Goal: Communication & Community: Answer question/provide support

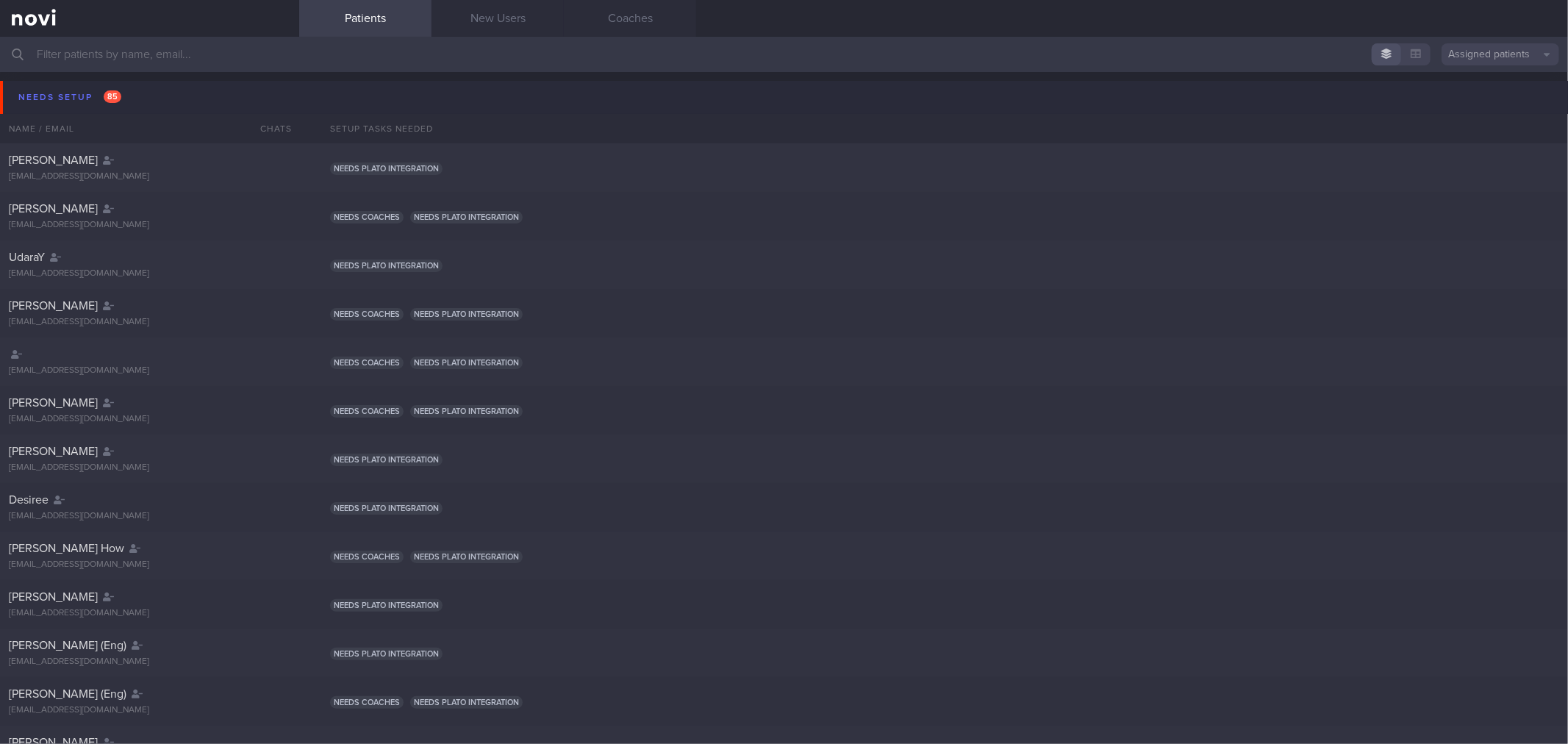
click at [155, 98] on button "Needs setup 85" at bounding box center [786, 97] width 1572 height 33
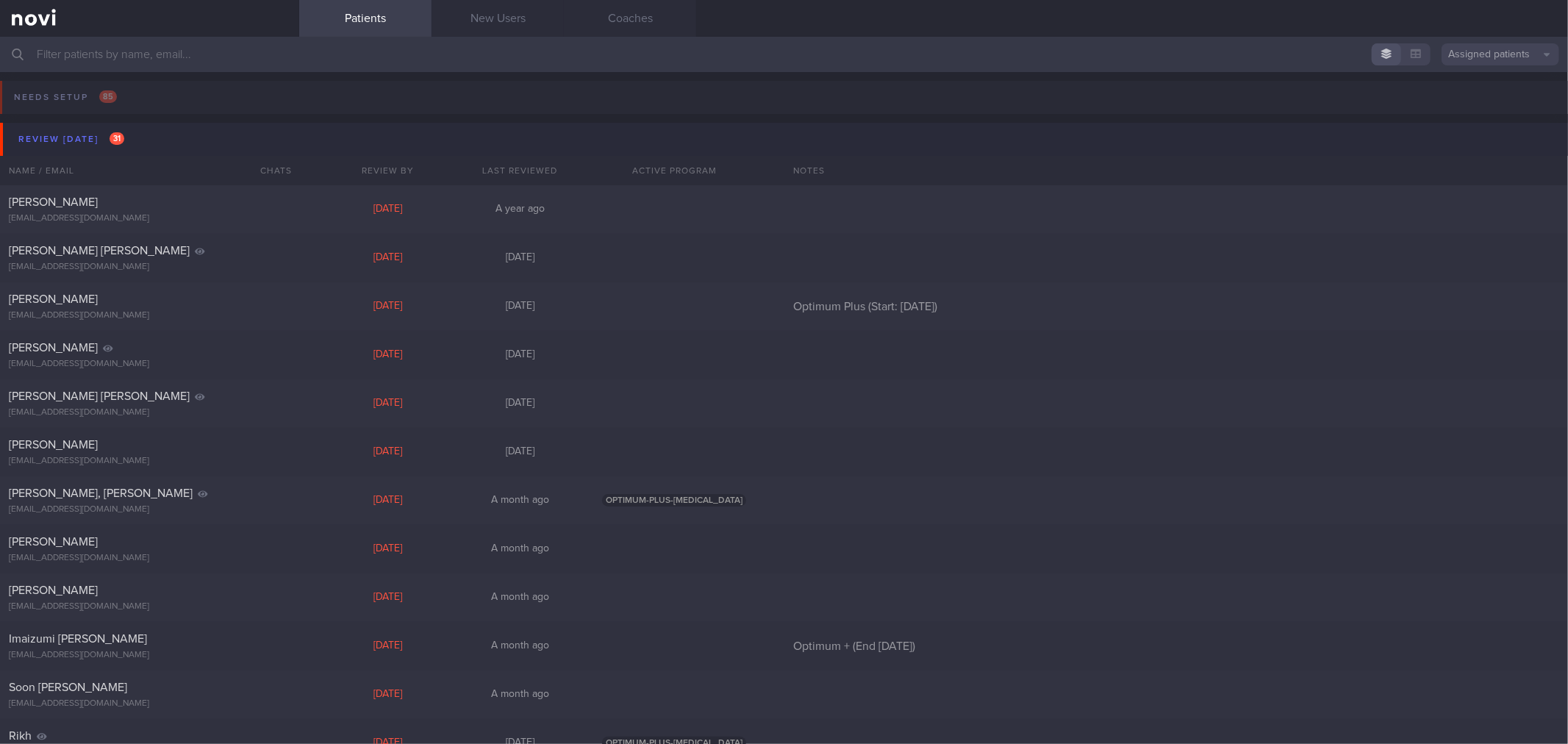
click at [155, 131] on button "Review [DATE] 31" at bounding box center [786, 139] width 1572 height 33
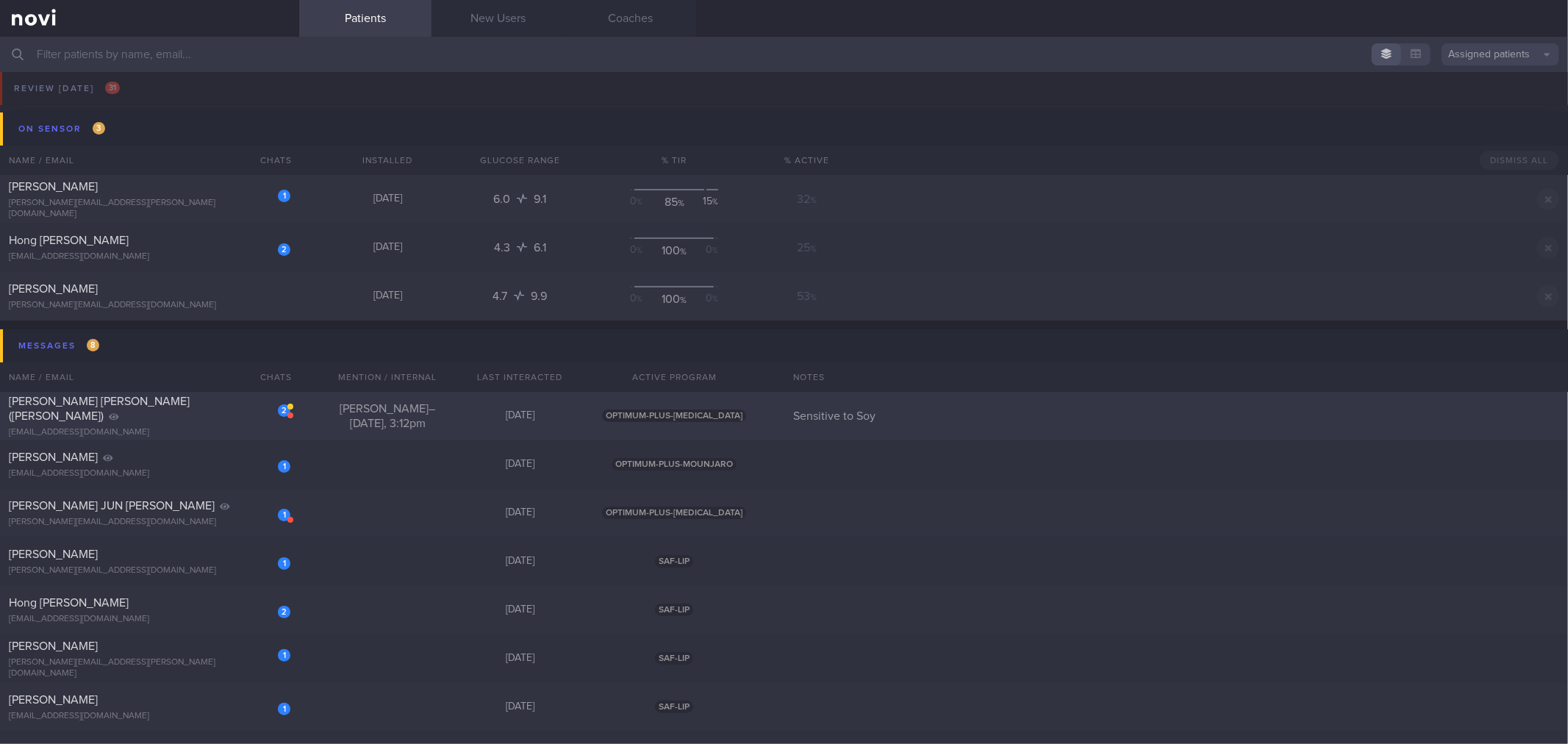
scroll to position [82, 0]
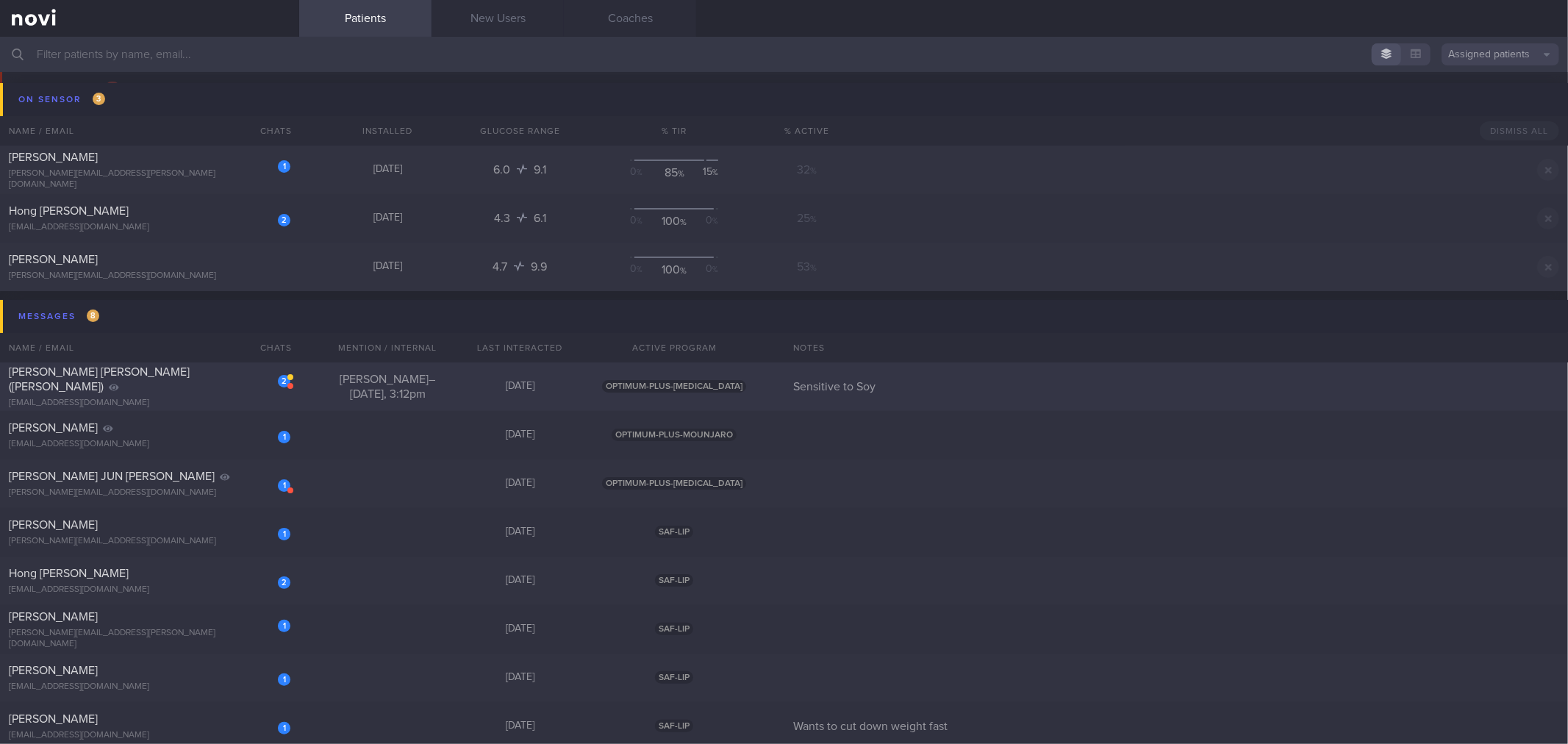
click at [186, 398] on div "[EMAIL_ADDRESS][DOMAIN_NAME]" at bounding box center [150, 403] width 282 height 11
select select "7"
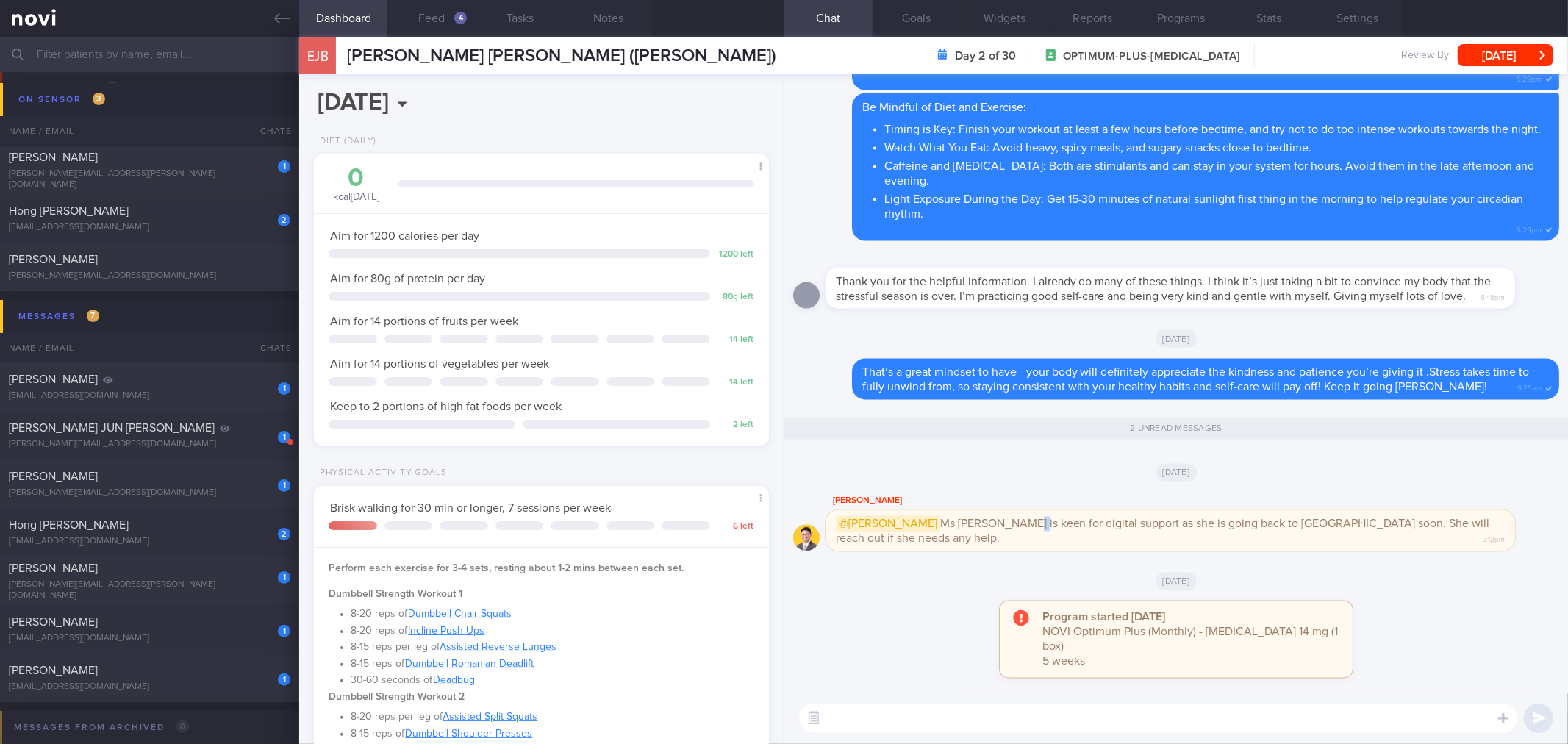
drag, startPoint x: 971, startPoint y: 560, endPoint x: 986, endPoint y: 562, distance: 15.1
click at [986, 551] on div "@[PERSON_NAME] Ms [PERSON_NAME] is keen for digital support as she is going bac…" at bounding box center [1170, 530] width 689 height 41
click at [986, 551] on div "@[PERSON_NAME] Ms [PERSON_NAME] is keen for digital support as she is going bac…" at bounding box center [1170, 530] width 689 height 41
drag, startPoint x: 955, startPoint y: 559, endPoint x: 1218, endPoint y: 567, distance: 263.1
click at [1218, 560] on div "[PERSON_NAME] @[PERSON_NAME] Ms [PERSON_NAME] is keen for digital support as sh…" at bounding box center [1176, 526] width 766 height 68
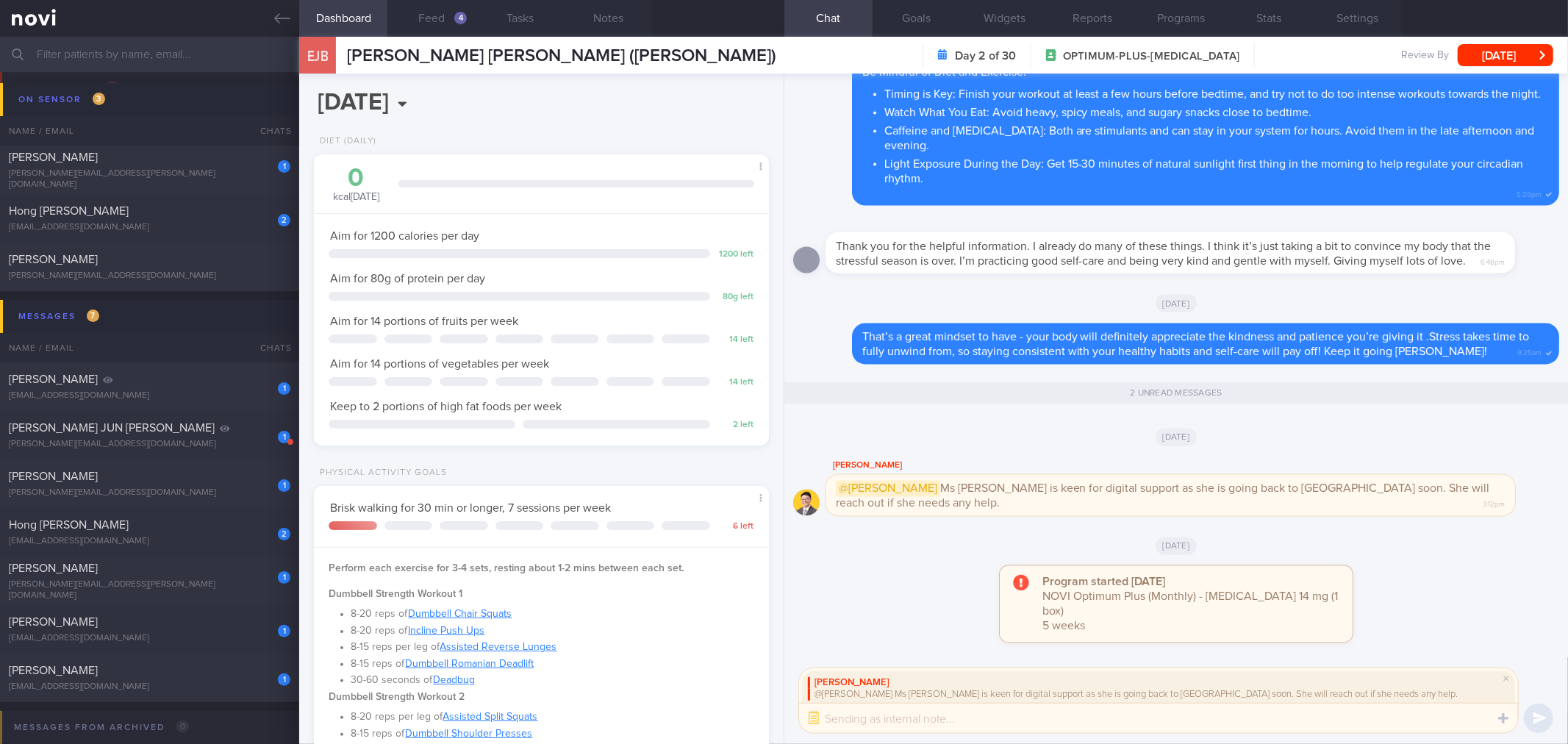
click at [1039, 723] on textarea at bounding box center [1158, 718] width 719 height 30
type textarea "Okay got it! Thanks for the update!"
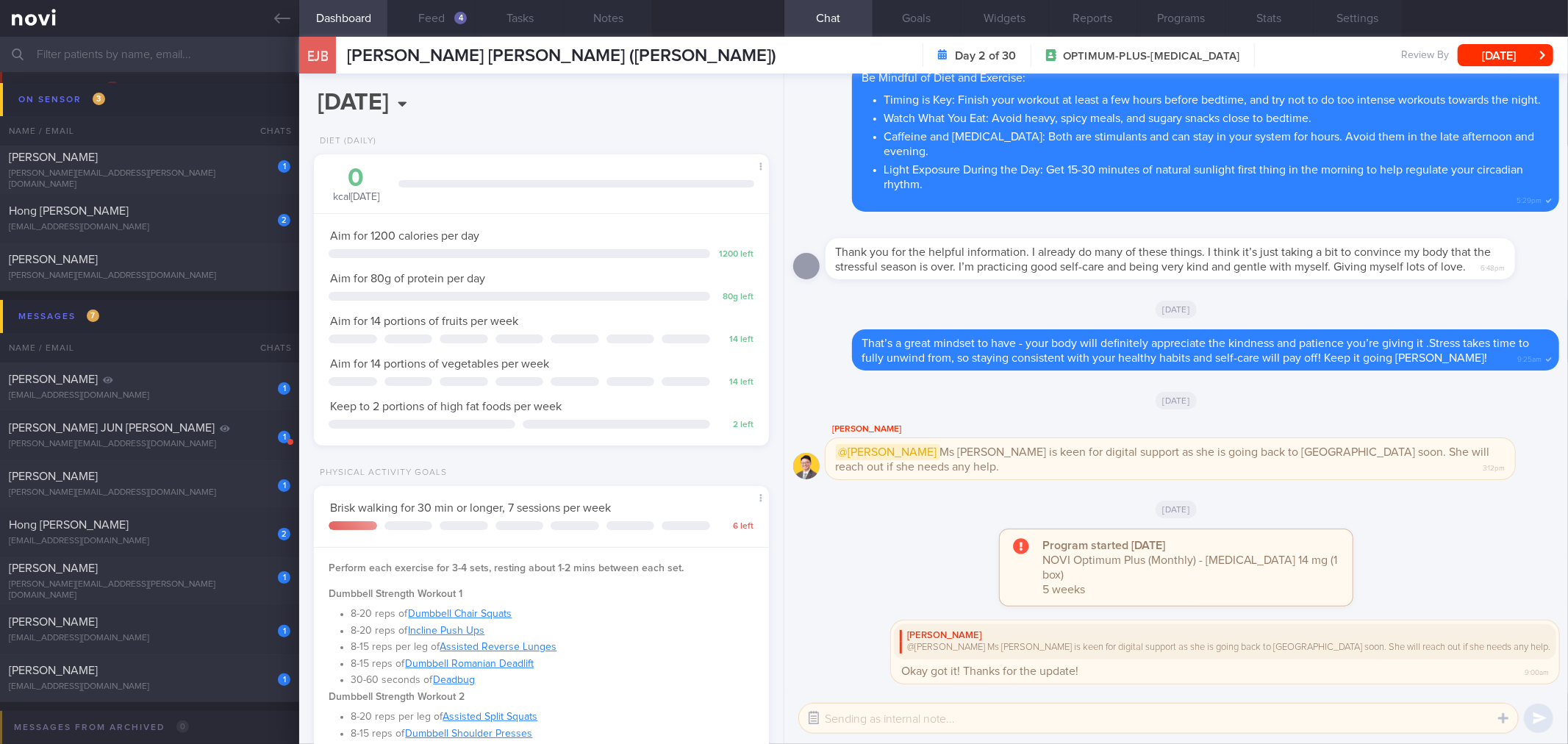
click at [820, 719] on button "button" at bounding box center [814, 718] width 27 height 27
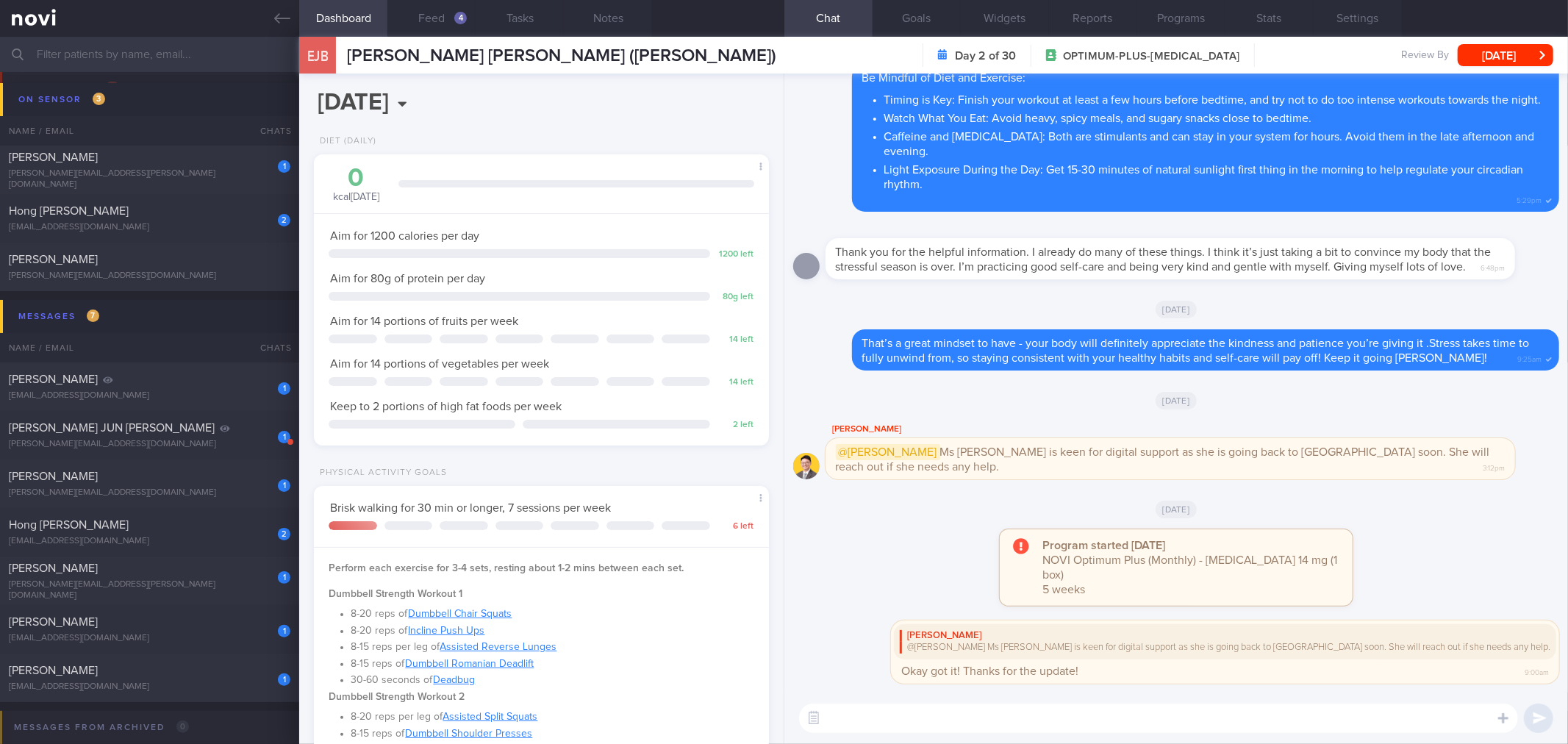
click at [1177, 711] on textarea at bounding box center [1158, 718] width 719 height 30
click at [1177, 711] on textarea at bounding box center [1158, 718] width 719 height 30
click at [1126, 732] on textarea "Good morning [PERSON_NAME]! I understand you're keen" at bounding box center [1158, 718] width 719 height 30
drag, startPoint x: 1126, startPoint y: 731, endPoint x: 938, endPoint y: 729, distance: 188.0
click at [938, 729] on textarea "Good morning [PERSON_NAME]! I understand you're keen" at bounding box center [1158, 718] width 719 height 30
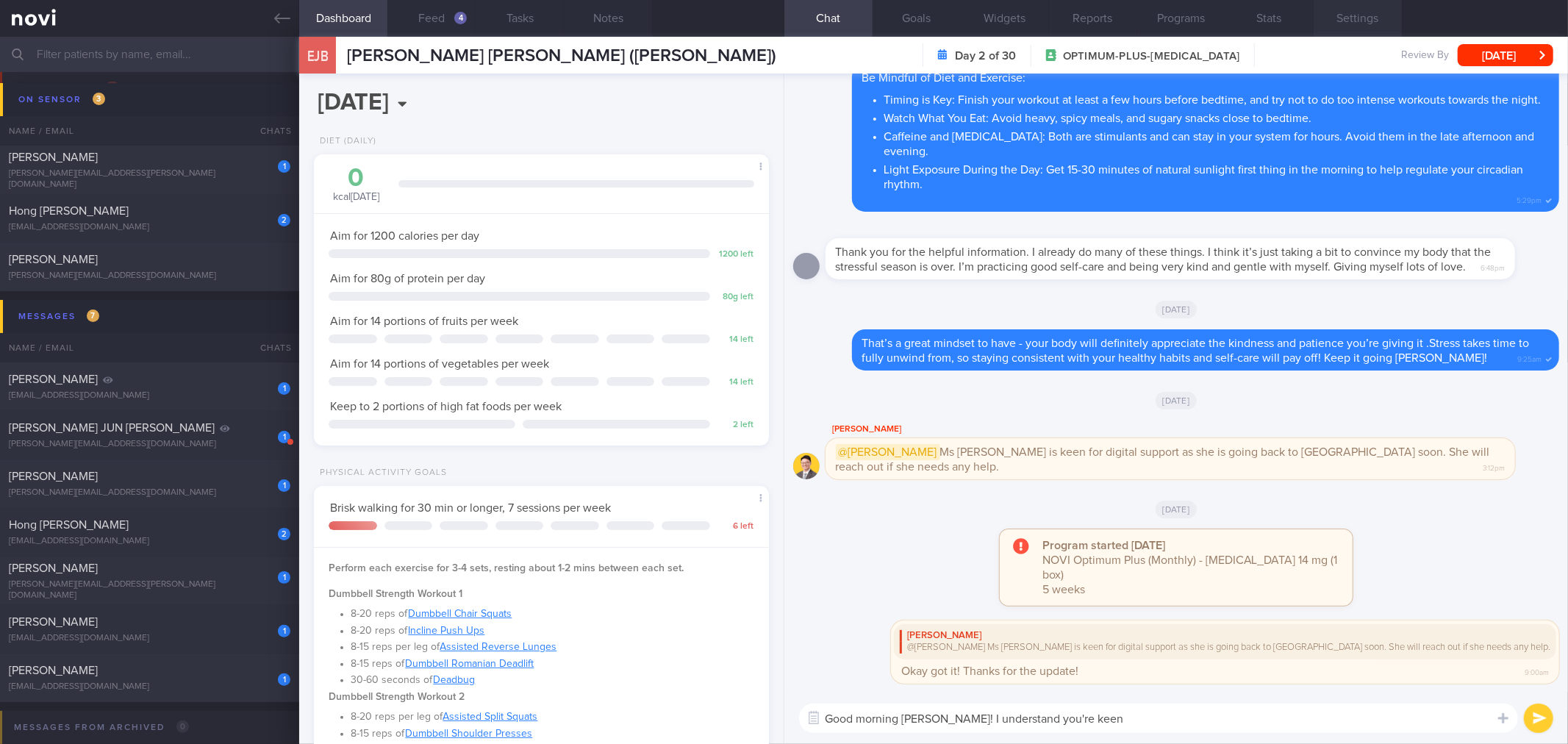
click at [1370, 33] on button "Settings" at bounding box center [1357, 19] width 88 height 37
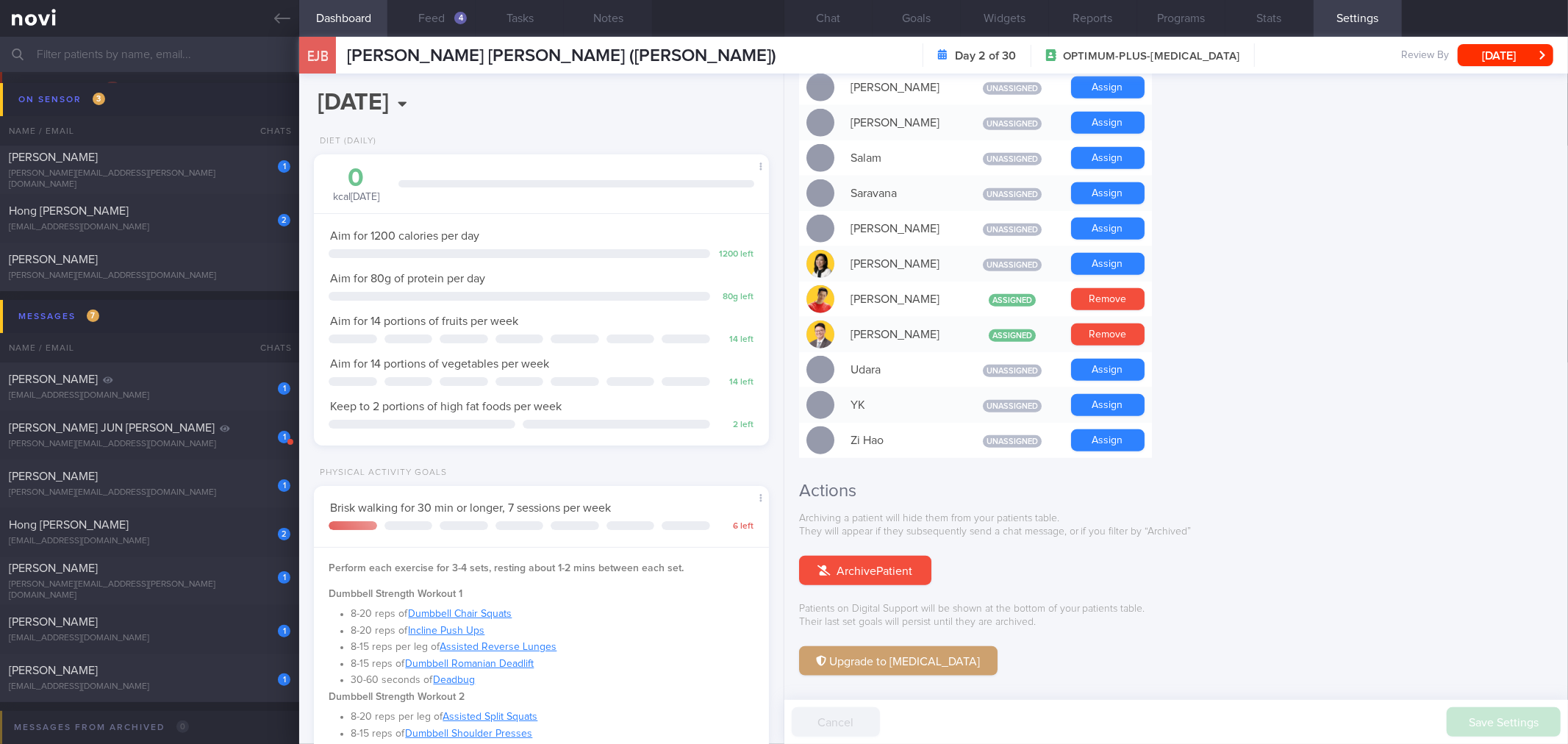
scroll to position [1189, 0]
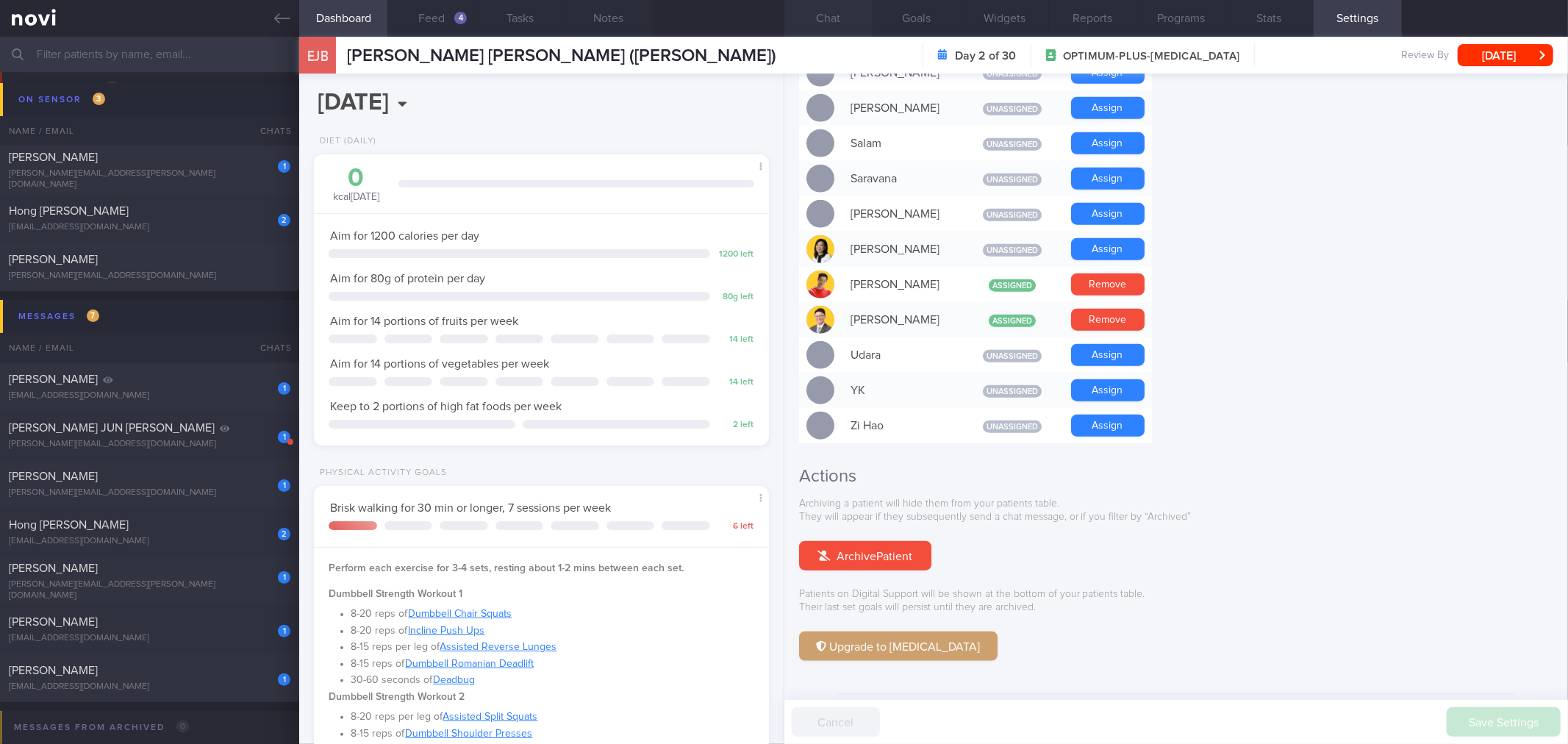
click at [822, 24] on button "Chat" at bounding box center [828, 19] width 88 height 37
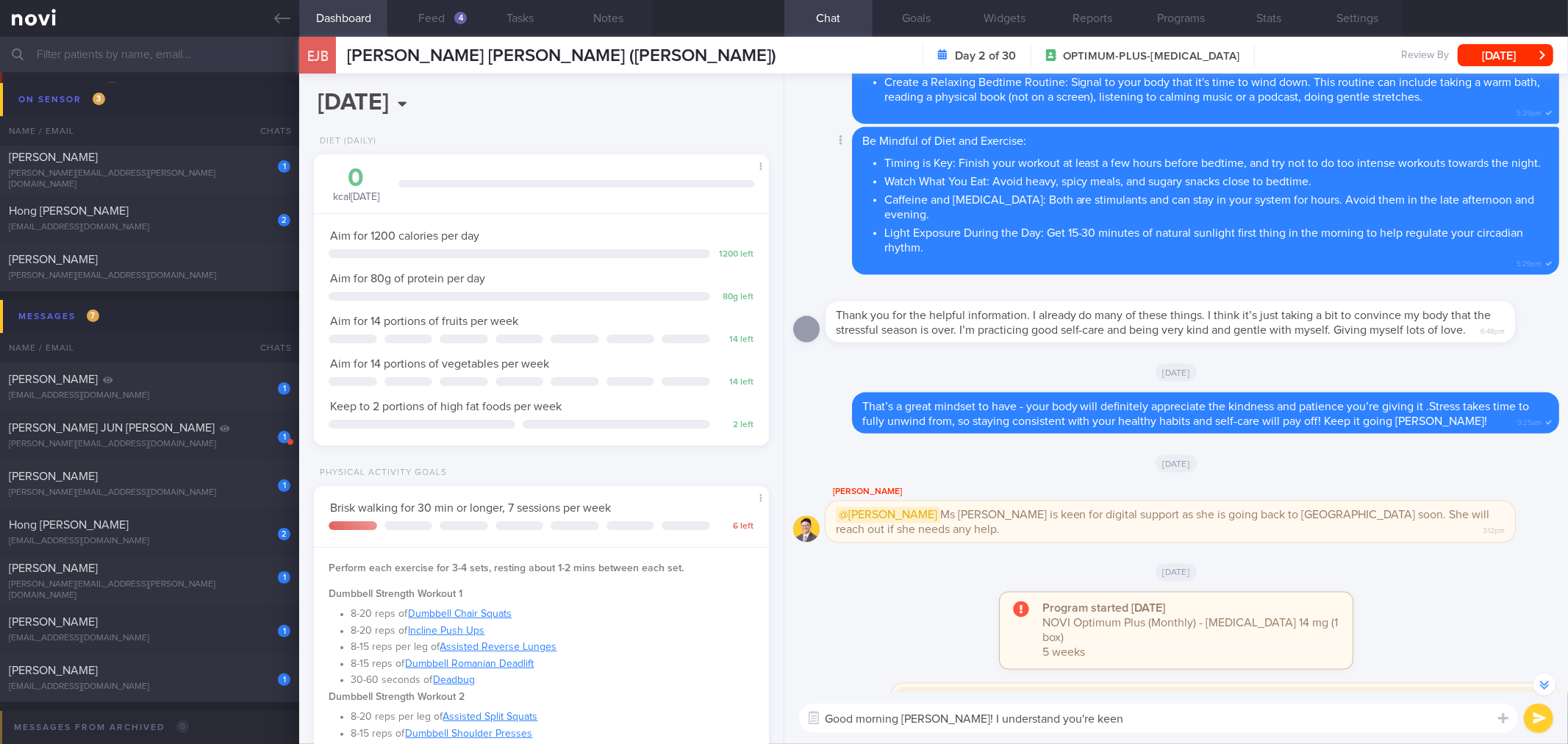
scroll to position [-81, 0]
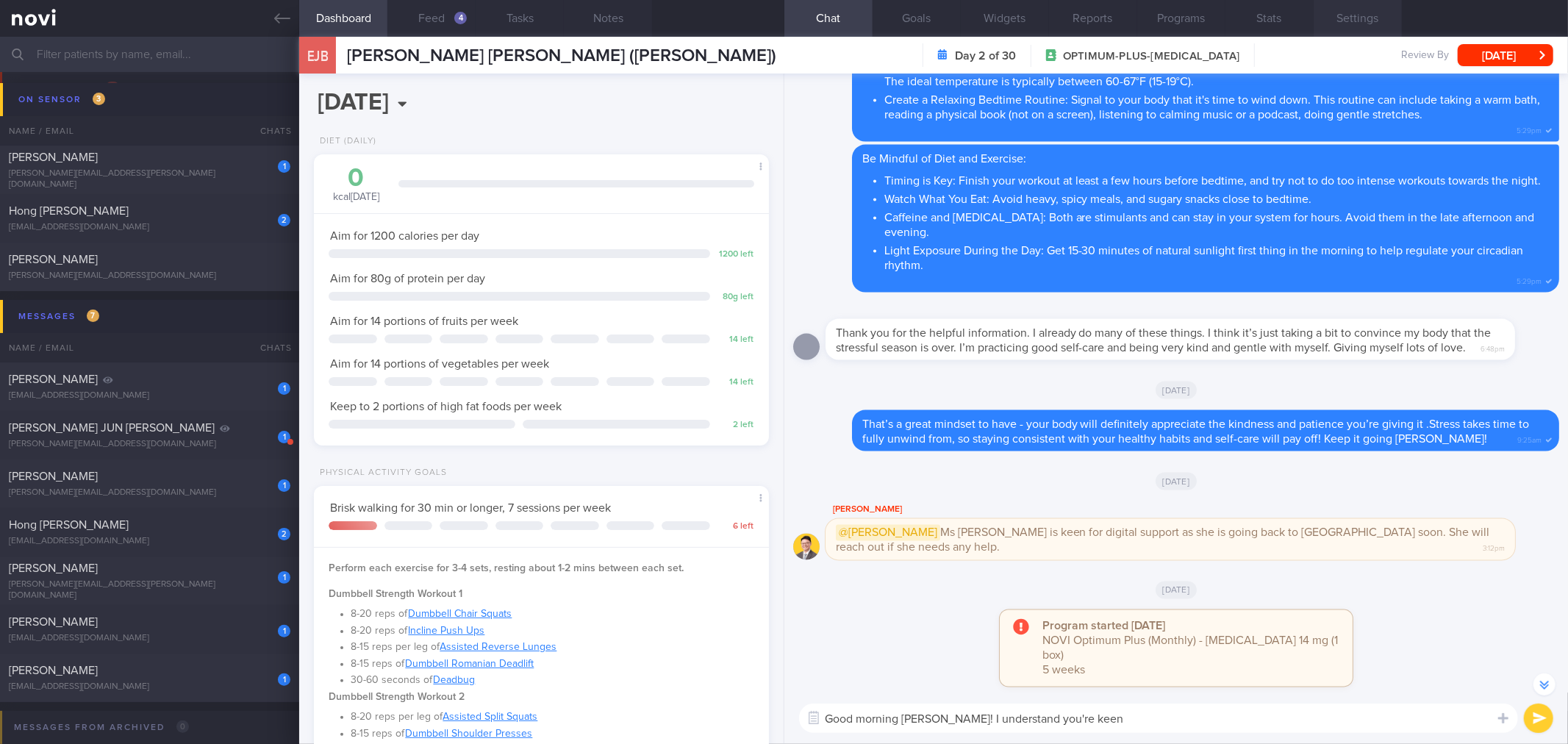
click at [1370, 21] on button "Settings" at bounding box center [1357, 19] width 88 height 37
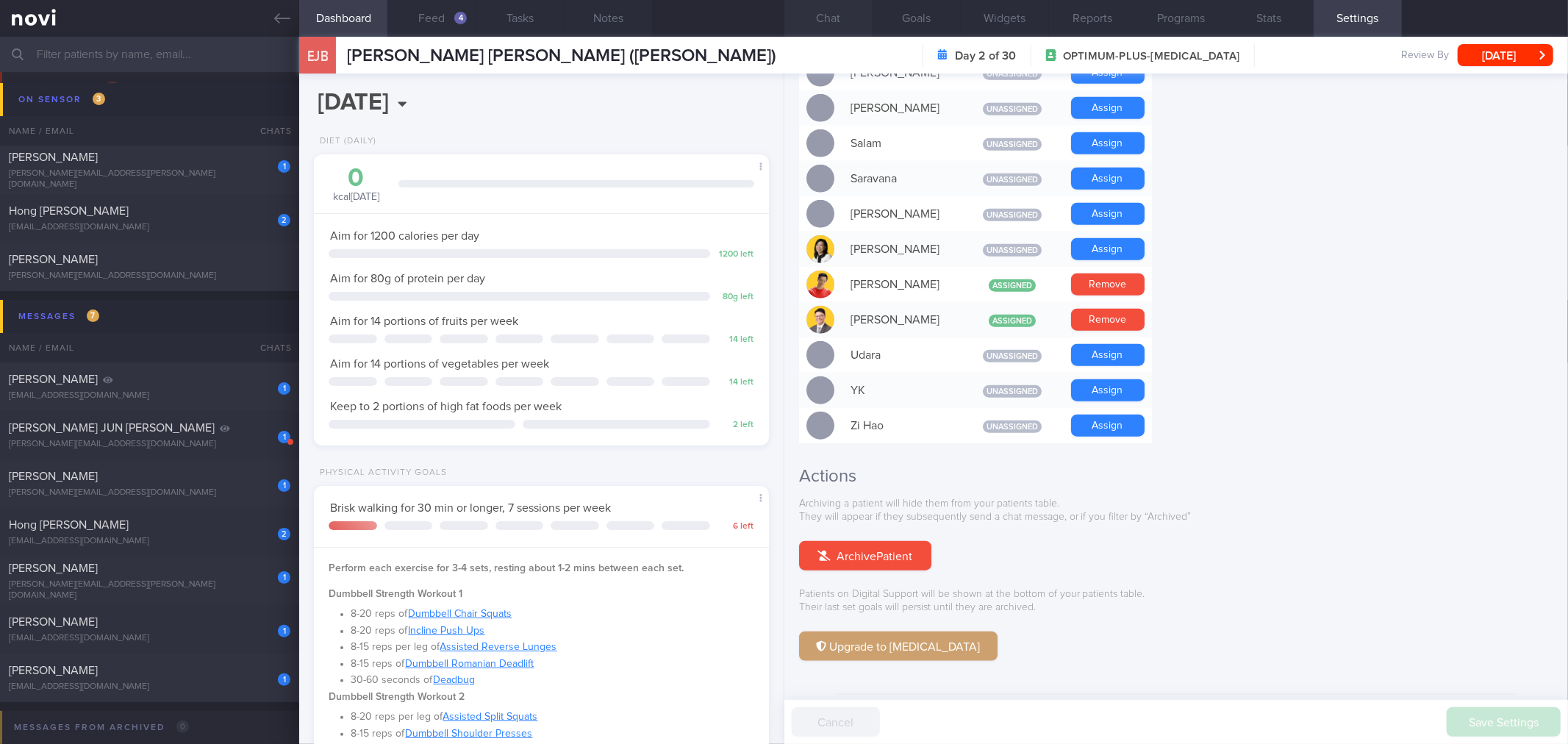
click at [842, 24] on button "Chat" at bounding box center [828, 19] width 88 height 37
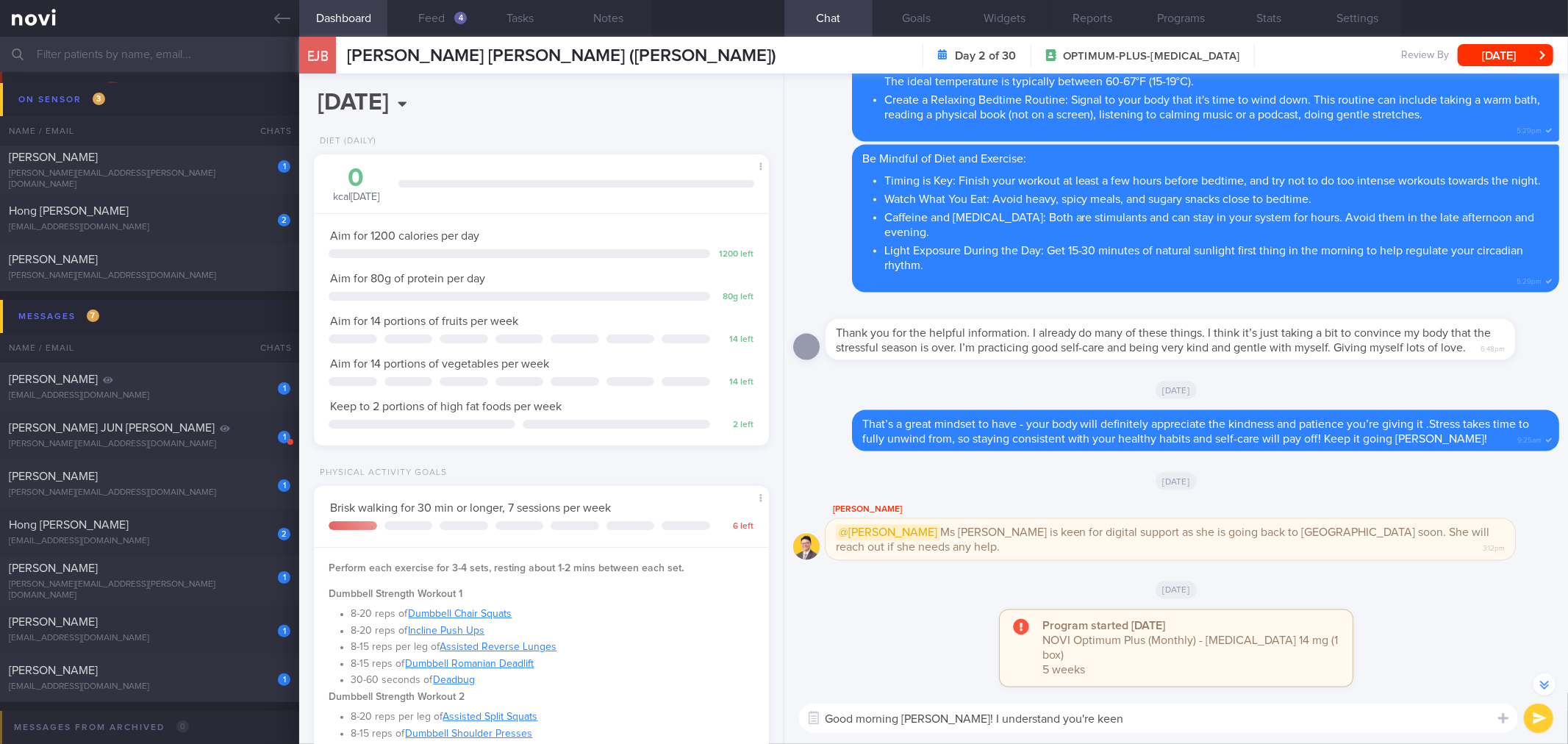
click at [1105, 711] on textarea "Good morning [PERSON_NAME]! I understand you're keen" at bounding box center [1158, 718] width 719 height 30
drag, startPoint x: 1105, startPoint y: 719, endPoint x: 935, endPoint y: 720, distance: 170.0
click at [935, 720] on textarea "Good morning [PERSON_NAME]! I understand you're keen" at bounding box center [1158, 718] width 719 height 30
click at [1110, 723] on textarea "Good morning [PERSON_NAME]! I understand you're keen" at bounding box center [1158, 718] width 719 height 30
click at [1167, 714] on textarea "Good morning [PERSON_NAME]! I understand you're keen" at bounding box center [1158, 718] width 719 height 30
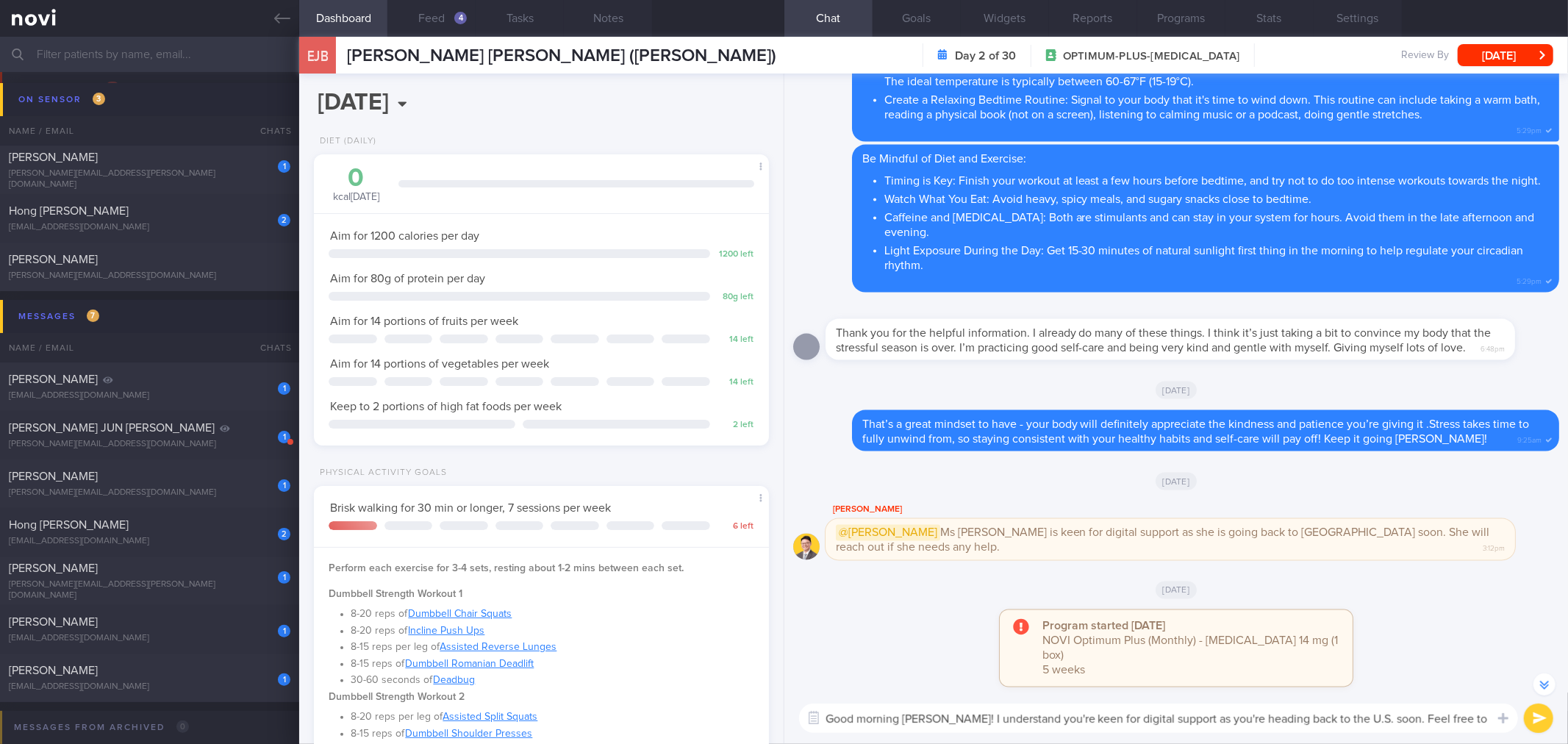
scroll to position [-94, 0]
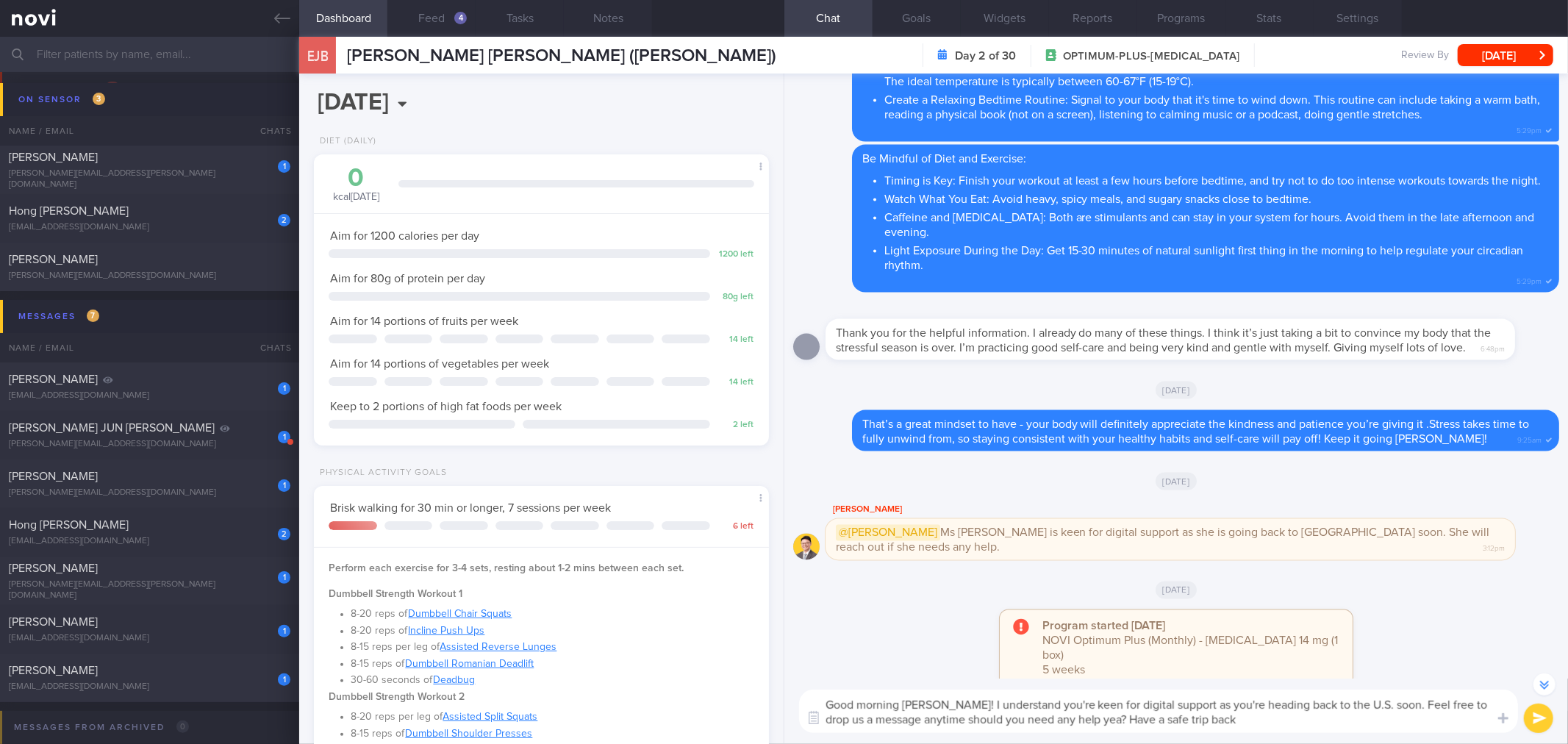
type textarea "Good morning [PERSON_NAME]! I understand you're keen for digital support as you…"
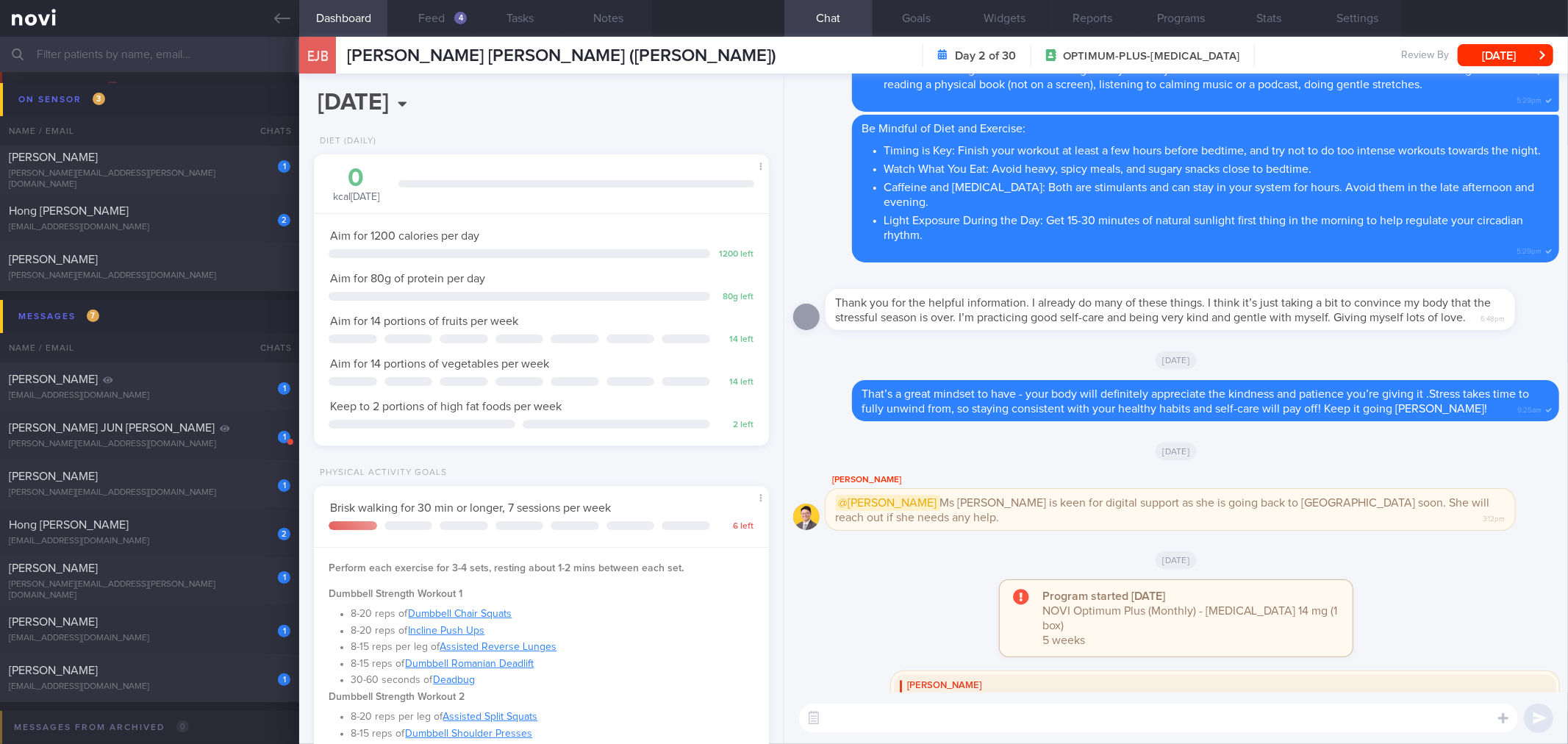
scroll to position [0, 0]
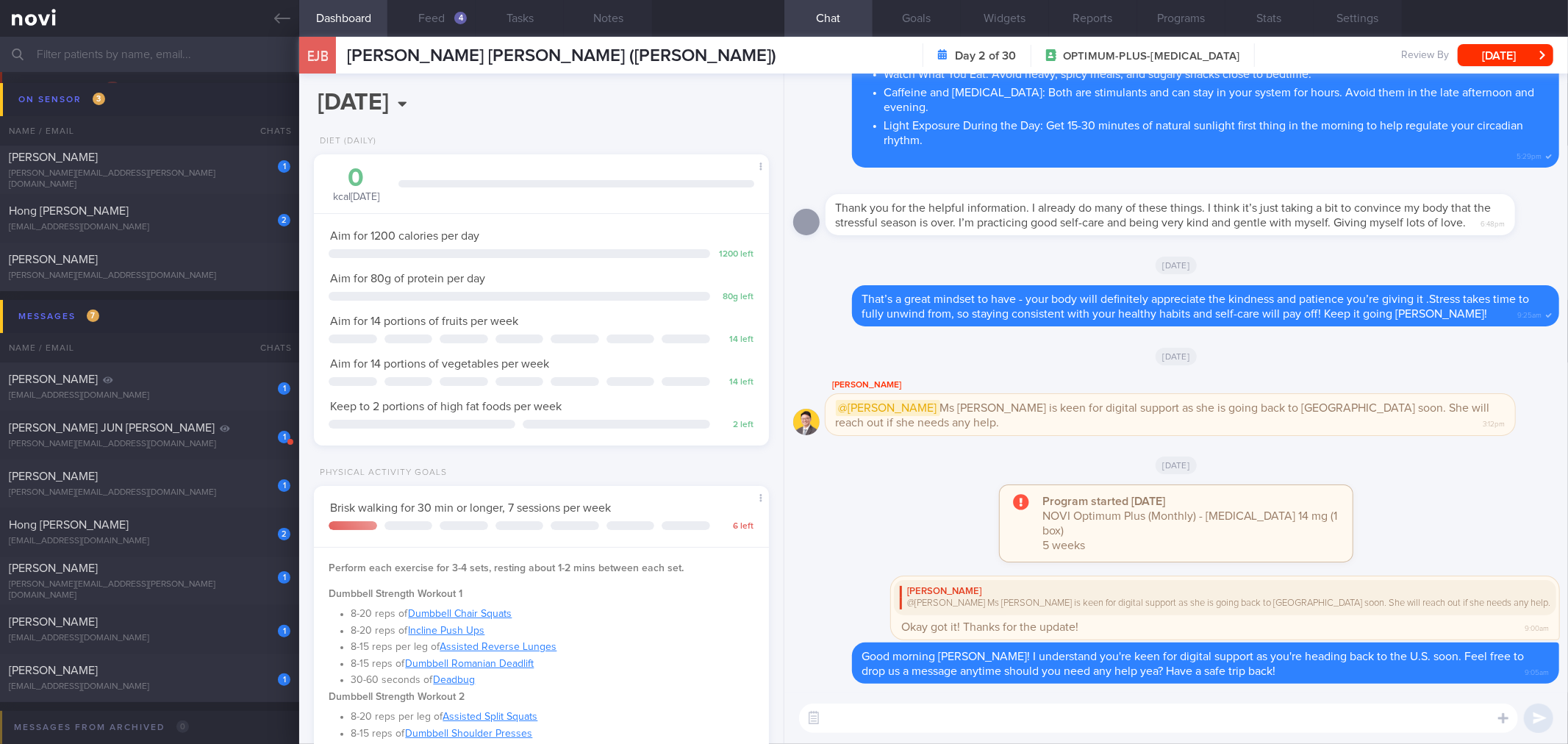
click at [1531, 68] on div "EJB [PERSON_NAME] [PERSON_NAME] ([PERSON_NAME]) Day 2 of 30 OPTIMUM-PLUS-[MEDIC…" at bounding box center [933, 56] width 1268 height 37
click at [1523, 47] on button "[DATE]" at bounding box center [1505, 55] width 96 height 22
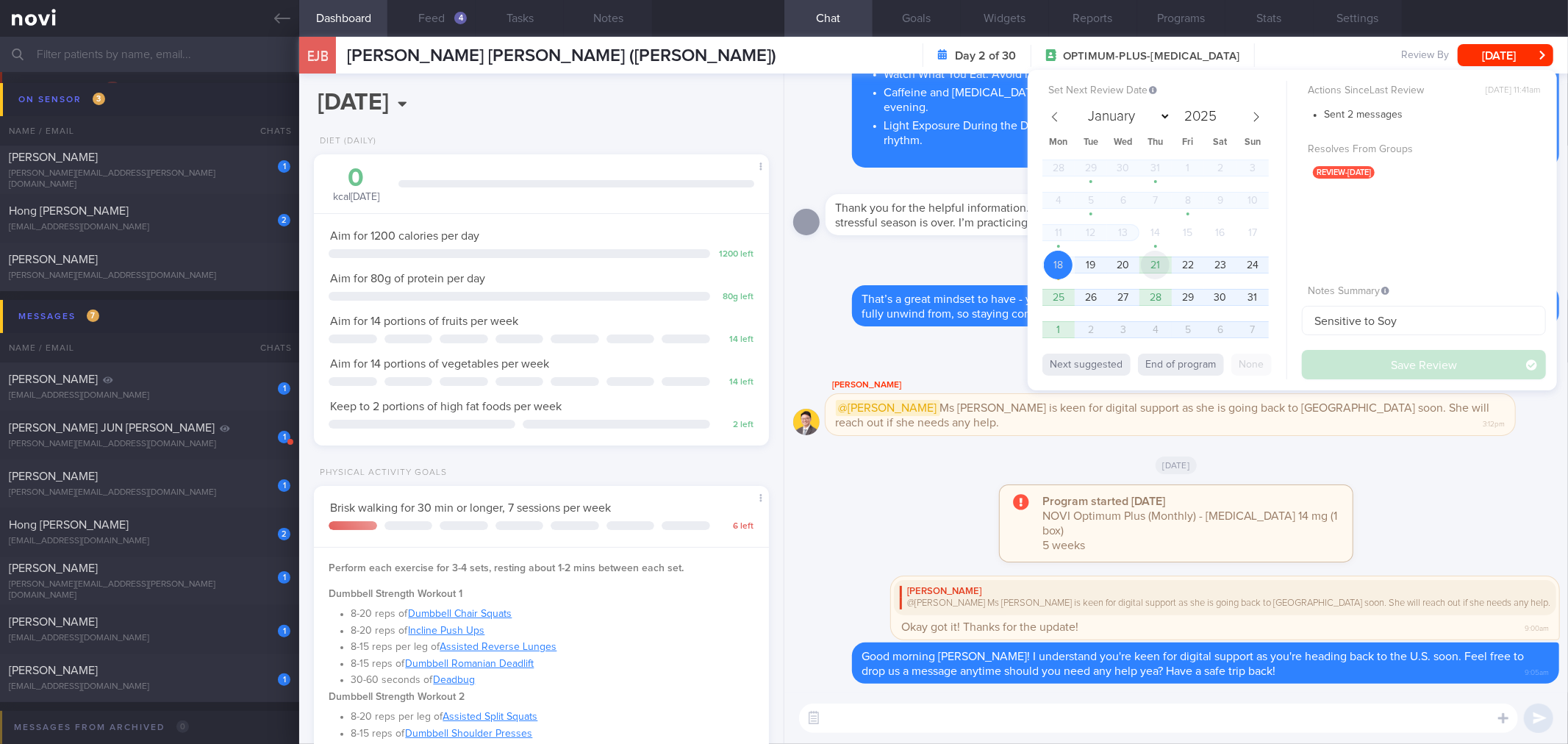
click at [1153, 265] on span "21" at bounding box center [1155, 265] width 29 height 29
click at [1333, 367] on button "Save Review" at bounding box center [1423, 365] width 244 height 30
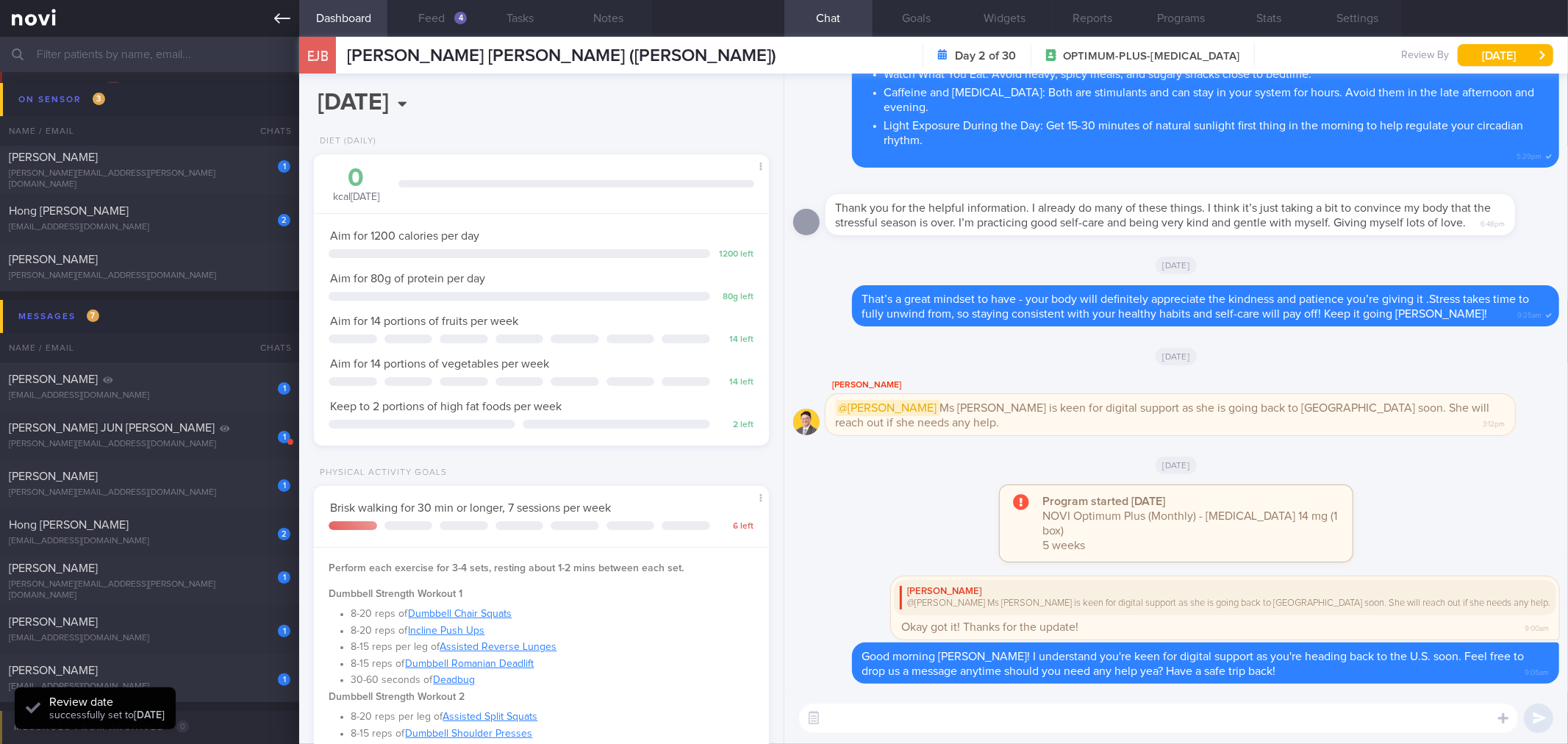
click at [283, 23] on icon at bounding box center [283, 19] width 16 height 16
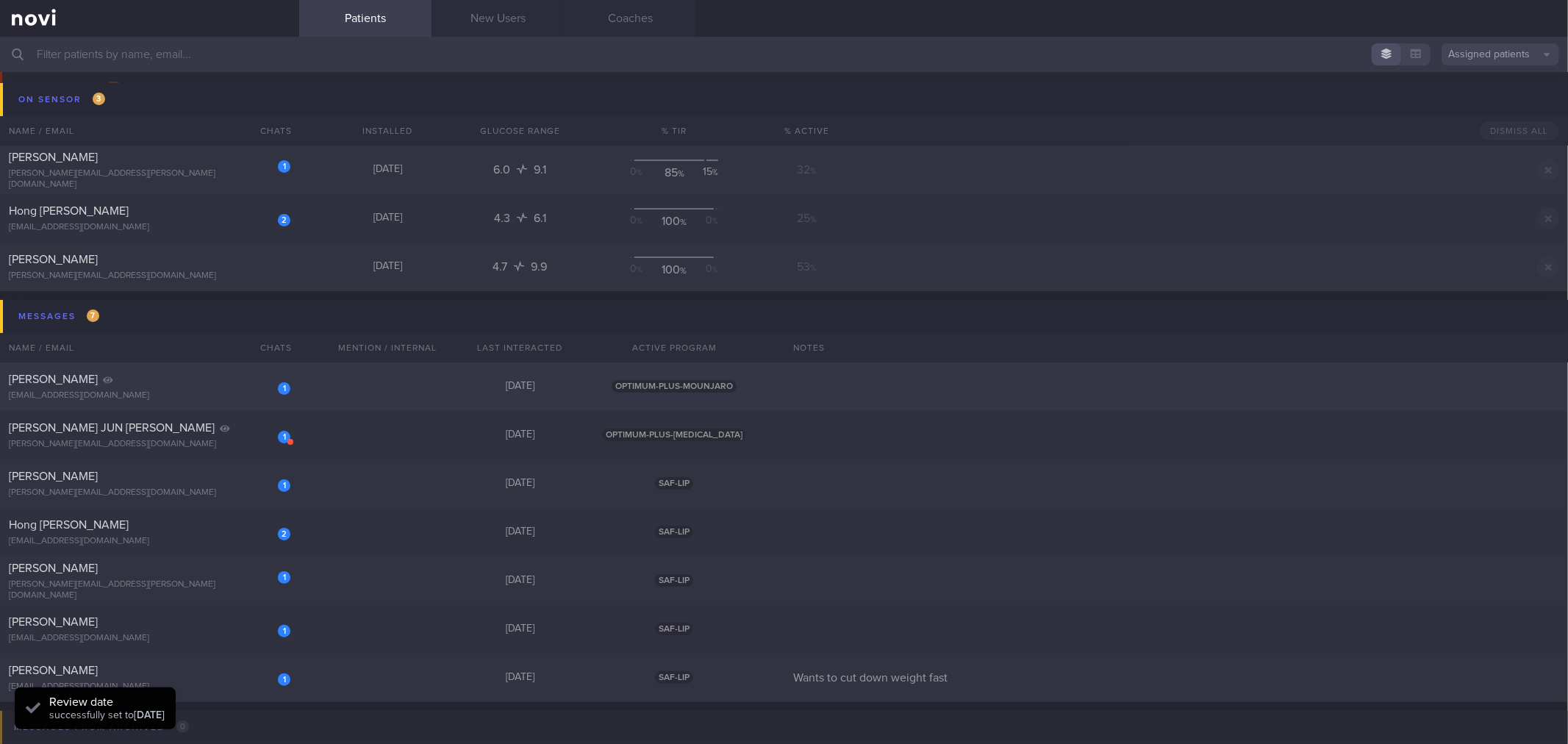
click at [188, 390] on div "[EMAIL_ADDRESS][DOMAIN_NAME]" at bounding box center [150, 395] width 282 height 11
select select "8"
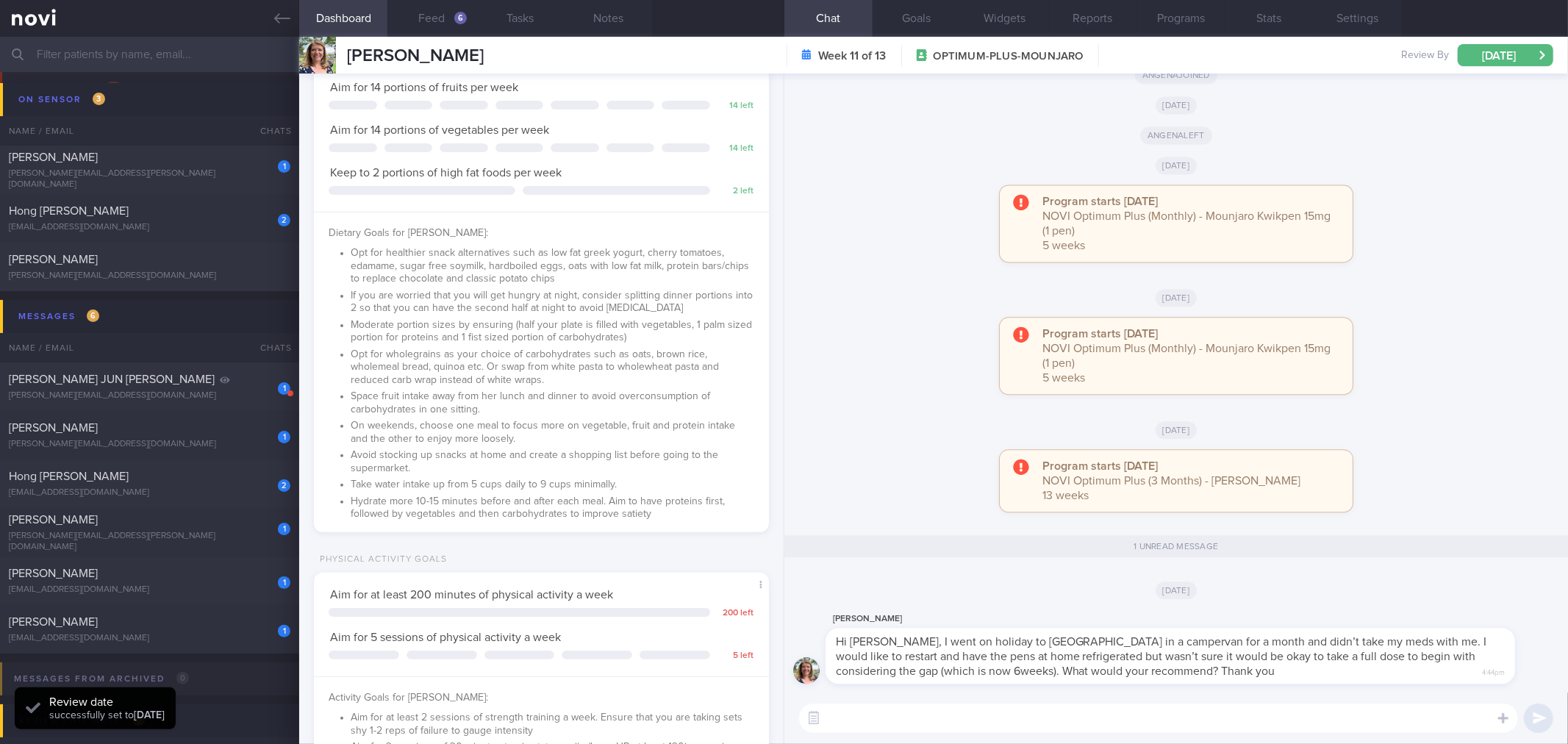
scroll to position [653, 0]
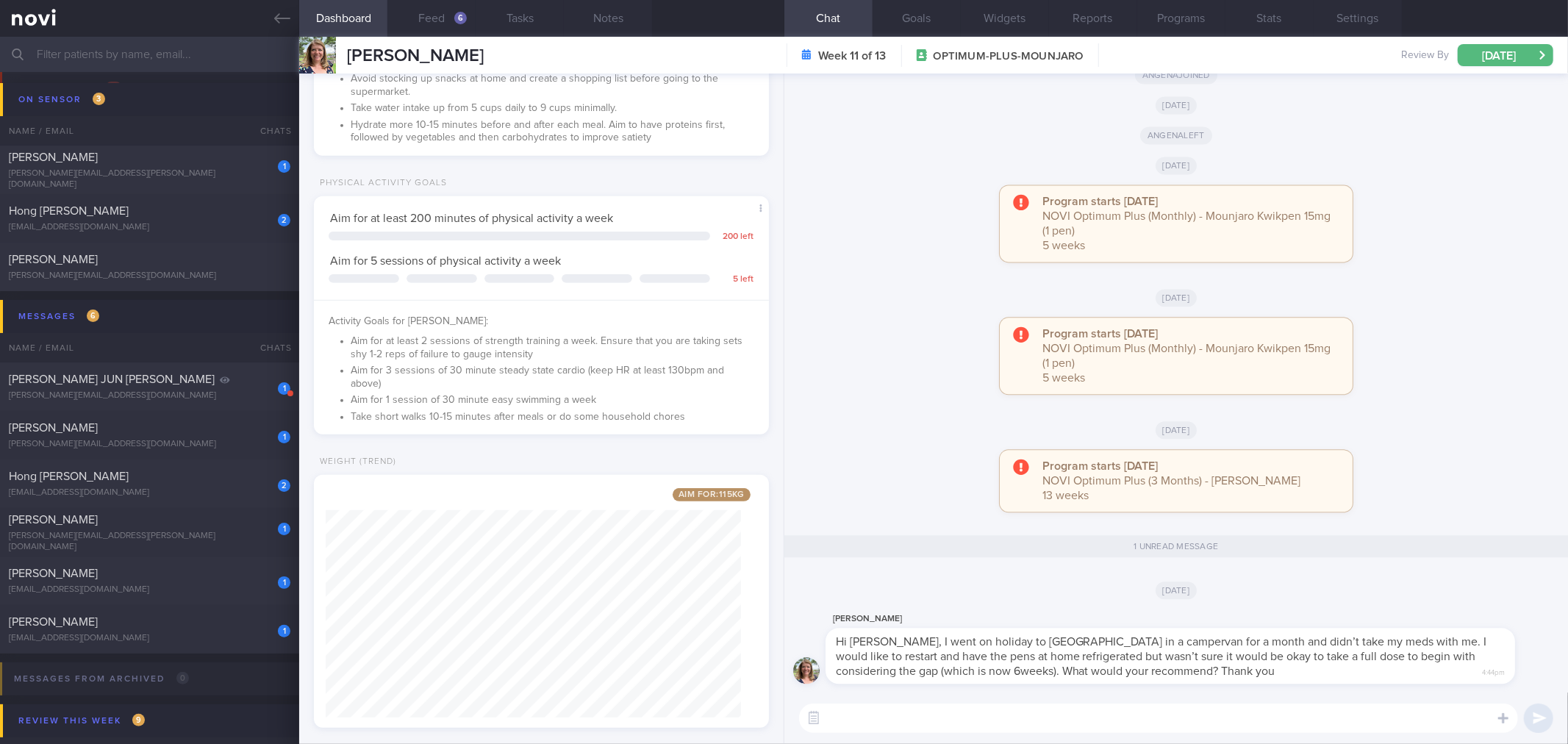
click at [972, 731] on textarea at bounding box center [1158, 718] width 719 height 30
click at [991, 723] on textarea at bounding box center [1158, 718] width 719 height 30
type textarea "Good morning [PERSON_NAME]! I've passed your message to [PERSON_NAME] and he wi…"
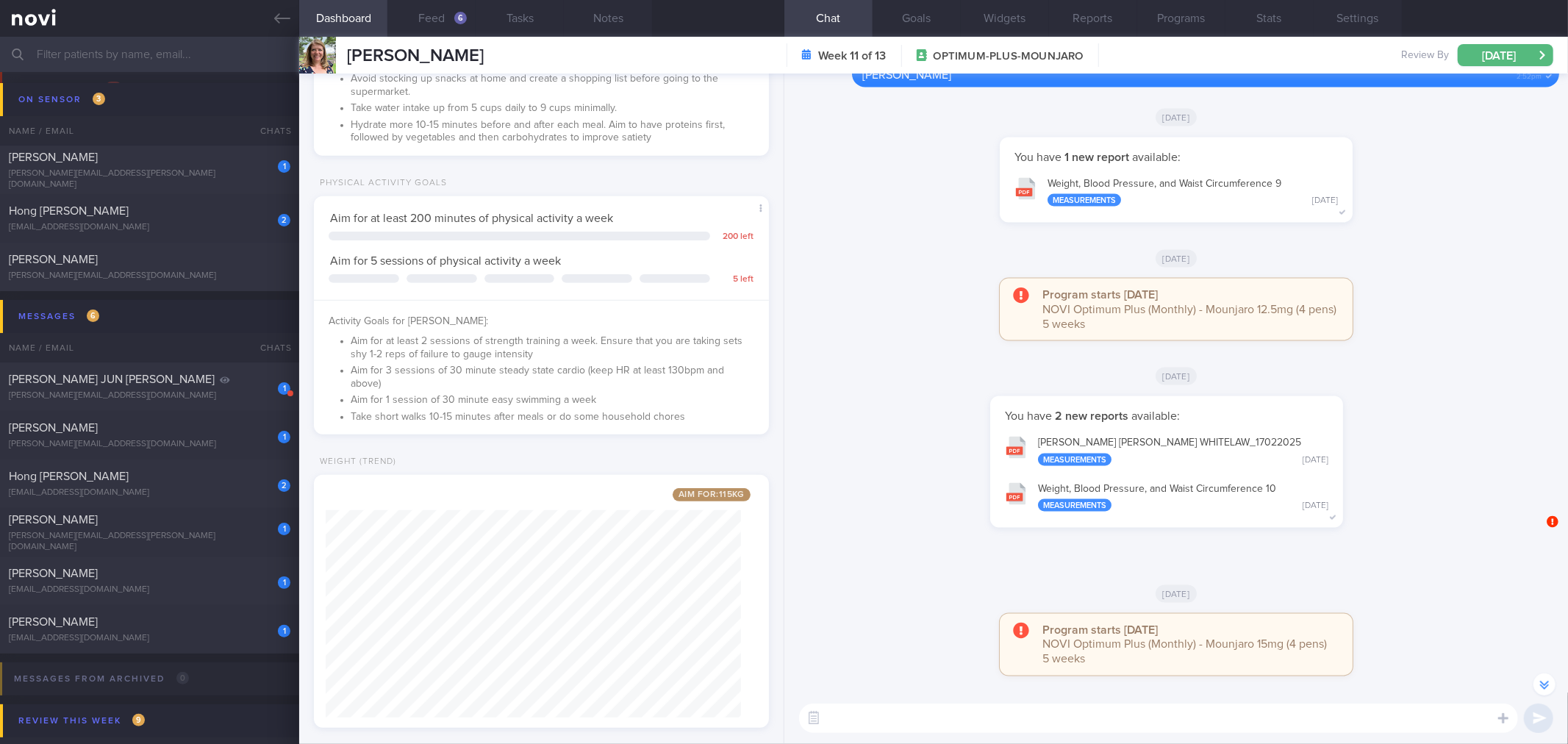
scroll to position [-1318, 0]
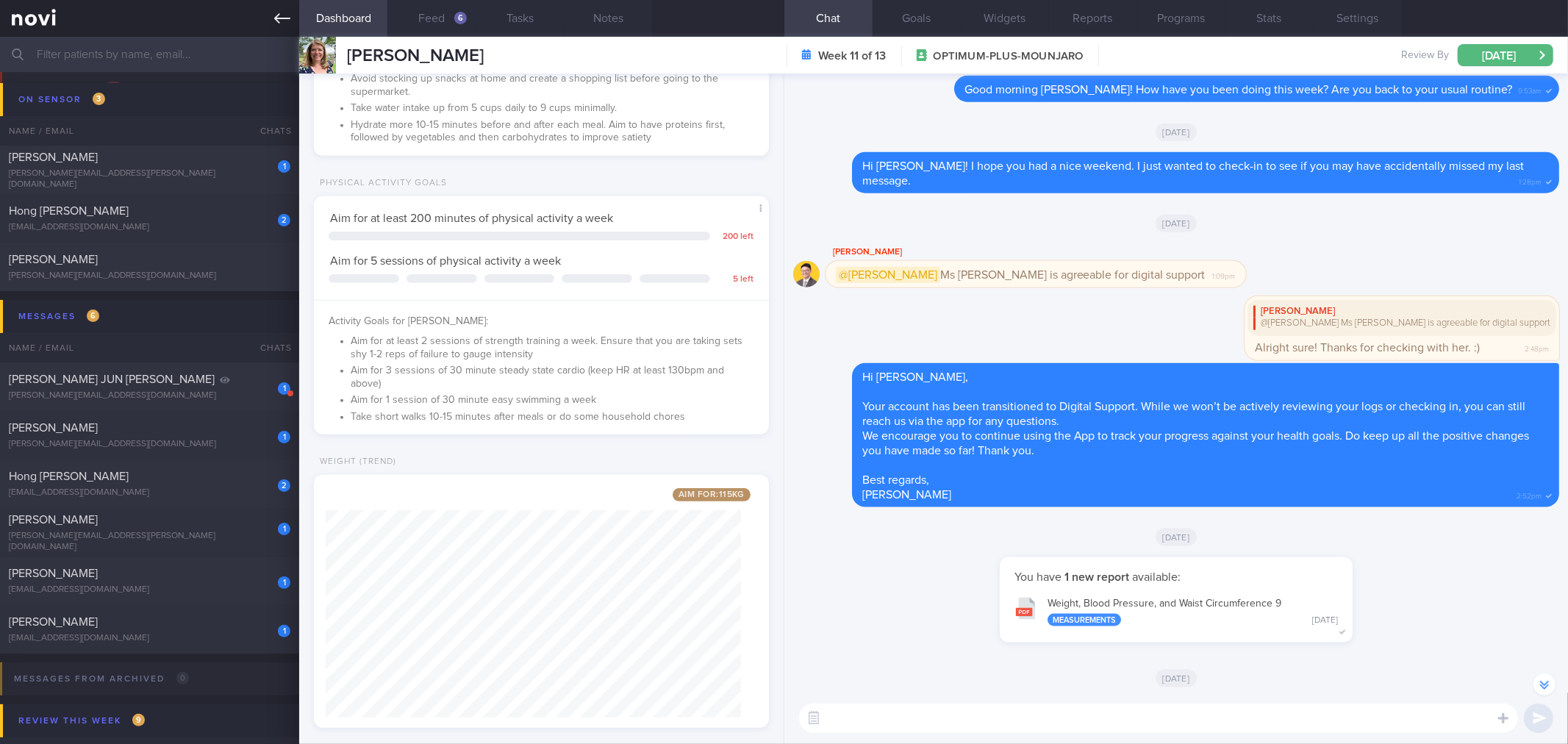
click at [269, 24] on link at bounding box center [149, 19] width 299 height 37
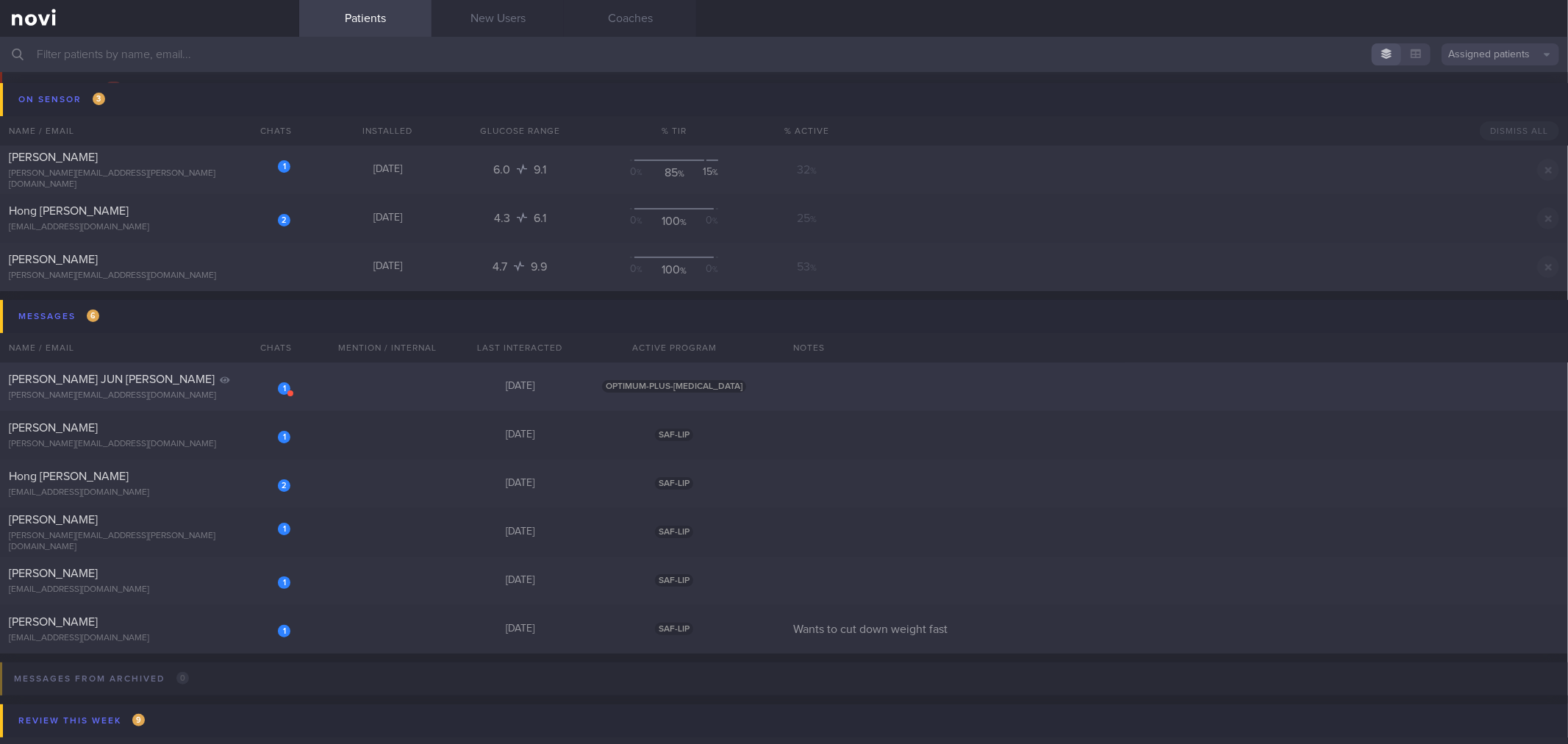
click at [231, 386] on div "1 [PERSON_NAME] JUN XIANG, JASON [EMAIL_ADDRESS][DOMAIN_NAME]" at bounding box center [149, 386] width 299 height 30
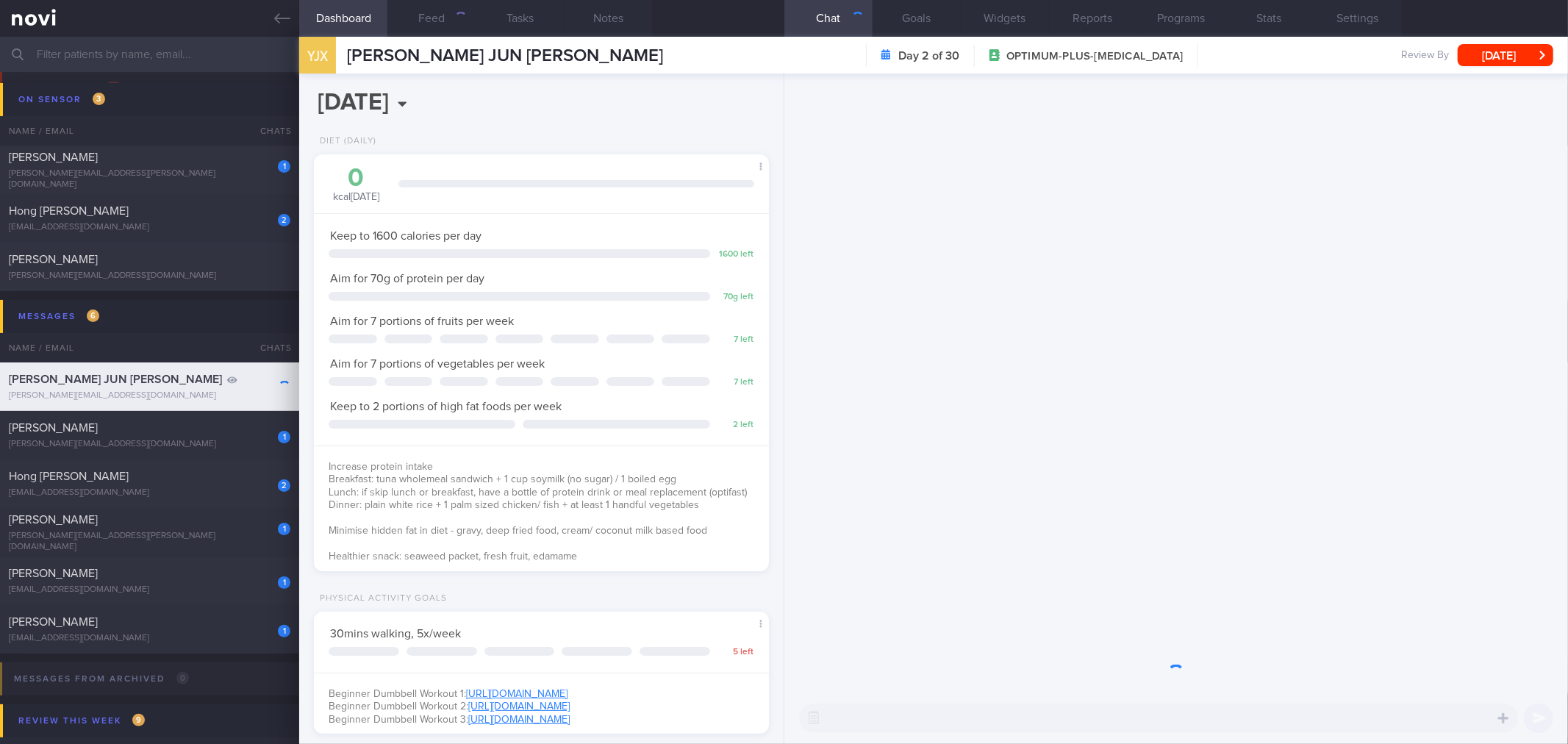
scroll to position [207, 415]
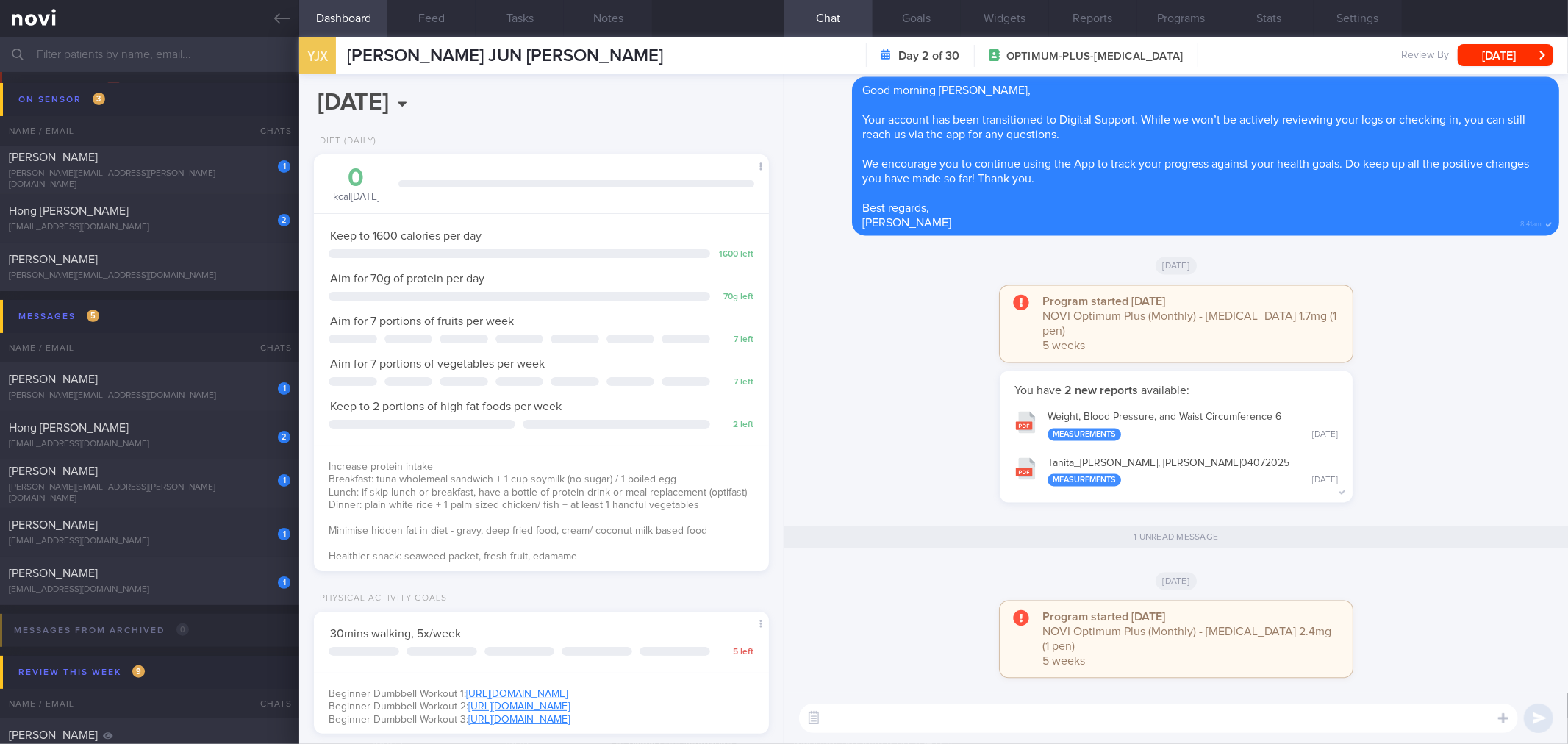
click at [1167, 717] on textarea at bounding box center [1158, 718] width 719 height 30
click at [1495, 56] on button "[DATE]" at bounding box center [1505, 55] width 96 height 22
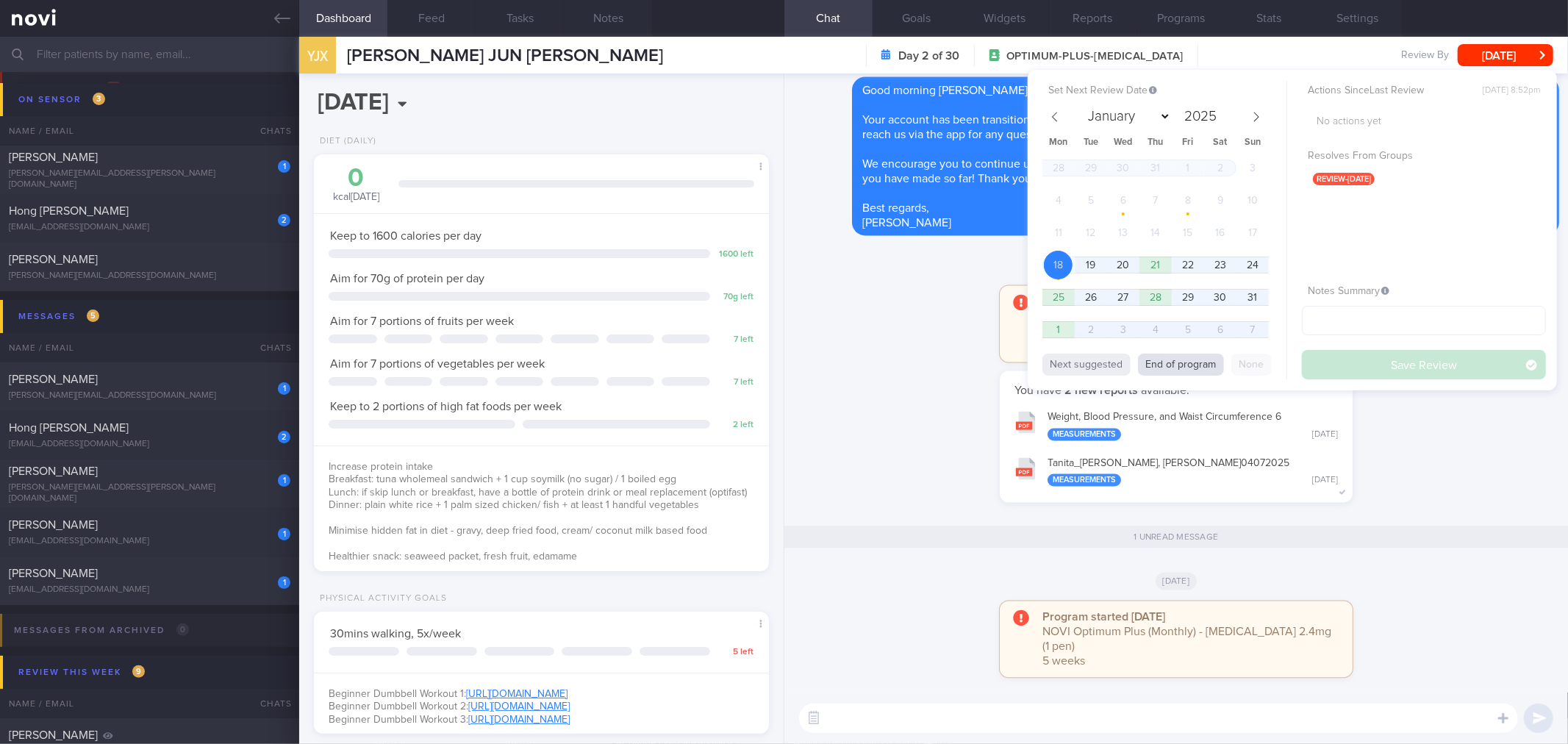
click at [1169, 361] on button "End of program" at bounding box center [1181, 365] width 86 height 22
select select "8"
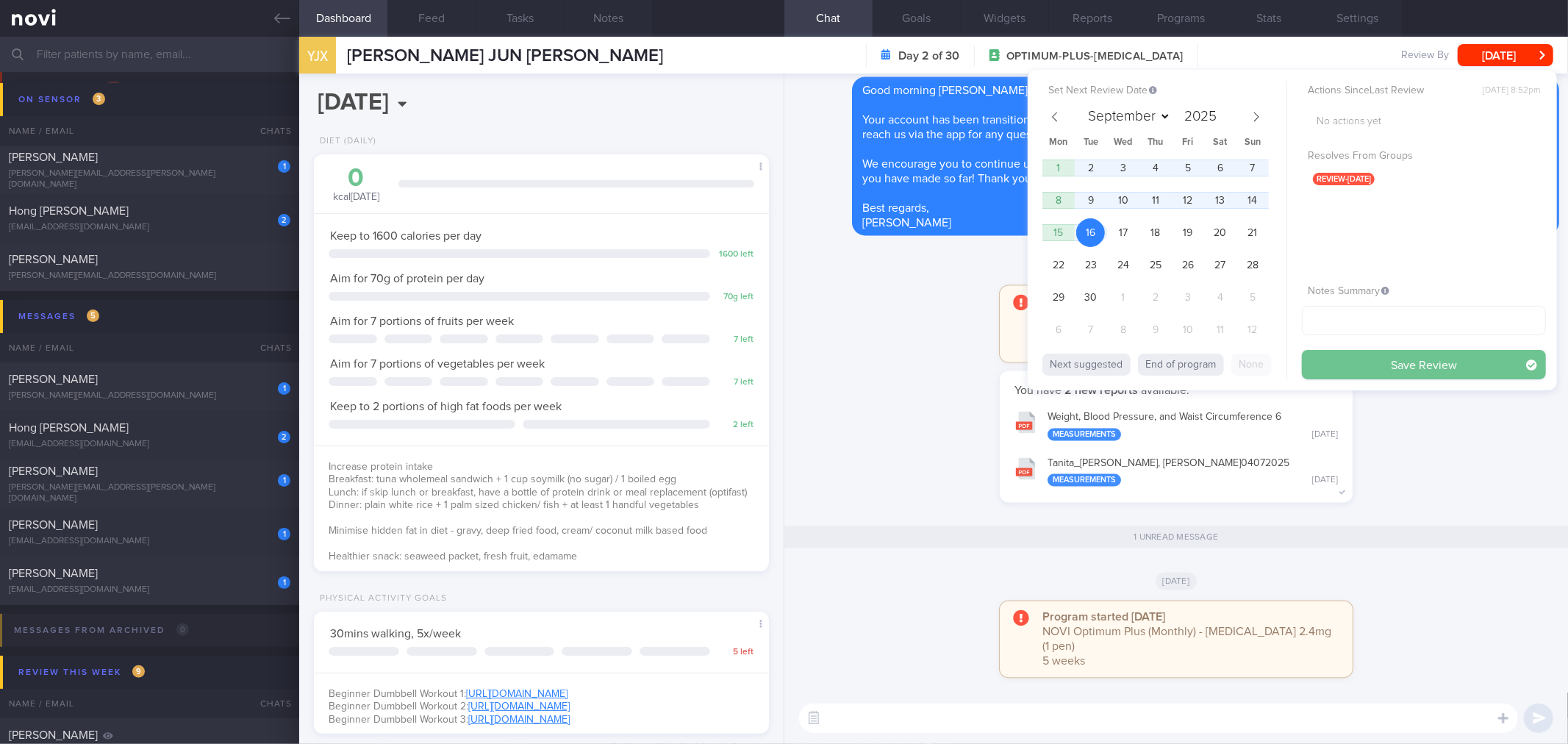
click at [1358, 361] on button "Save Review" at bounding box center [1423, 365] width 244 height 30
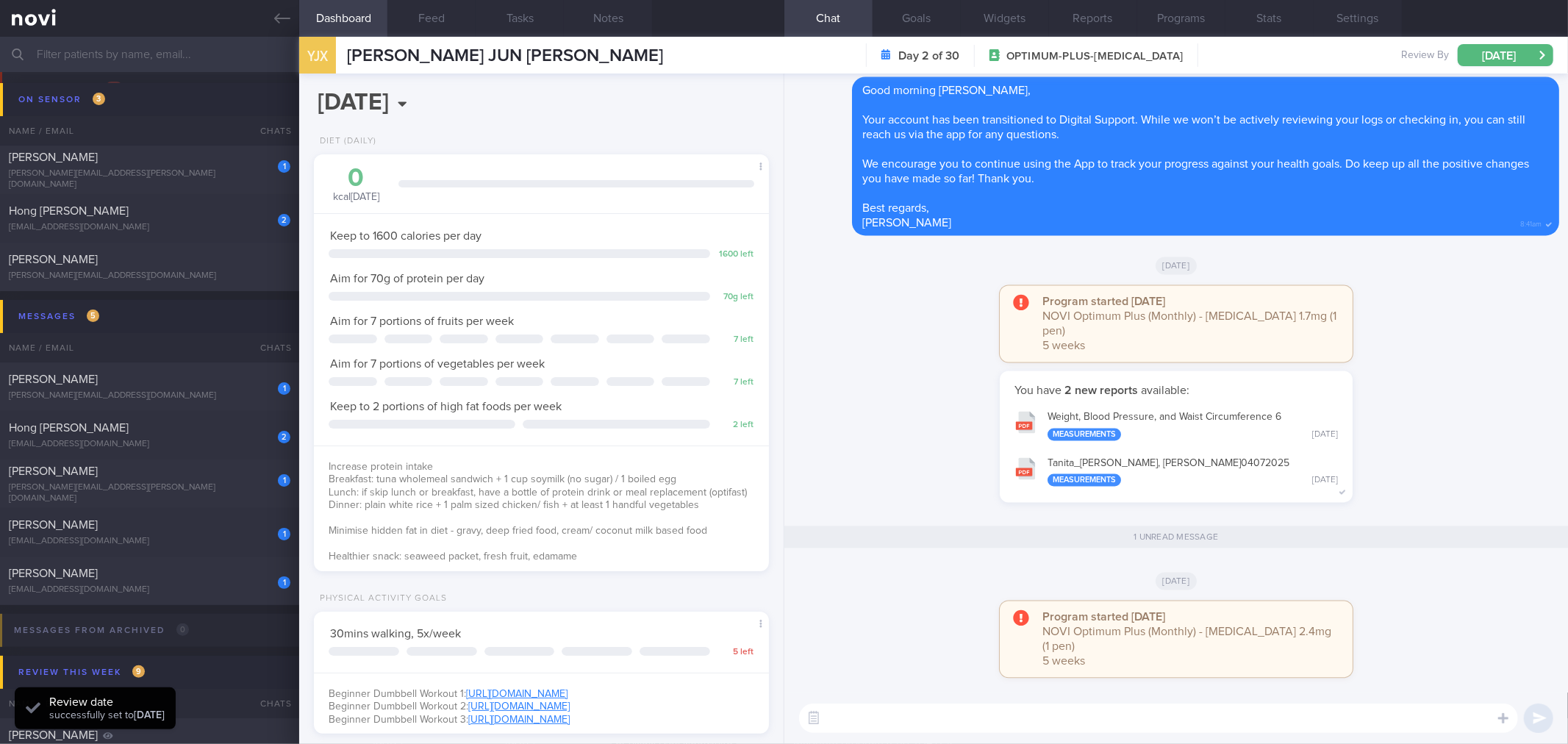
click at [1152, 471] on button "Tanita_ [PERSON_NAME], [PERSON_NAME] 04072025 Measurements [DATE]" at bounding box center [1176, 471] width 338 height 46
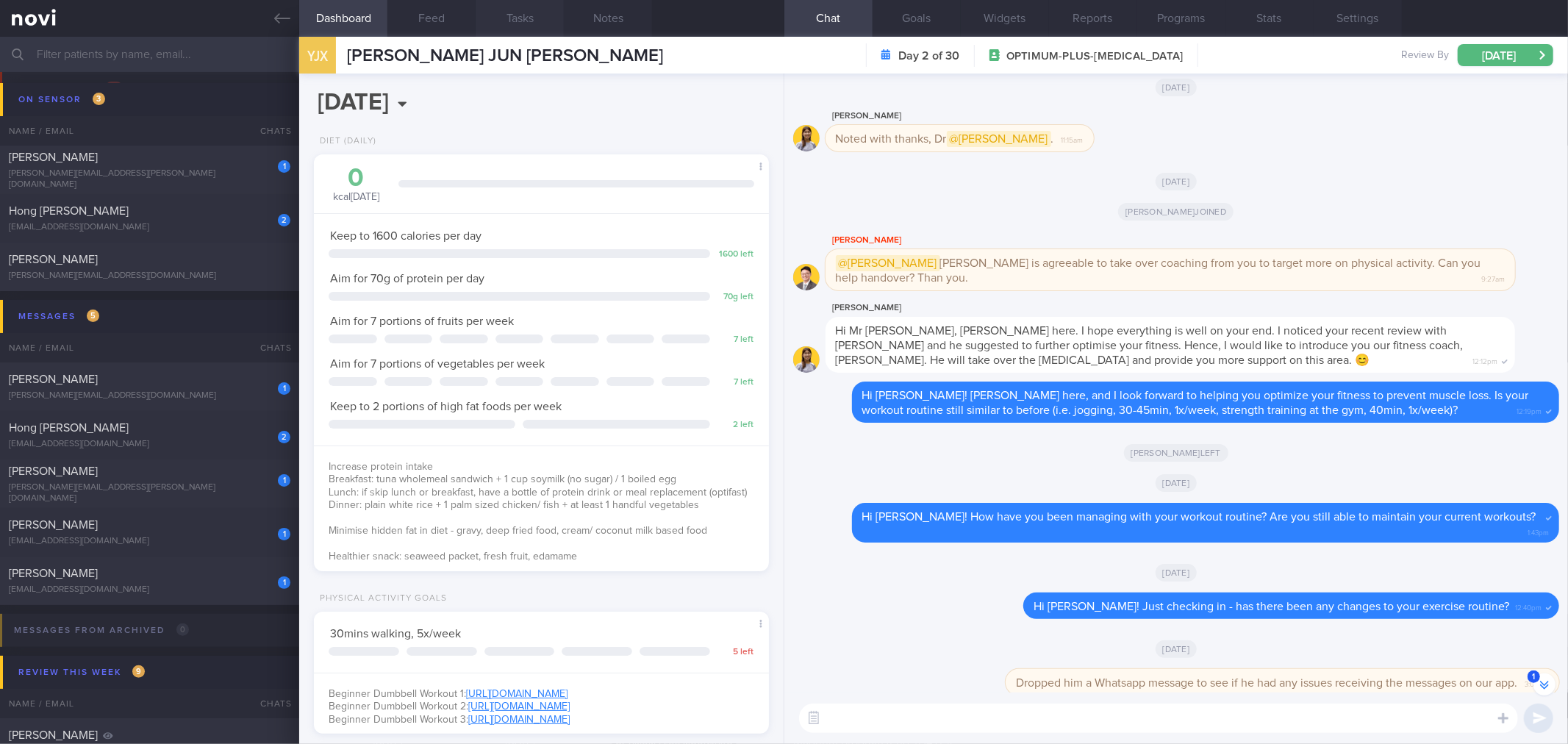
scroll to position [-1147, 0]
click at [287, 5] on link at bounding box center [149, 19] width 299 height 37
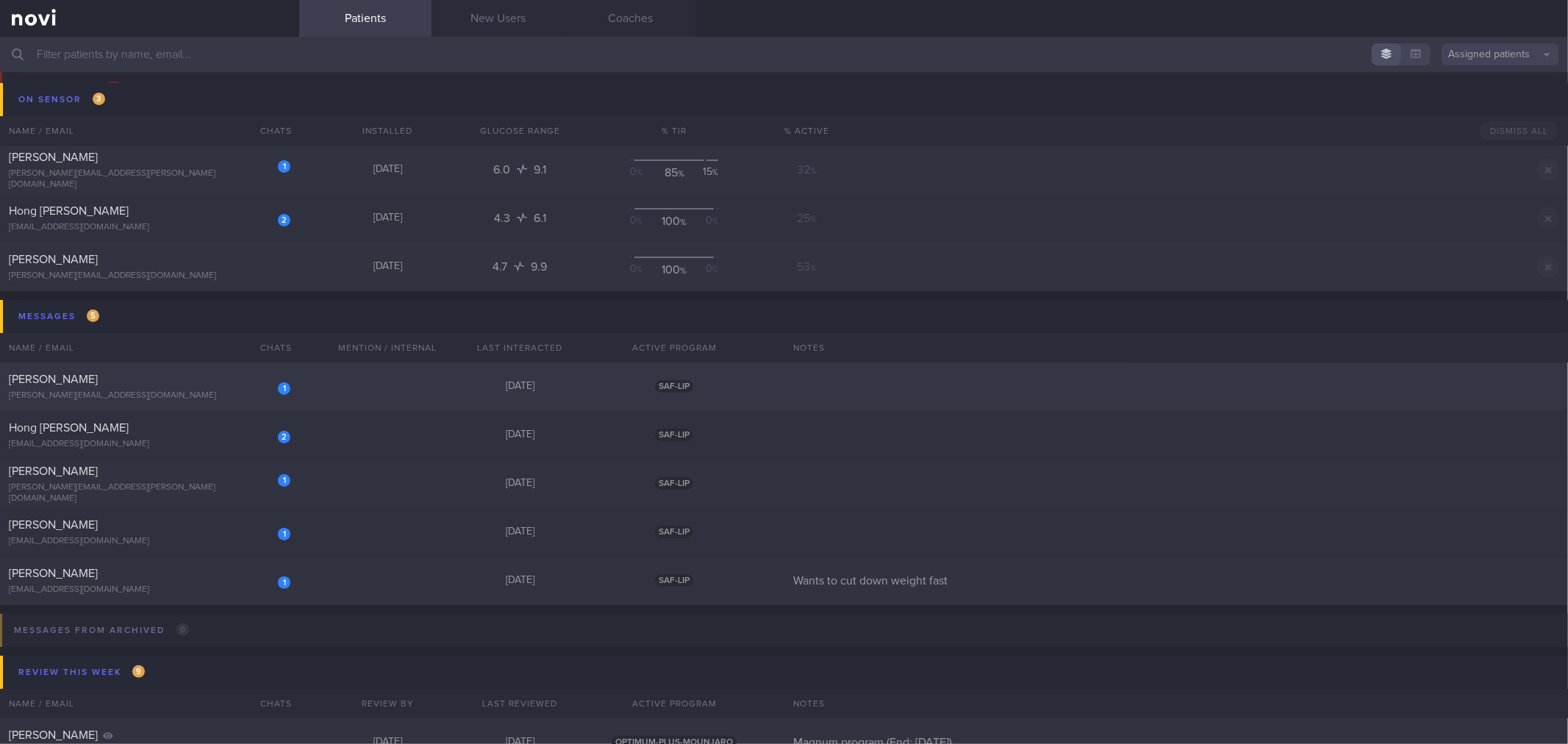
click at [263, 383] on div "1" at bounding box center [274, 383] width 33 height 23
select select "7"
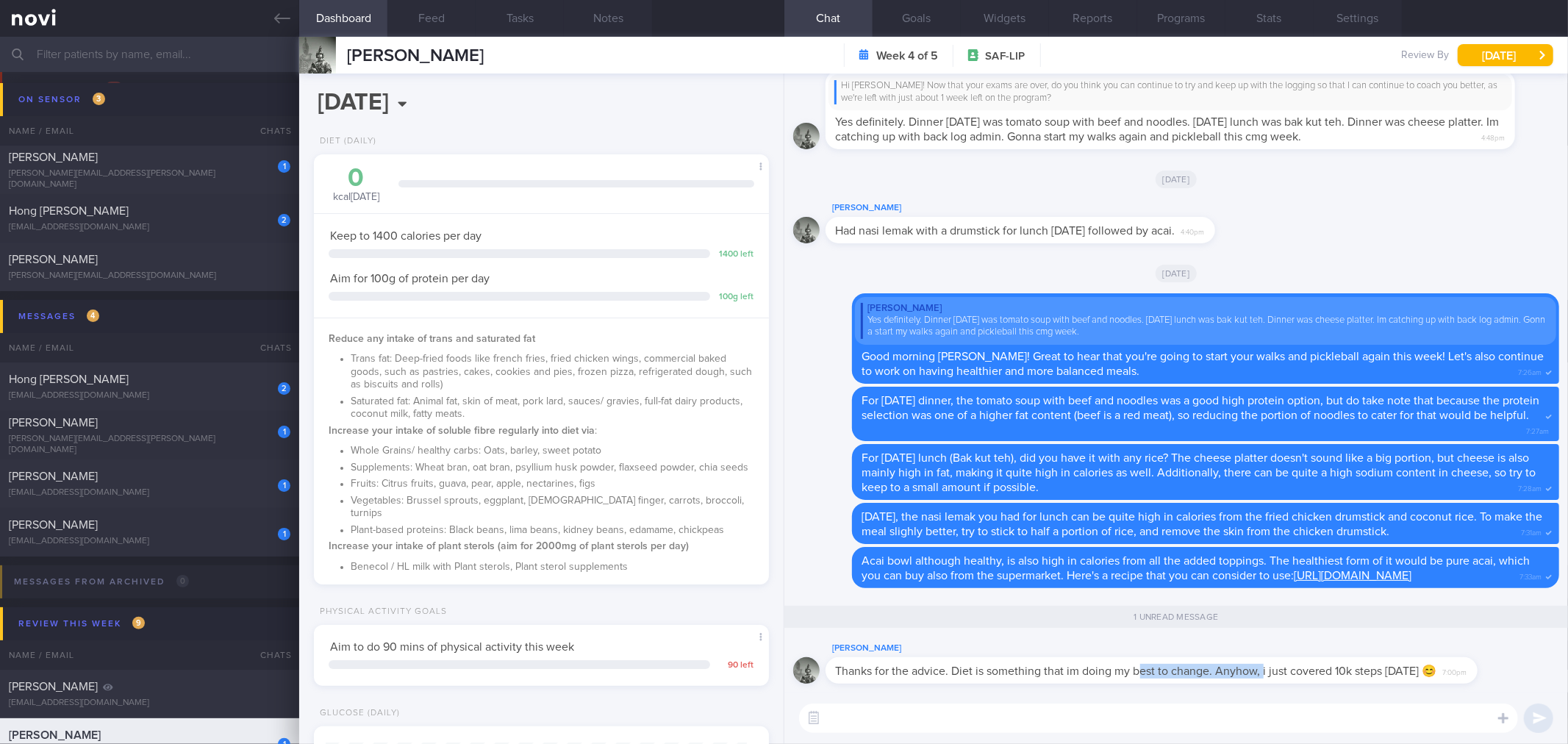
scroll to position [1, 0]
drag, startPoint x: 1138, startPoint y: 682, endPoint x: 1427, endPoint y: 665, distance: 289.5
click at [1427, 665] on div "Thanks for the advice. Diet is something that im doing my best to change. Anyho…" at bounding box center [1151, 670] width 652 height 27
click at [1418, 668] on span "Thanks for the advice. Diet is something that im doing my best to change. Anyho…" at bounding box center [1136, 671] width 602 height 12
drag, startPoint x: 1397, startPoint y: 681, endPoint x: 1535, endPoint y: 681, distance: 138.0
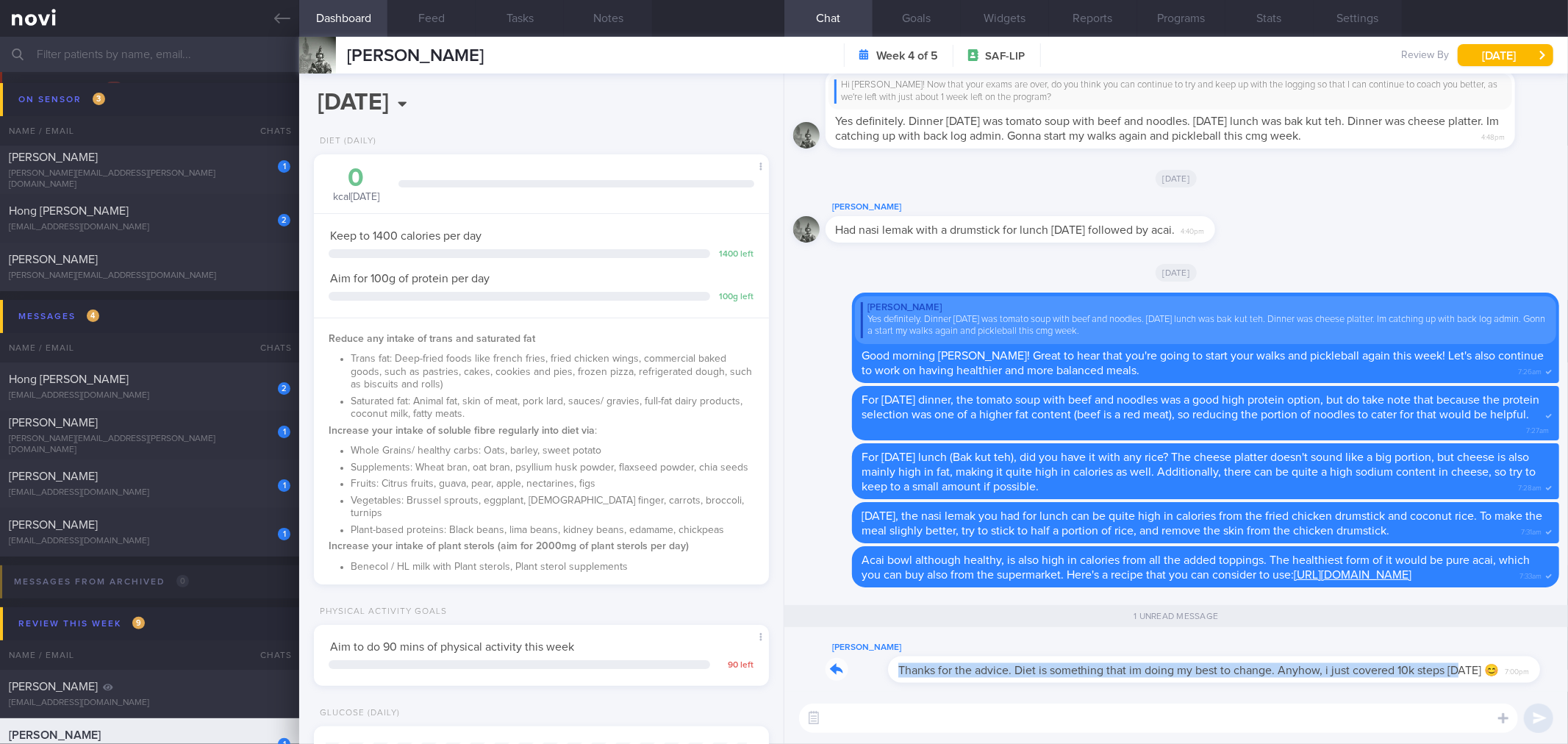
click at [1535, 681] on div "[PERSON_NAME] Thanks for the advice. Diet is something that im doing my best to…" at bounding box center [1176, 665] width 766 height 53
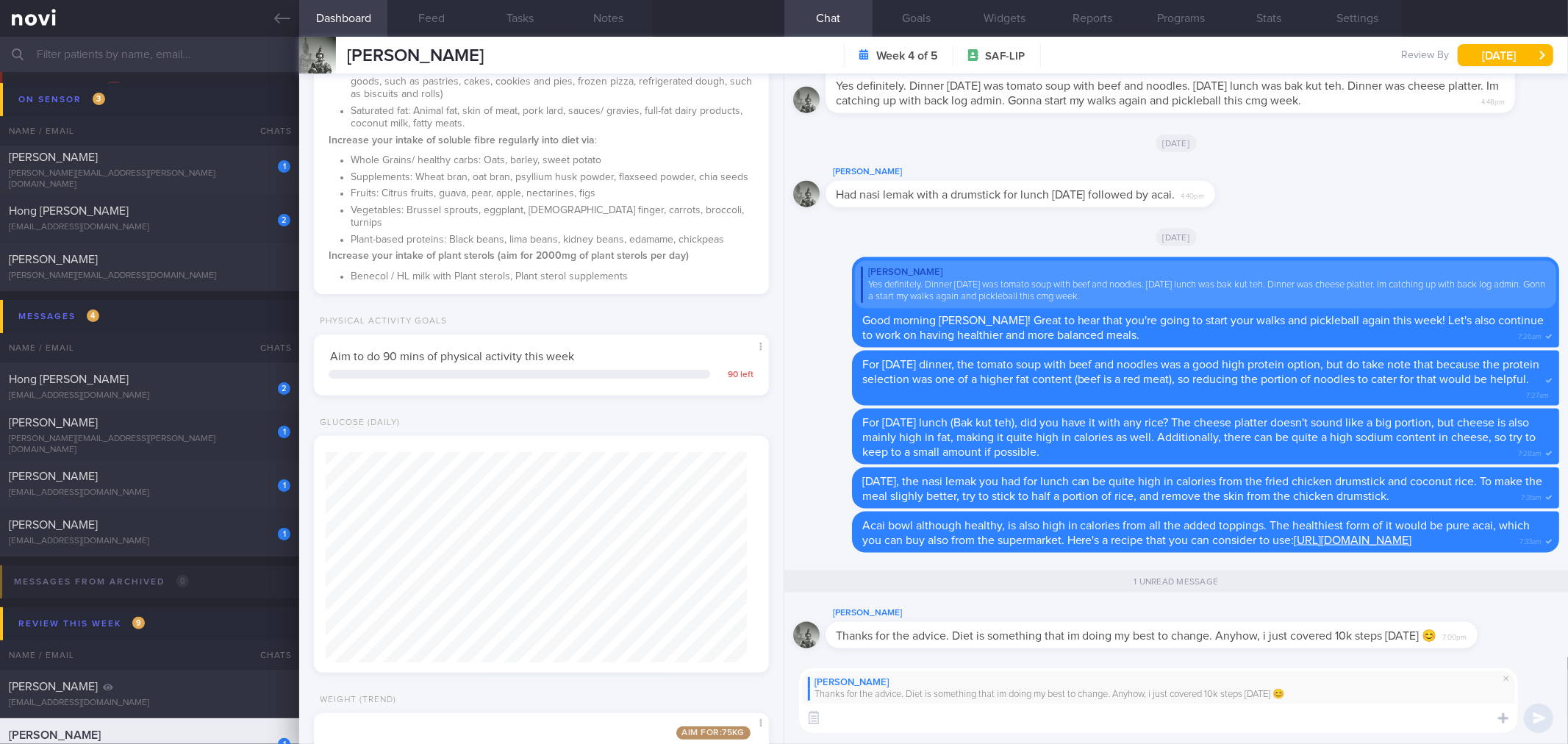
scroll to position [548, 0]
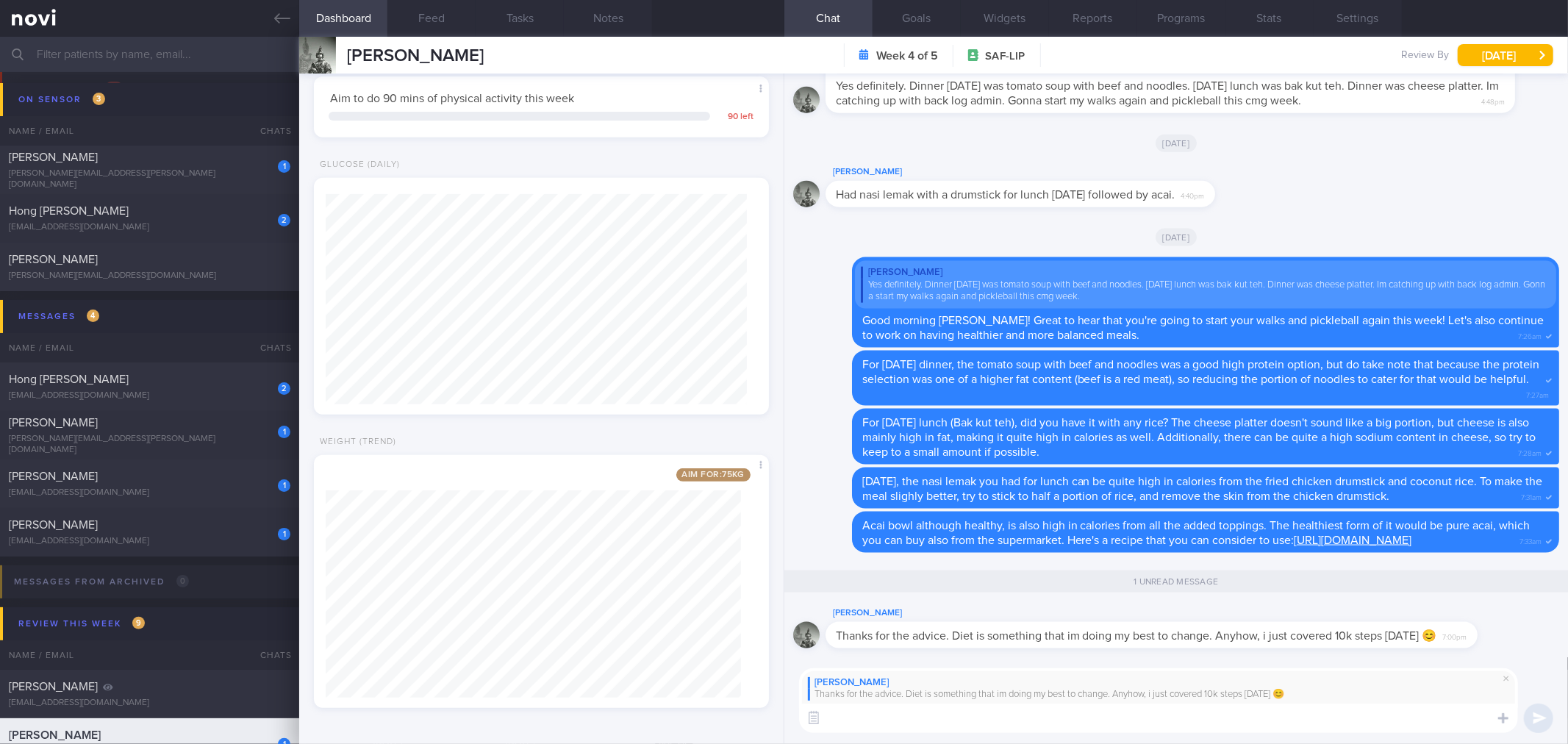
click at [1119, 716] on textarea at bounding box center [1158, 718] width 719 height 30
click at [435, 16] on button "Feed" at bounding box center [431, 19] width 88 height 37
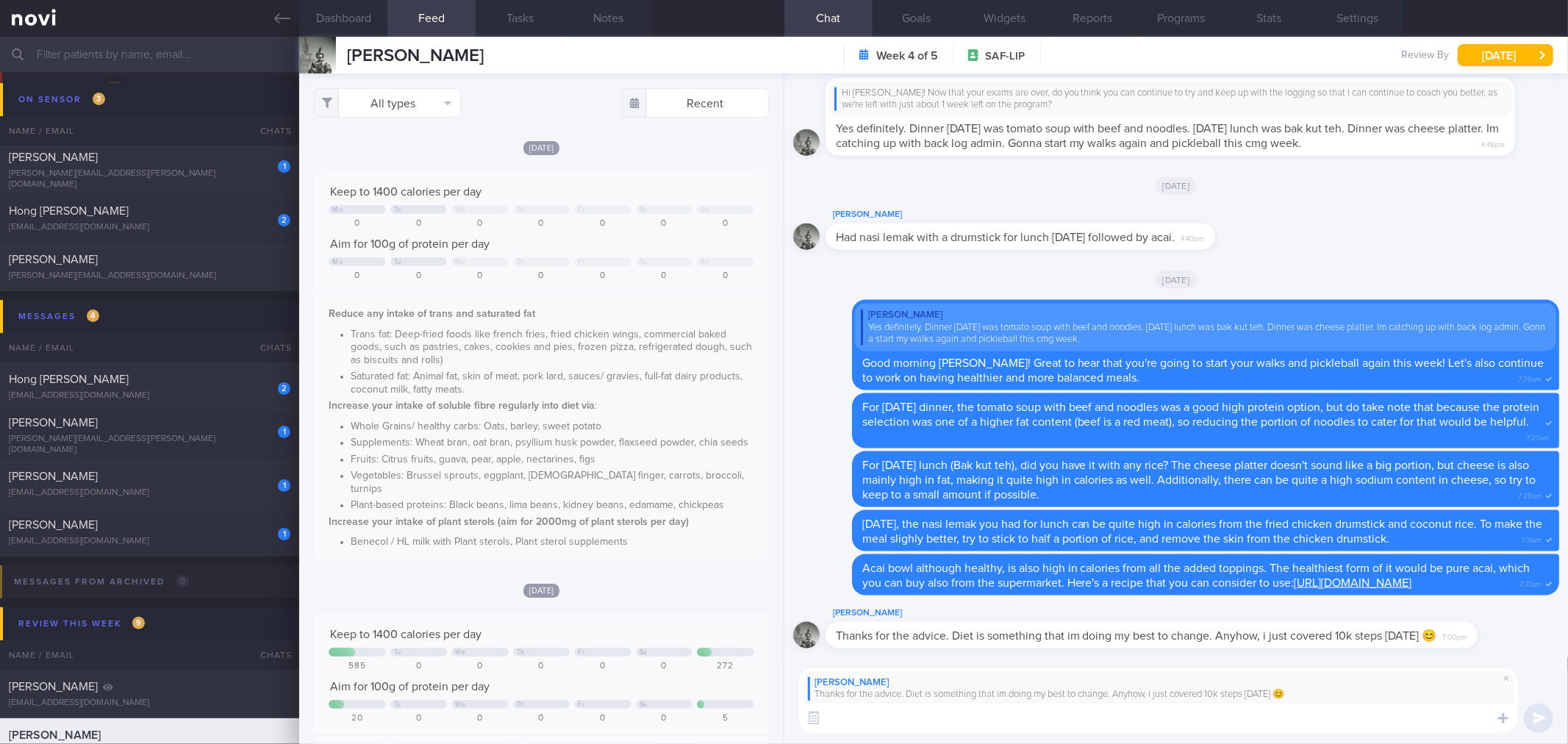
click at [875, 720] on textarea at bounding box center [1158, 718] width 719 height 30
click at [951, 724] on textarea at bounding box center [1158, 718] width 719 height 30
click at [953, 724] on textarea at bounding box center [1158, 718] width 719 height 30
click at [1288, 723] on textarea "Alright slowly, but surely! It takes time to build better habits, so don't be t…" at bounding box center [1158, 718] width 719 height 30
click at [1231, 715] on textarea "Alright slowly, but surely! It takes time to build better habits, so don't be t…" at bounding box center [1158, 718] width 719 height 30
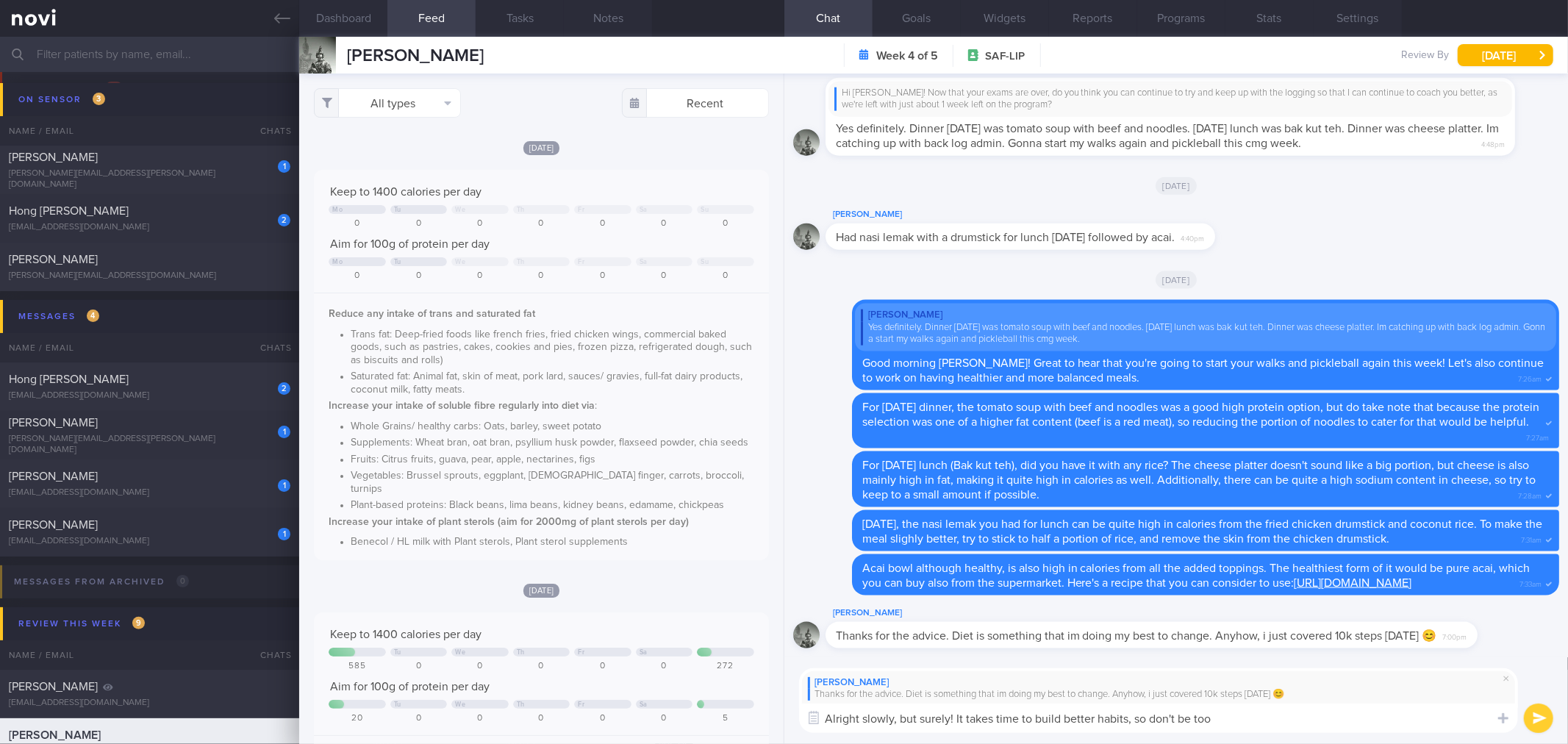
click at [955, 717] on textarea "Alright slowly, but surely! It takes time to build better habits, so don't be t…" at bounding box center [1158, 718] width 719 height 30
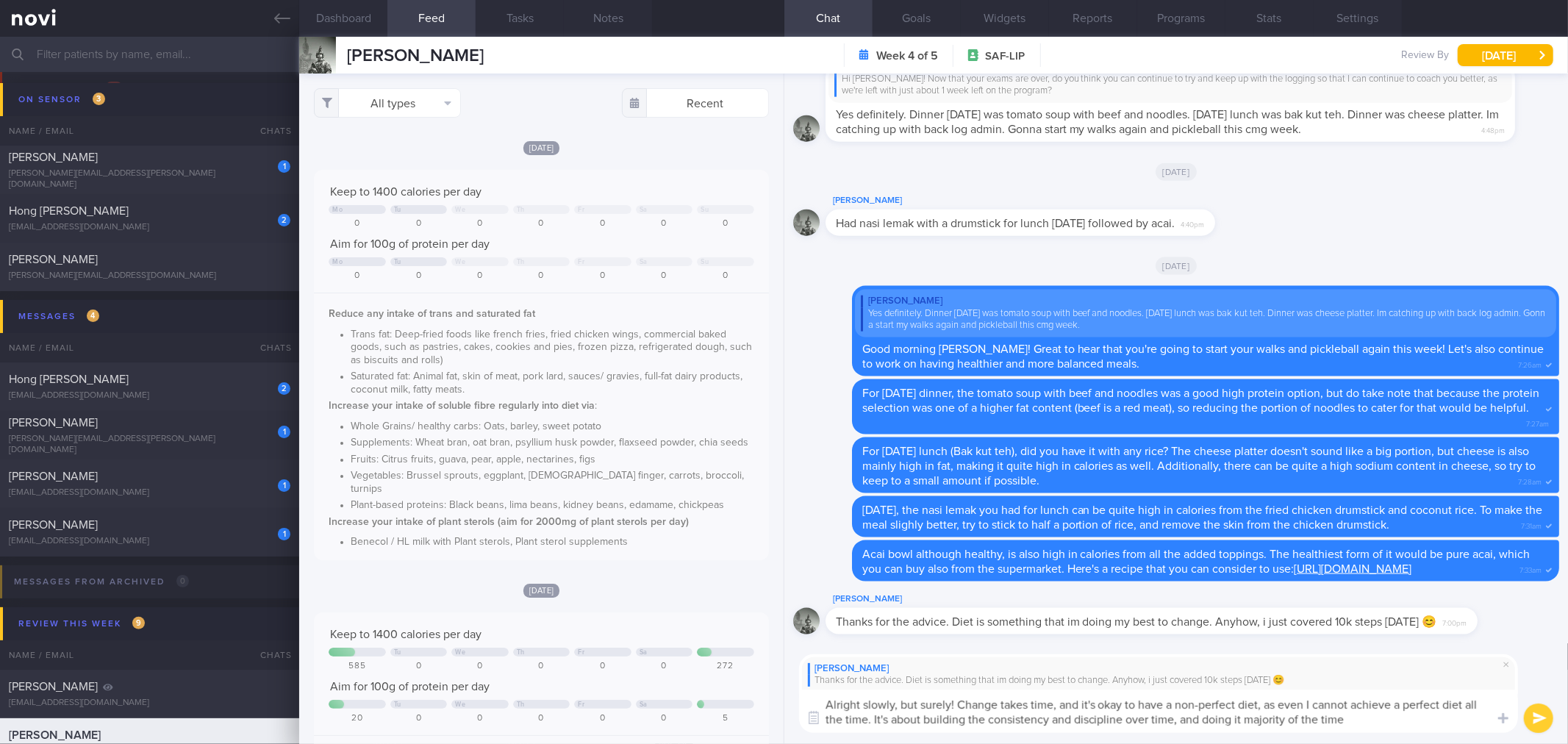
type textarea "Alright slowly, but surely! Change takes time, and it's okay to have a non-perf…"
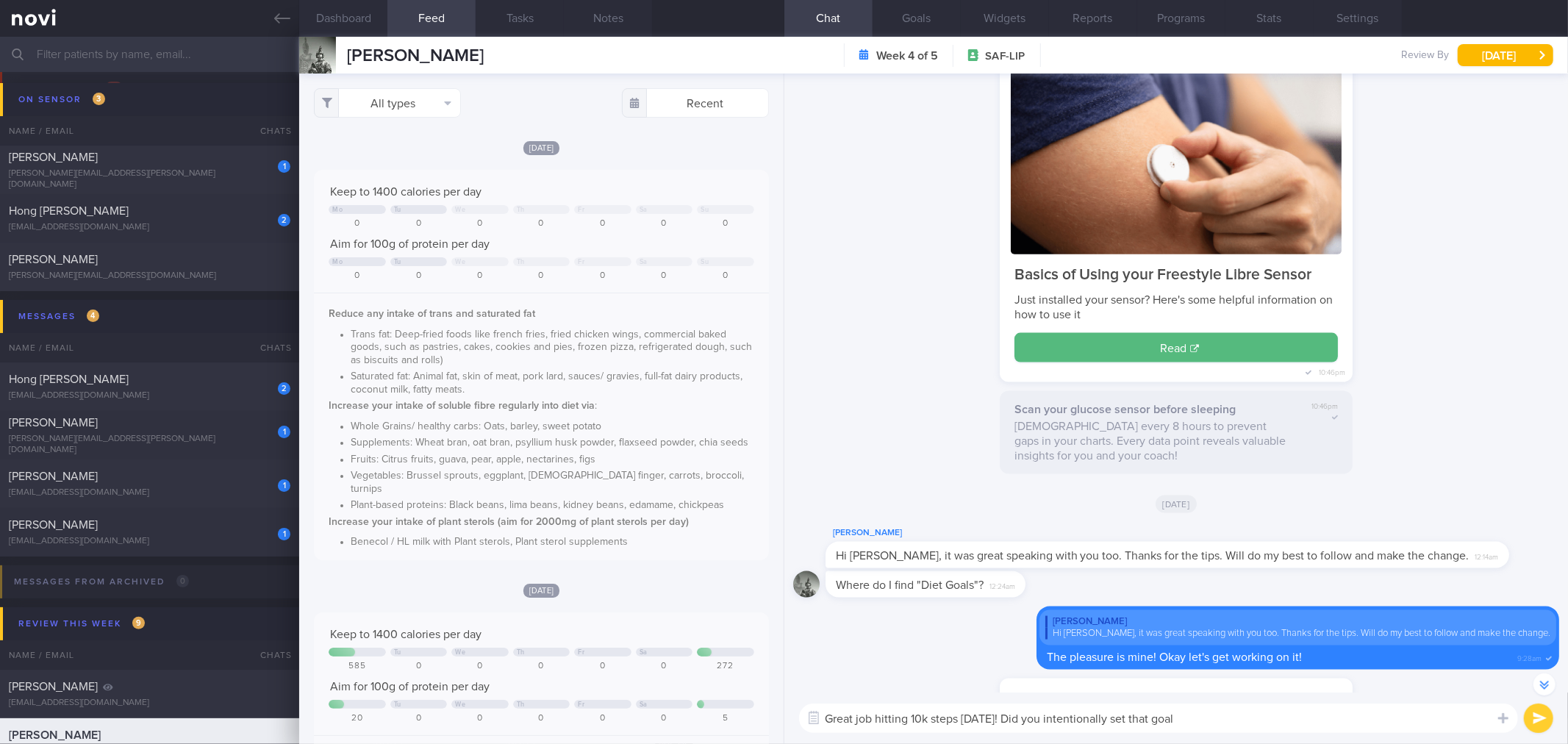
scroll to position [-11880, 0]
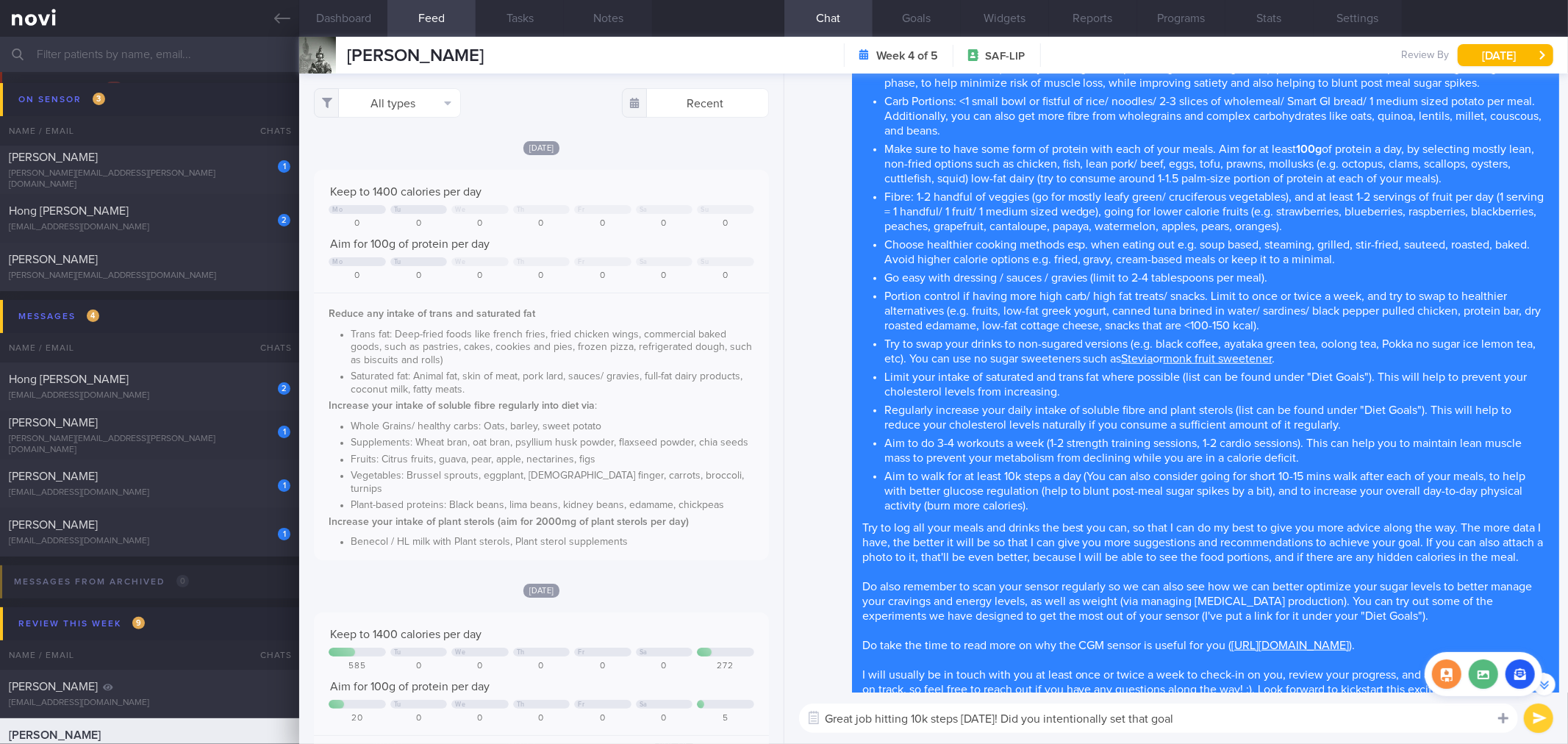
click at [1551, 686] on button "button" at bounding box center [1544, 685] width 22 height 22
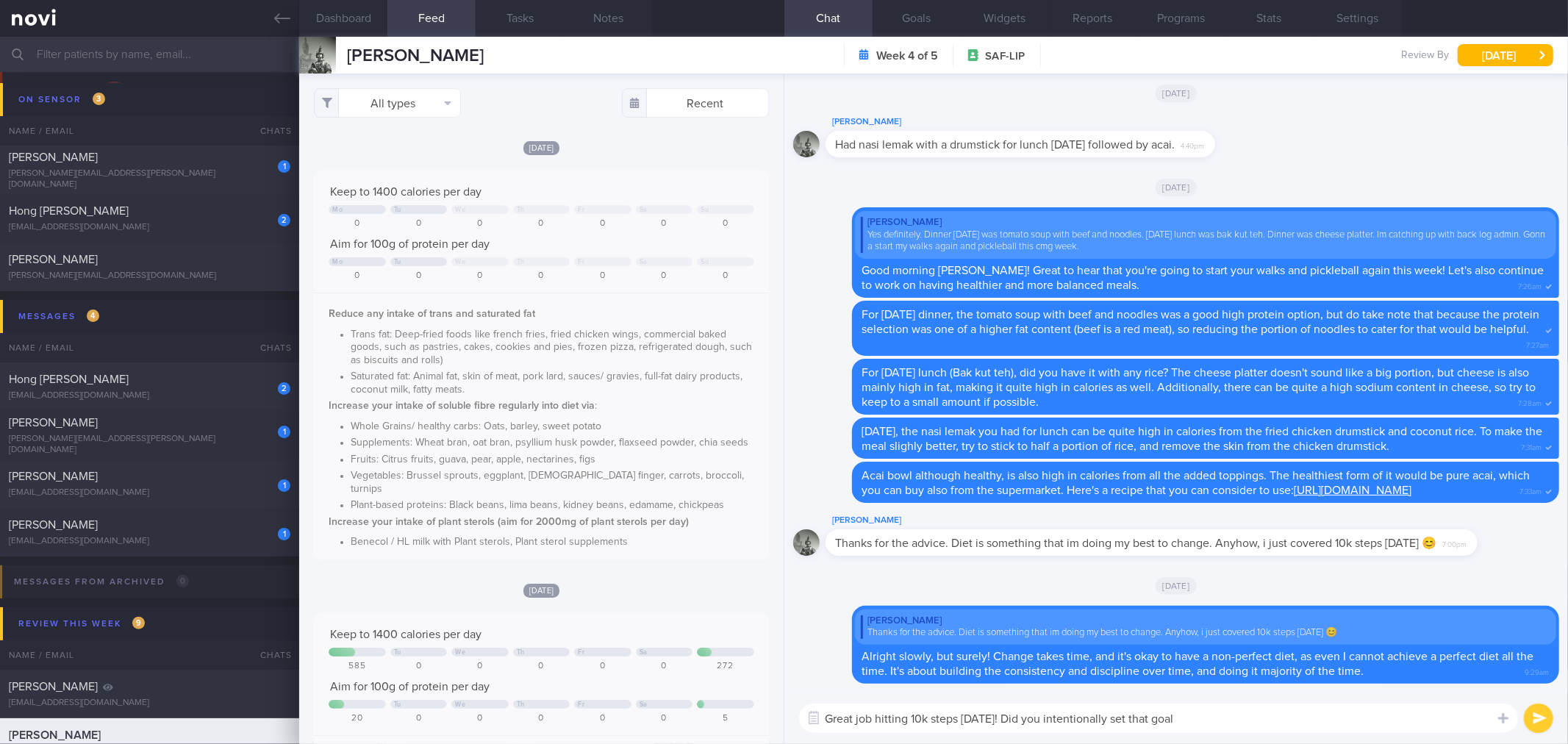
scroll to position [0, 0]
drag, startPoint x: 1243, startPoint y: 725, endPoint x: 1023, endPoint y: 723, distance: 220.0
click at [1023, 723] on textarea "Great job hitting 10k steps [DATE]! Did you intentionally set that goal" at bounding box center [1158, 718] width 719 height 30
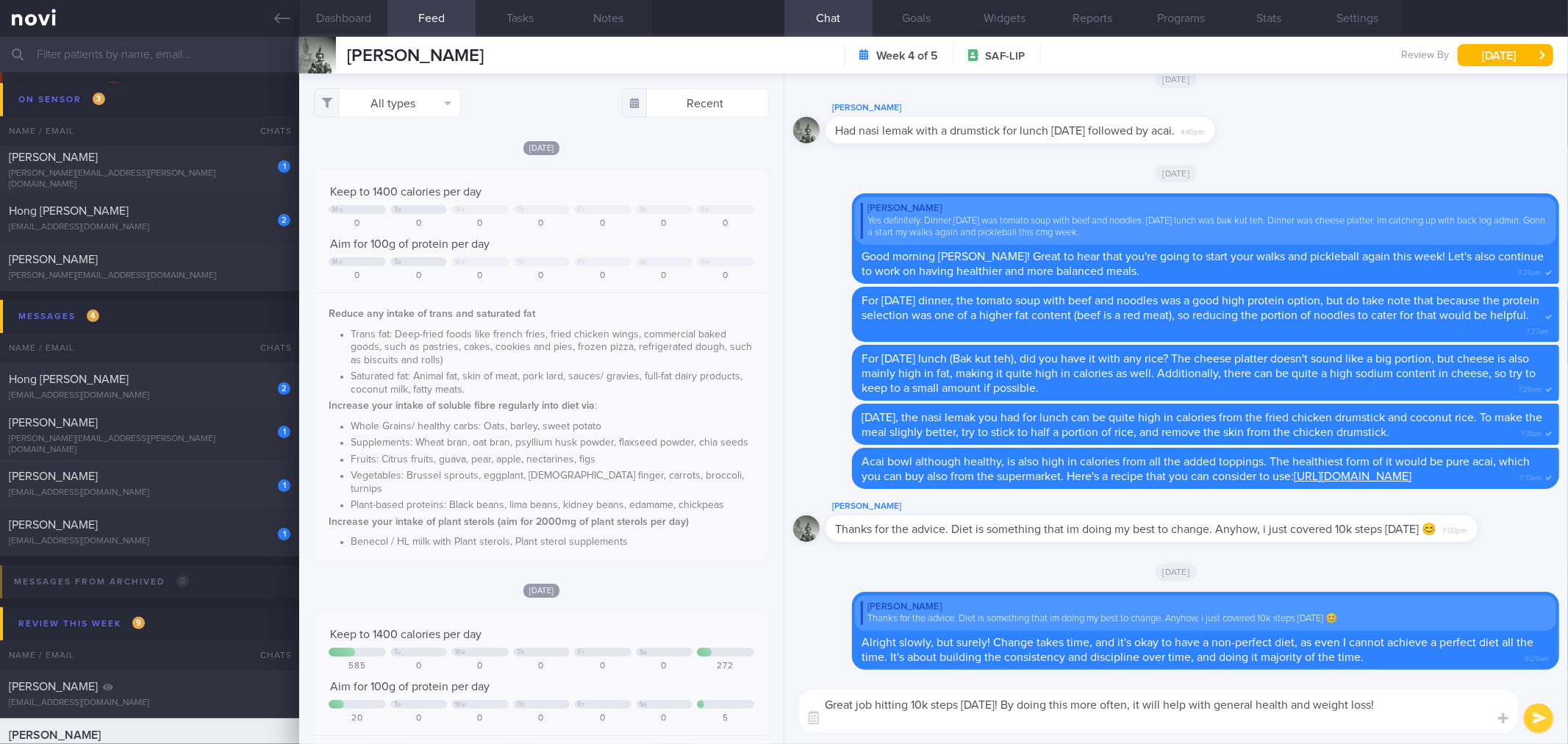
type textarea "Great job hitting 10k steps [DATE]! By doing this more often, it will help with…"
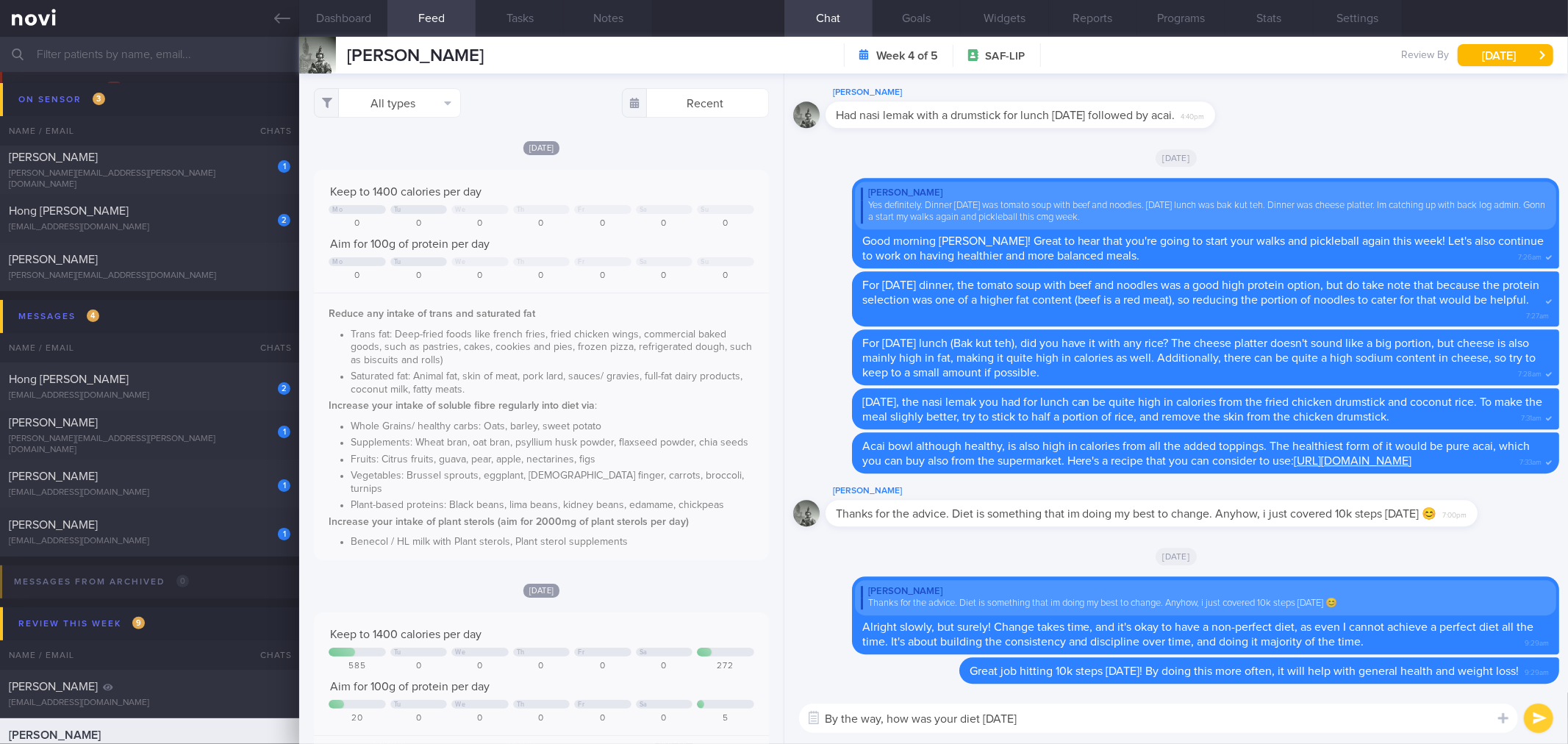
type textarea "By the way, how was your diet [DATE]?"
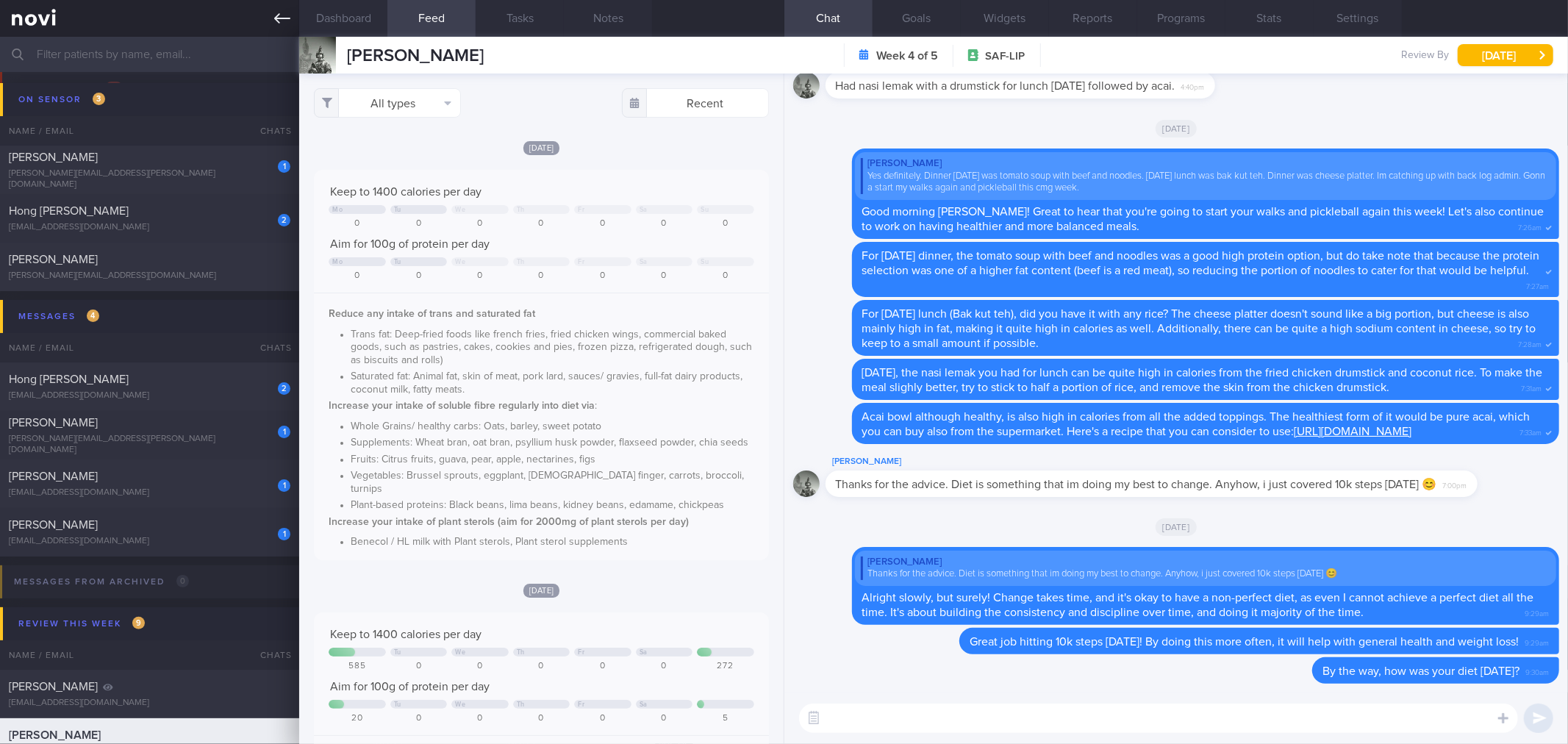
click at [280, 24] on icon at bounding box center [283, 19] width 16 height 16
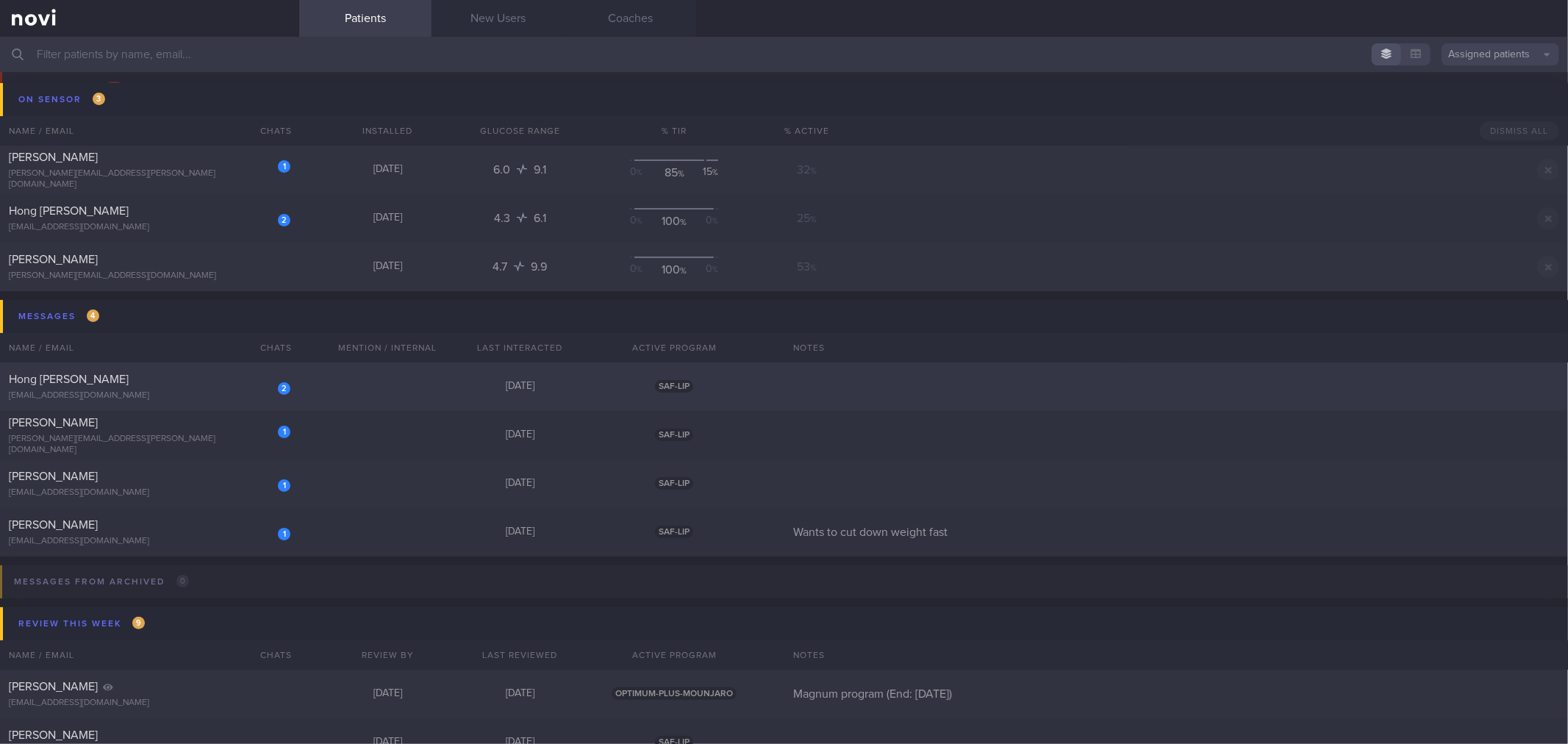
click at [260, 375] on div "2" at bounding box center [274, 383] width 33 height 23
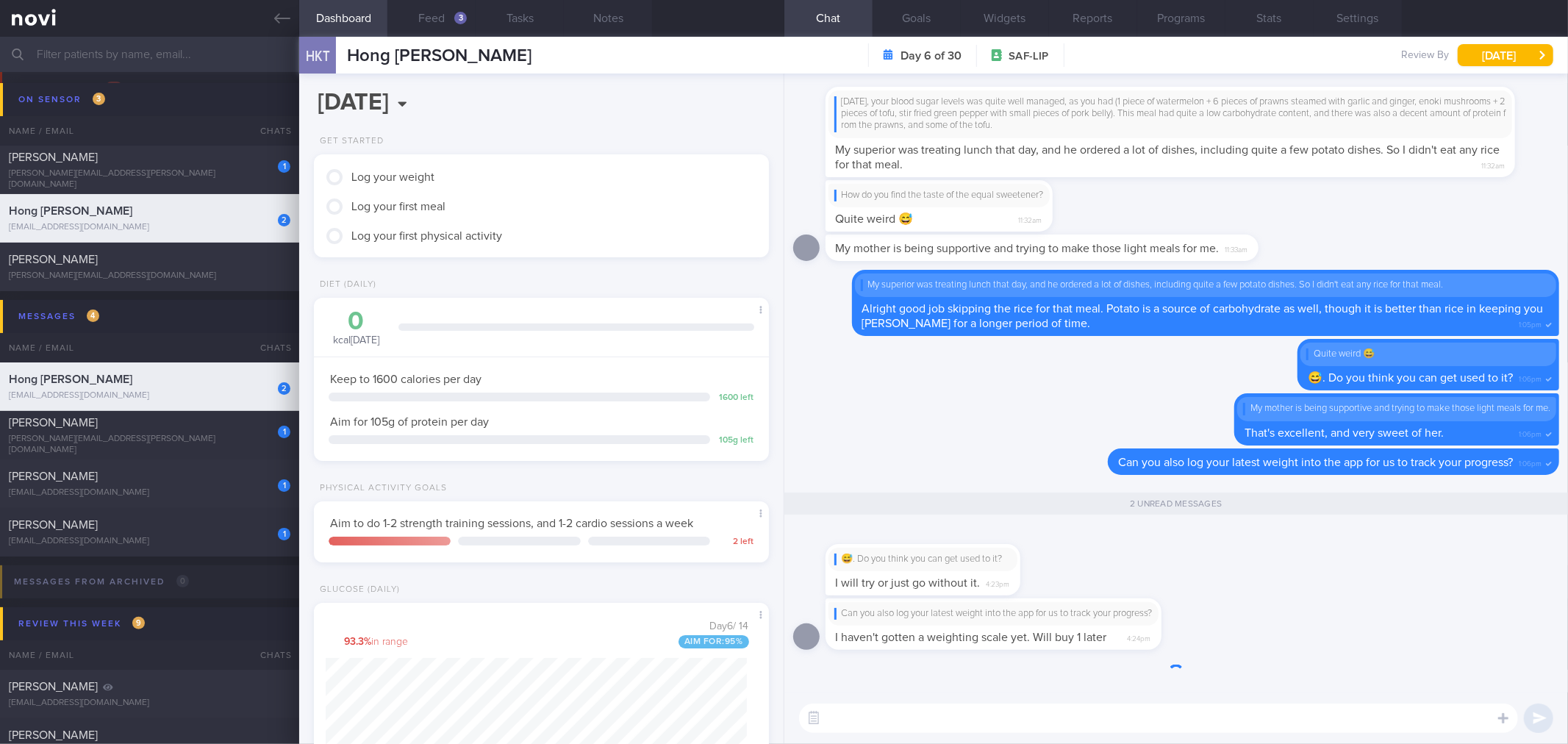
scroll to position [1, 0]
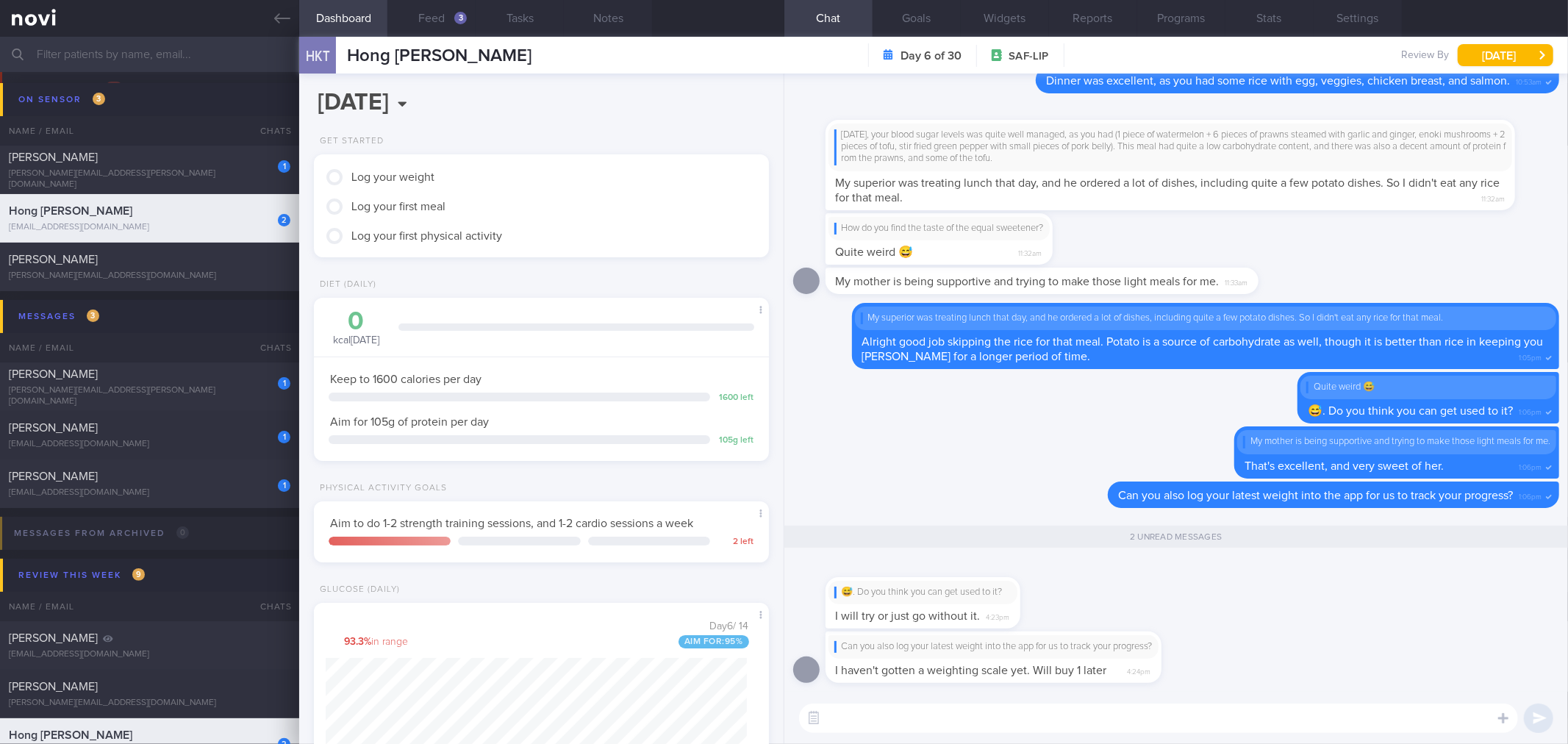
click at [1183, 729] on textarea at bounding box center [1158, 718] width 719 height 30
drag, startPoint x: 934, startPoint y: 603, endPoint x: 1193, endPoint y: 607, distance: 259.0
click at [1193, 607] on div "😅. Do you think you can get used to it? I will try or just go without it. 4:23pm" at bounding box center [1176, 595] width 766 height 72
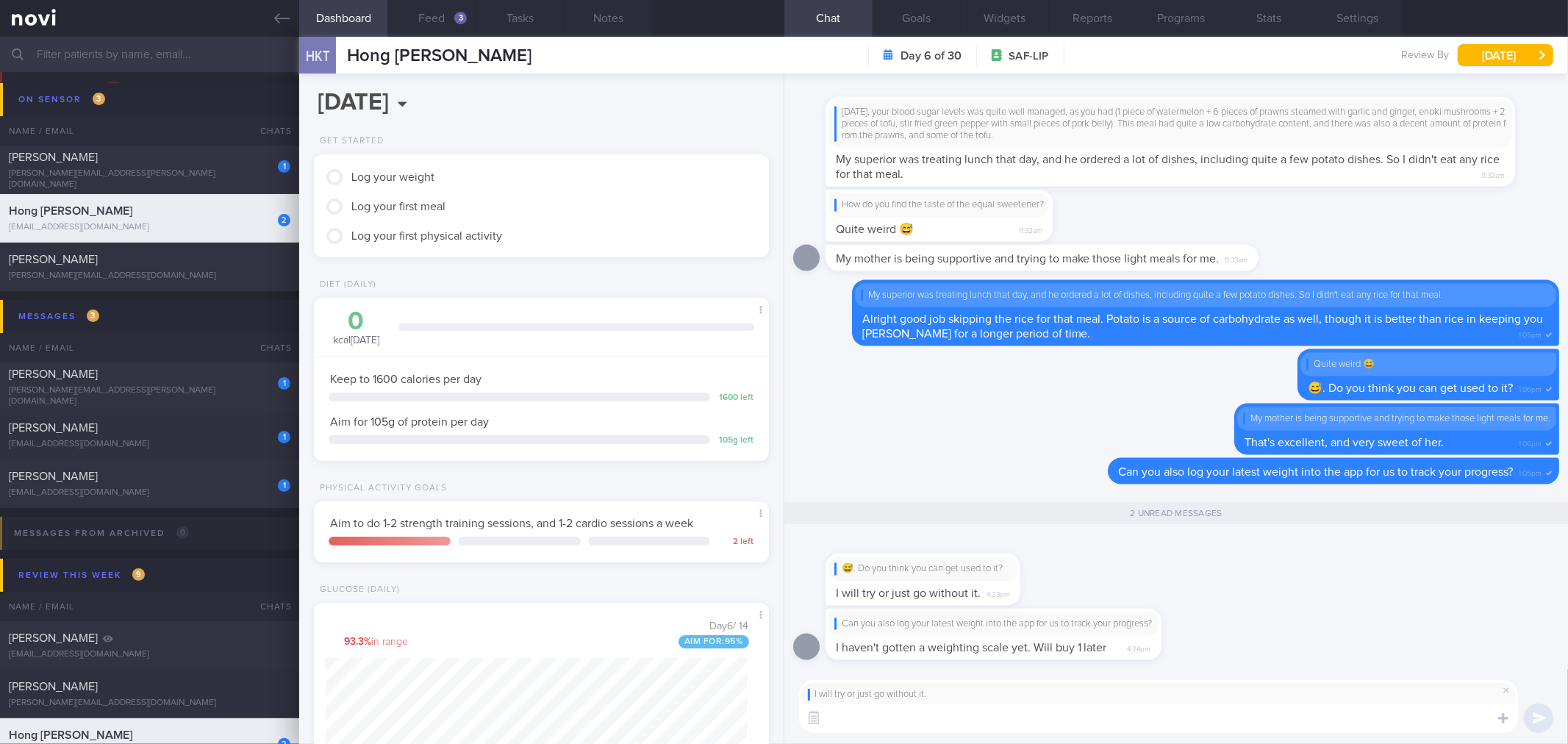
click at [968, 731] on textarea at bounding box center [1158, 718] width 719 height 30
drag, startPoint x: 914, startPoint y: 579, endPoint x: 1222, endPoint y: 571, distance: 308.1
click at [1222, 571] on div "😅. Do you think you can get used to it? I will try or just go without it. 4:23pm" at bounding box center [1176, 571] width 766 height 72
drag, startPoint x: 976, startPoint y: 576, endPoint x: 1255, endPoint y: 559, distance: 279.5
click at [1254, 559] on div "😅. Do you think you can get used to it? I will try or just go without it. 4:23pm" at bounding box center [1176, 571] width 766 height 72
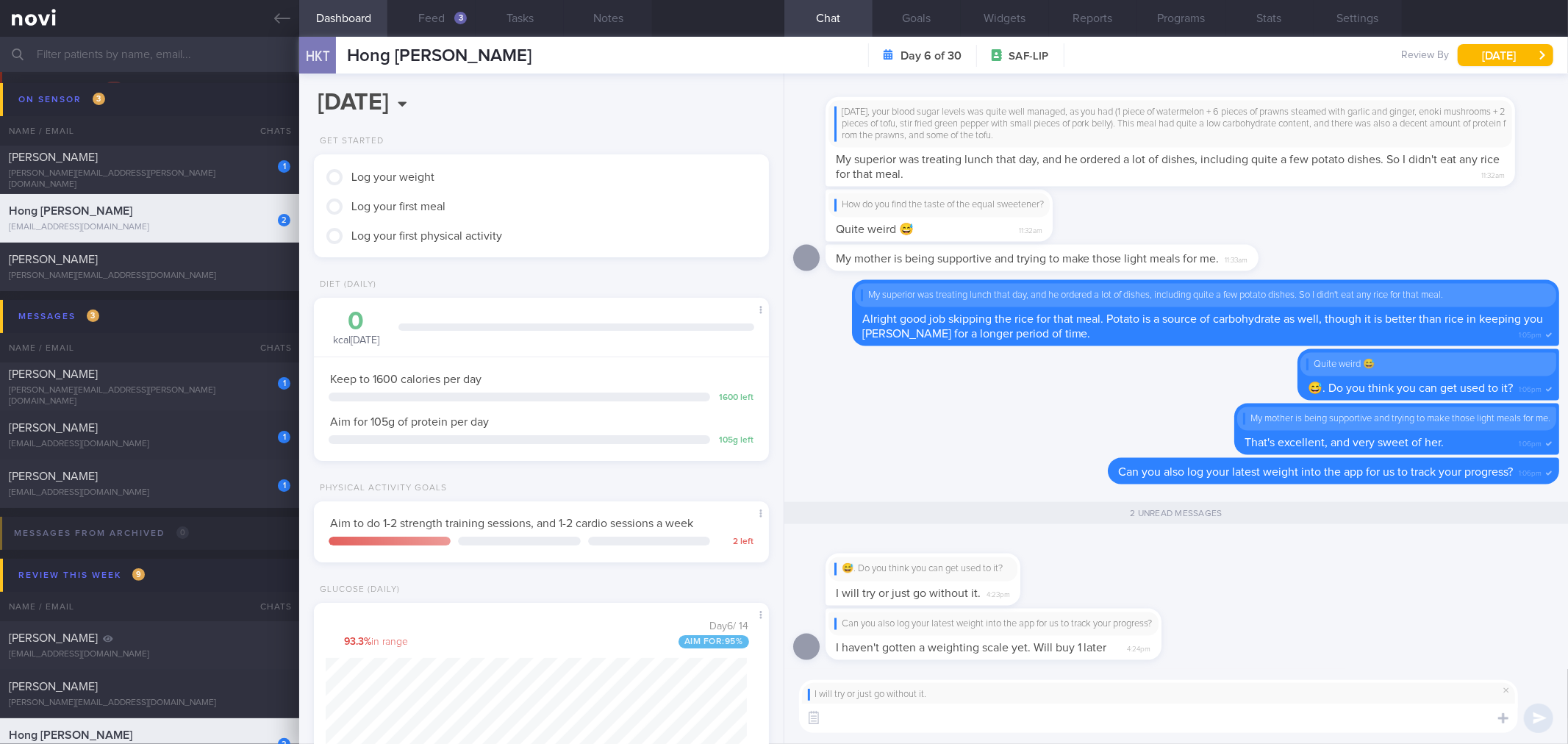
click at [998, 596] on span "4:23pm" at bounding box center [998, 593] width 24 height 14
drag, startPoint x: 973, startPoint y: 572, endPoint x: 1231, endPoint y: 570, distance: 258.0
click at [1231, 570] on div "😅. Do you think you can get used to it? I will try or just go without it. 4:23pm" at bounding box center [1176, 571] width 766 height 72
type textarea "Haha alright then!"
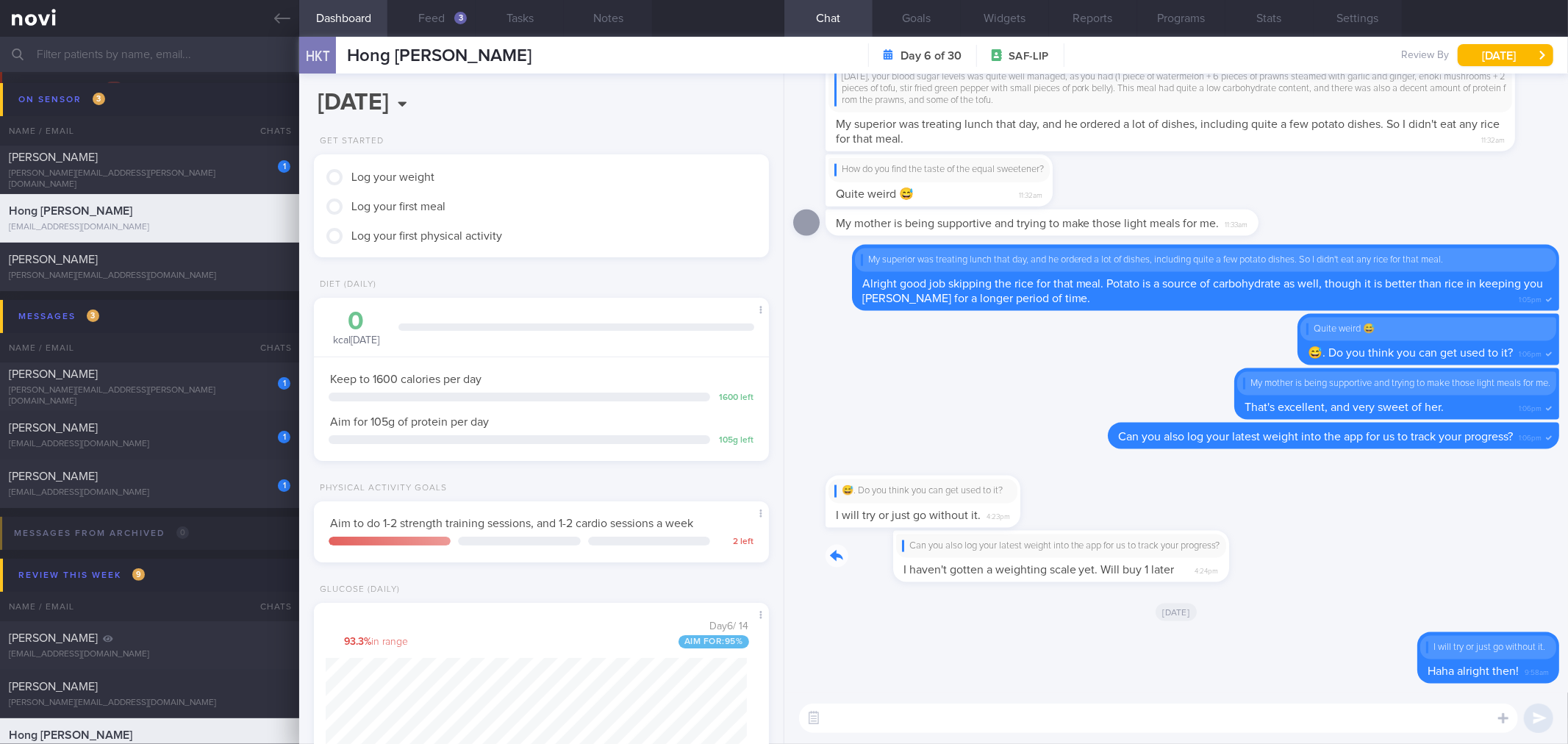
drag, startPoint x: 1122, startPoint y: 564, endPoint x: 1364, endPoint y: 561, distance: 242.0
click at [1364, 561] on div "Can you also log your latest weight into the app for us to track your progress?…" at bounding box center [1176, 560] width 766 height 60
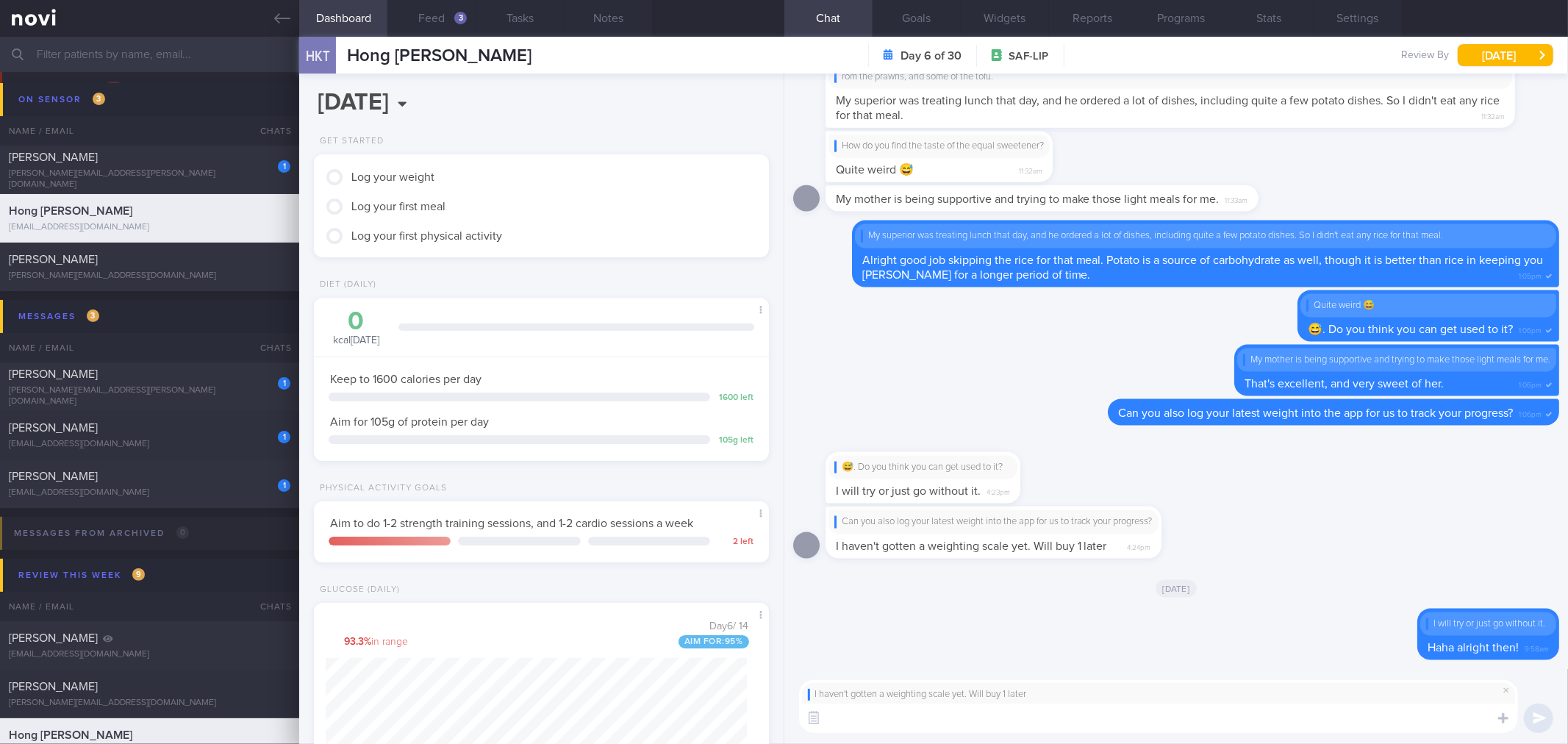
click at [995, 714] on textarea at bounding box center [1158, 718] width 719 height 30
type textarea "👌"
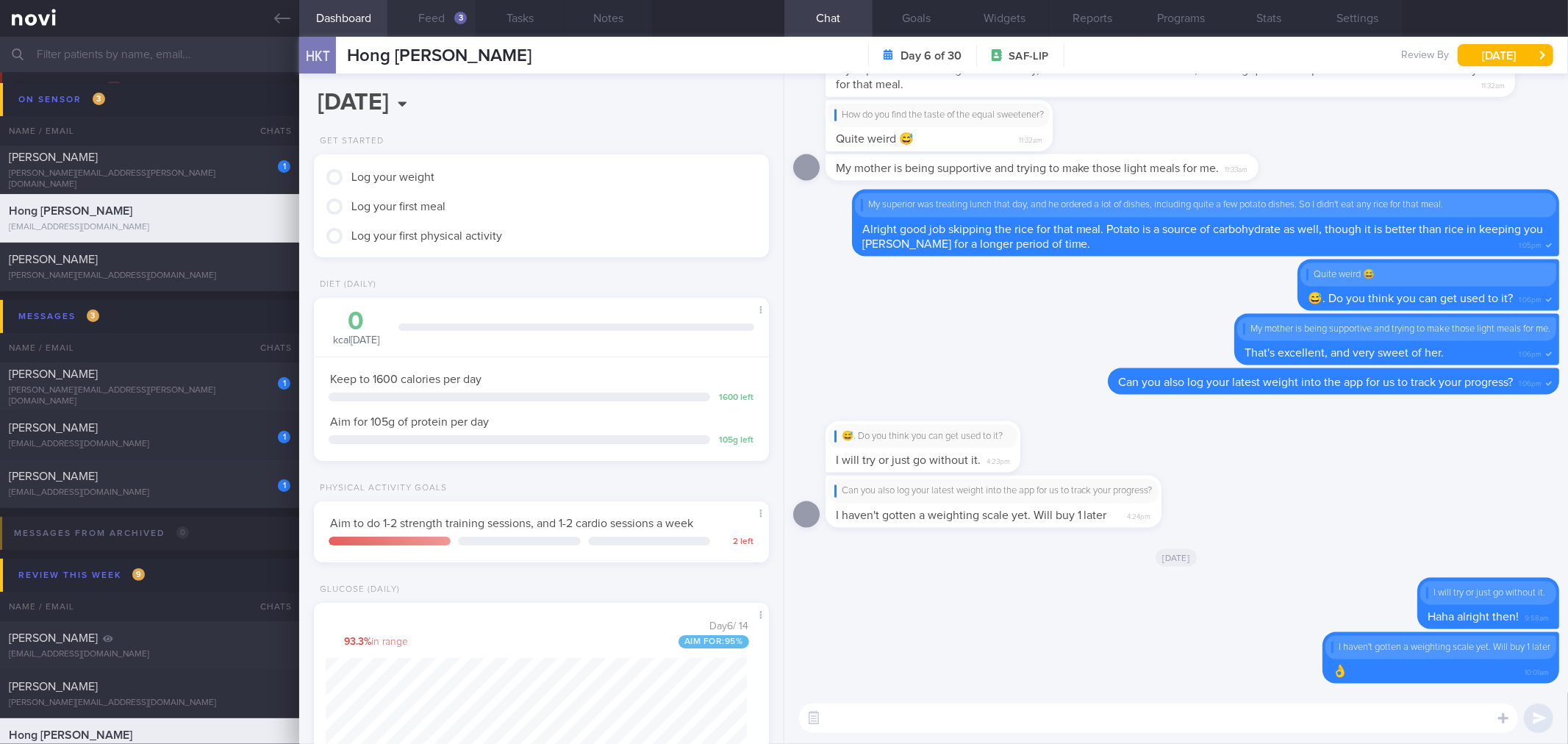
click at [424, 10] on button "Feed 3" at bounding box center [431, 19] width 88 height 37
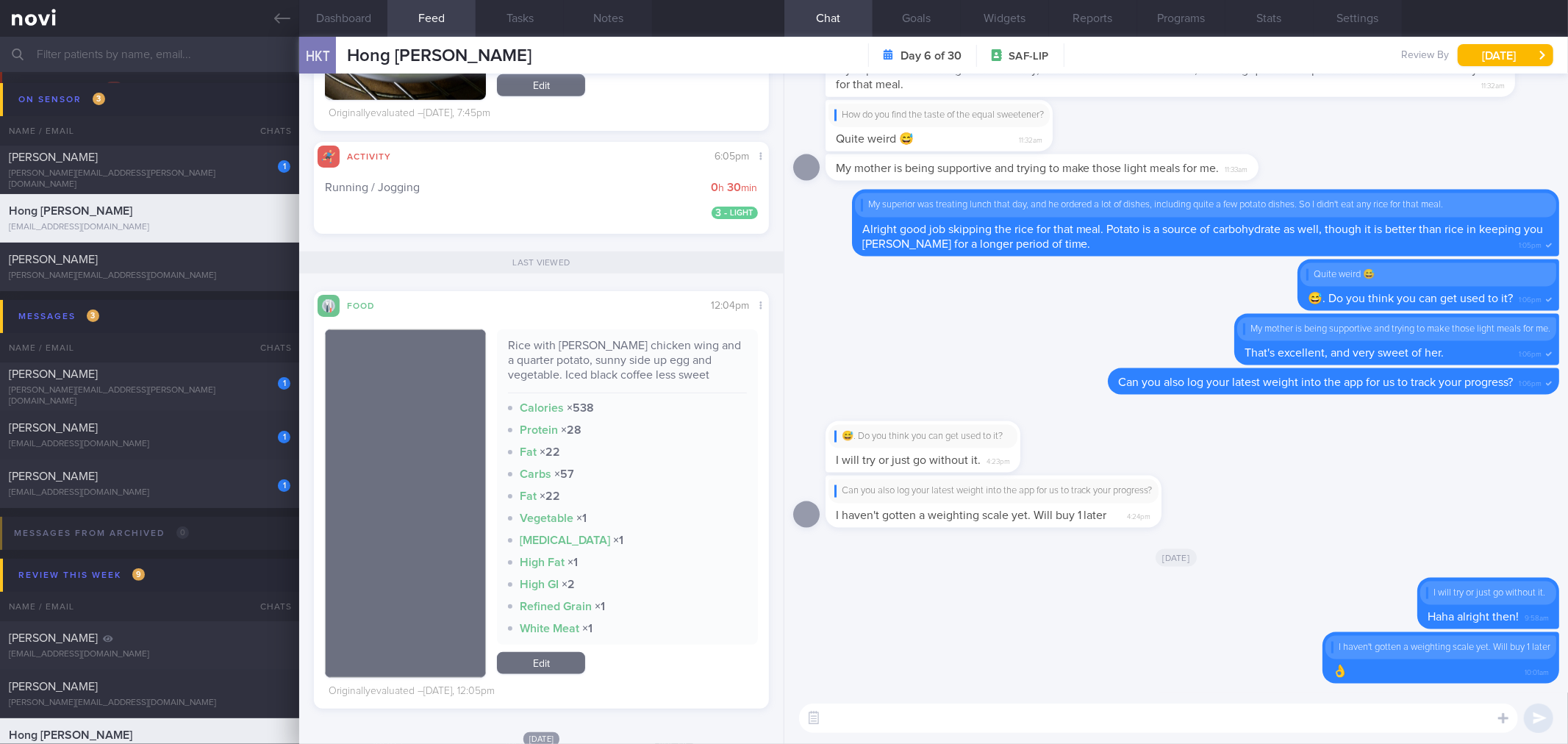
scroll to position [995, 0]
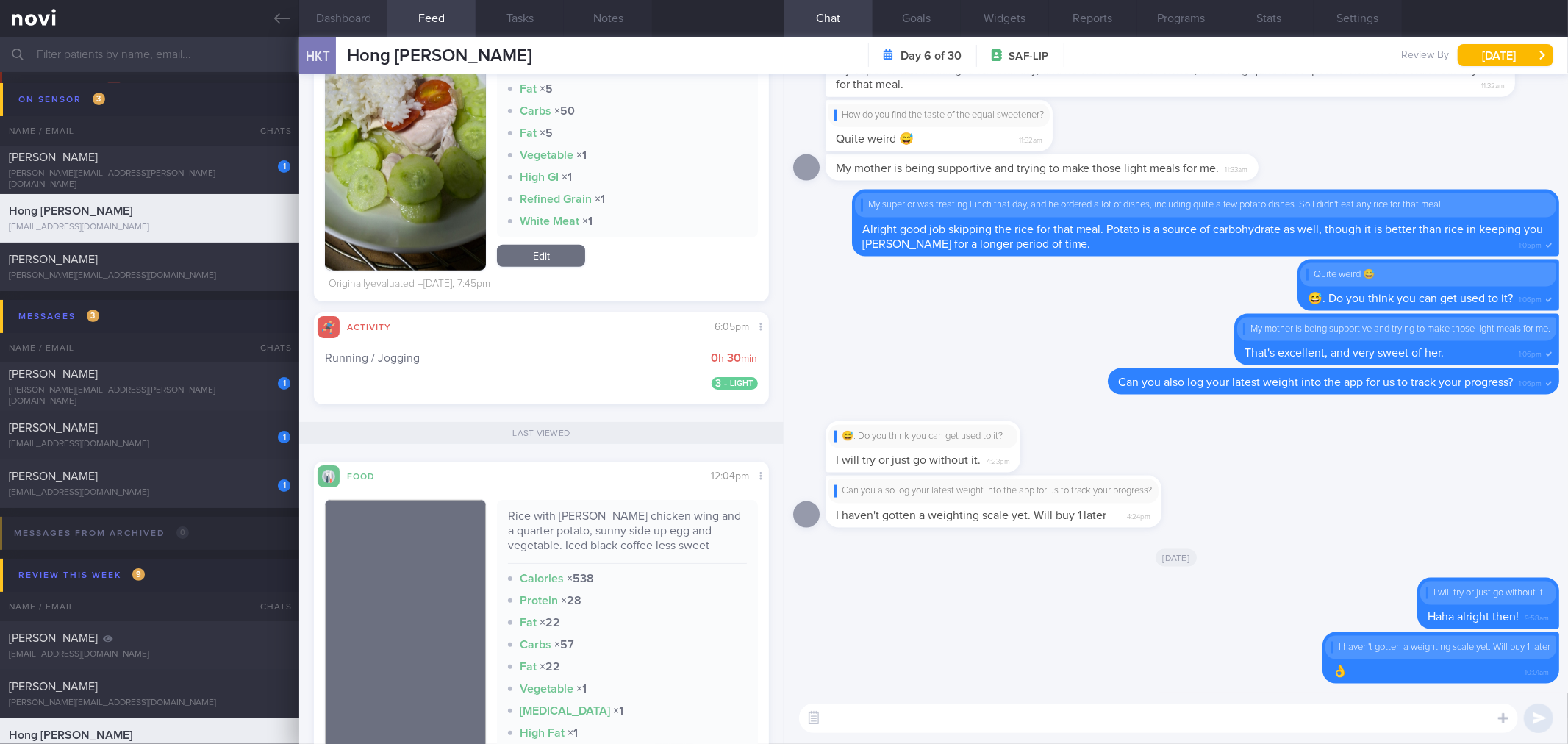
click at [373, 24] on button "Dashboard" at bounding box center [343, 19] width 88 height 37
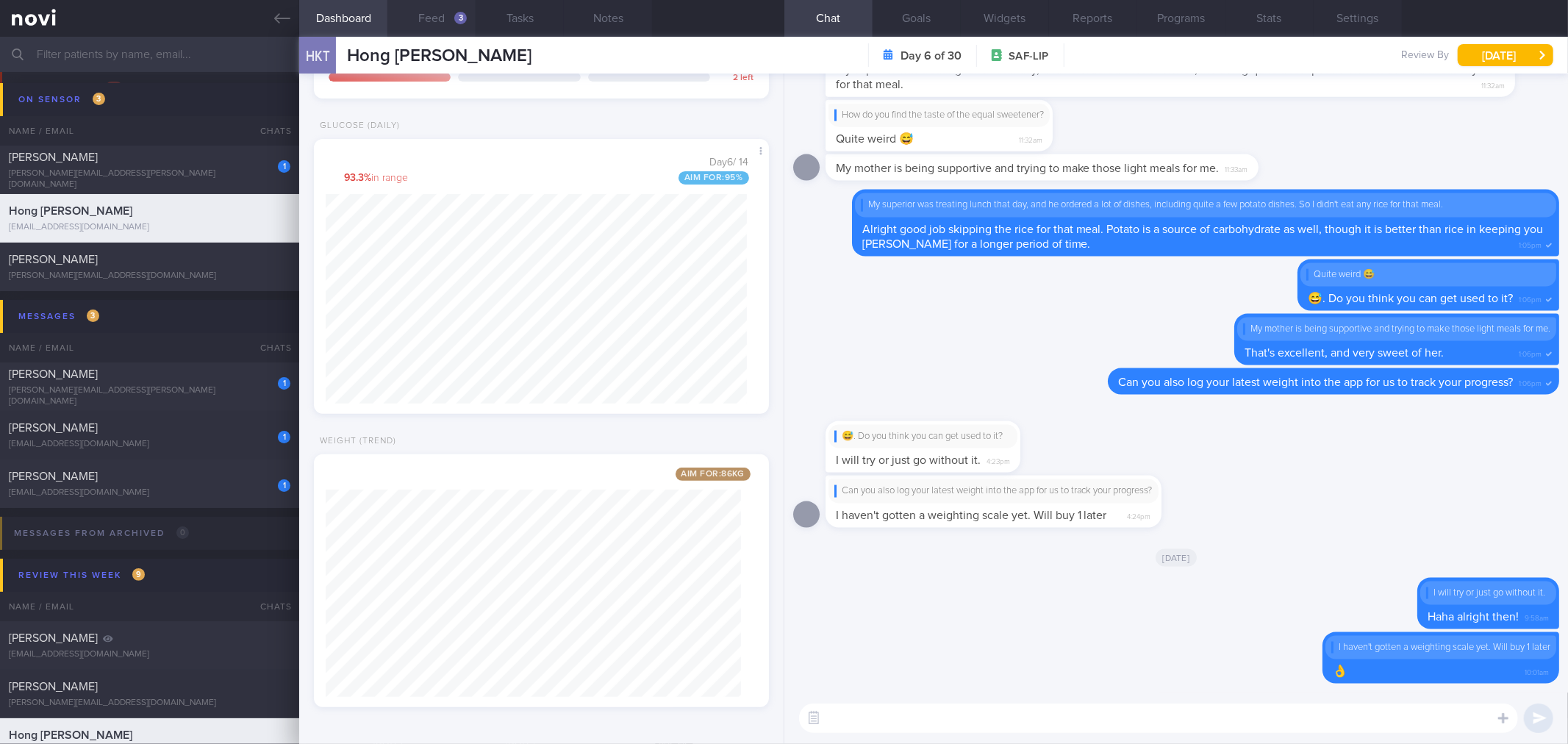
click at [456, 13] on div "3" at bounding box center [460, 18] width 13 height 13
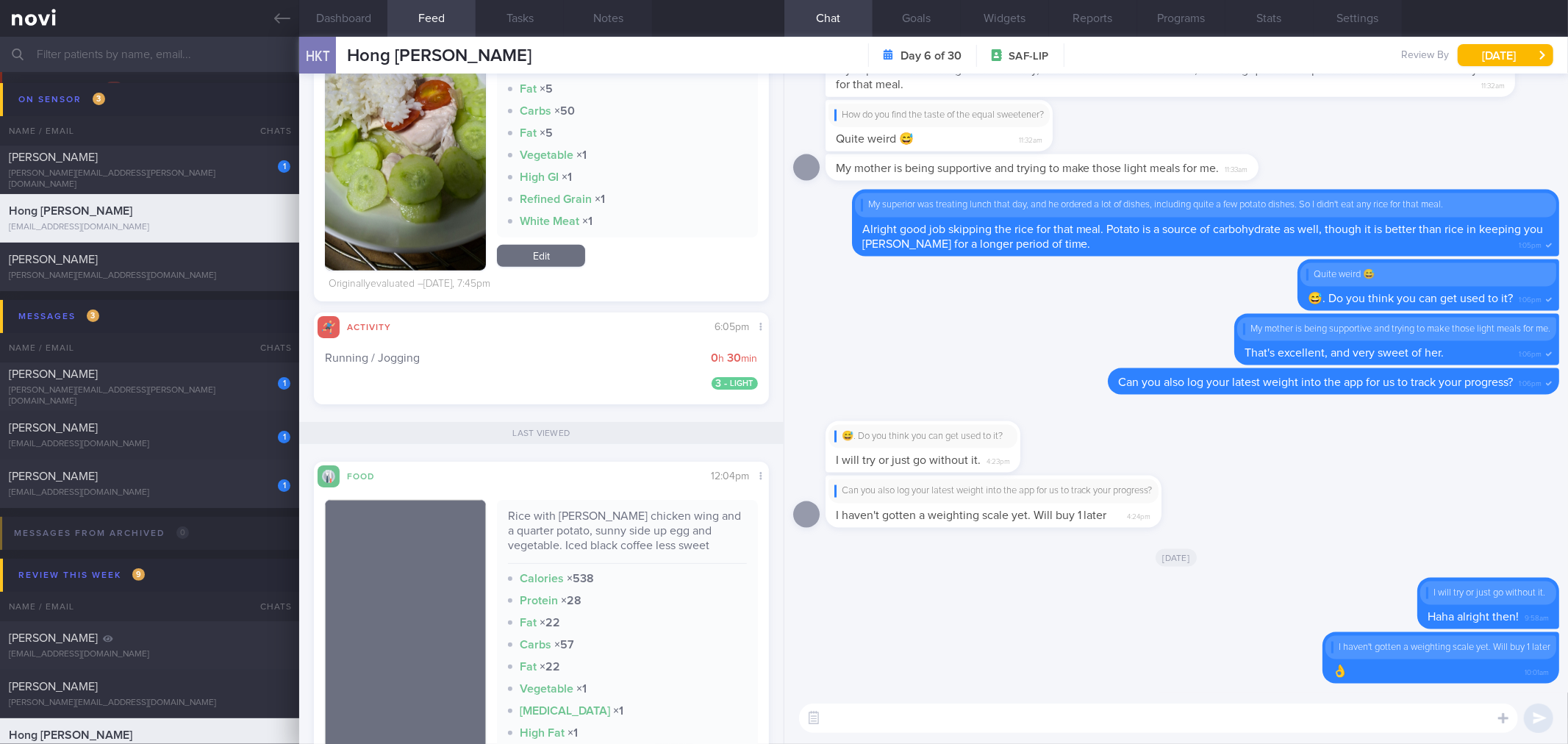
click at [695, 429] on div "Last viewed" at bounding box center [541, 433] width 484 height 22
click at [629, 519] on div "Rice with [PERSON_NAME] chicken wing and a quarter potato, sunny side up egg an…" at bounding box center [627, 536] width 238 height 55
click at [630, 519] on div "Rice with [PERSON_NAME] chicken wing and a quarter potato, sunny side up egg an…" at bounding box center [627, 536] width 238 height 55
copy div "Rice with [PERSON_NAME] chicken wing and a quarter potato, sunny side up egg an…"
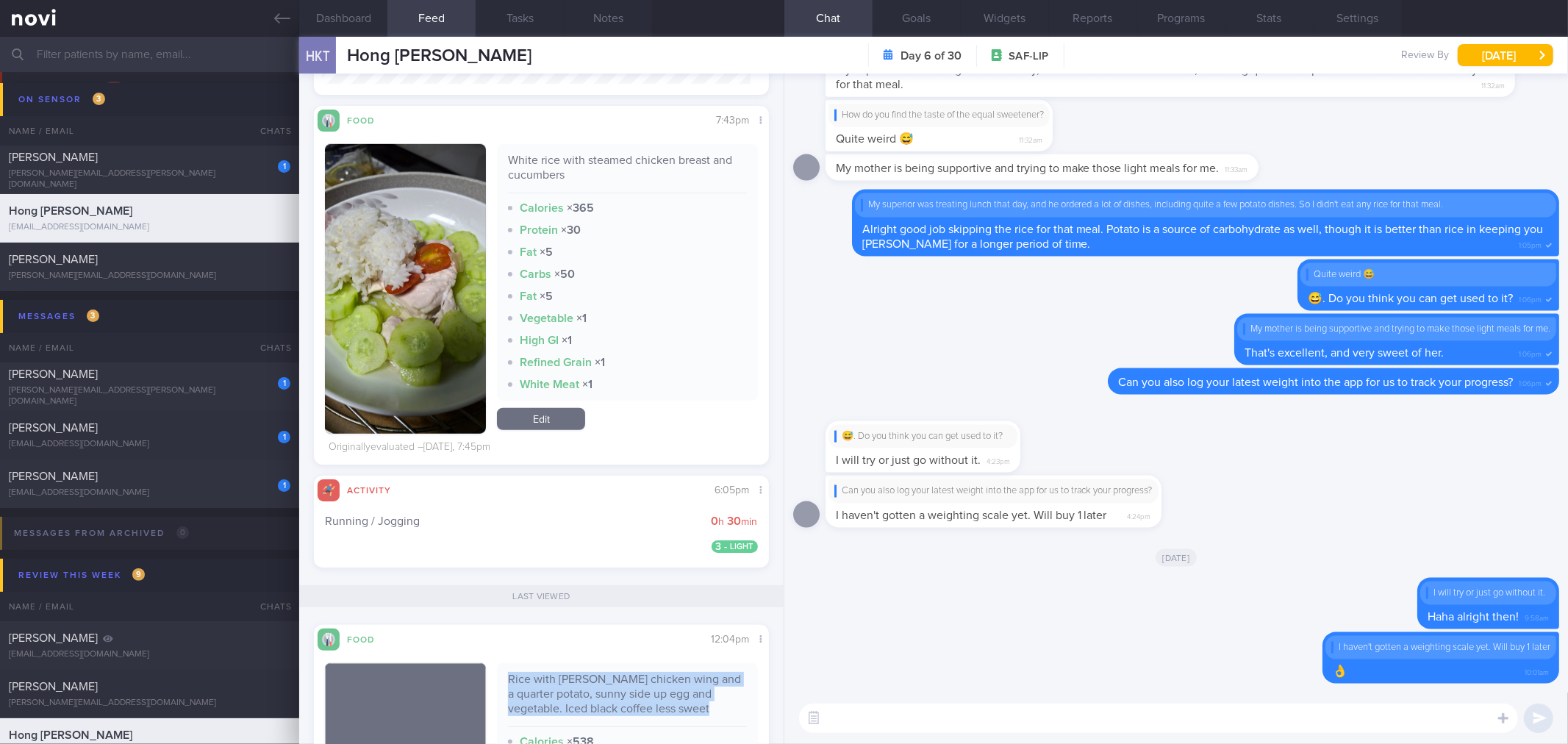
scroll to position [263, 429]
click at [868, 725] on textarea at bounding box center [1158, 718] width 719 height 30
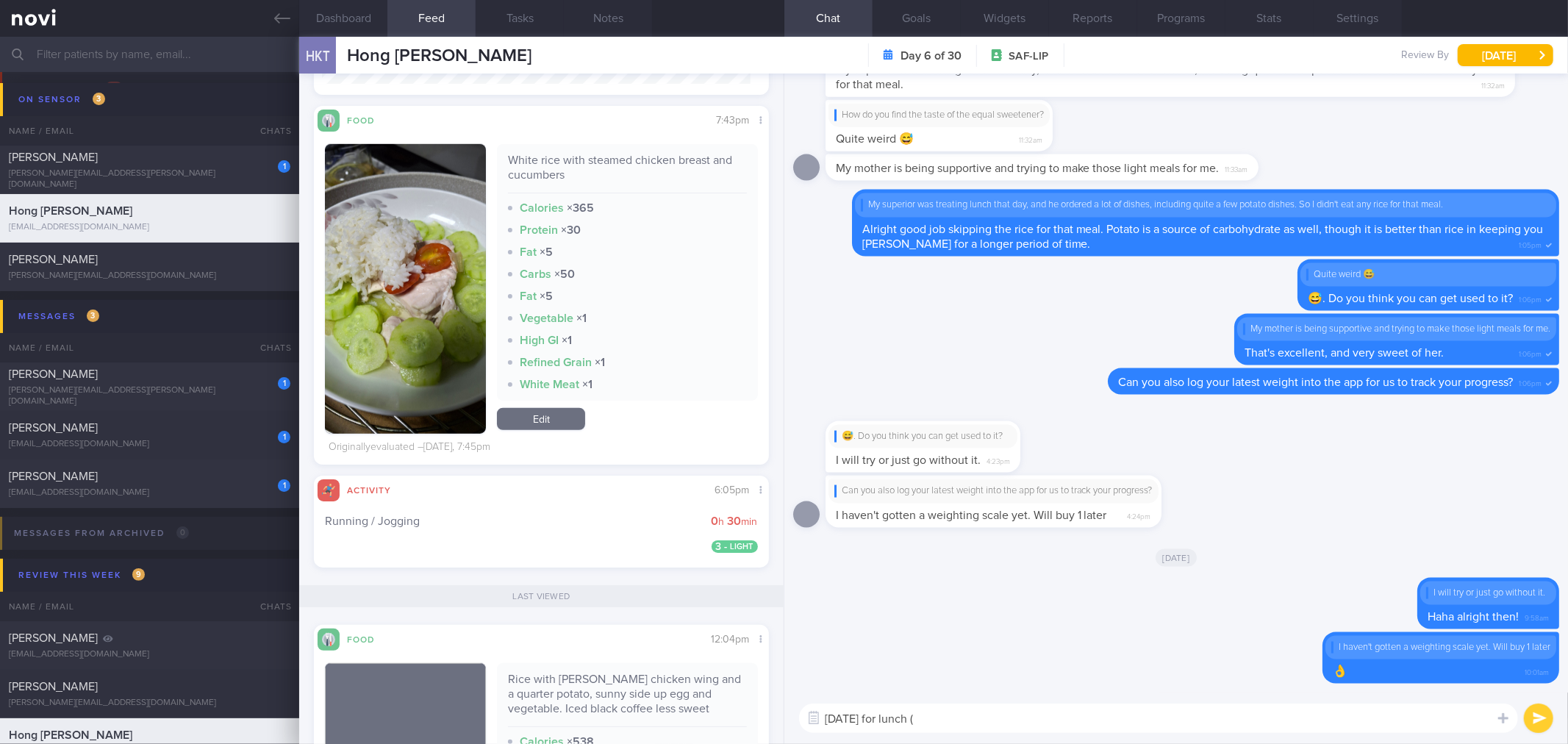
paste textarea "Rice with [PERSON_NAME] chicken wing and a quarter potato, sunny side up egg an…"
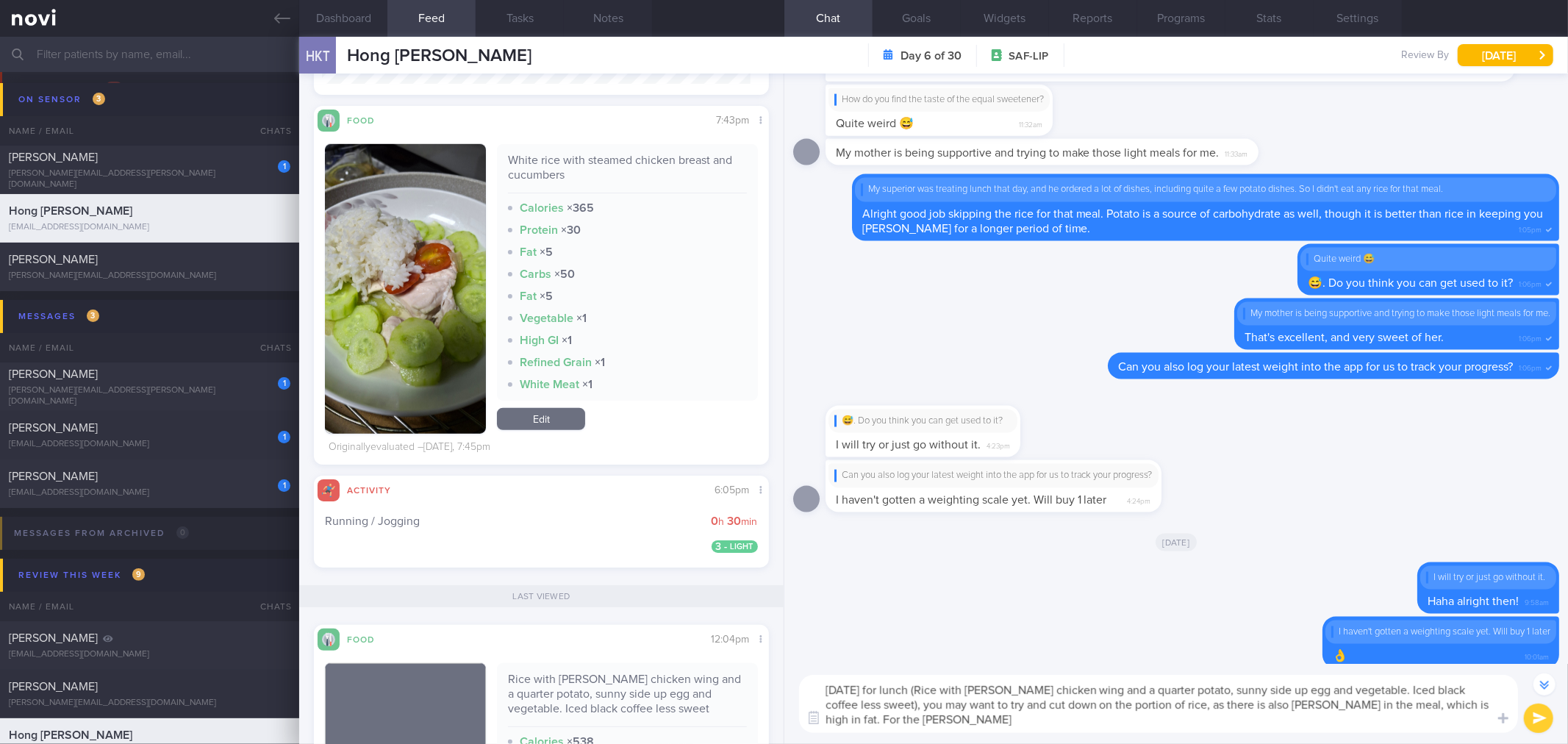
scroll to position [-27, 0]
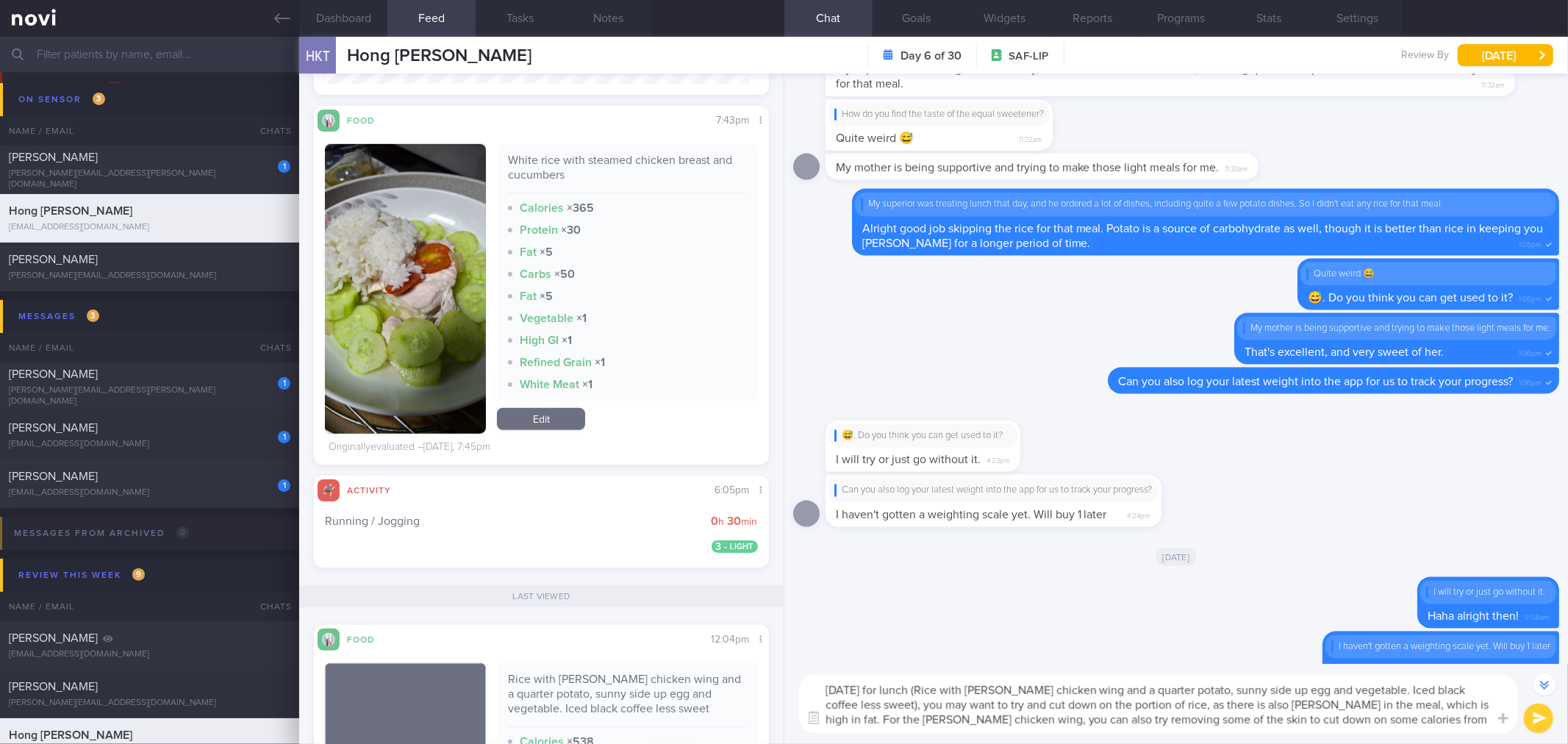
type textarea "[DATE] for lunch (Rice with [PERSON_NAME] chicken wing and a quarter potato, su…"
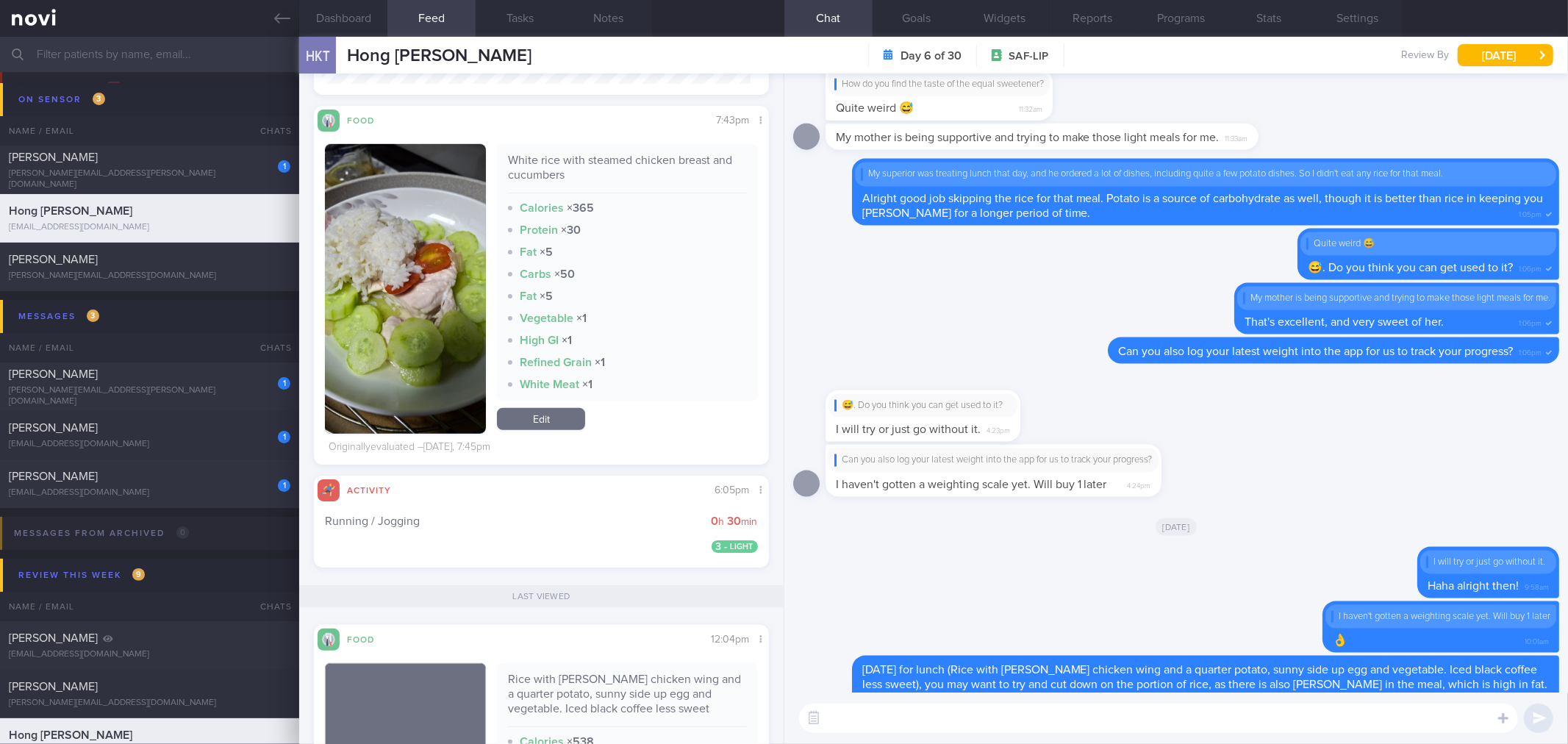
scroll to position [0, 0]
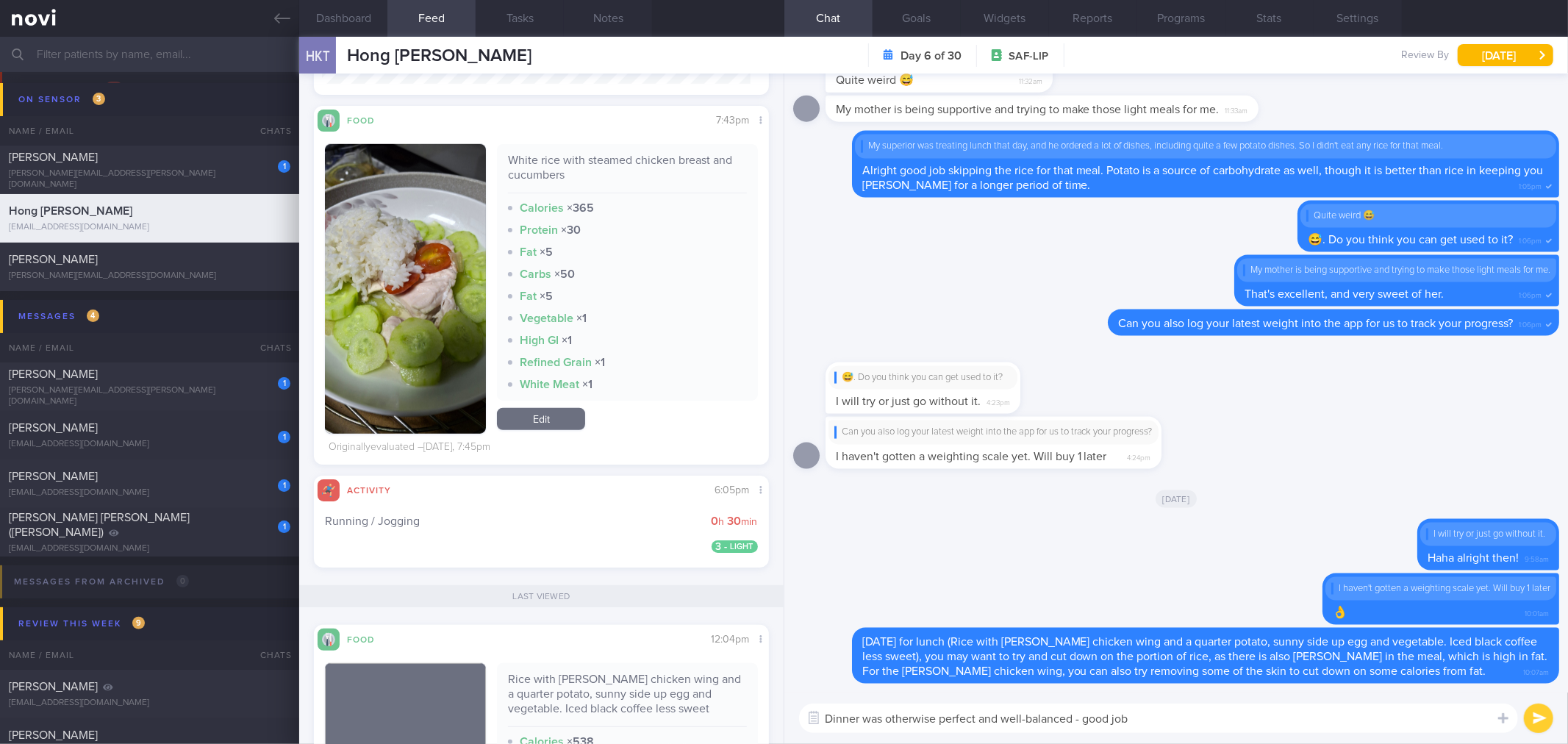
type textarea "Dinner was otherwise perfect and well-balanced - good job!"
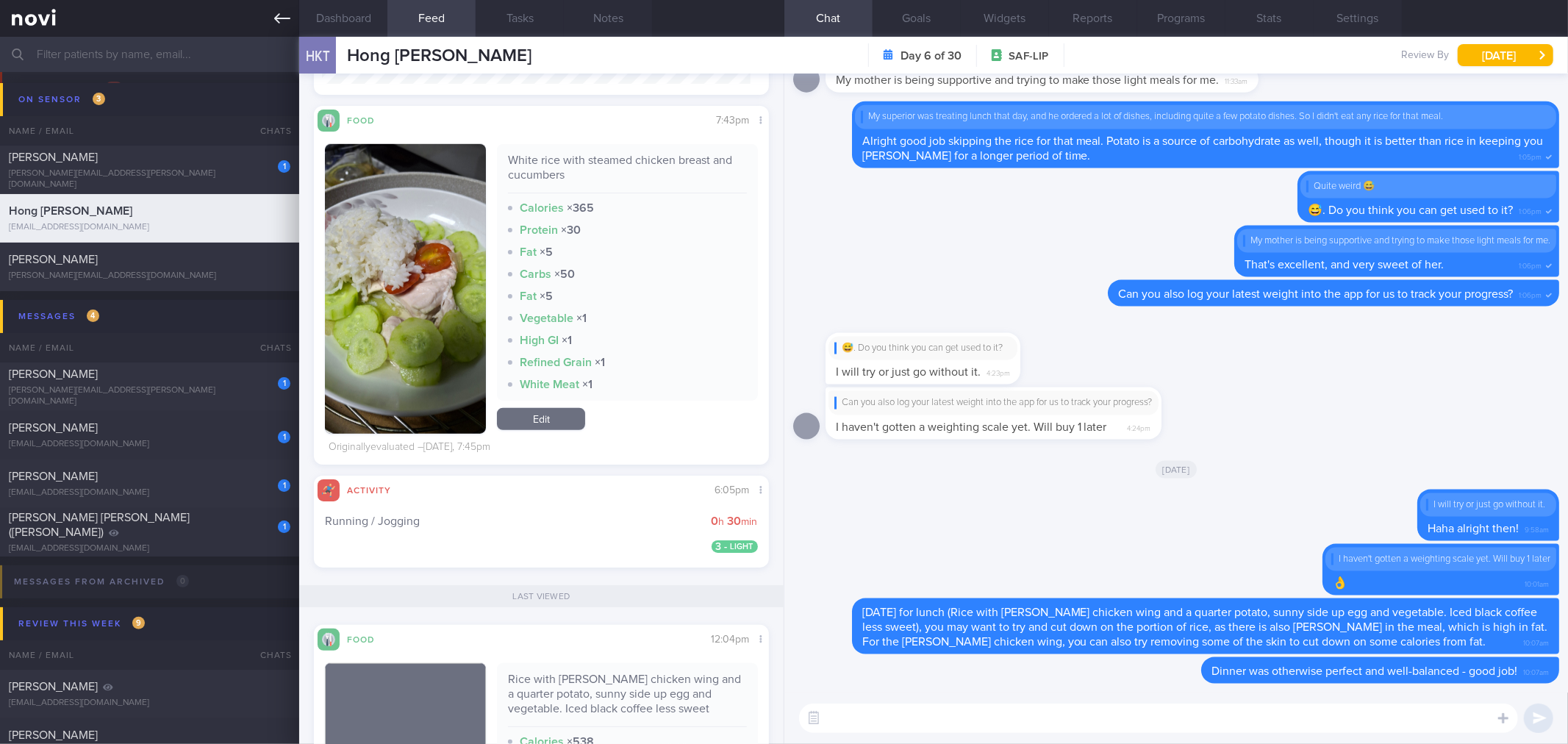
click at [273, 27] on link at bounding box center [149, 19] width 299 height 37
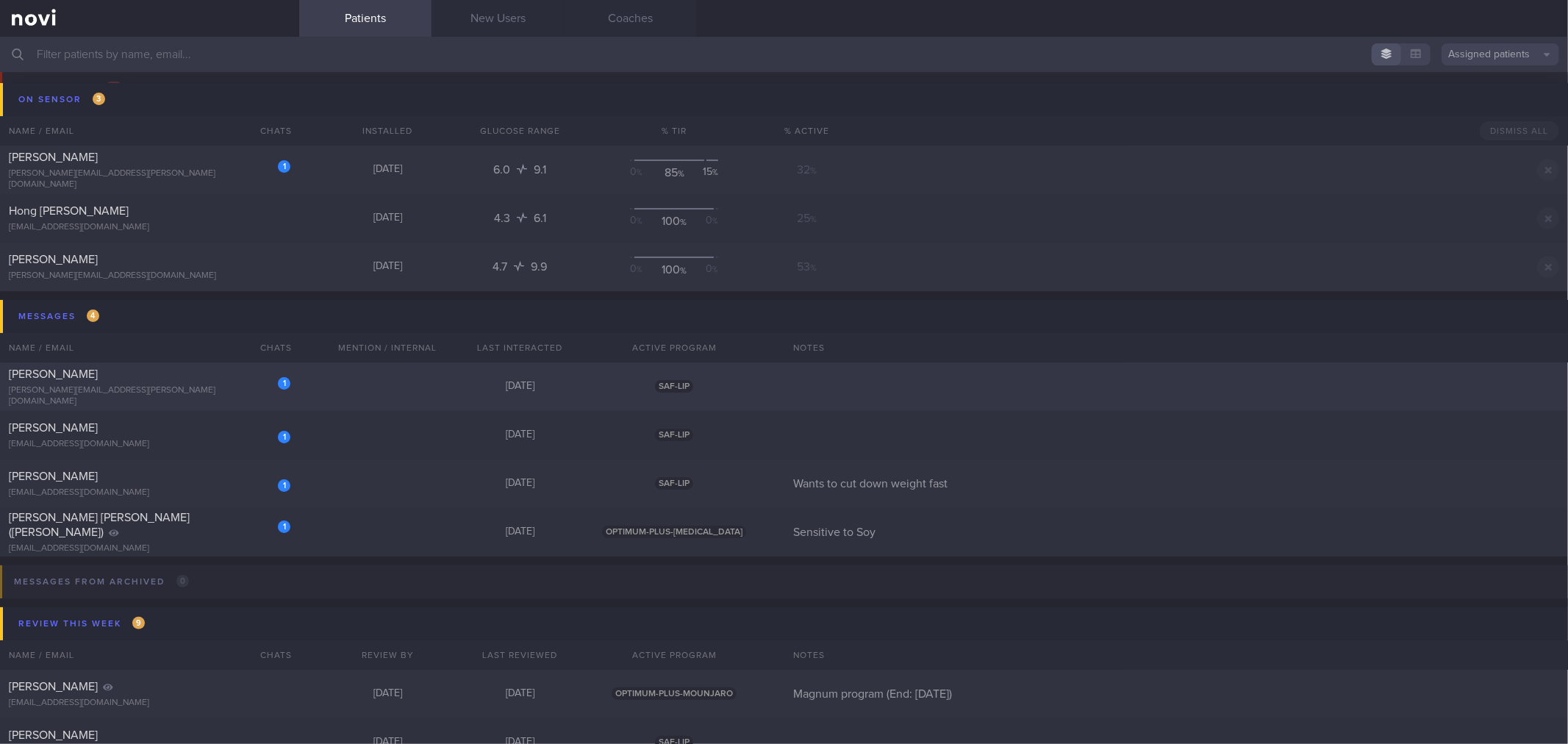
click at [221, 378] on div "[PERSON_NAME]" at bounding box center [148, 374] width 278 height 15
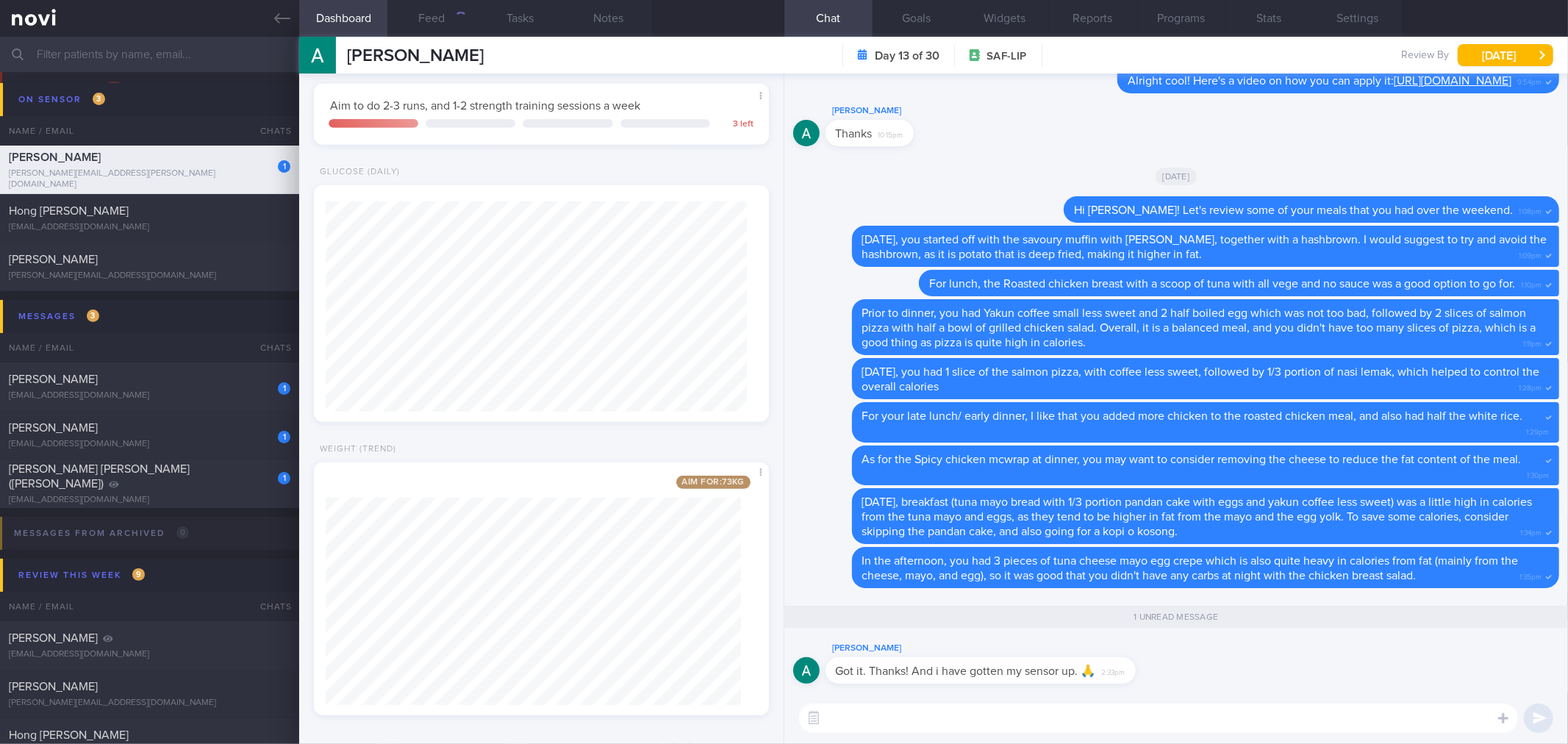
scroll to position [691, 0]
click at [1192, 709] on textarea at bounding box center [1158, 718] width 719 height 30
click at [444, 19] on button "Feed" at bounding box center [431, 19] width 88 height 37
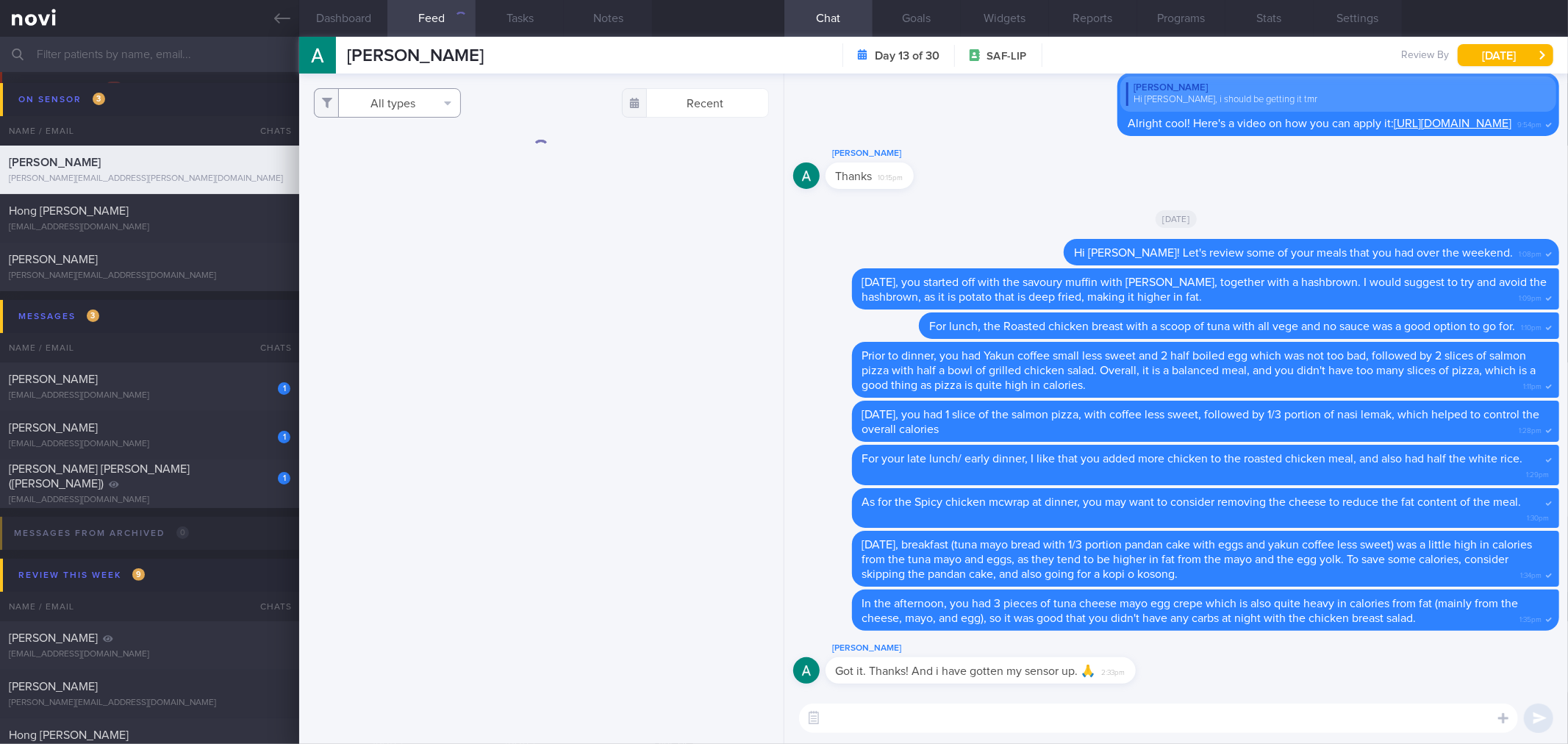
click at [429, 112] on button "All types" at bounding box center [387, 103] width 147 height 30
click at [413, 148] on button "Activity" at bounding box center [387, 154] width 145 height 22
checkbox input "false"
click at [403, 199] on button "Weight" at bounding box center [387, 198] width 145 height 22
checkbox input "false"
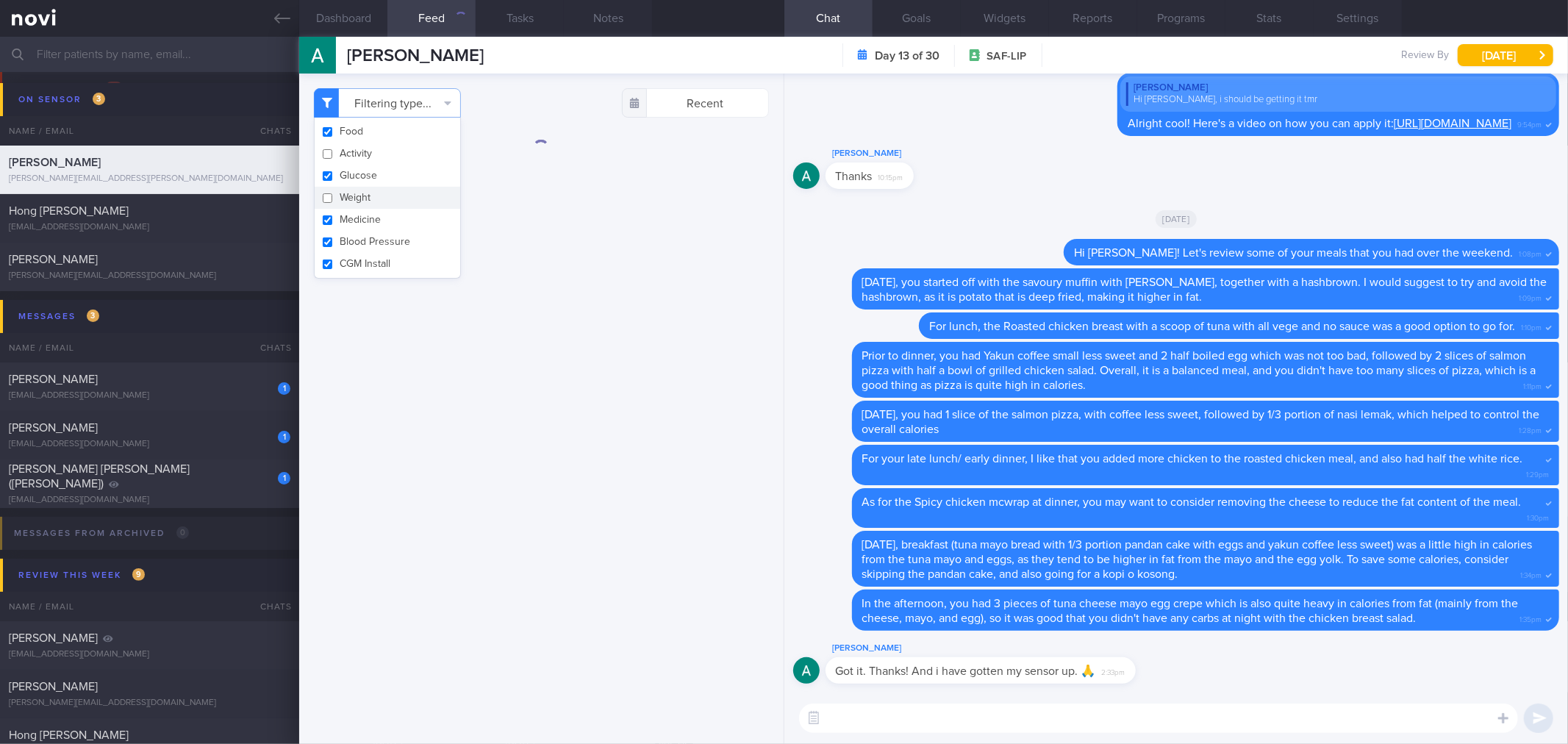
click at [556, 91] on div "Filtering type... Food Activity Glucose Weight Medicine Blood Pressure CGM Inst…" at bounding box center [541, 103] width 454 height 30
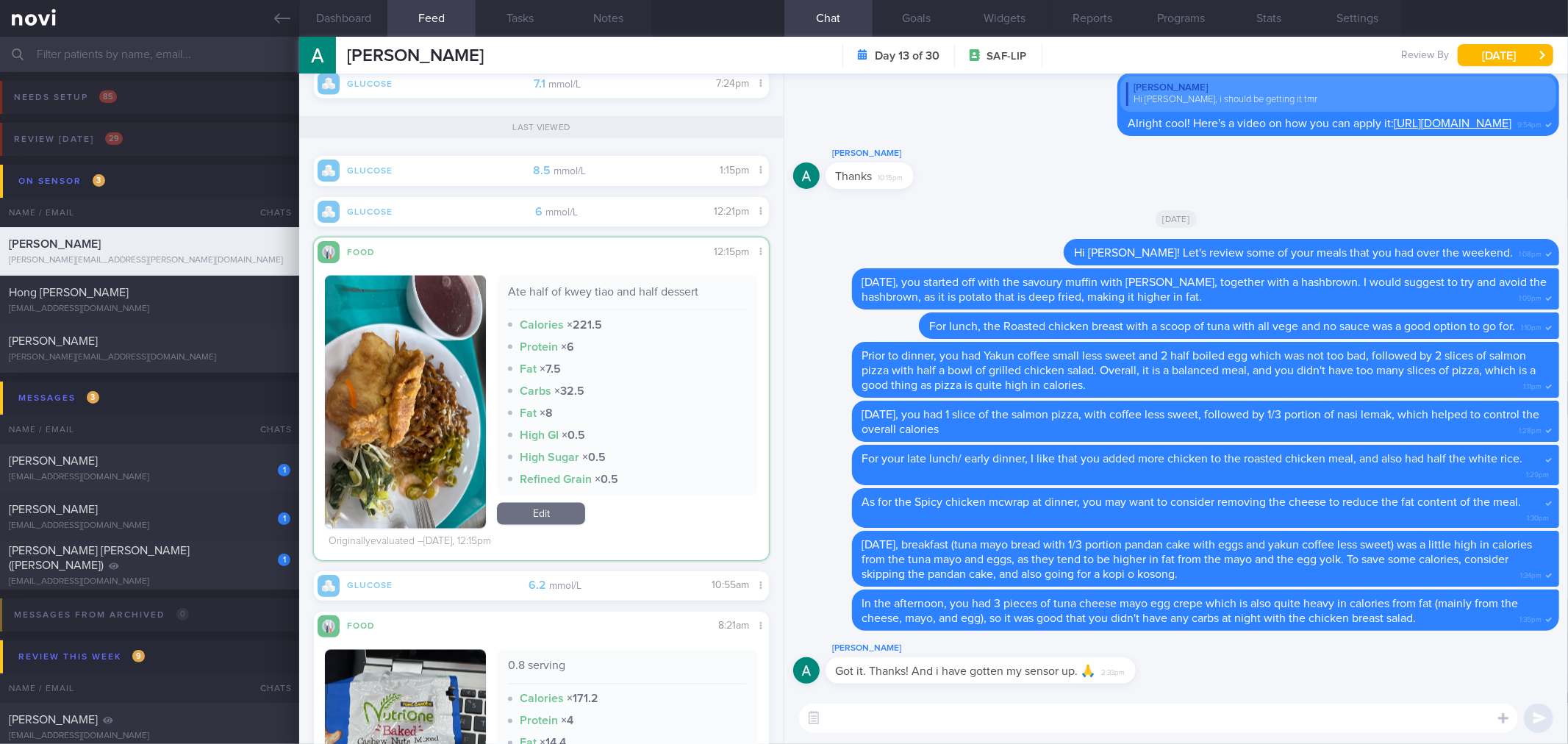
scroll to position [2019, 0]
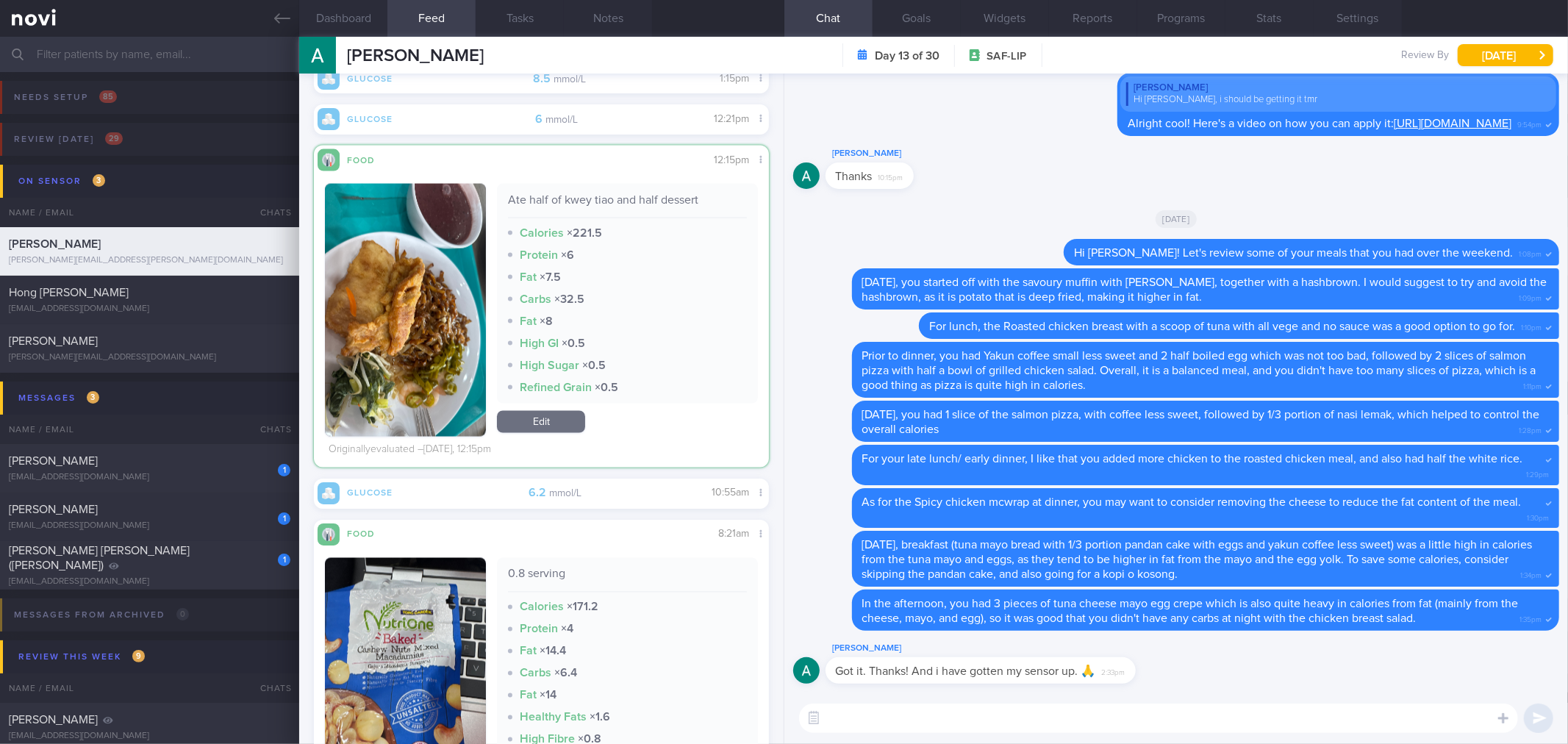
click at [438, 305] on button "button" at bounding box center [405, 310] width 161 height 253
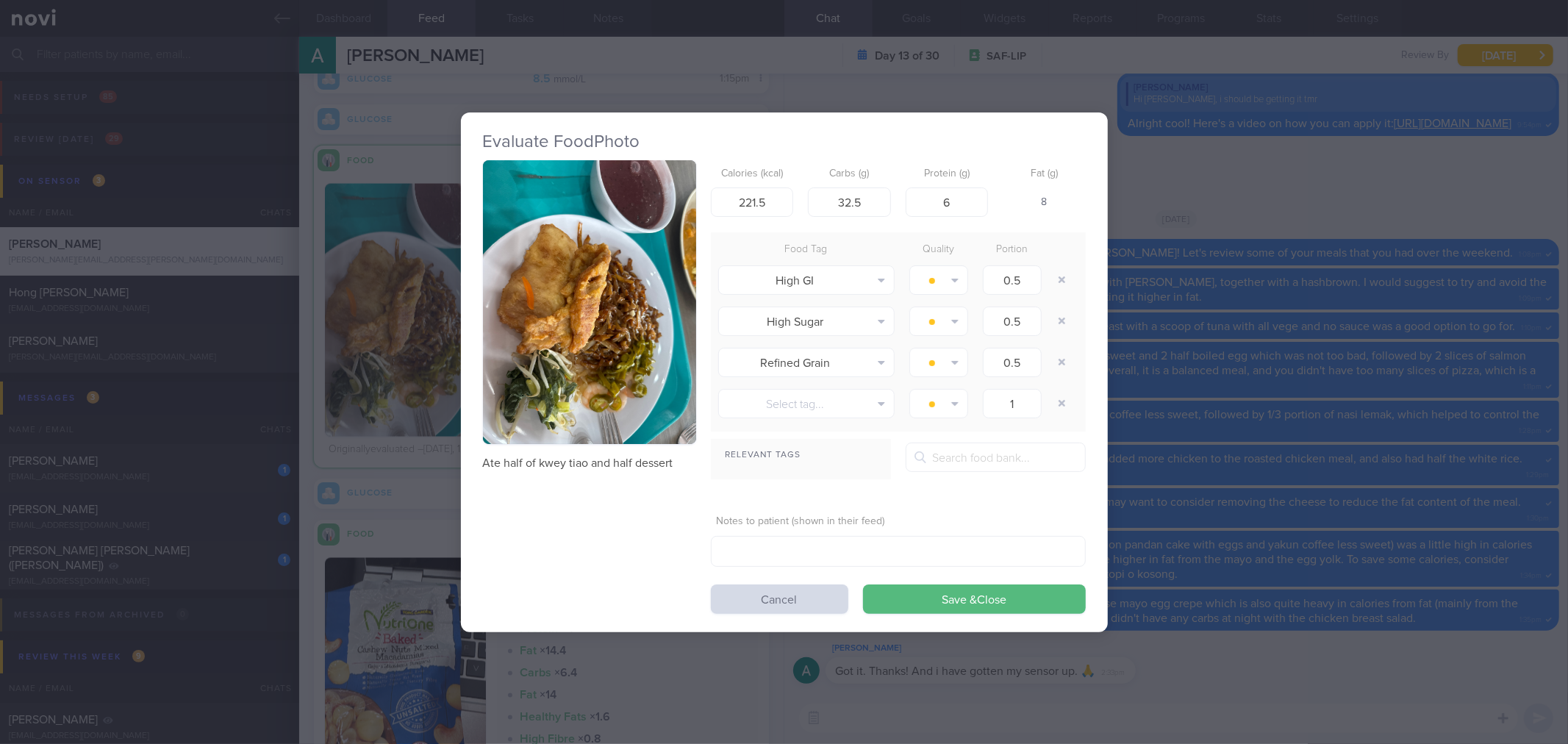
click at [1160, 270] on div "Evaluate Food Photo Ate half of kwey tiao and half dessert Calories (kcal) 221.…" at bounding box center [784, 372] width 1568 height 744
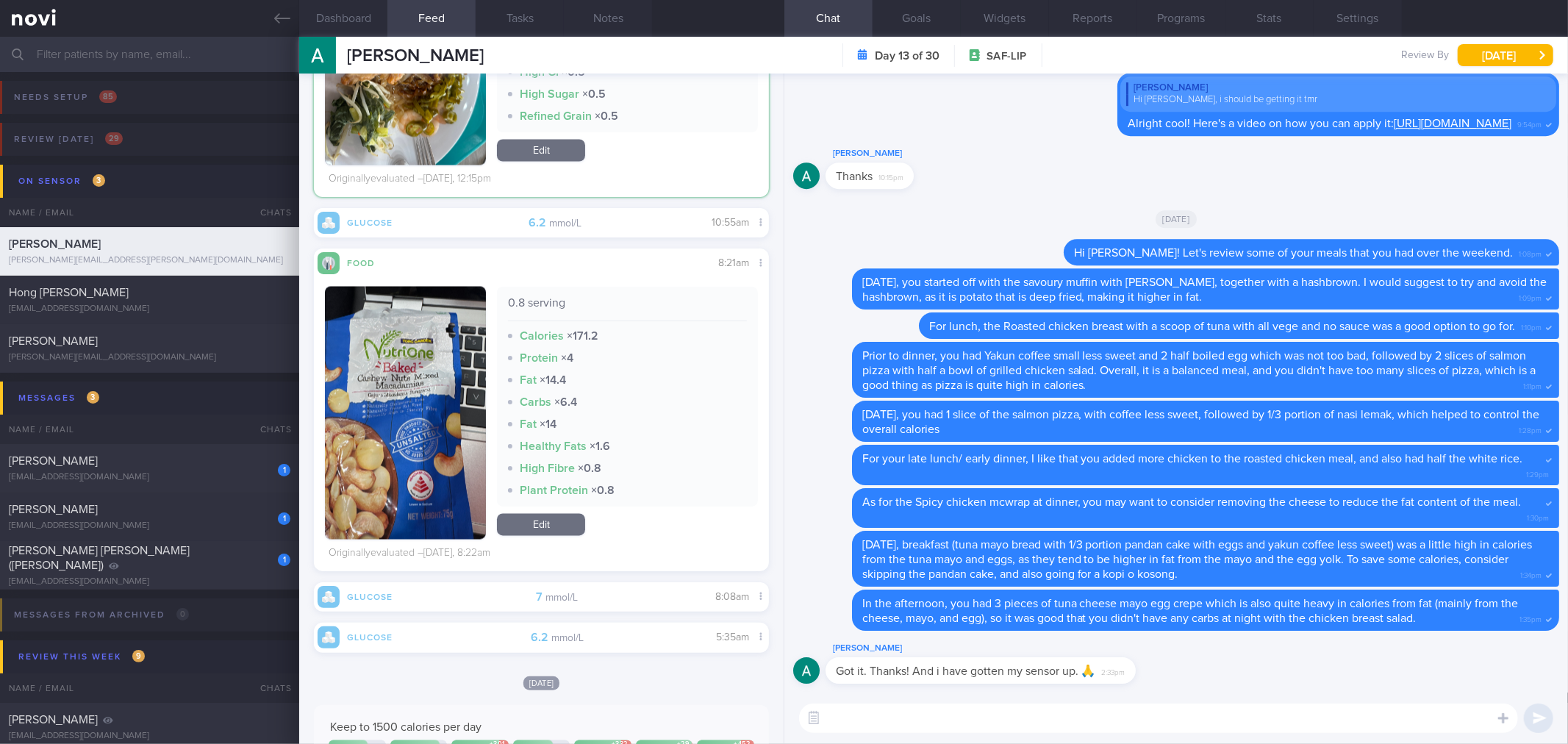
scroll to position [2265, 0]
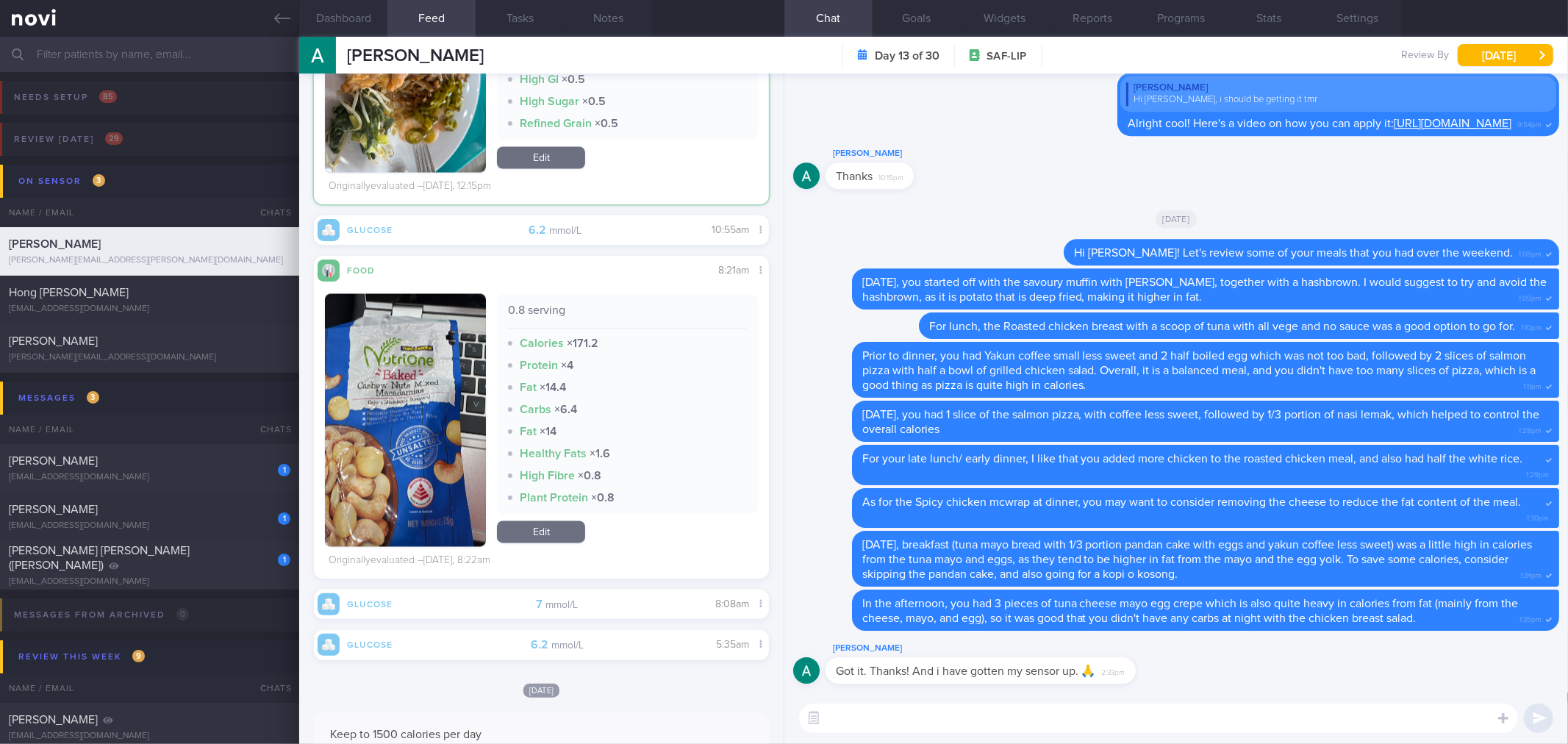
click at [413, 412] on button "button" at bounding box center [405, 420] width 161 height 253
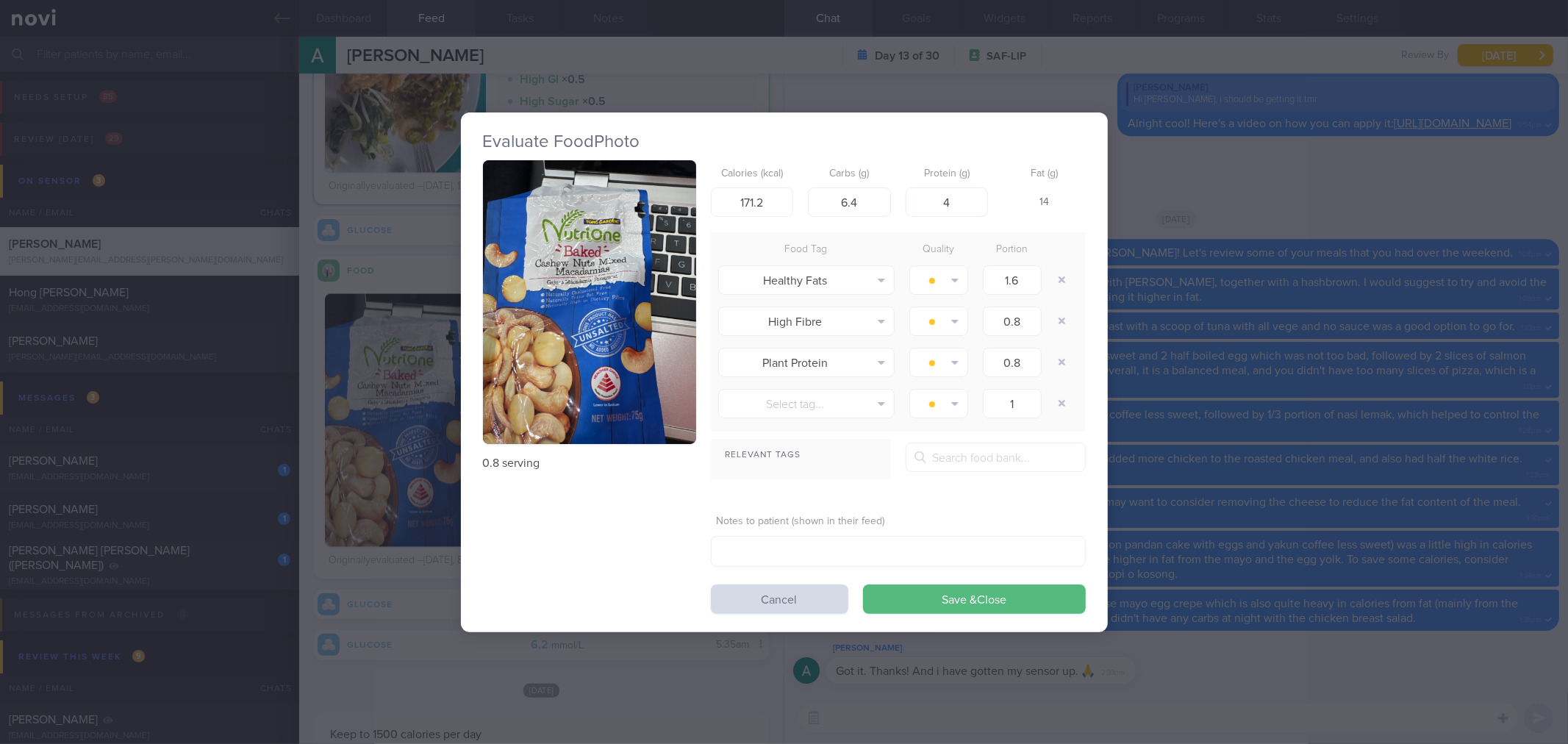
click at [567, 335] on button "button" at bounding box center [589, 302] width 213 height 284
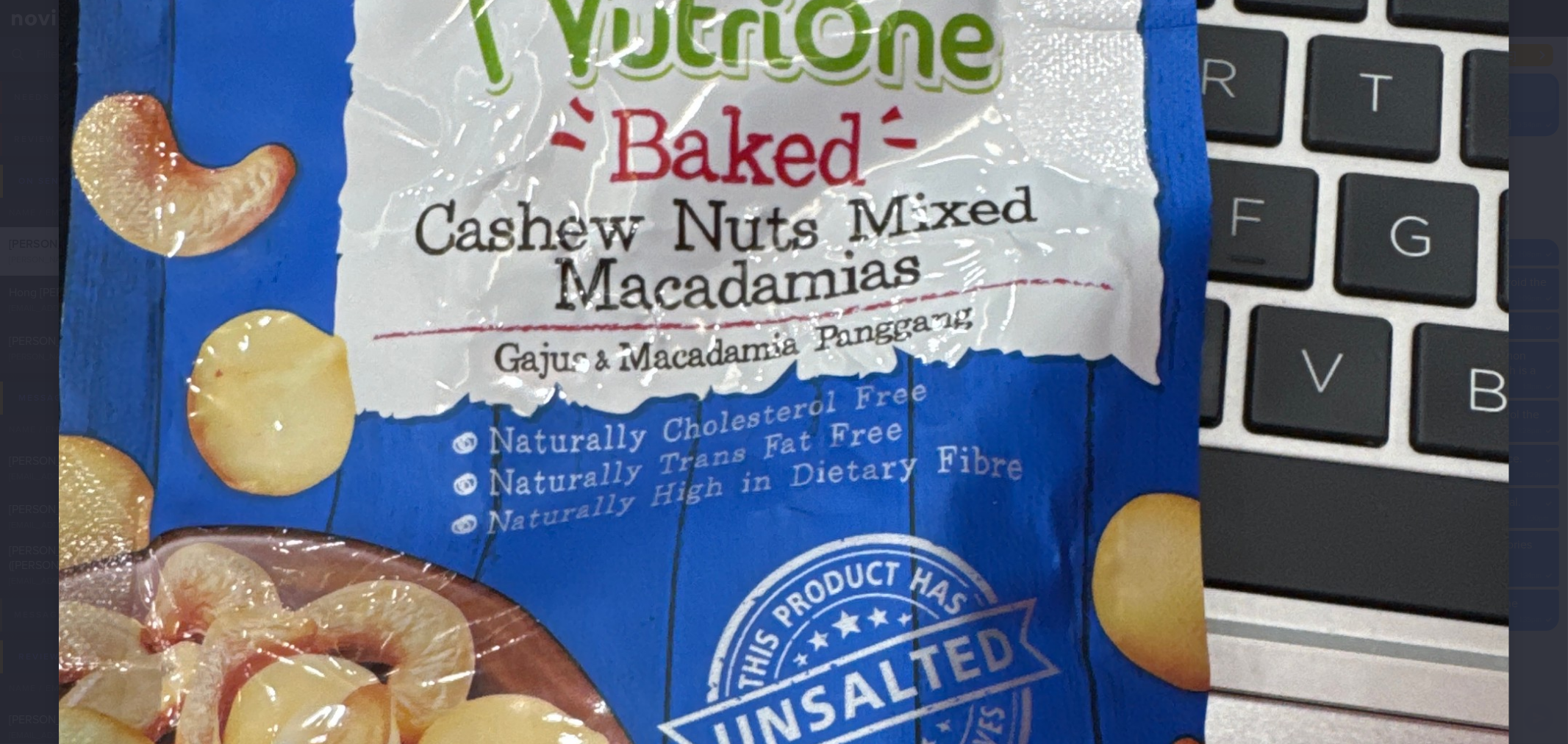
scroll to position [311, 0]
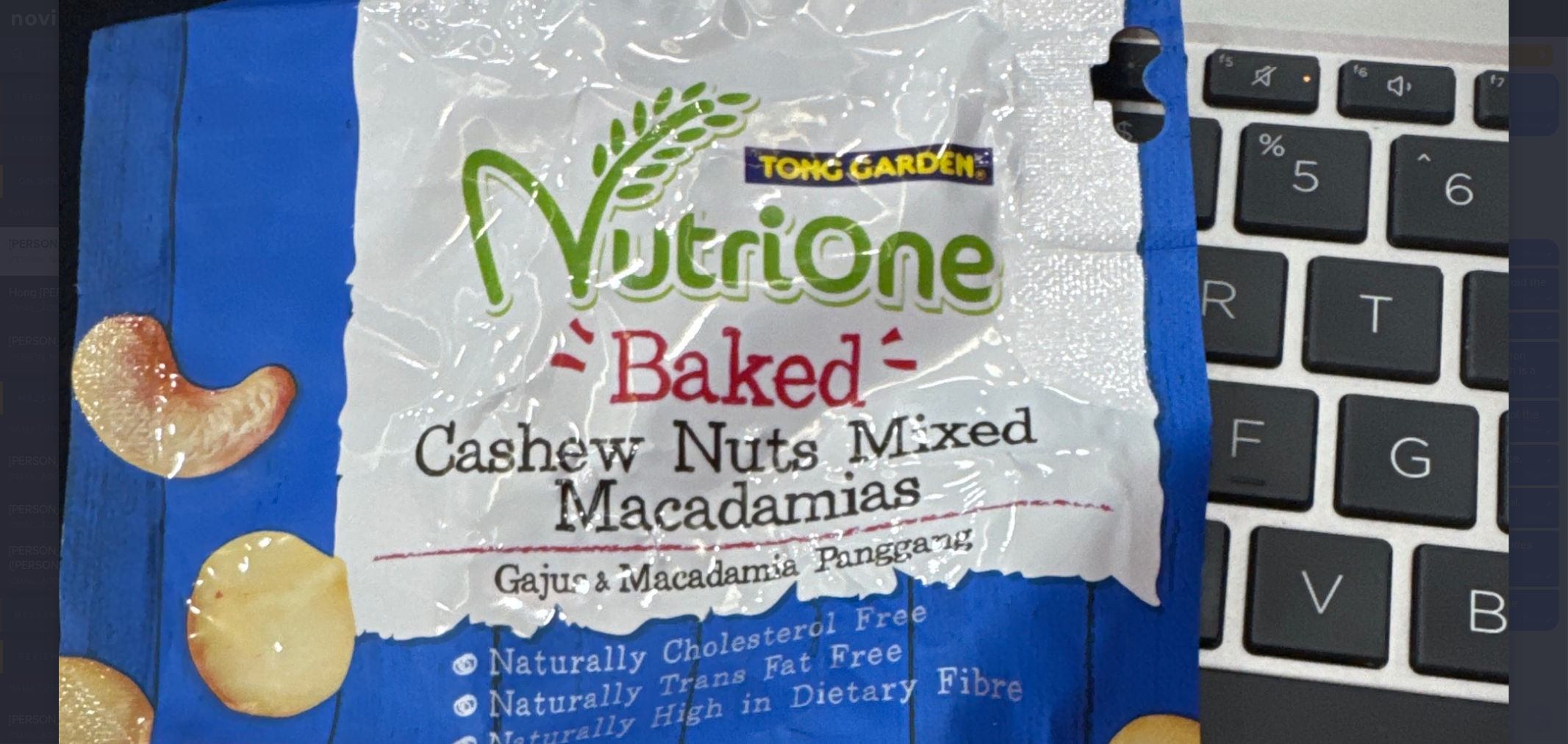
click at [1512, 406] on div at bounding box center [784, 715] width 1568 height 2052
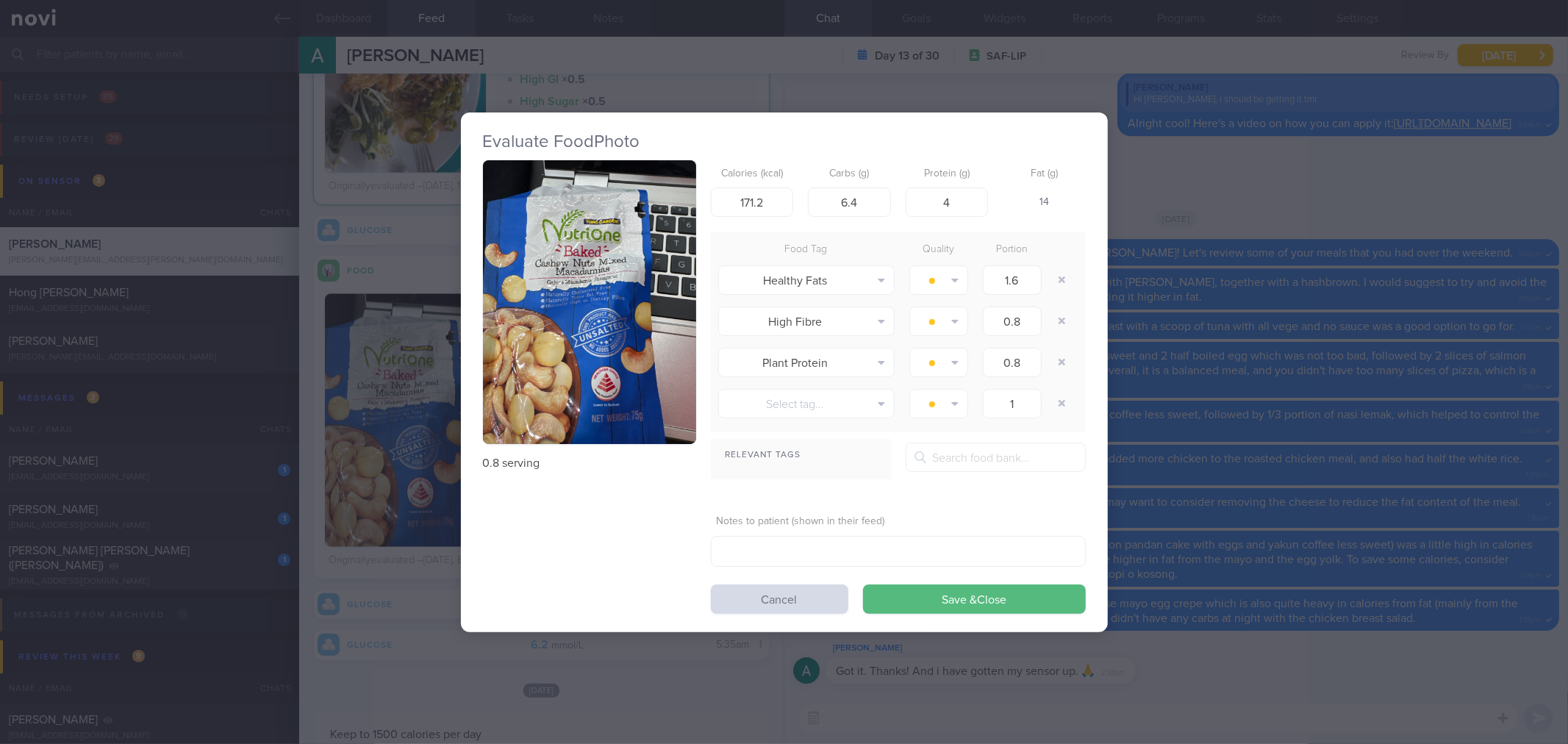
drag, startPoint x: 1413, startPoint y: 398, endPoint x: 1107, endPoint y: 398, distance: 306.0
click at [1412, 398] on div "Evaluate Food Photo 0.8 serving Calories (kcal) 171.2 Carbs (g) 6.4 Protein (g)…" at bounding box center [784, 372] width 1568 height 744
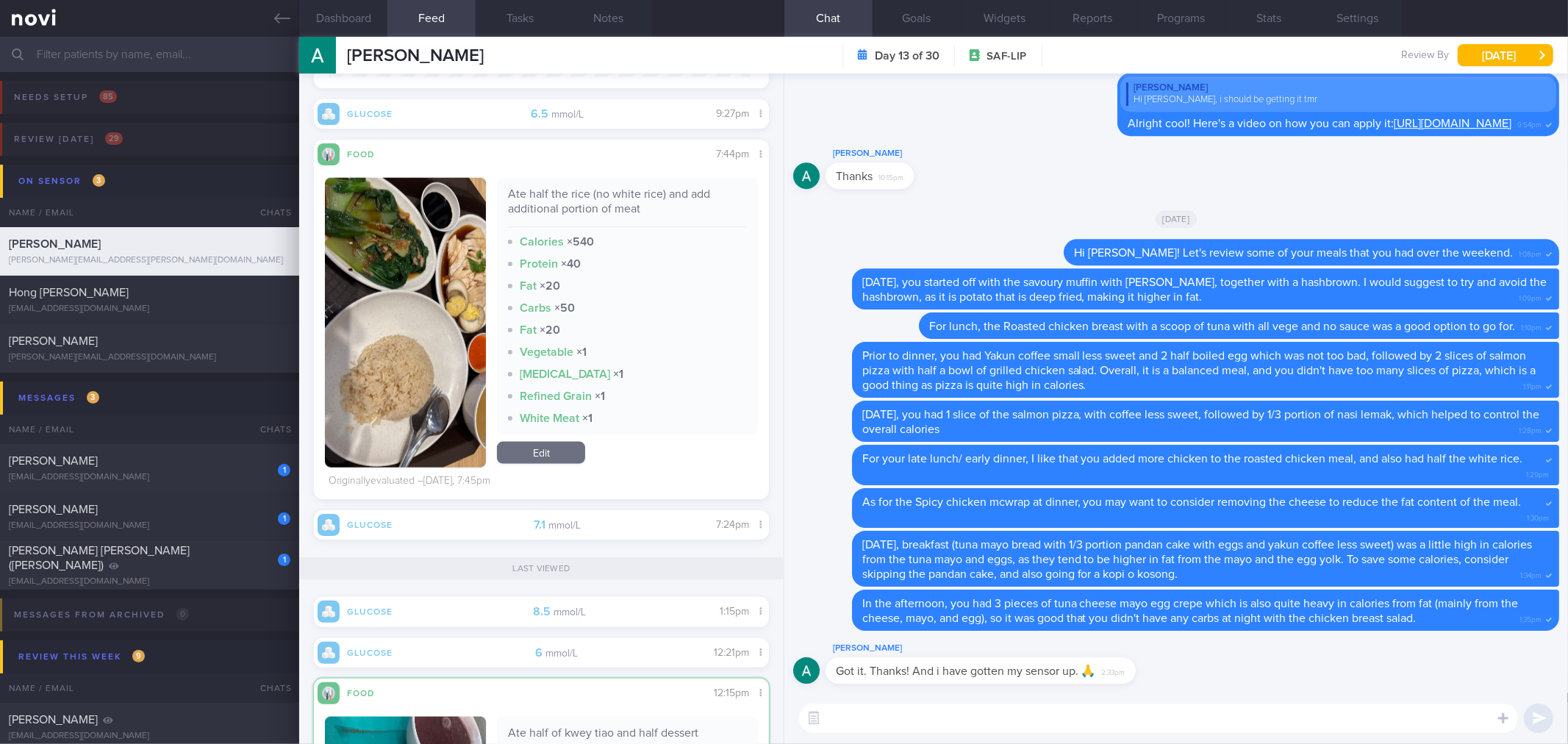
scroll to position [1296, 0]
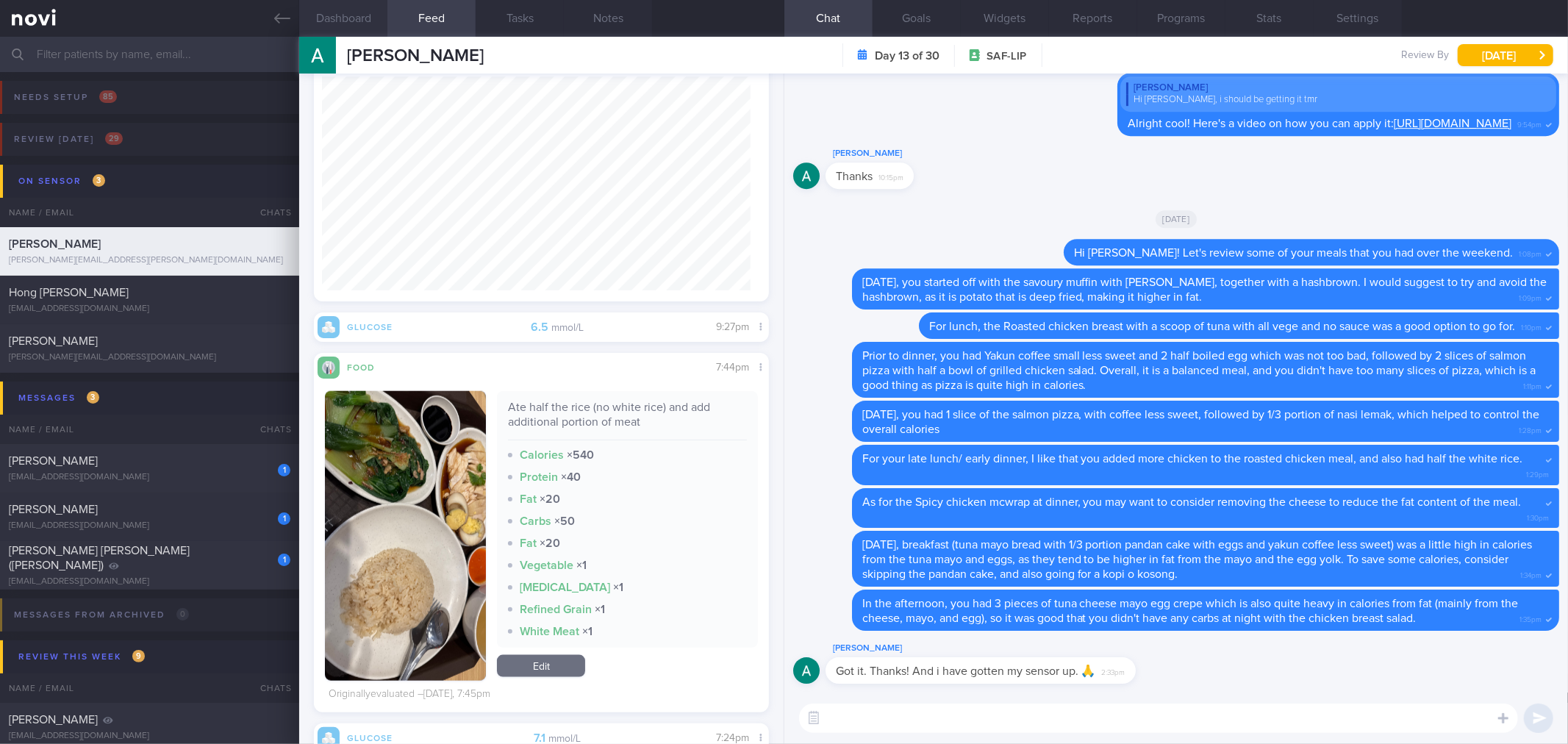
click at [371, 26] on button "Dashboard" at bounding box center [343, 19] width 88 height 37
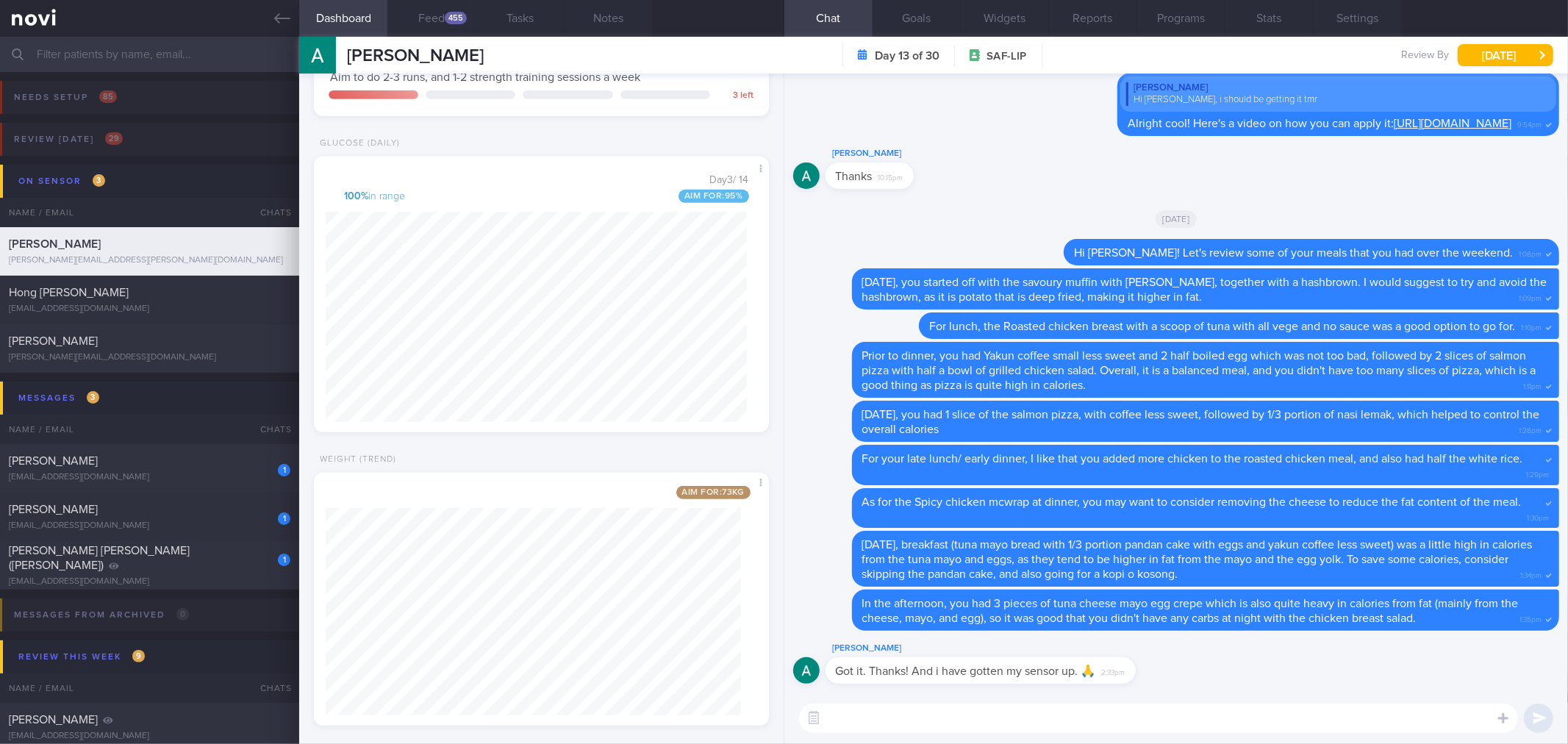
scroll to position [731, 0]
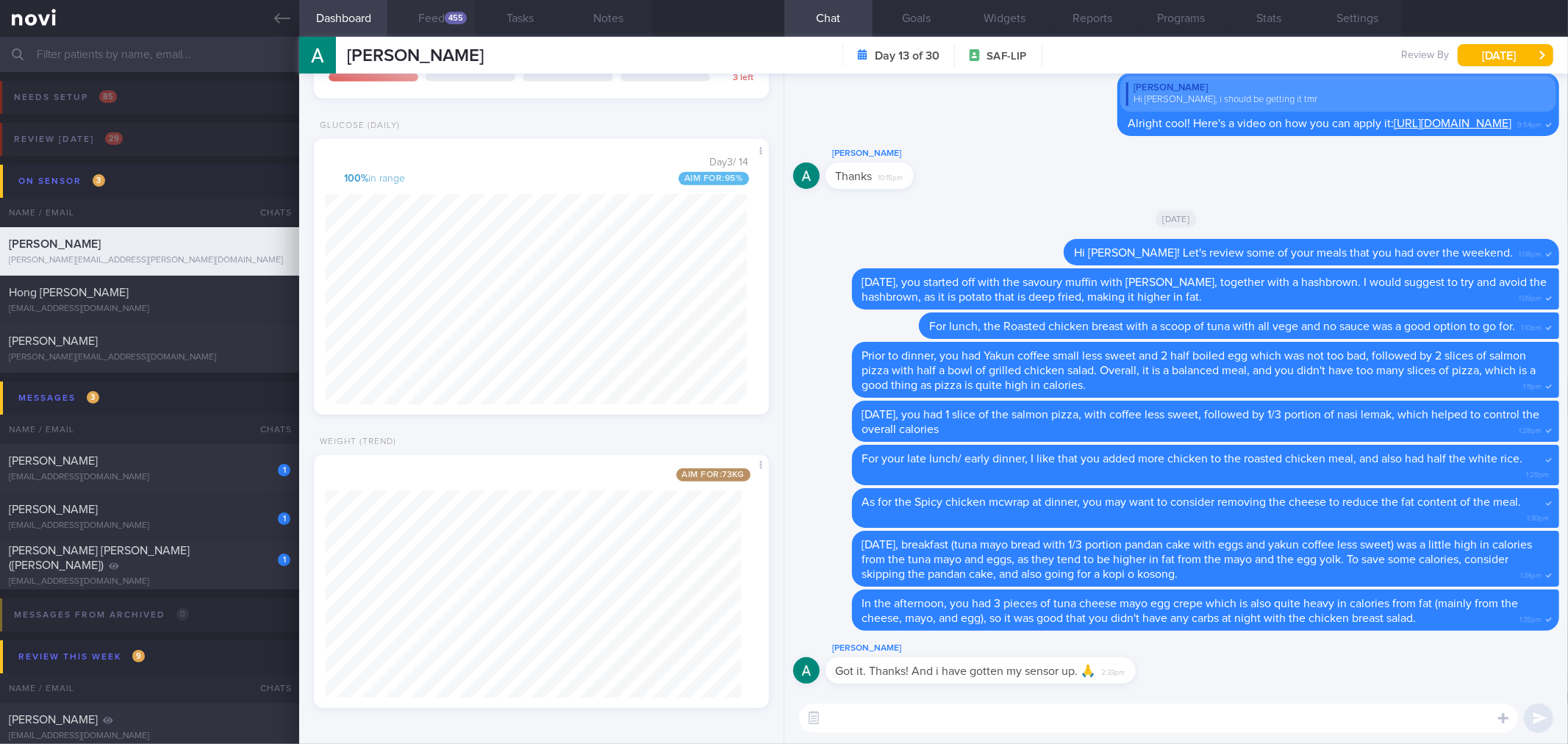
click at [429, 30] on button "Feed 455" at bounding box center [431, 19] width 88 height 37
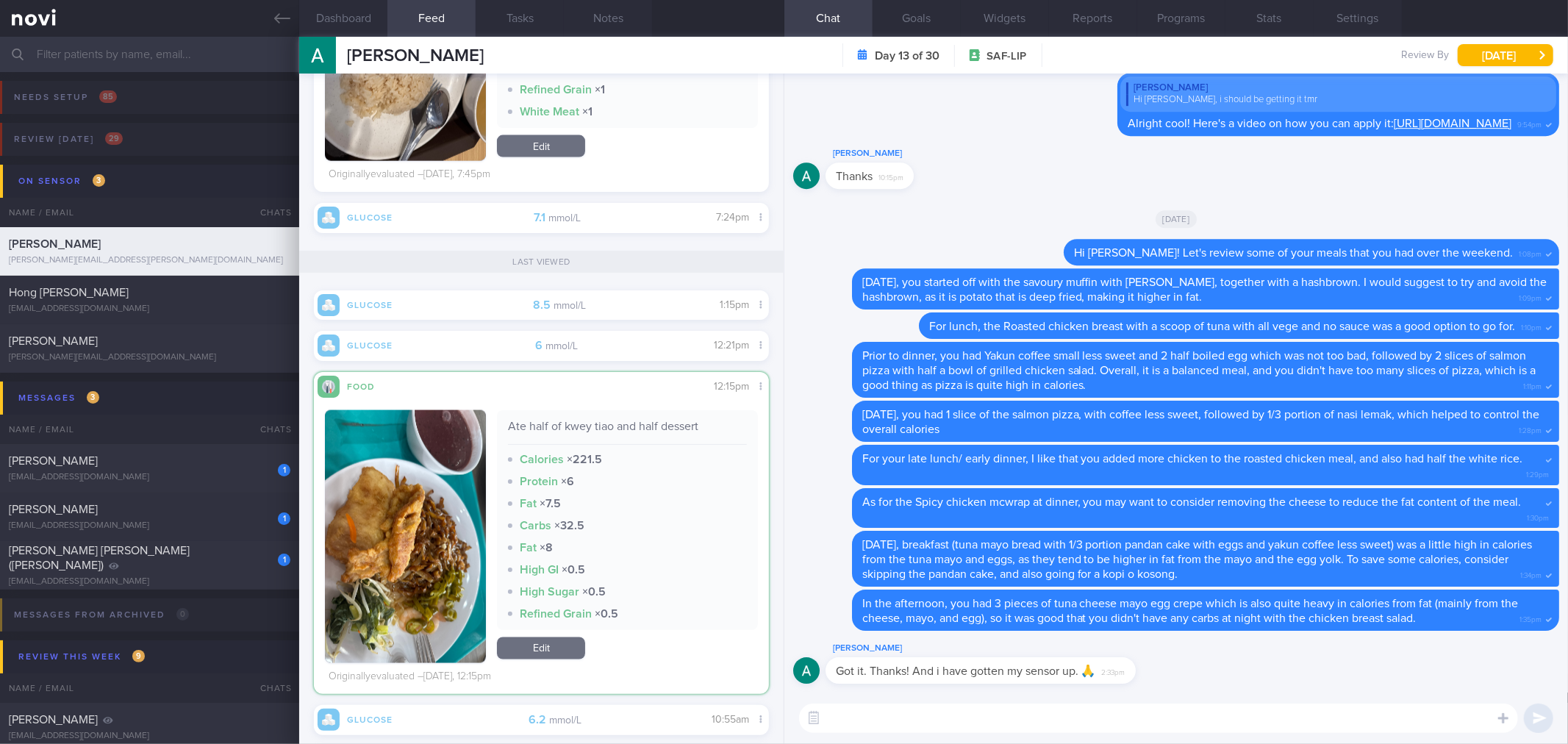
scroll to position [1868, 0]
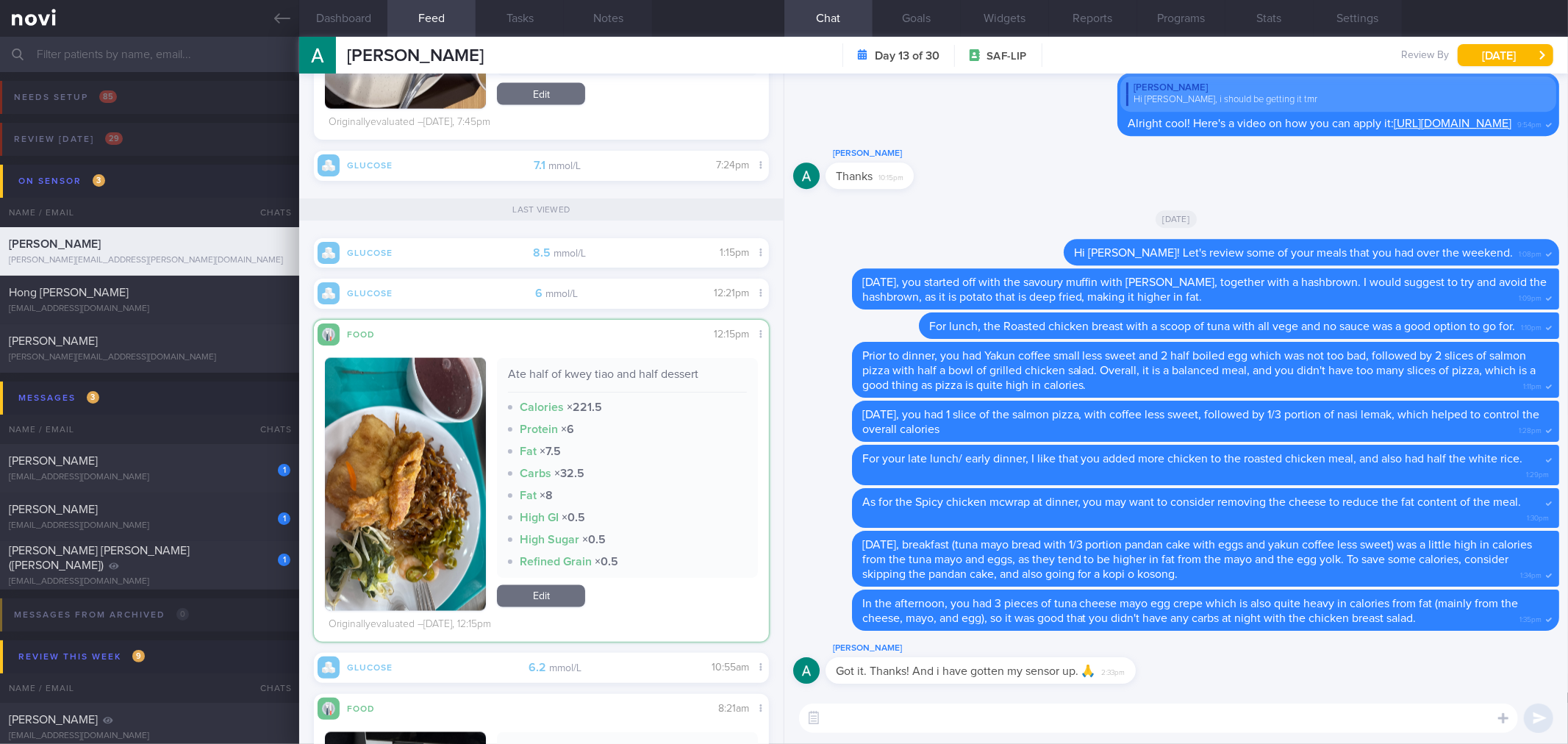
click at [963, 706] on textarea at bounding box center [1158, 718] width 719 height 30
drag, startPoint x: 1056, startPoint y: 682, endPoint x: 1504, endPoint y: 659, distance: 448.6
click at [1567, 671] on div "[PERSON_NAME] Got it. Thanks! And i have gotten my sensor up. 🙏 2:33pm [GEOGRAP…" at bounding box center [1176, 383] width 783 height 619
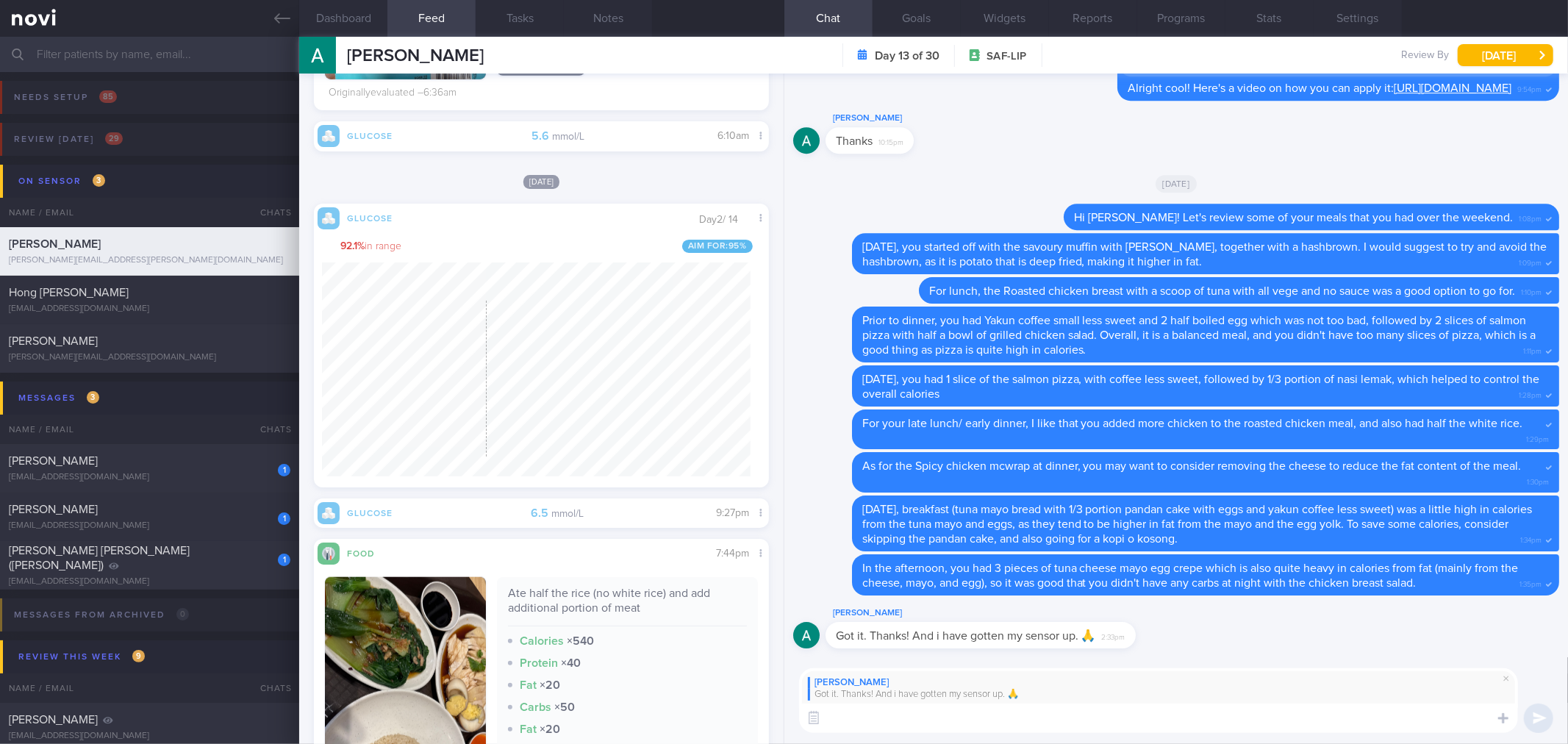
scroll to position [263, 429]
type textarea "Okay great!"
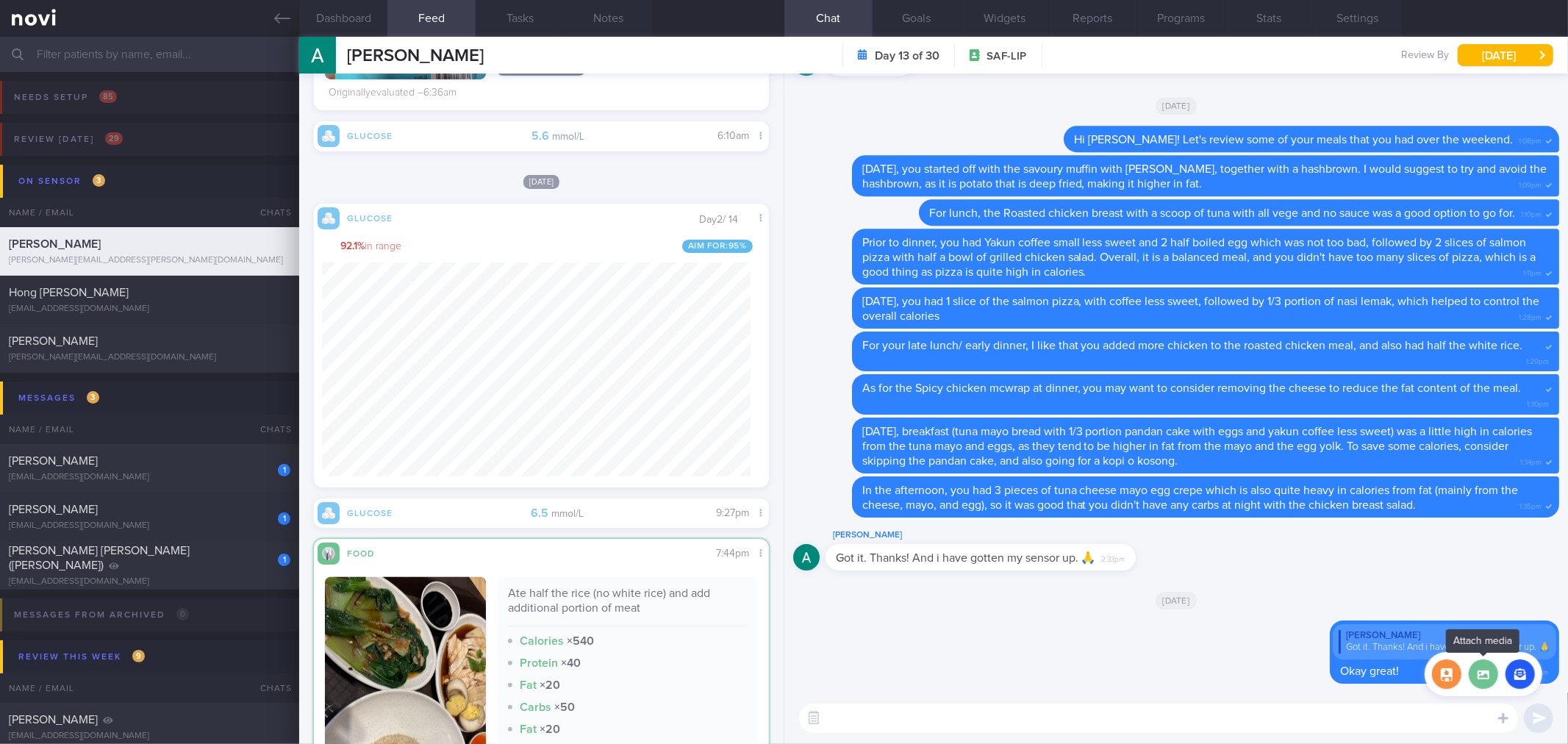
click at [1481, 685] on label at bounding box center [1483, 674] width 30 height 30
click at [0, 0] on input "file" at bounding box center [0, 0] width 0 height 0
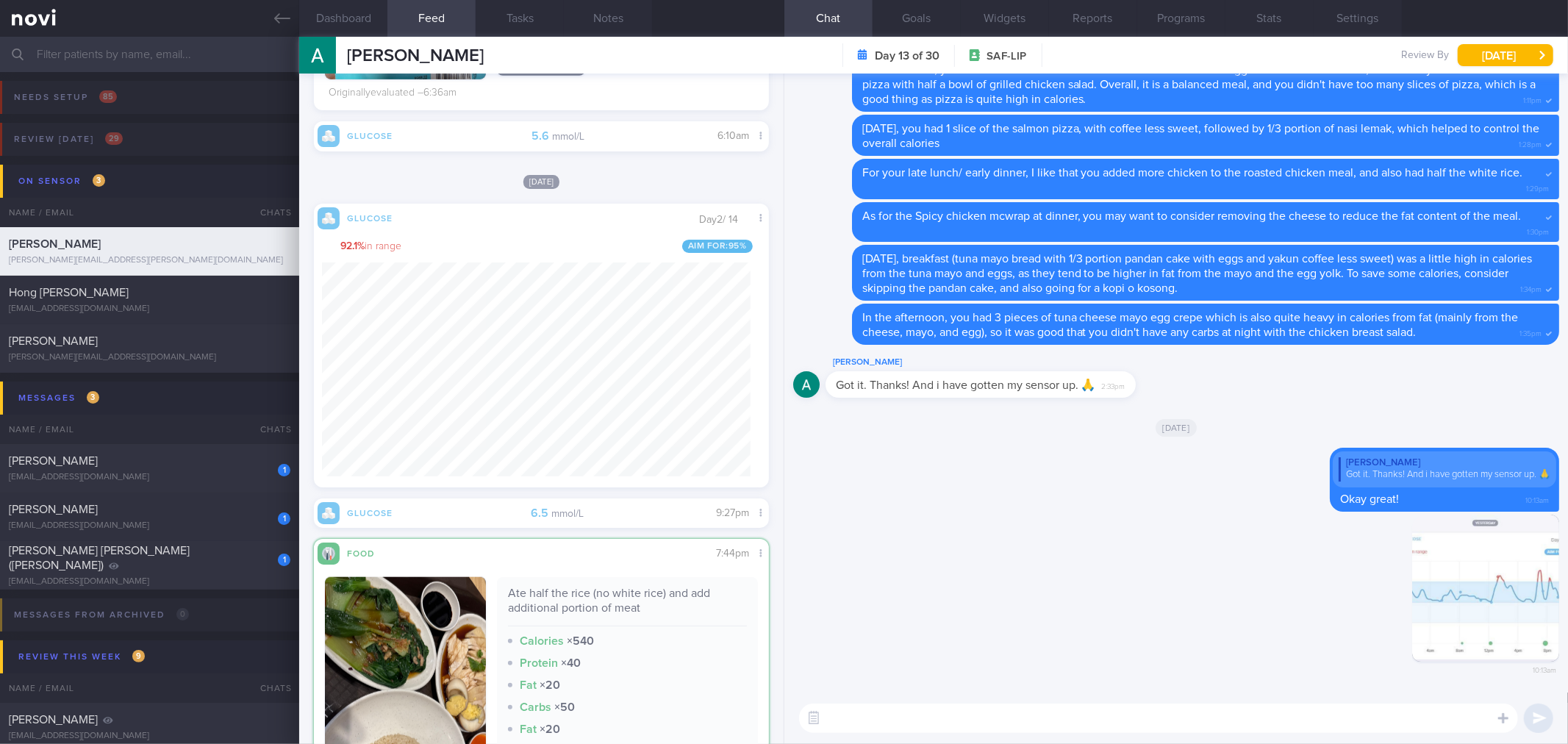
click at [869, 726] on textarea at bounding box center [1158, 718] width 719 height 30
type textarea "[DATE], your blood sugar levels were out of range for a few meals."
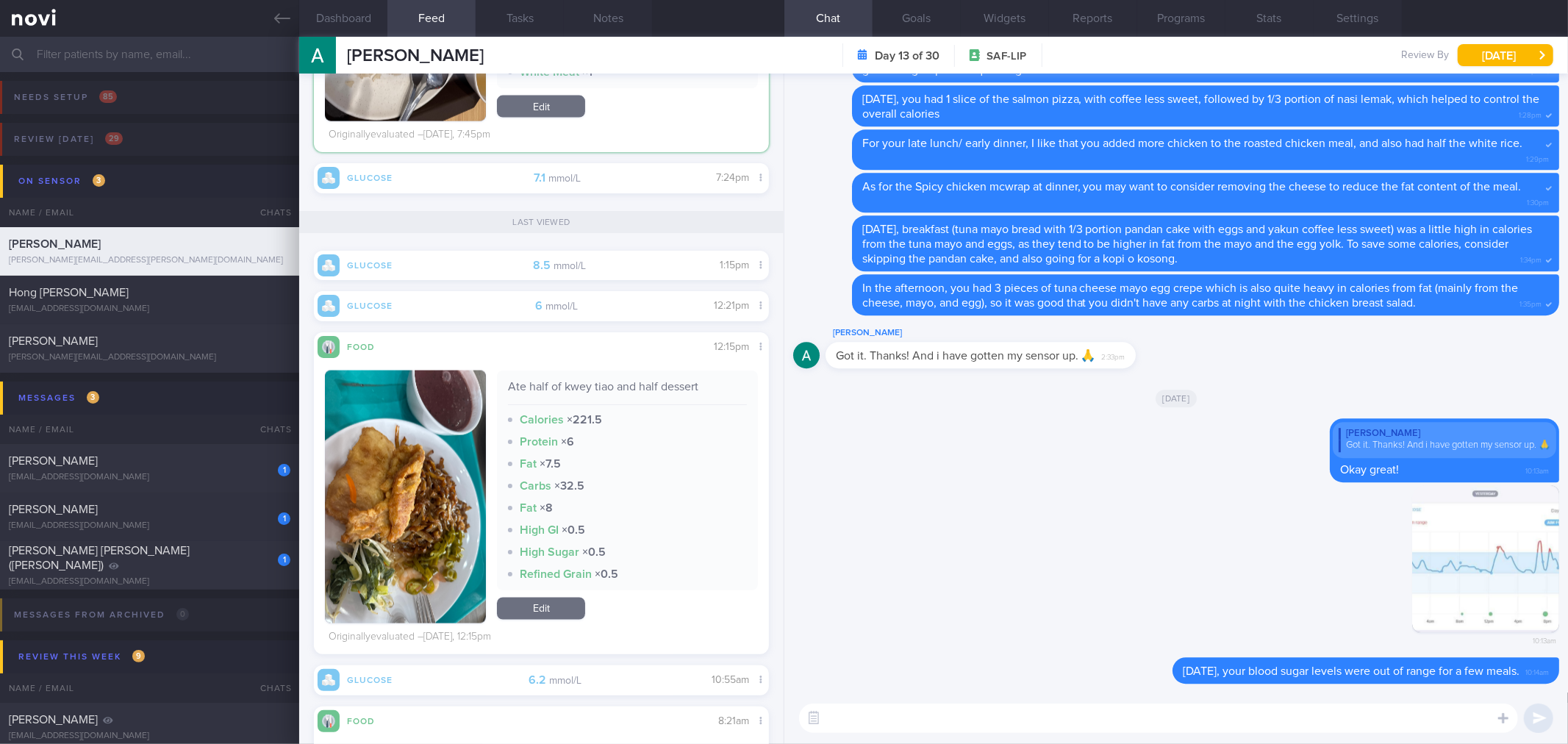
scroll to position [1857, 0]
click at [615, 379] on div "Ate half of kwey tiao and half dessert" at bounding box center [627, 390] width 238 height 26
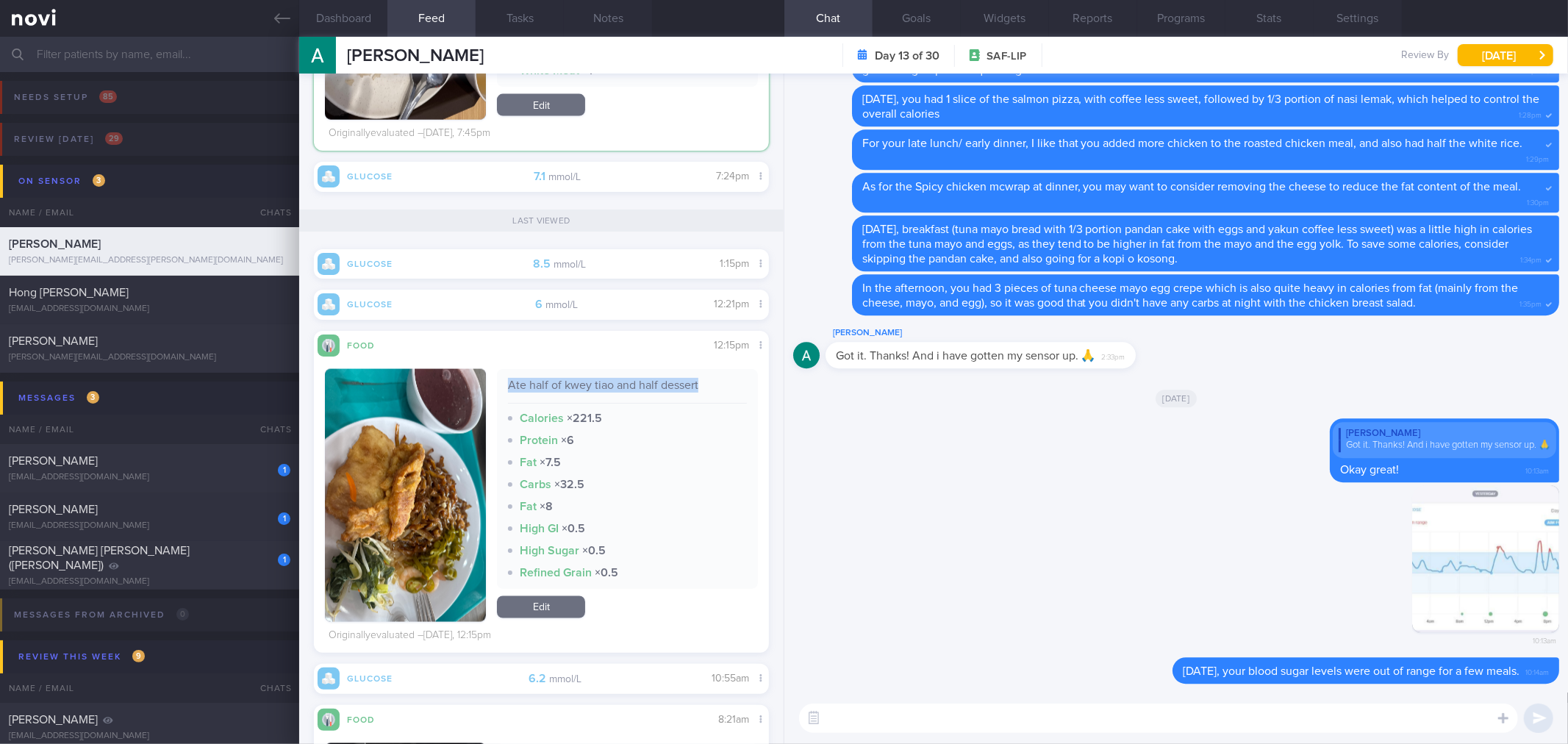
click at [615, 379] on div "Ate half of kwey tiao and half dessert" at bounding box center [627, 390] width 238 height 26
copy div "Ate half of kwey tiao and half dessert"
click at [860, 722] on textarea at bounding box center [1158, 718] width 719 height 30
paste textarea "Ate half of kwey tiao and half dessert"
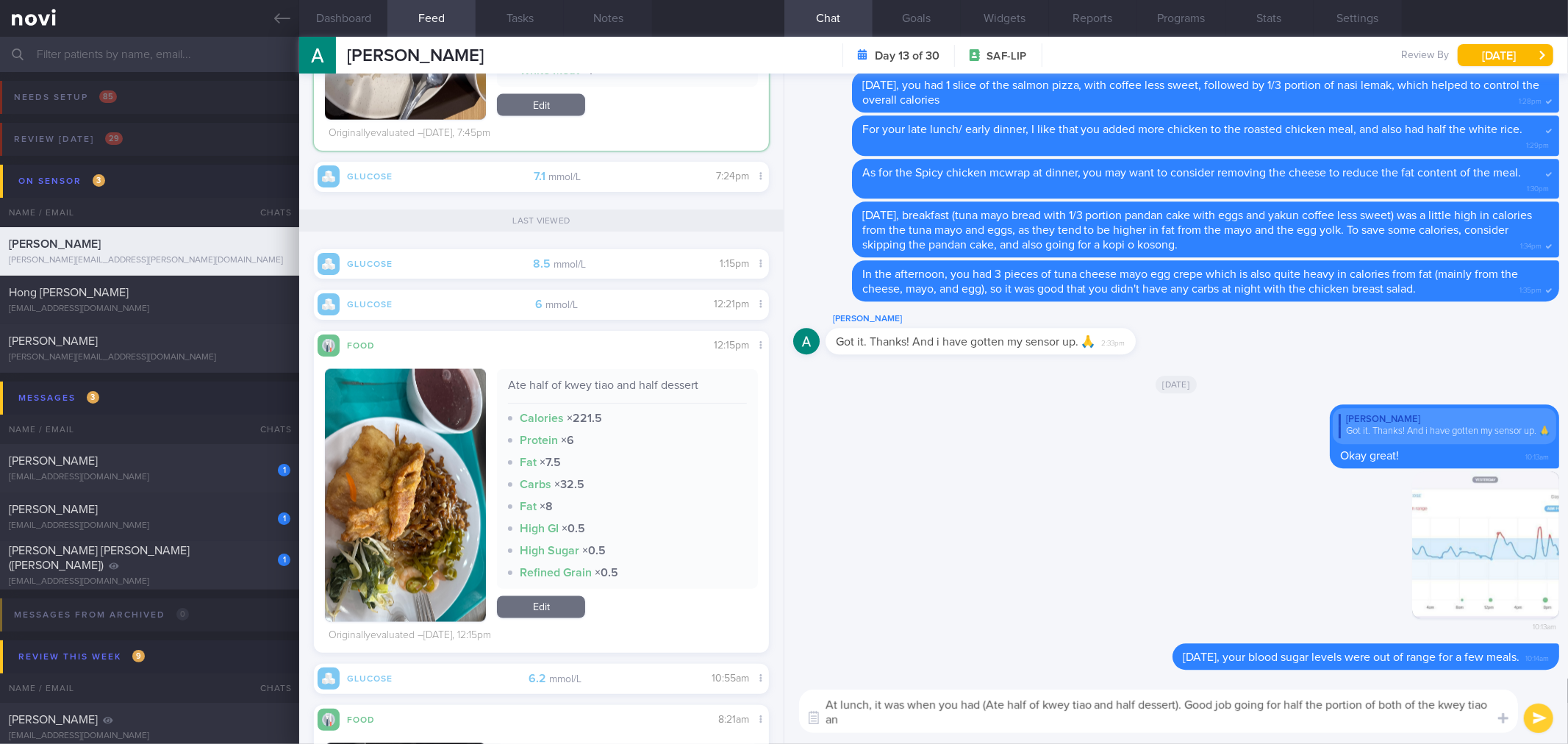
scroll to position [0, 0]
click at [353, 493] on button "button" at bounding box center [405, 495] width 161 height 253
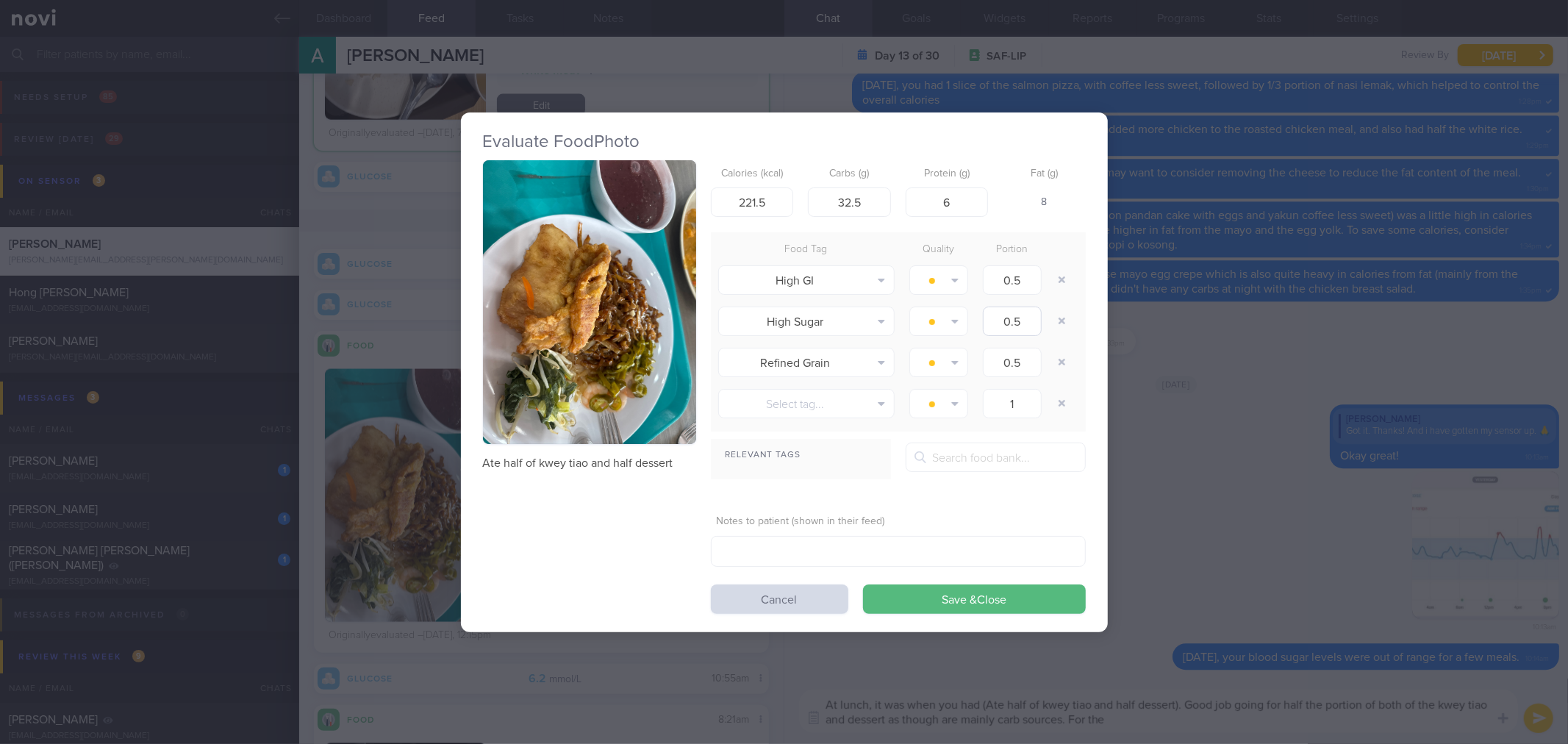
click at [579, 300] on button "button" at bounding box center [589, 302] width 213 height 284
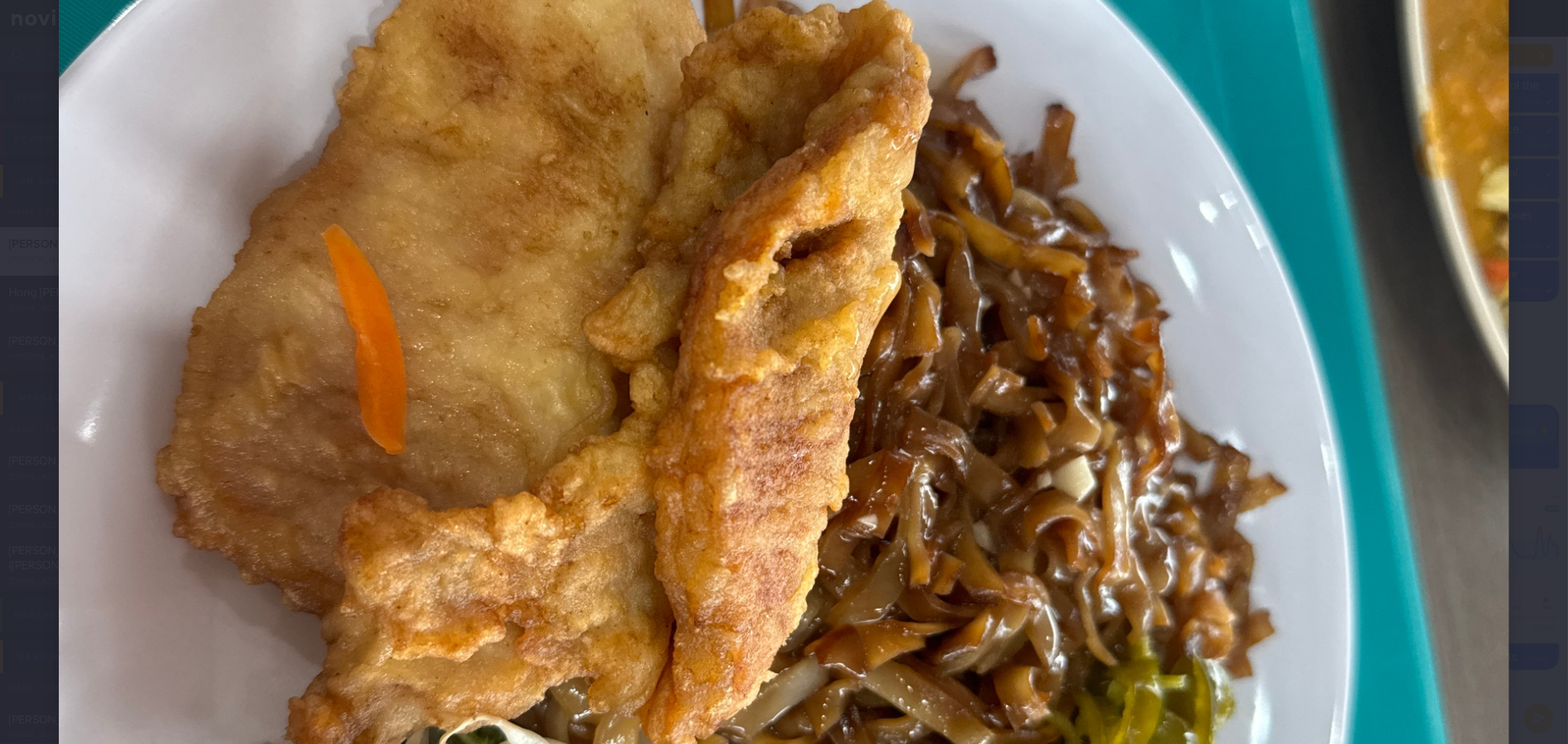
scroll to position [653, 0]
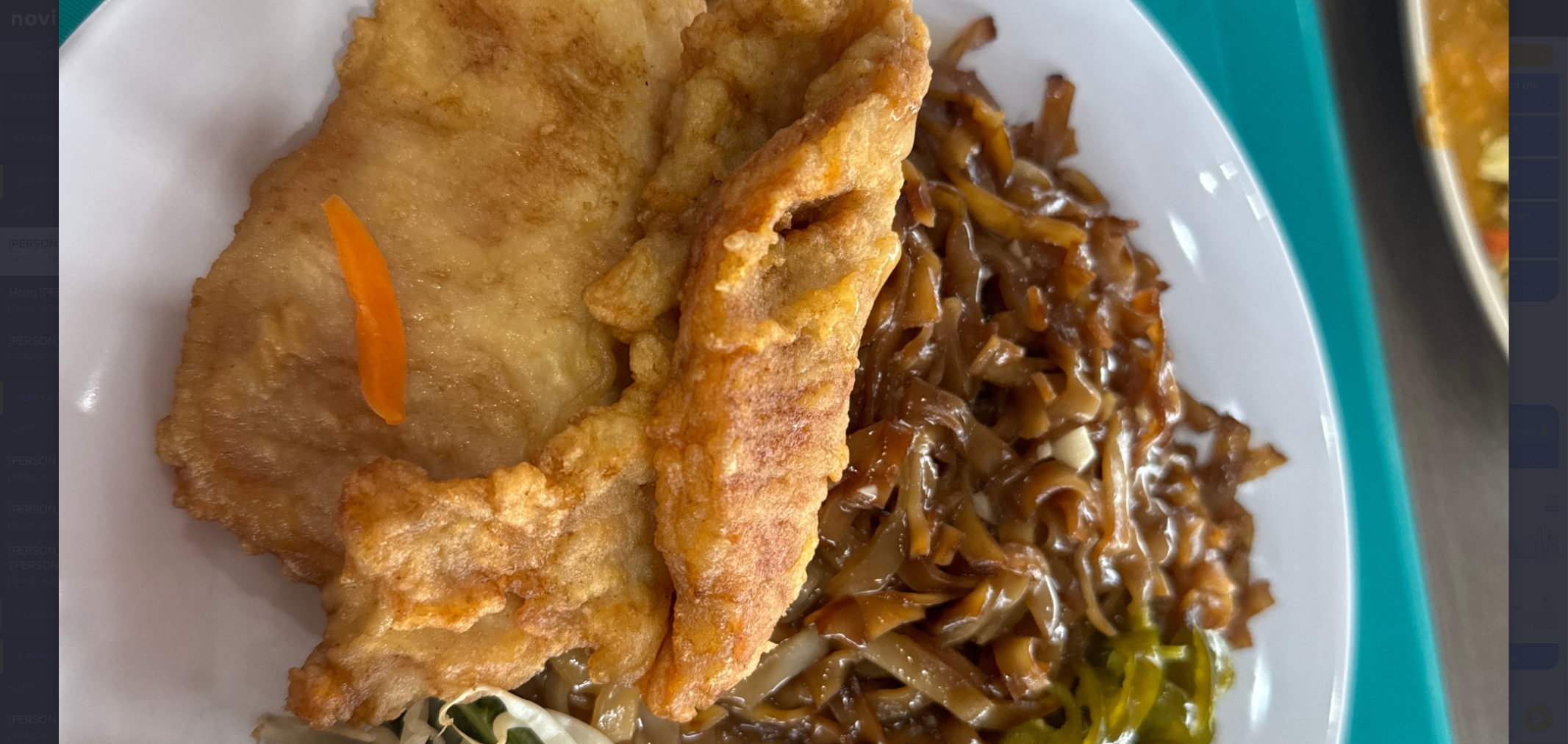
click at [1472, 356] on img at bounding box center [783, 372] width 1450 height 1934
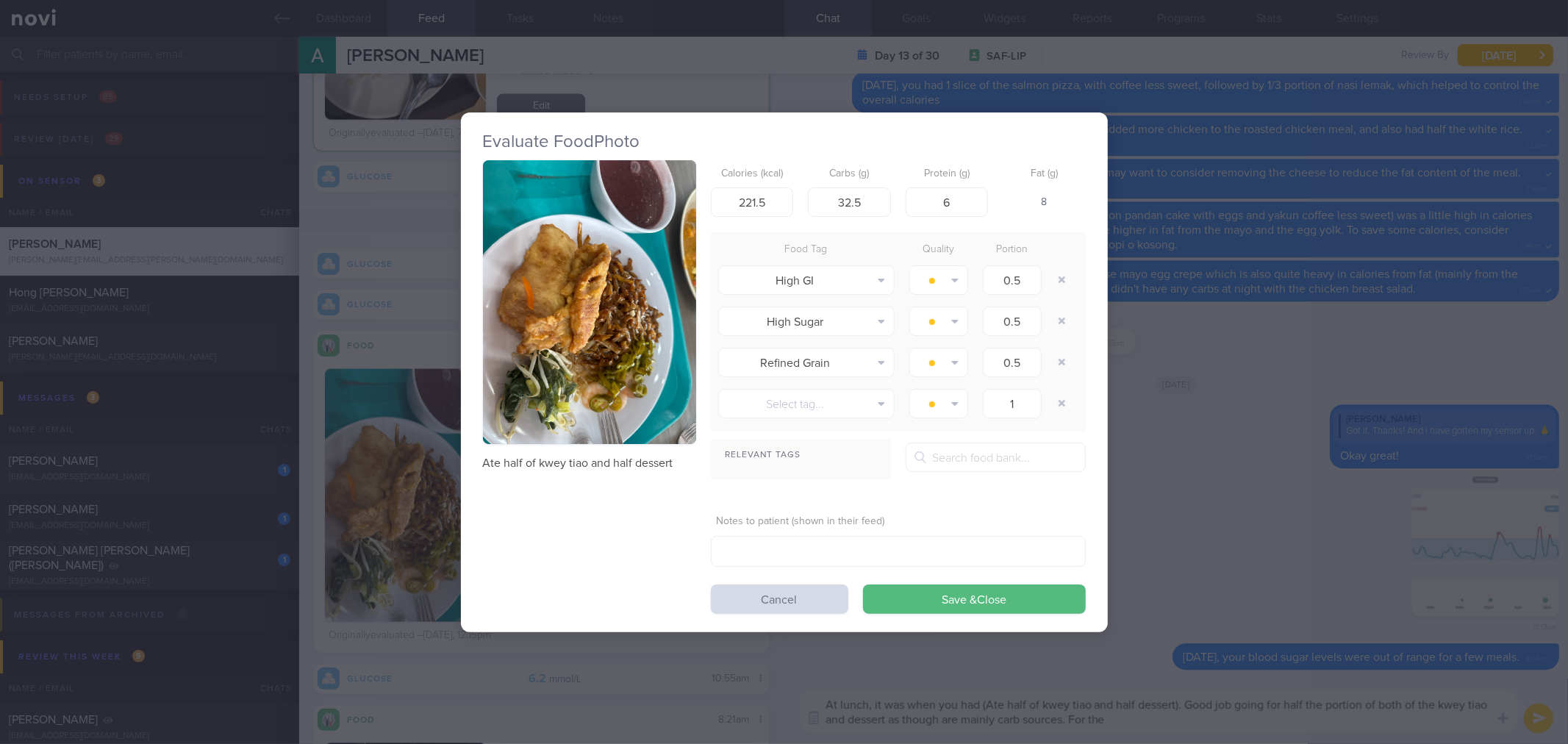
click at [1434, 371] on div "Evaluate Food Photo Ate half of kwey tiao and half dessert Calories (kcal) 221.…" at bounding box center [784, 372] width 1568 height 744
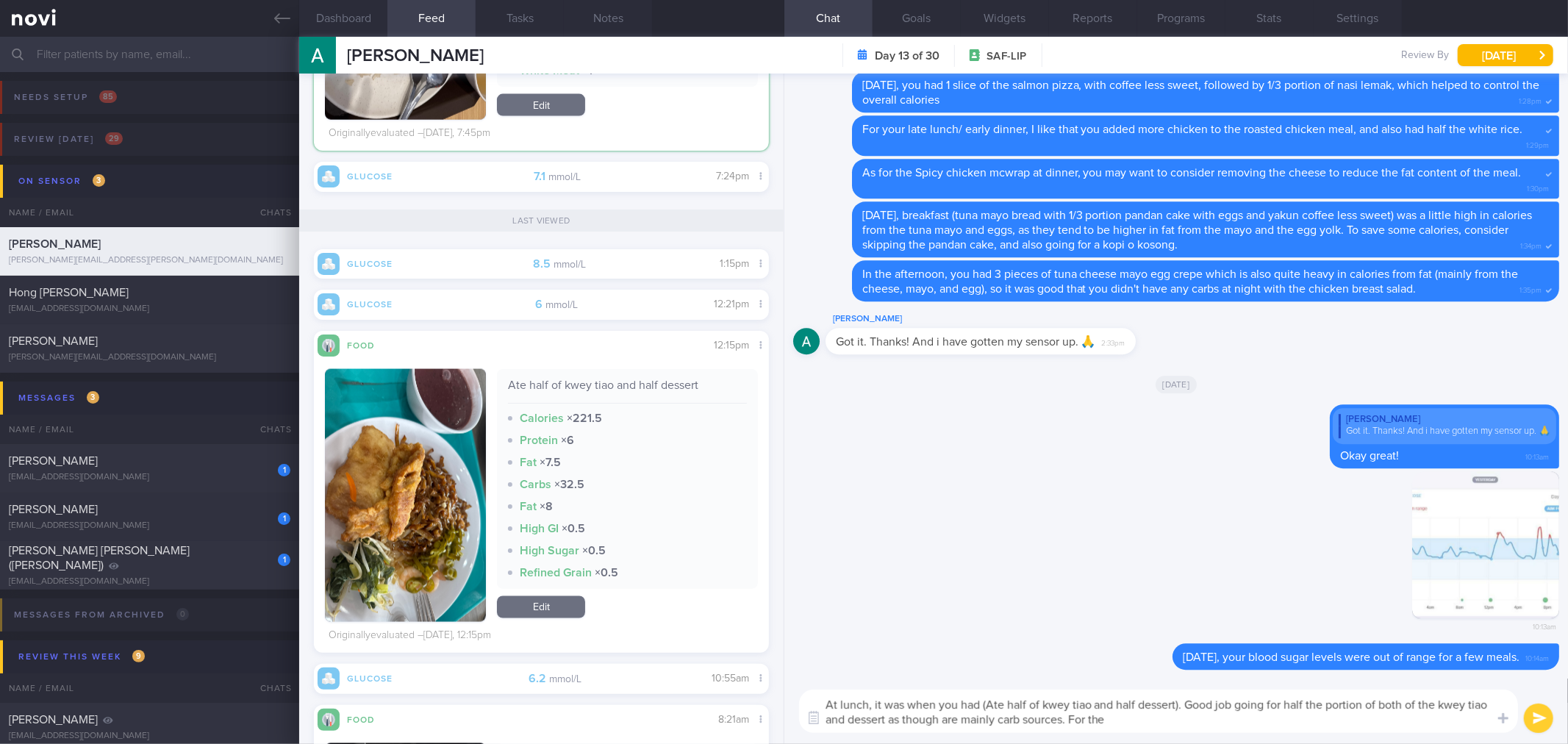
click at [1203, 729] on textarea "At lunch, it was when you had (Ate half of kwey tiao and half dessert). Good jo…" at bounding box center [1158, 711] width 719 height 43
type textarea "At lunch, it was when you had (Ate half of kwey tiao and half dessert). Good jo…"
click at [557, 610] on link "Edit" at bounding box center [541, 608] width 88 height 22
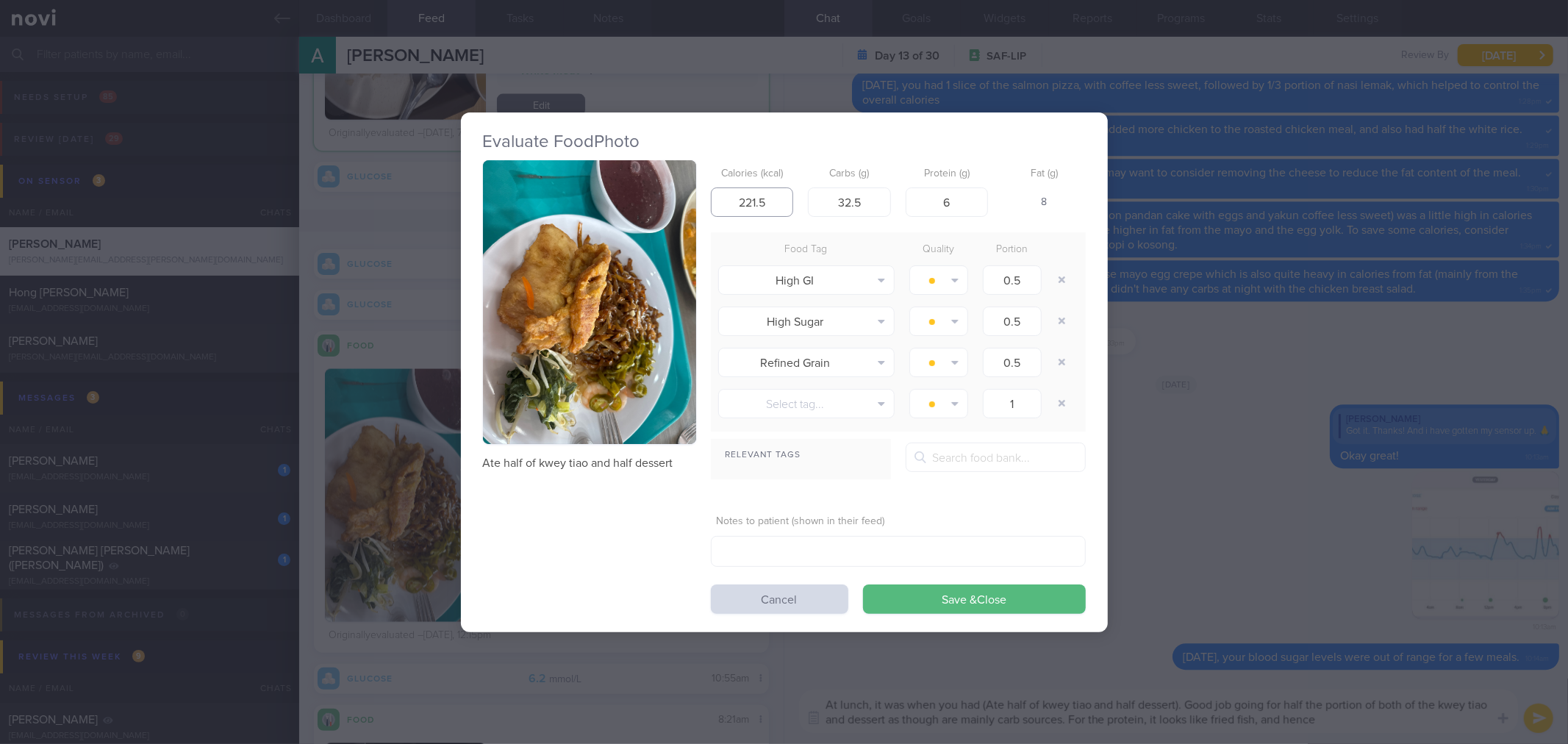
drag, startPoint x: 774, startPoint y: 203, endPoint x: 668, endPoint y: 200, distance: 106.0
click at [670, 200] on div "Ate half of kwey tiao and half dessert Calories (kcal) 221.5 Carbs (g) 32.5 Pro…" at bounding box center [784, 386] width 603 height 453
type input "500"
type input "20"
click at [863, 585] on button "Save & Close" at bounding box center [974, 599] width 223 height 30
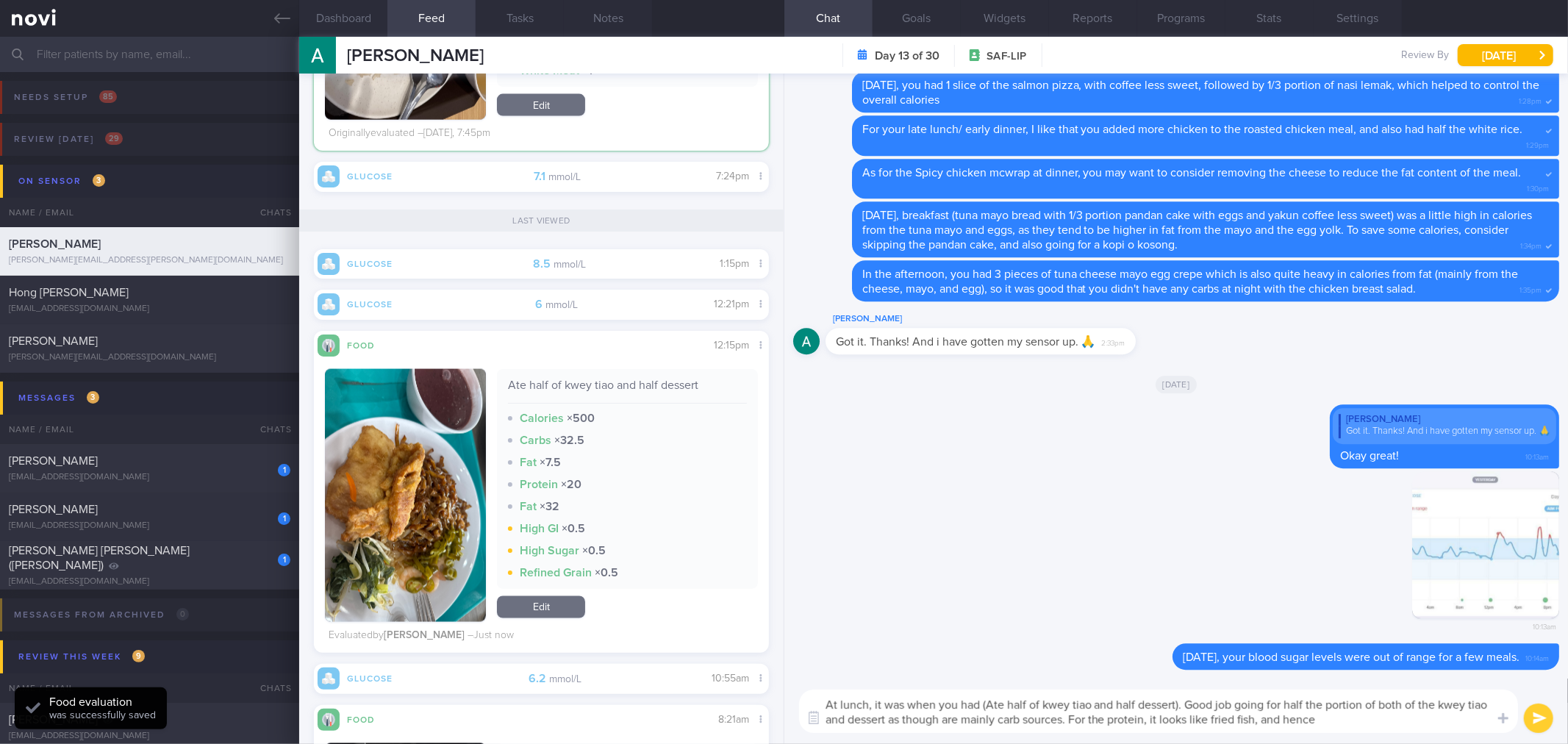
scroll to position [263, 429]
click at [1342, 720] on textarea "At lunch, it was when you had (Ate half of kwey tiao and half dessert). Good jo…" at bounding box center [1158, 711] width 719 height 43
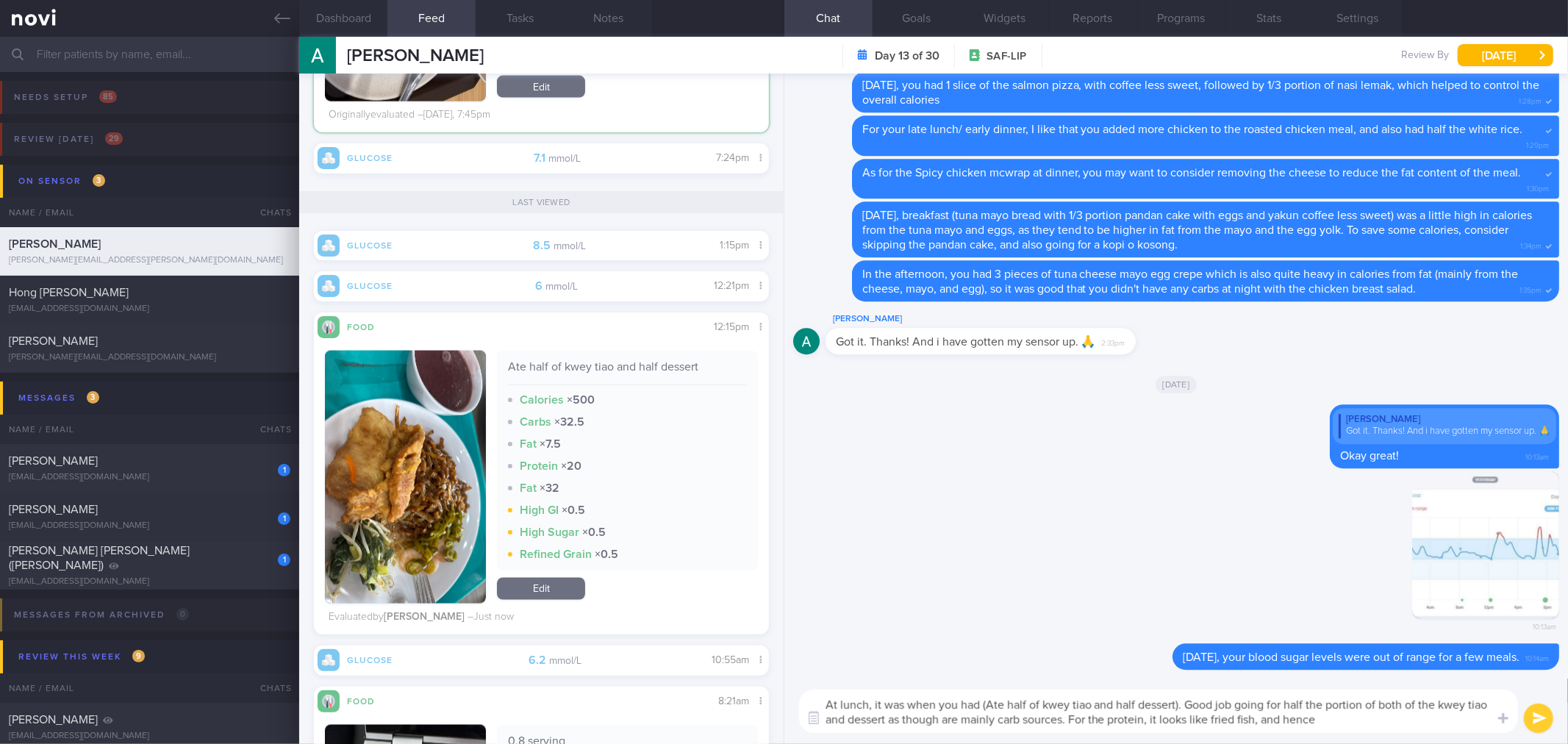
scroll to position [1960, 0]
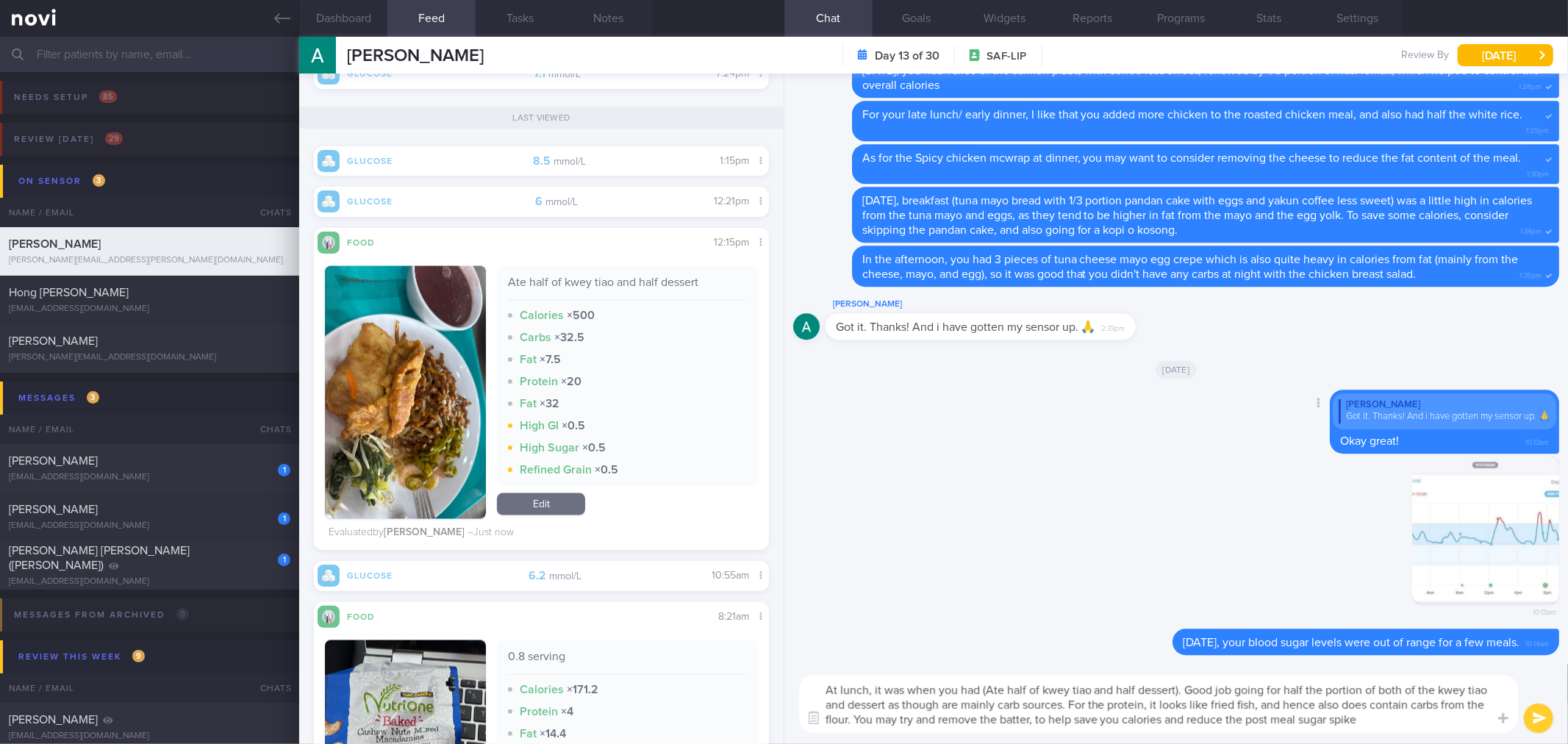
type textarea "At lunch, it was when you had (Ate half of kwey tiao and half dessert). Good jo…"
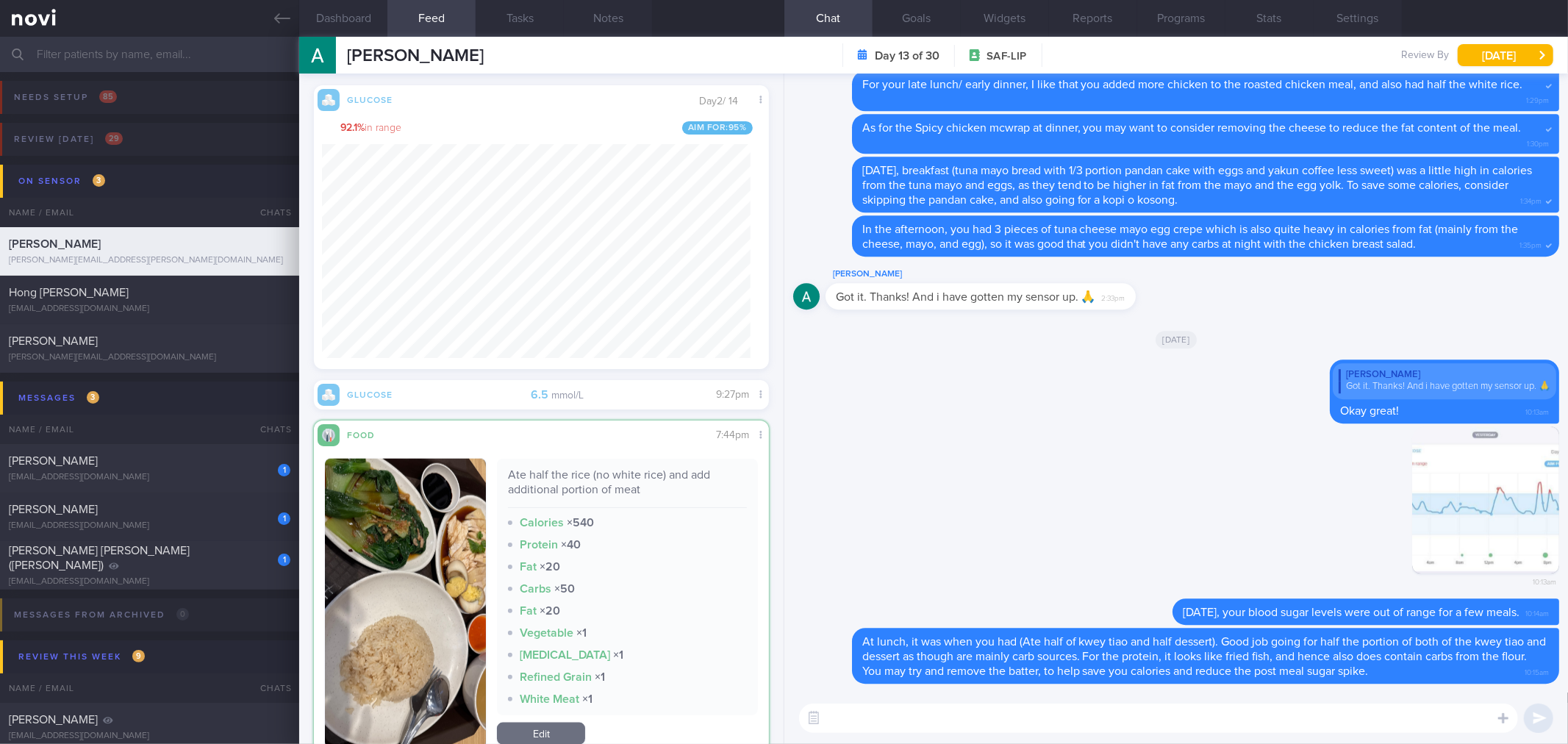
scroll to position [1225, 0]
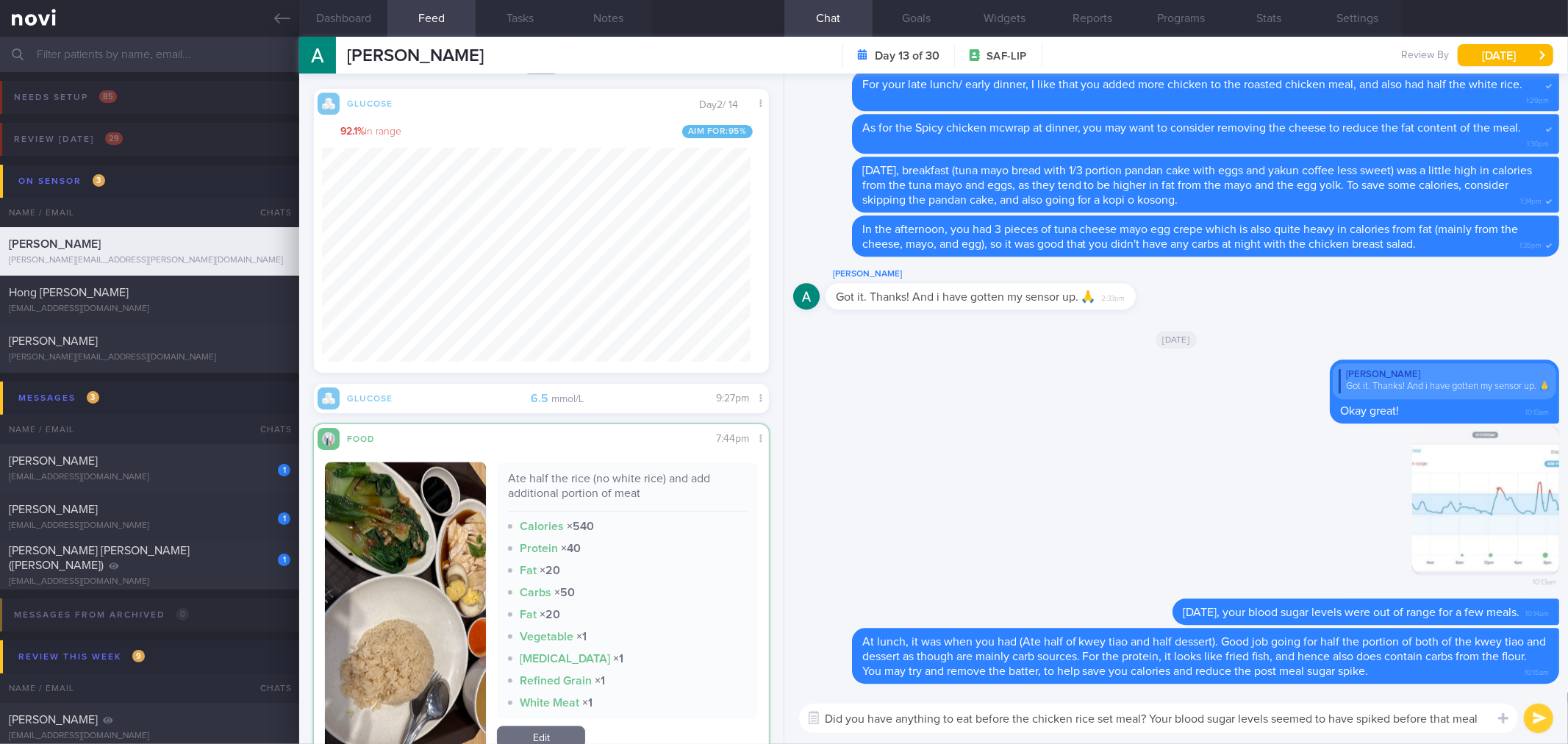
type textarea "Did you have anything to eat before the chicken rice set meal? Your blood sugar…"
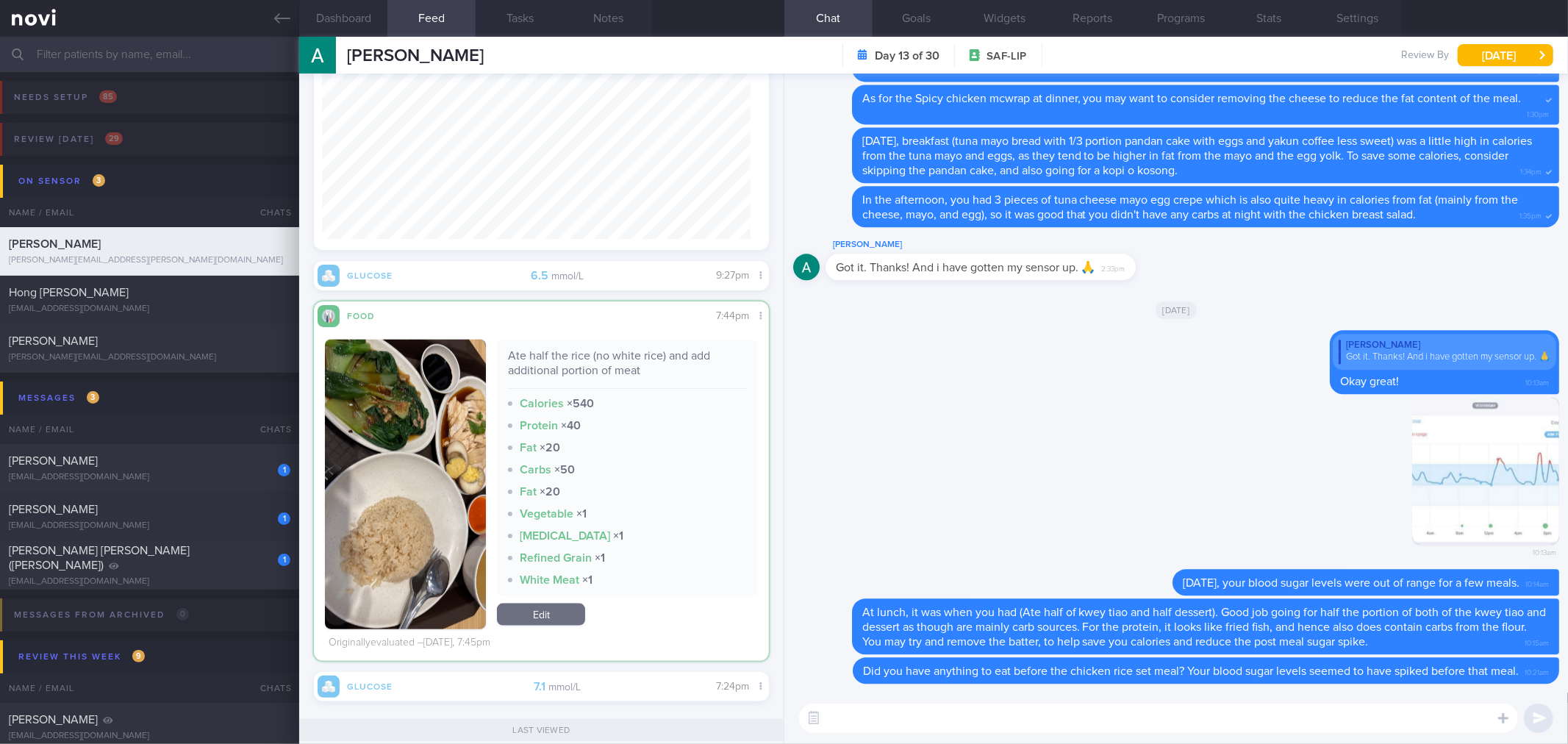
scroll to position [1306, 0]
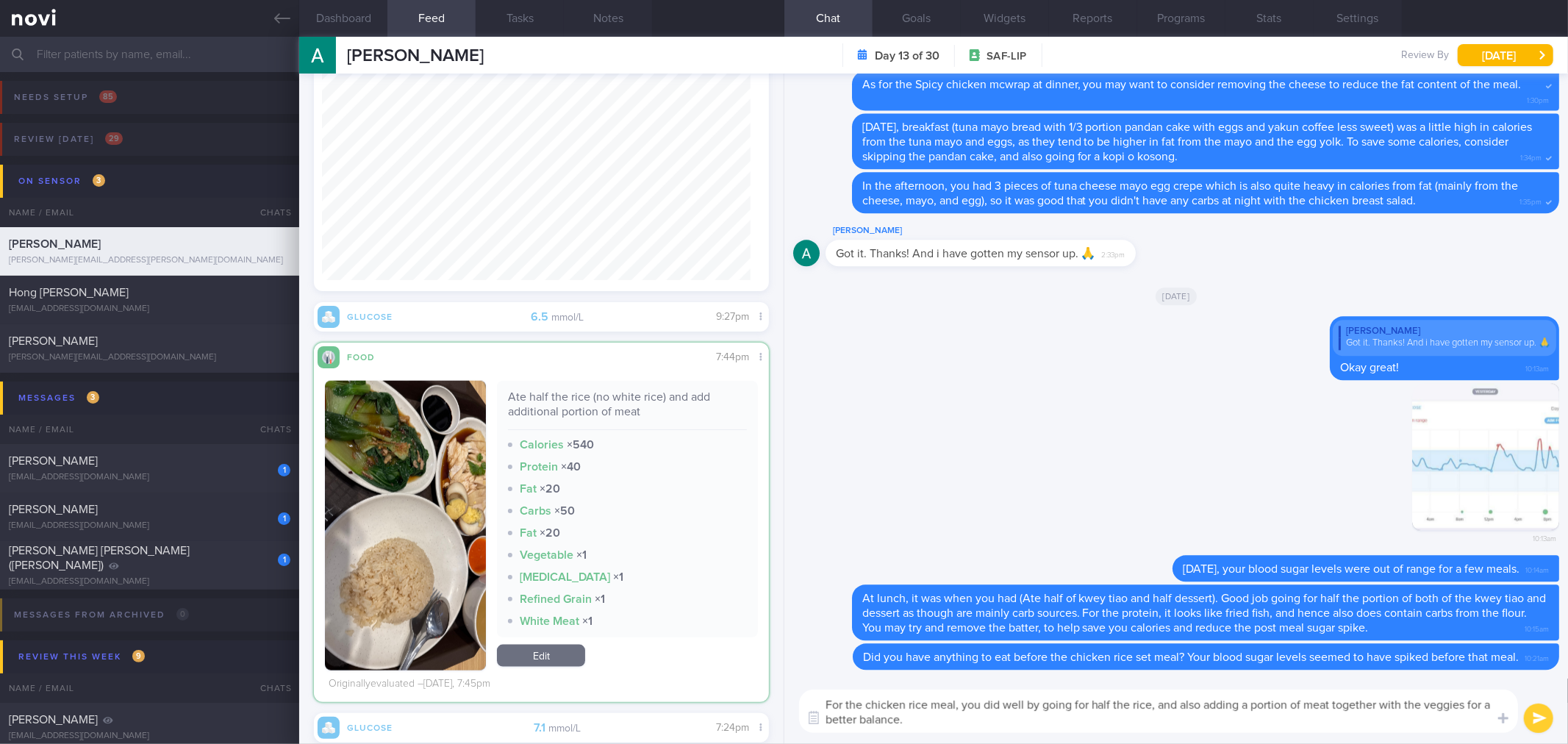
type textarea "For the chicken rice meal, you did well by going for half the rice, and also ad…"
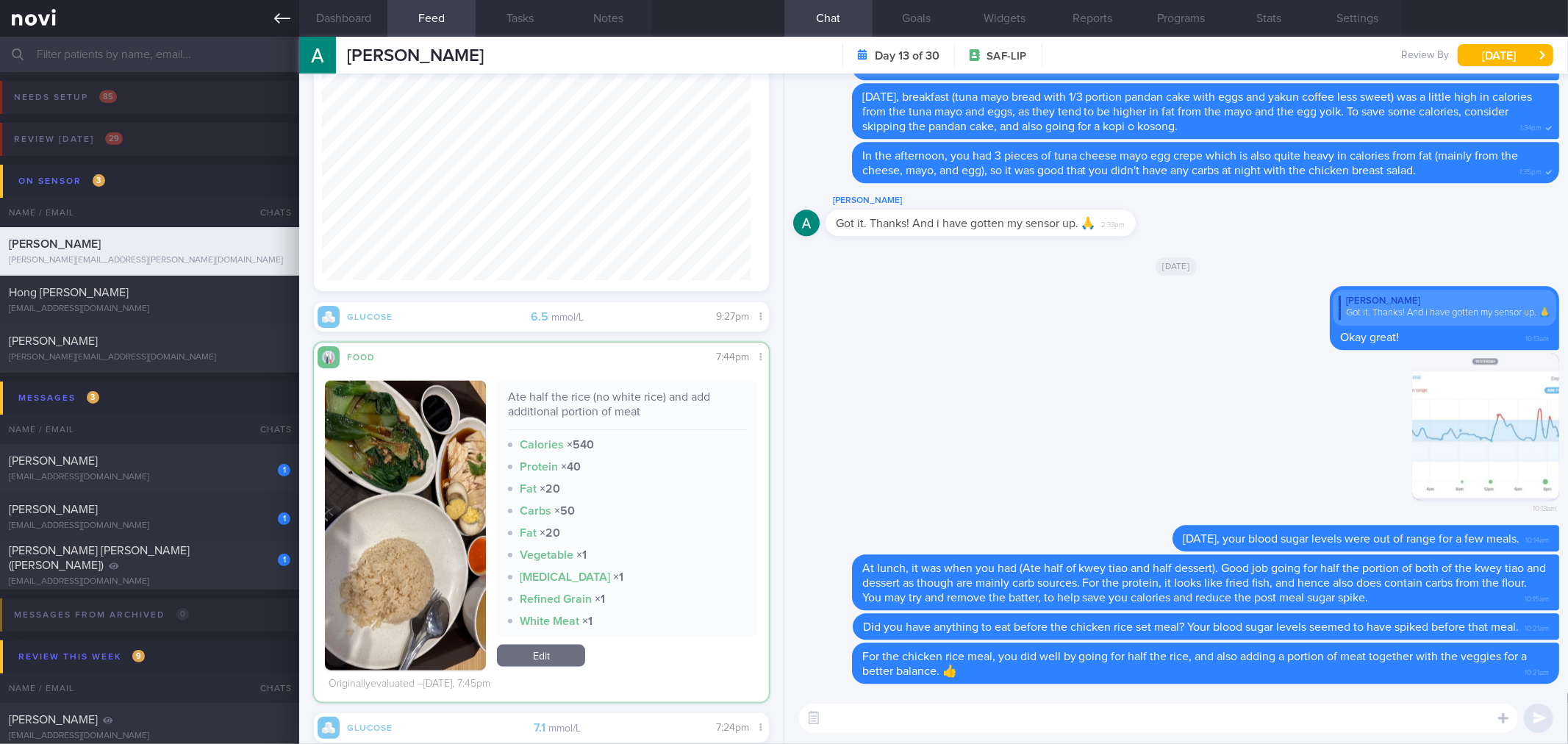
drag, startPoint x: 283, startPoint y: 12, endPoint x: 285, endPoint y: 33, distance: 21.1
click at [284, 13] on icon at bounding box center [283, 19] width 16 height 16
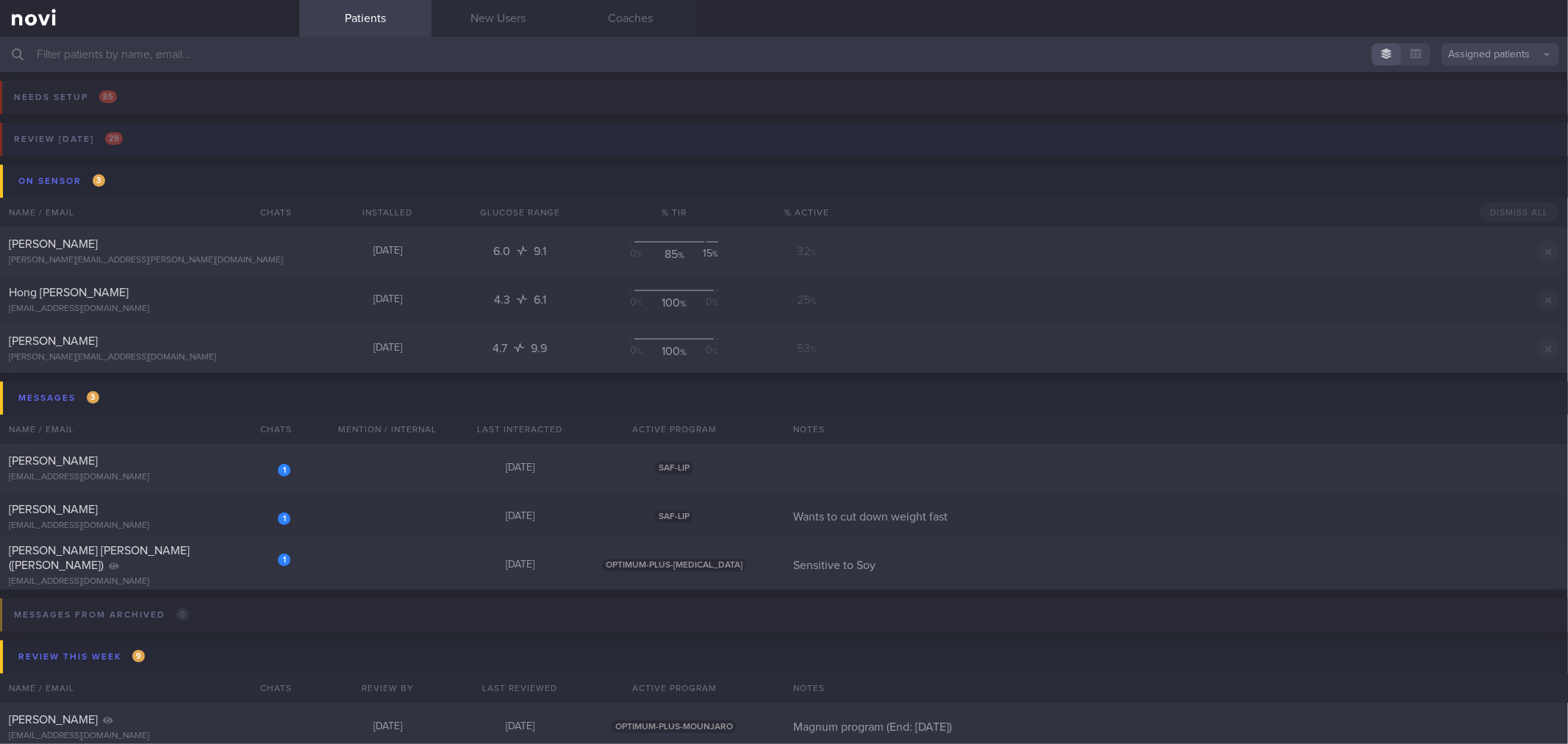
click at [213, 132] on button "Review [DATE] 29" at bounding box center [782, 143] width 1572 height 42
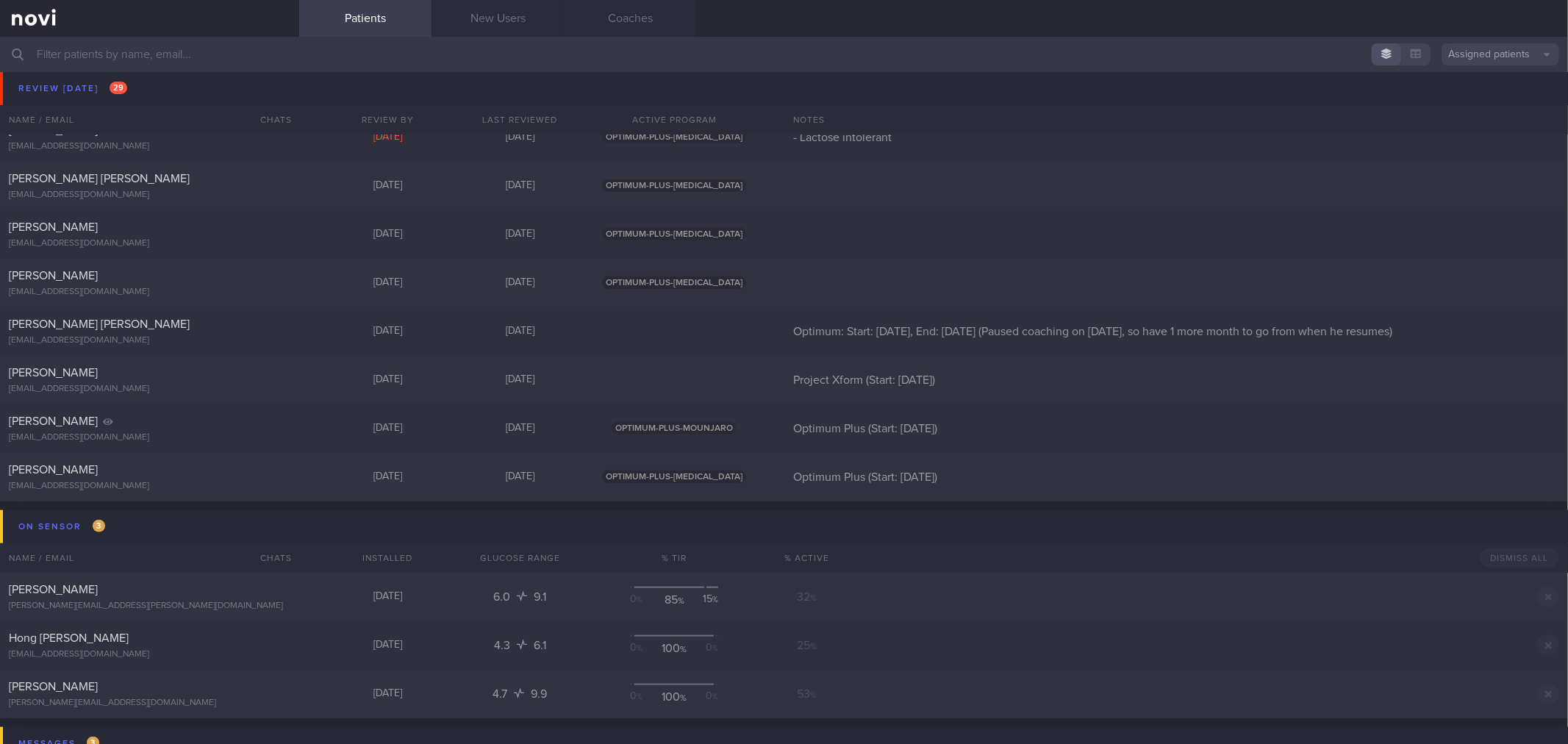
scroll to position [1061, 0]
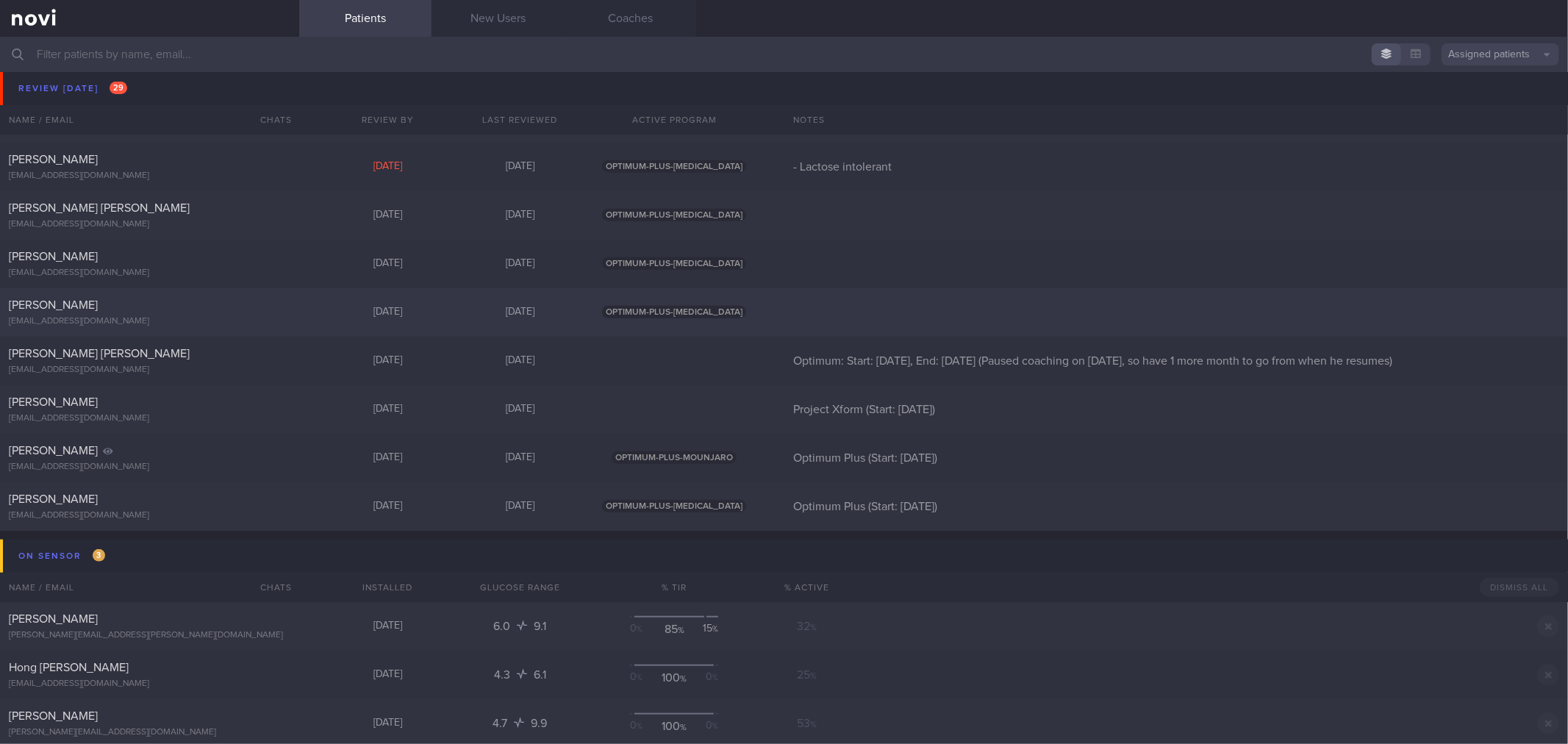
click at [206, 320] on div "[EMAIL_ADDRESS][DOMAIN_NAME]" at bounding box center [150, 321] width 282 height 11
select select "7"
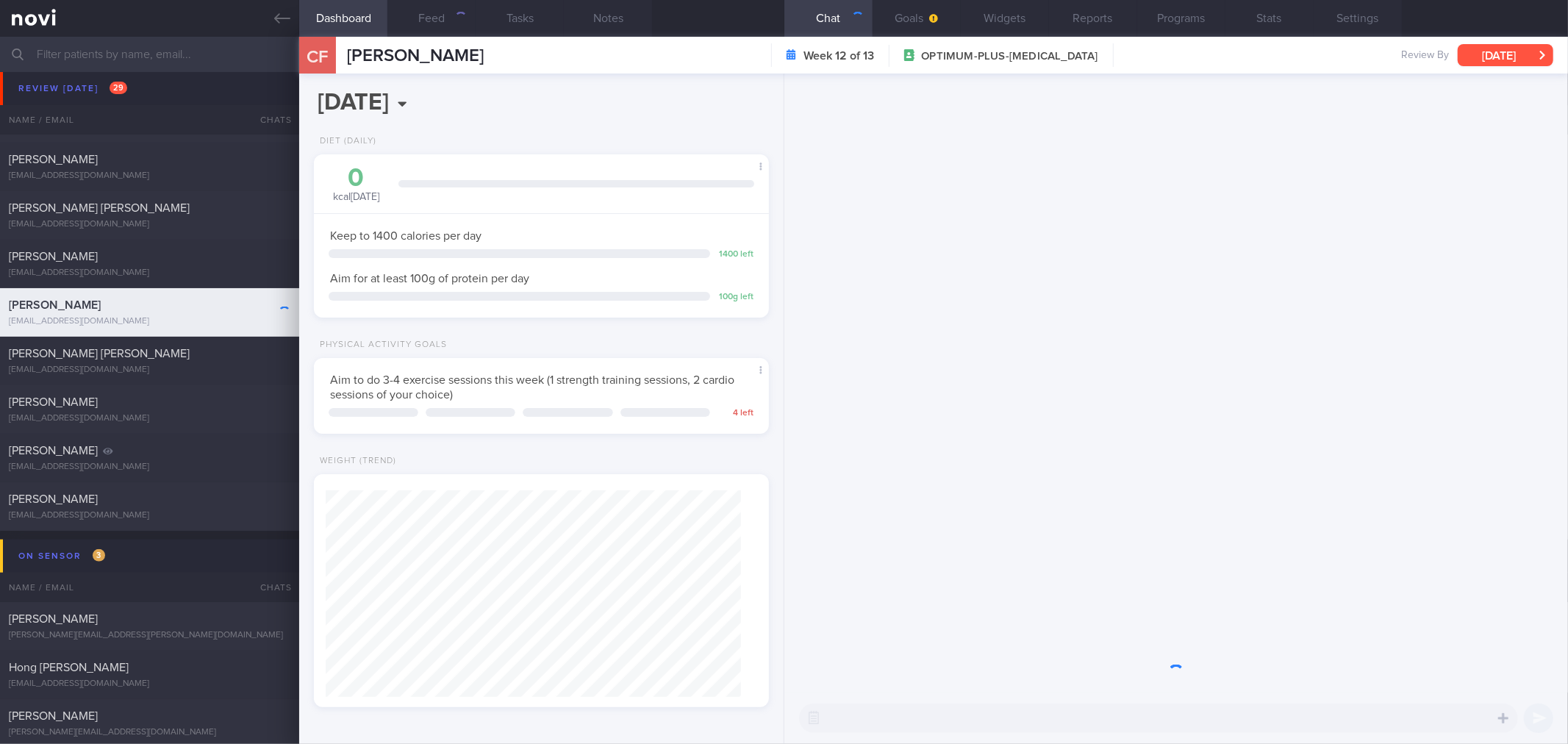
scroll to position [734841, 734568]
click at [1511, 47] on button "[DATE]" at bounding box center [1505, 55] width 96 height 22
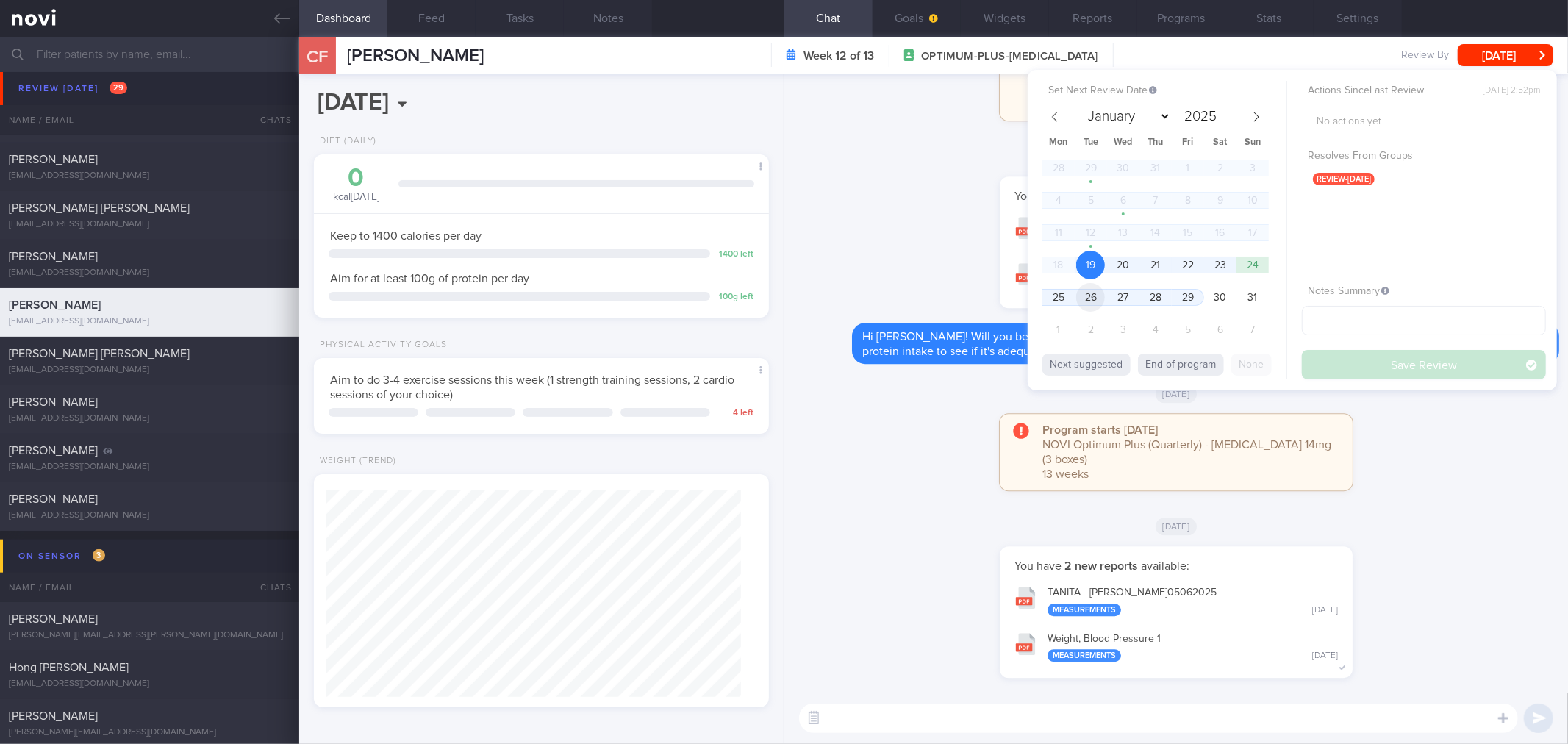
click at [1093, 296] on span "26" at bounding box center [1090, 297] width 29 height 29
click at [1332, 361] on button "Save Review" at bounding box center [1423, 365] width 244 height 30
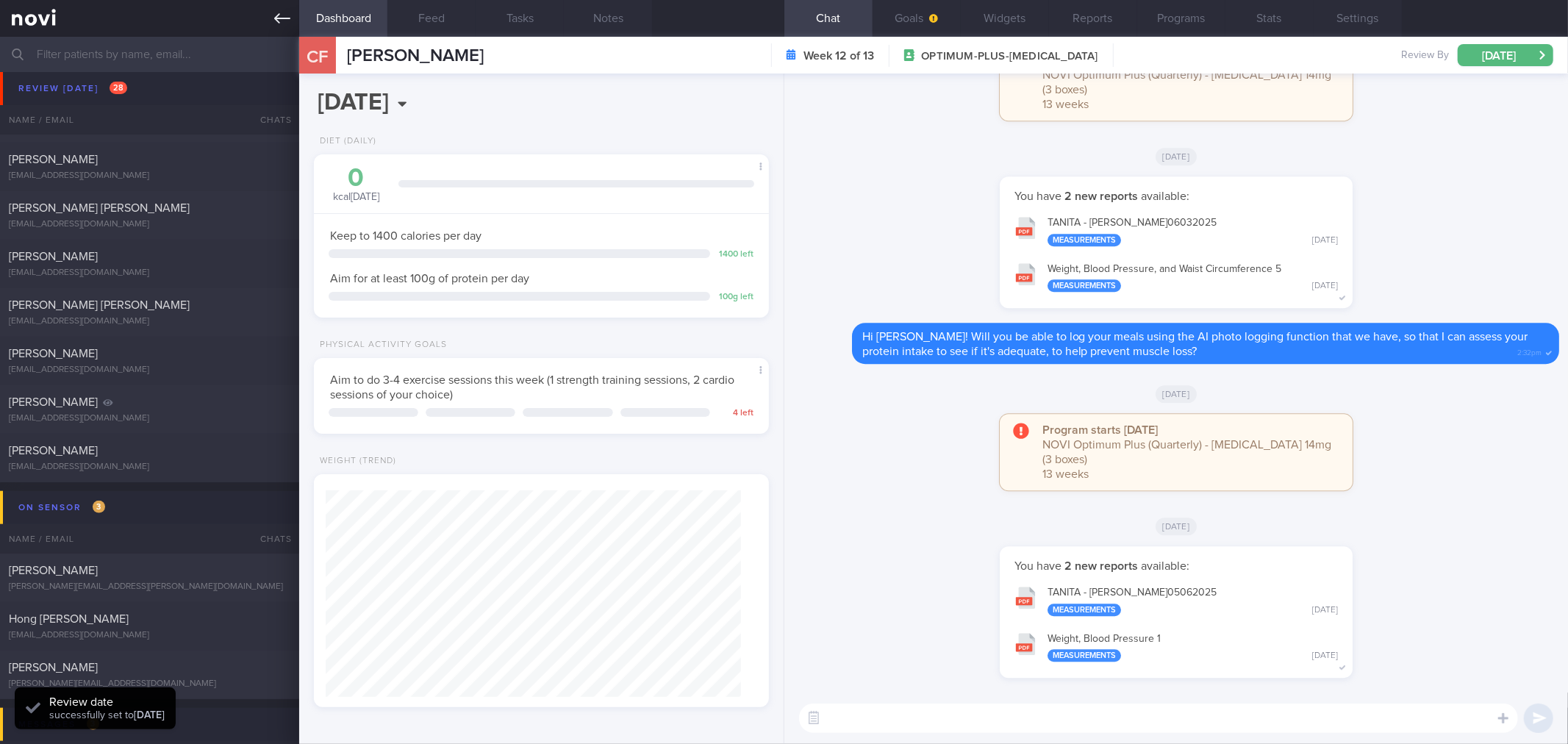
scroll to position [207, 415]
click at [281, 17] on icon at bounding box center [283, 19] width 16 height 16
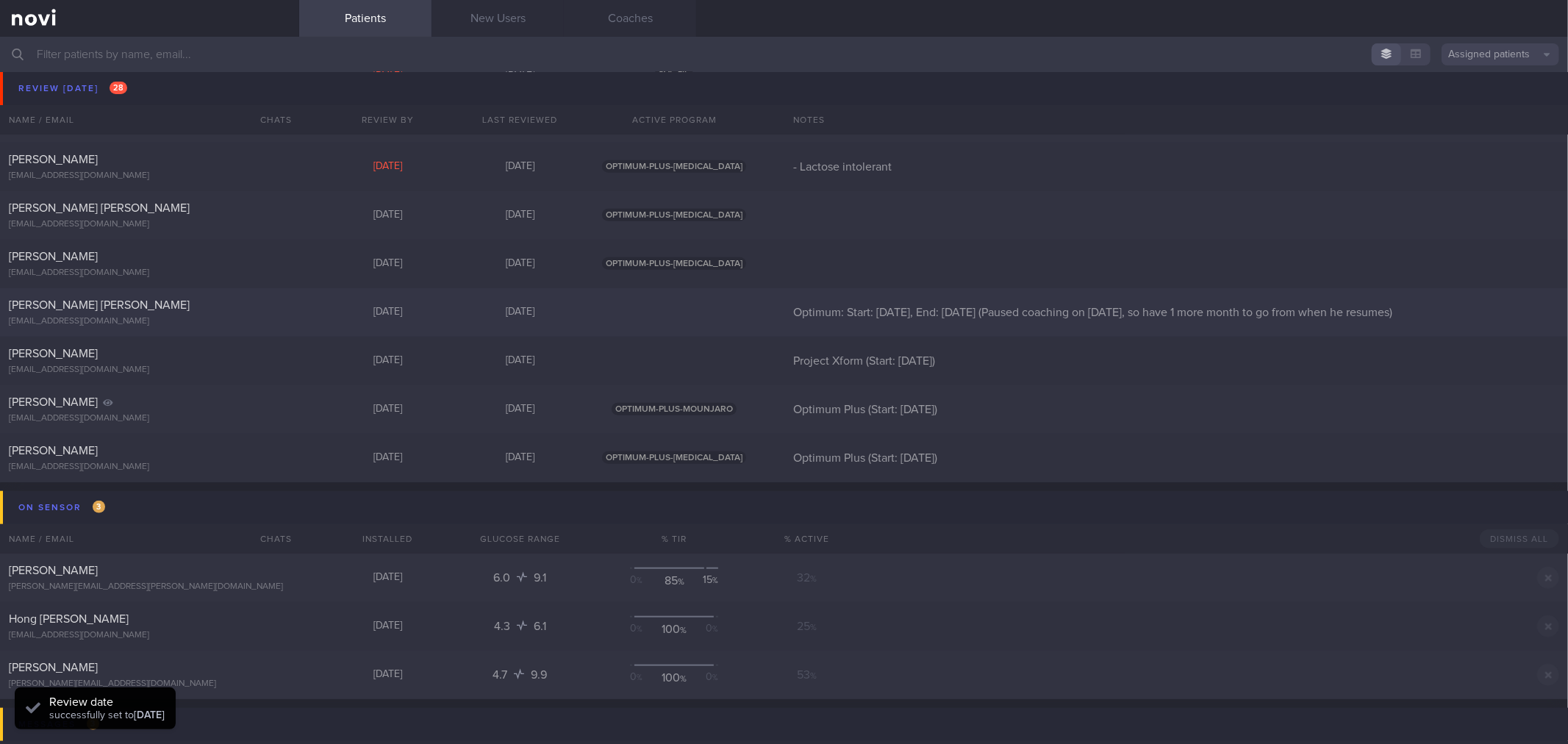
click at [188, 291] on div "[PERSON_NAME] [PERSON_NAME] [EMAIL_ADDRESS][DOMAIN_NAME] [DATE] [DATE] Optimum:…" at bounding box center [784, 312] width 1568 height 48
select select "7"
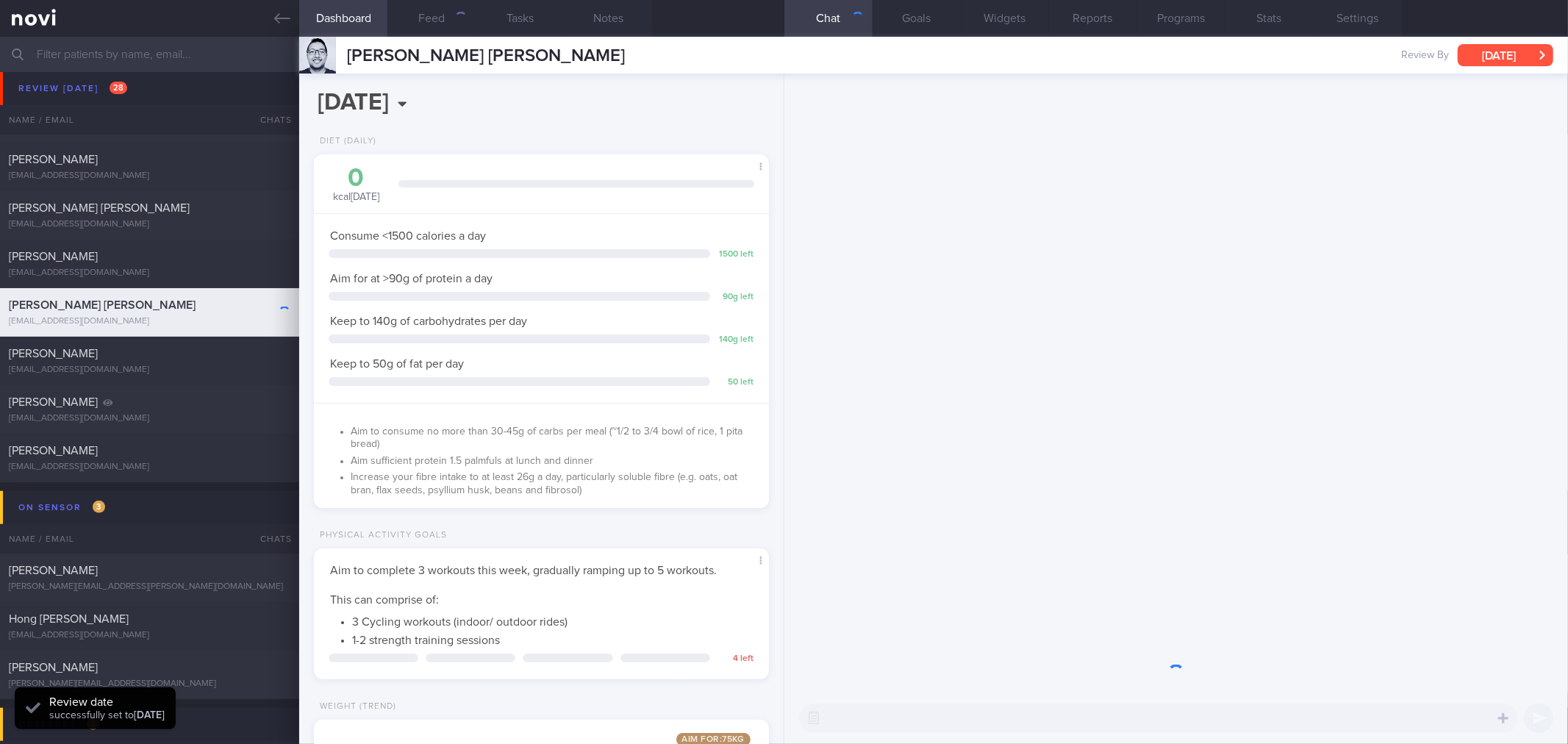
scroll to position [734819, 734581]
click at [1496, 48] on button "[DATE]" at bounding box center [1505, 55] width 96 height 22
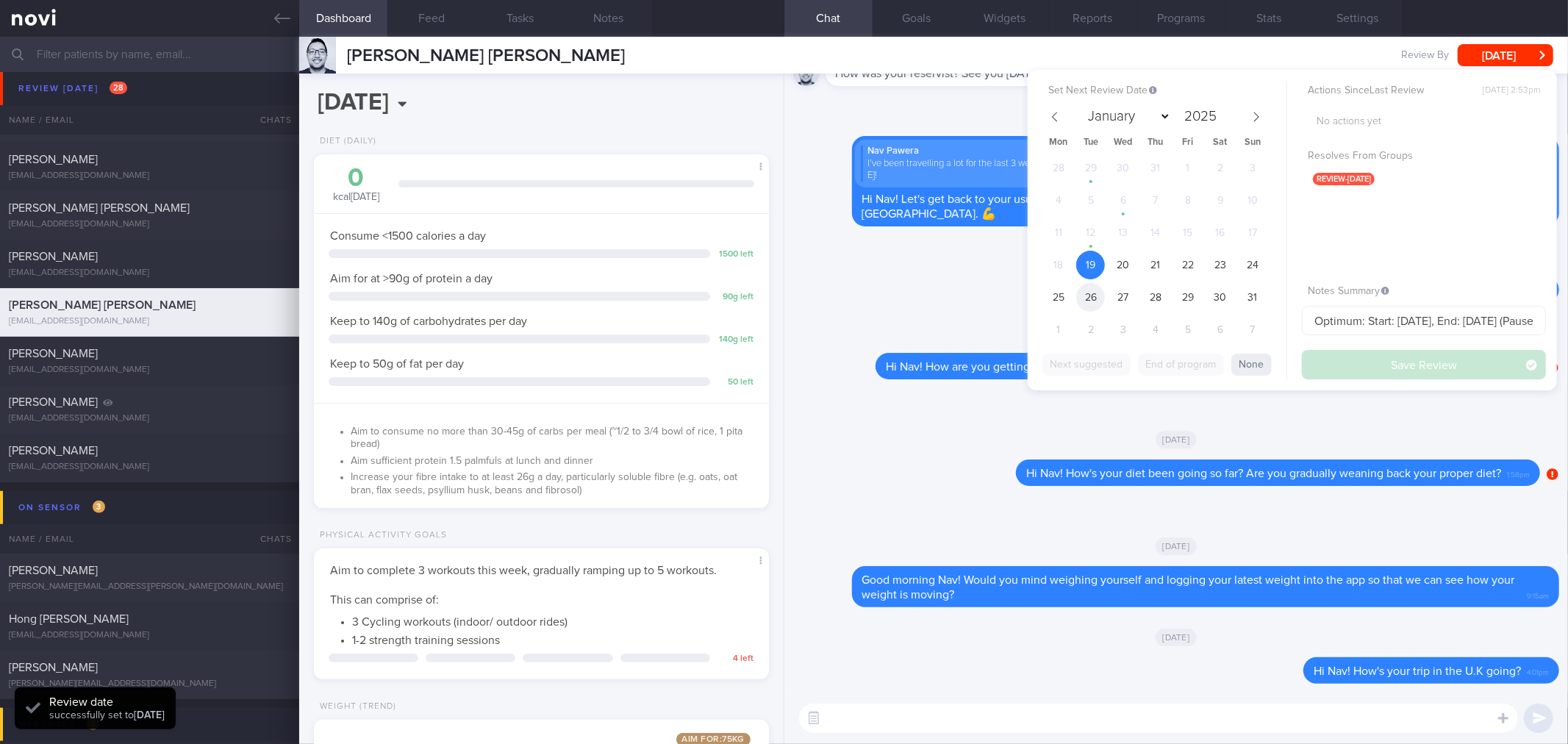
drag, startPoint x: 1093, startPoint y: 292, endPoint x: 1290, endPoint y: 348, distance: 204.8
click at [1093, 292] on span "26" at bounding box center [1090, 297] width 29 height 29
drag, startPoint x: 1325, startPoint y: 356, endPoint x: 169, endPoint y: 99, distance: 1184.2
click at [1321, 356] on button "Save Review" at bounding box center [1423, 365] width 244 height 30
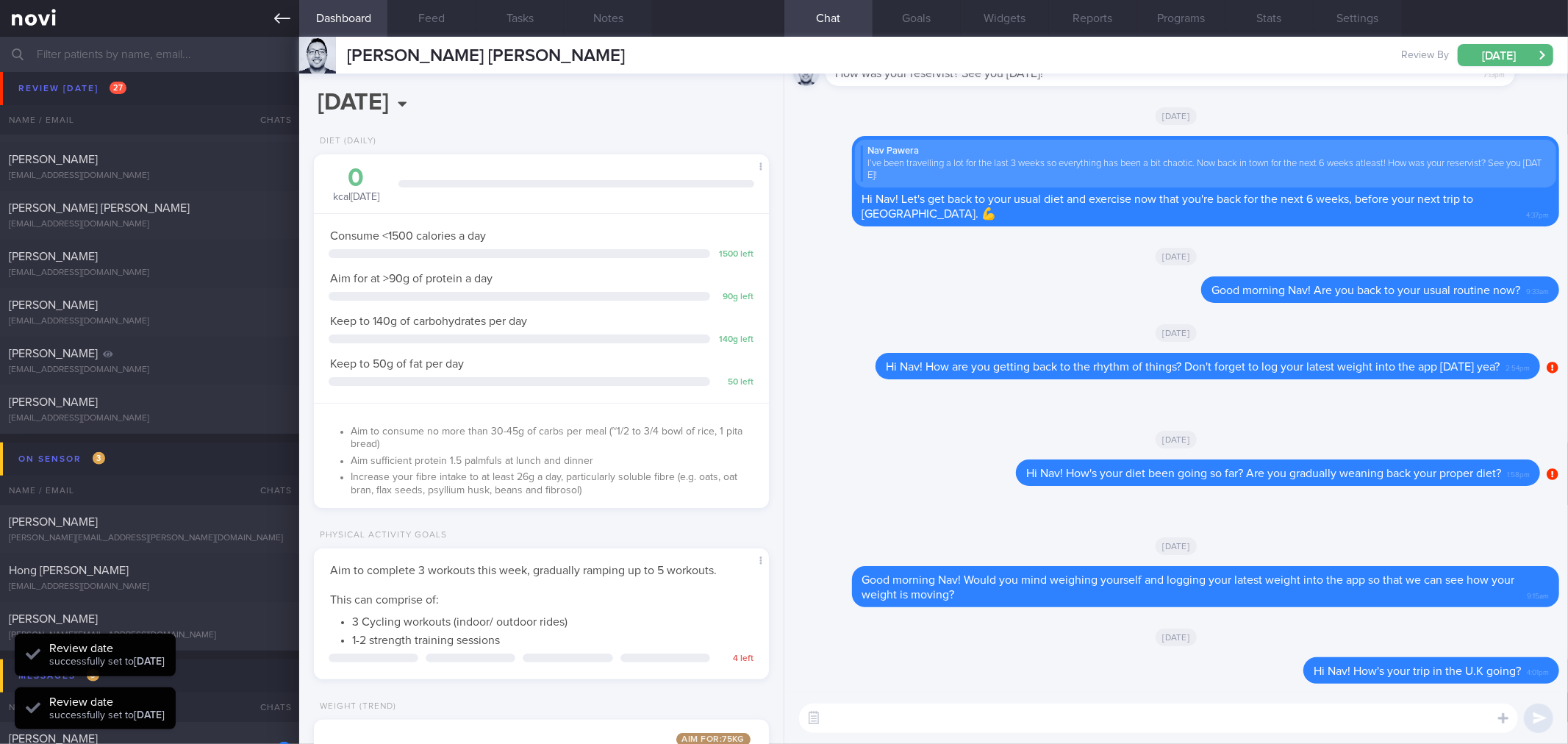
click at [291, 24] on link at bounding box center [149, 19] width 299 height 37
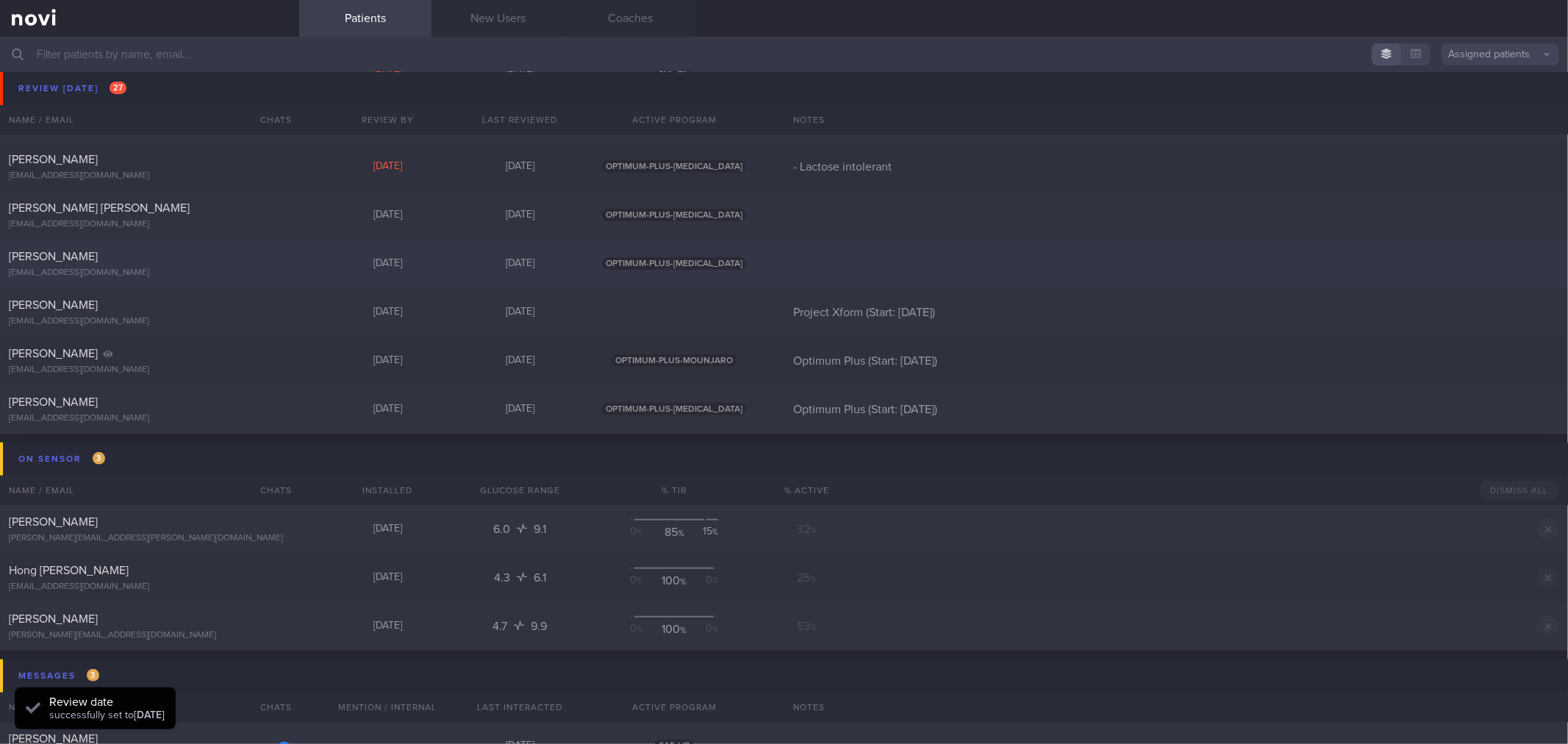
click at [202, 266] on div "[PERSON_NAME] [EMAIL_ADDRESS][DOMAIN_NAME]" at bounding box center [149, 264] width 299 height 30
select select "7"
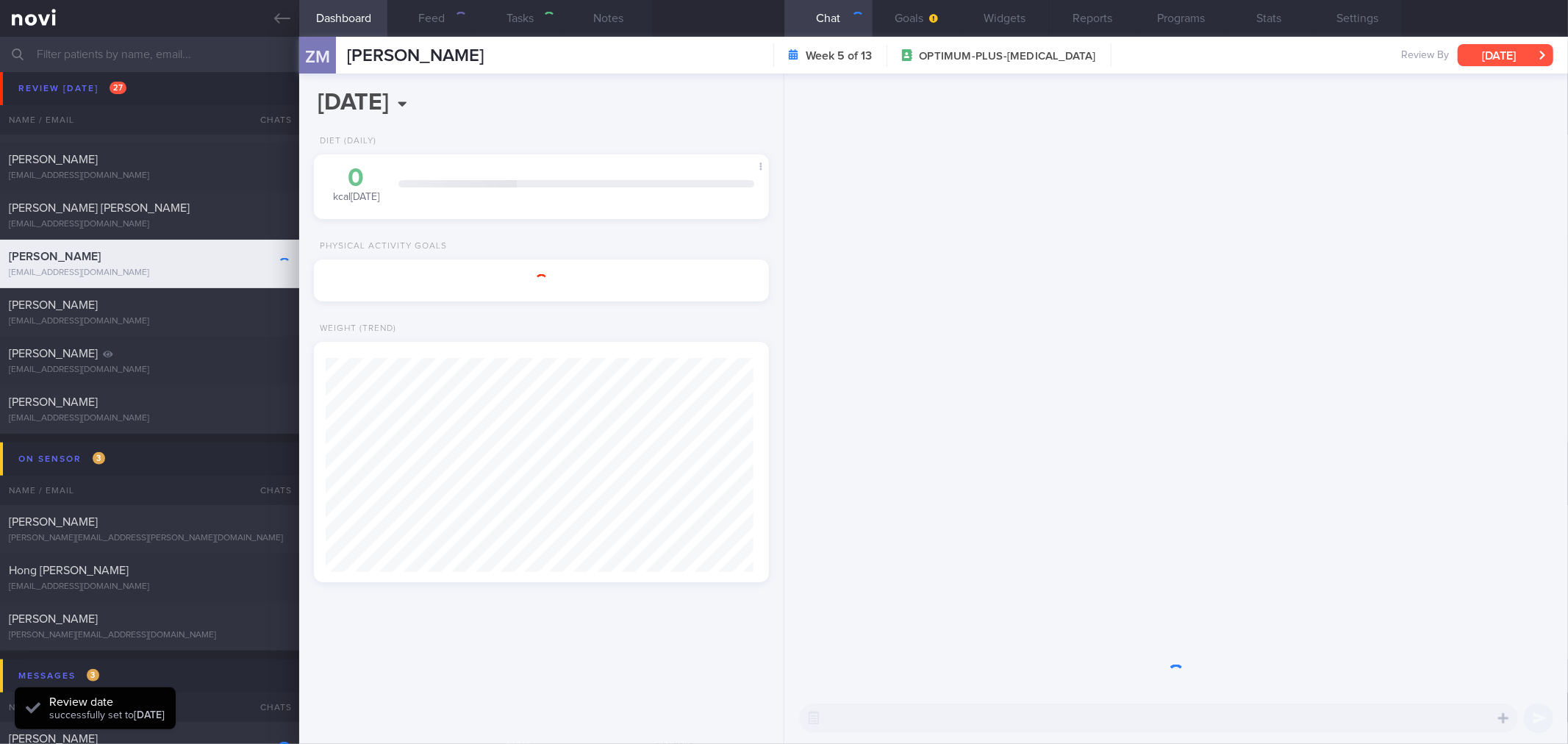
click at [1467, 62] on button "[DATE]" at bounding box center [1505, 55] width 96 height 22
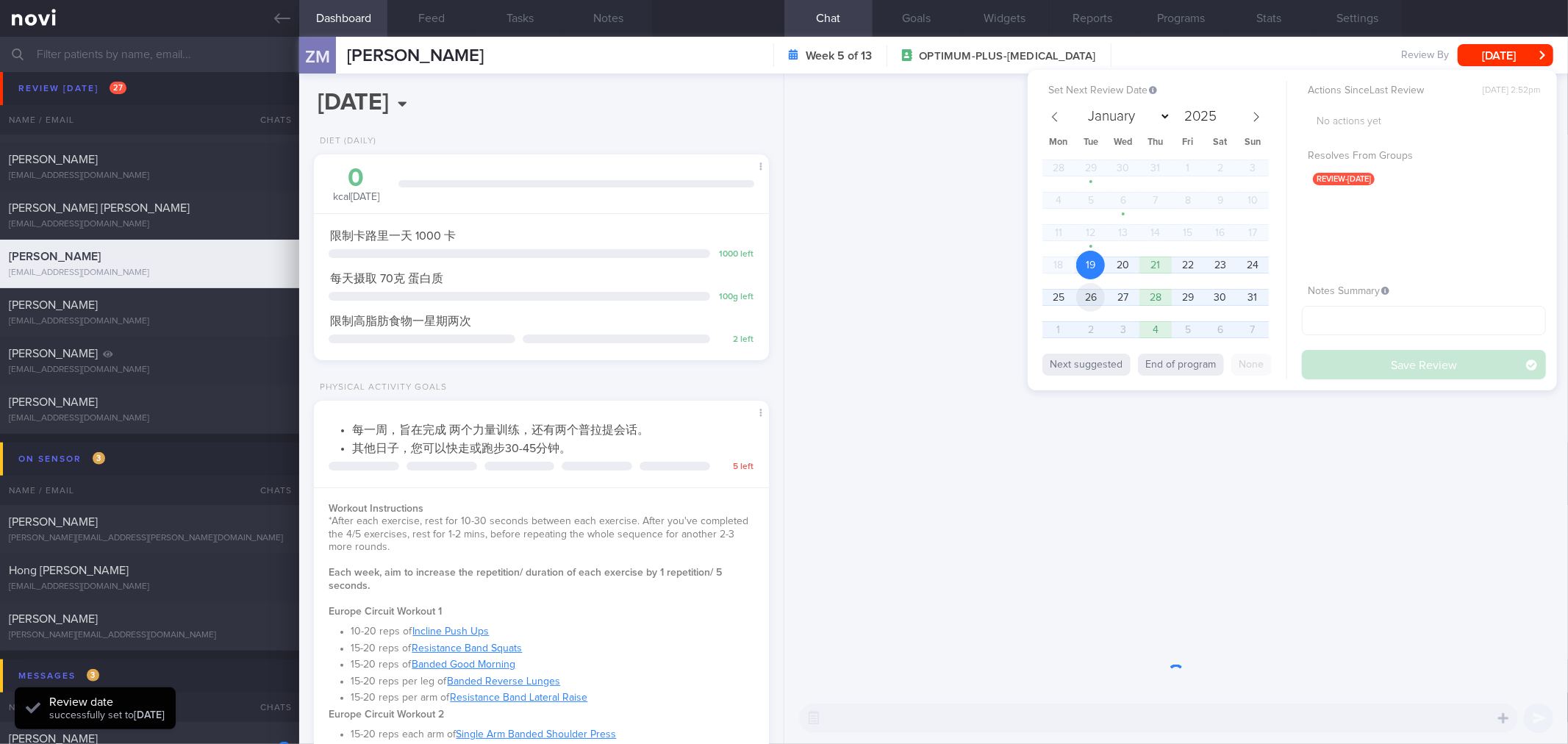
scroll to position [228, 415]
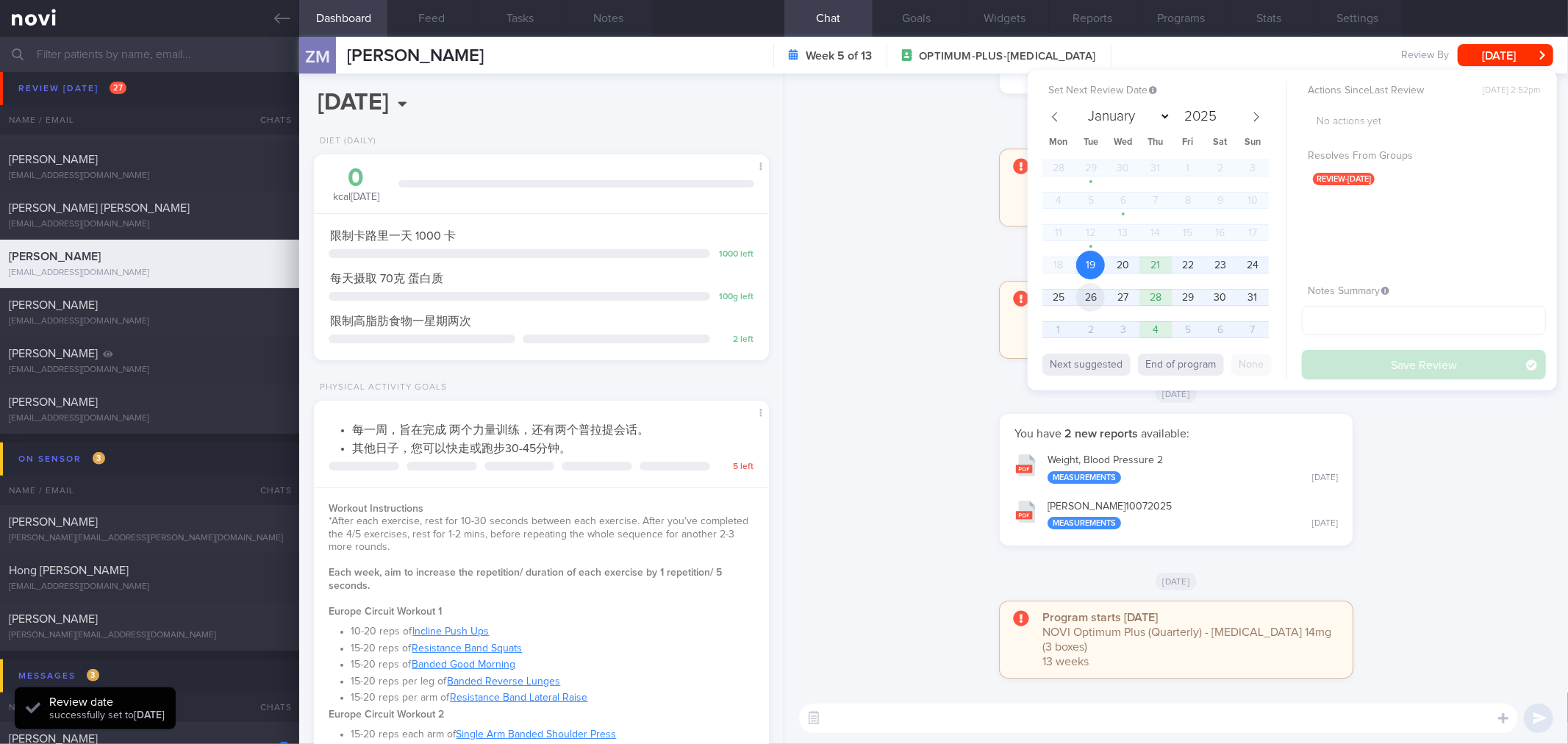
click at [1094, 299] on span "26" at bounding box center [1090, 297] width 29 height 29
click at [1358, 355] on button "Save Review" at bounding box center [1423, 365] width 244 height 30
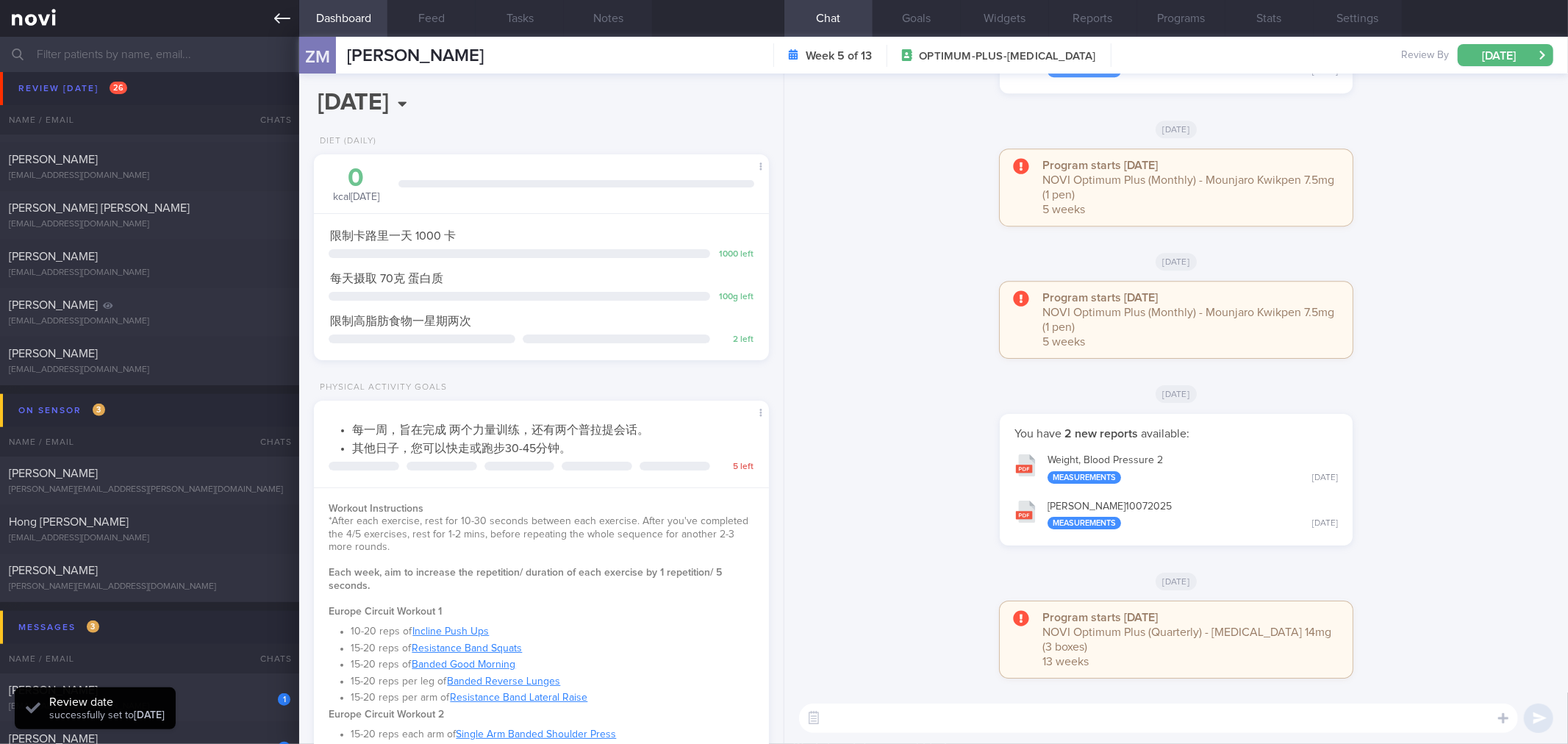
click at [289, 15] on icon at bounding box center [283, 19] width 16 height 16
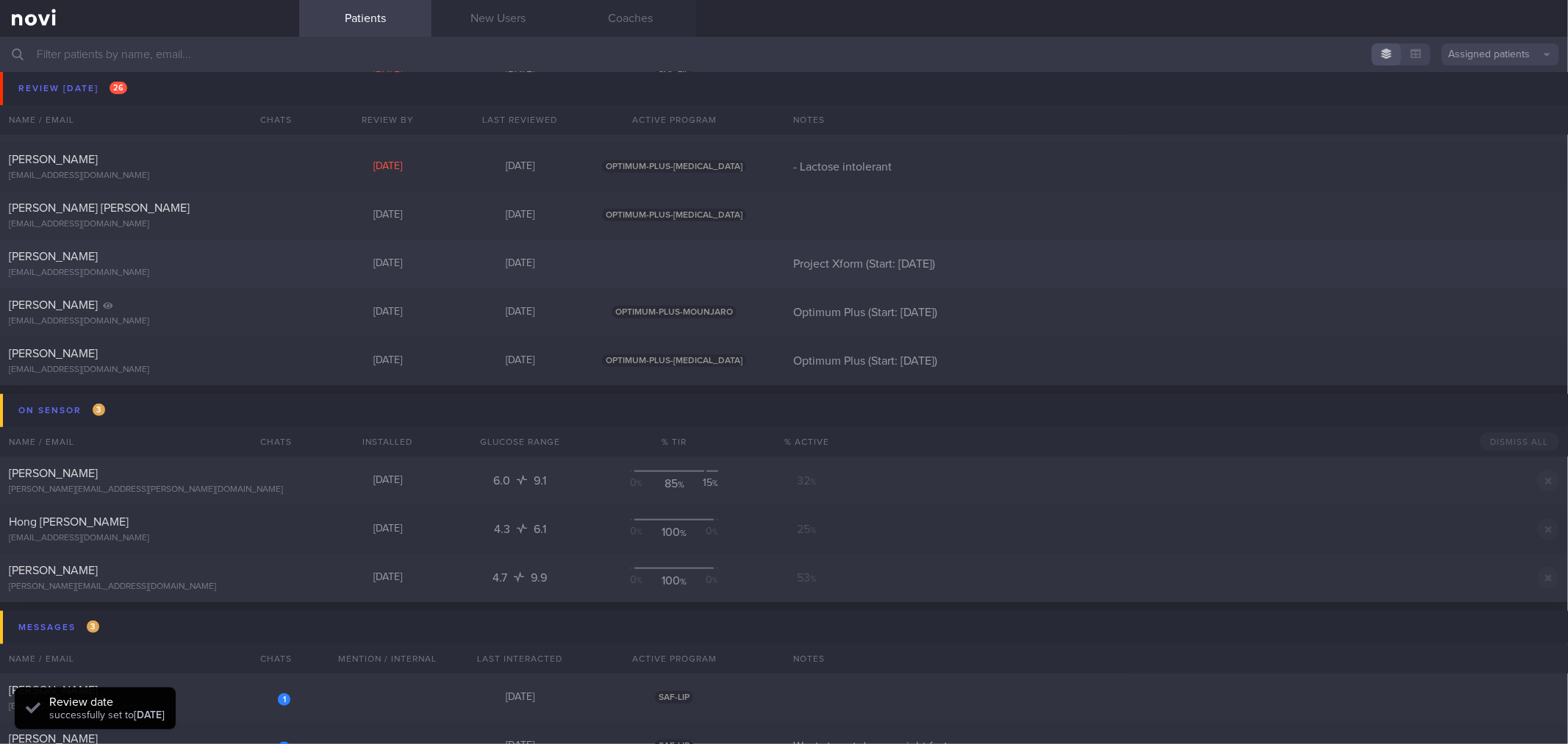
click at [197, 269] on div "[EMAIL_ADDRESS][DOMAIN_NAME]" at bounding box center [150, 273] width 282 height 11
select select "7"
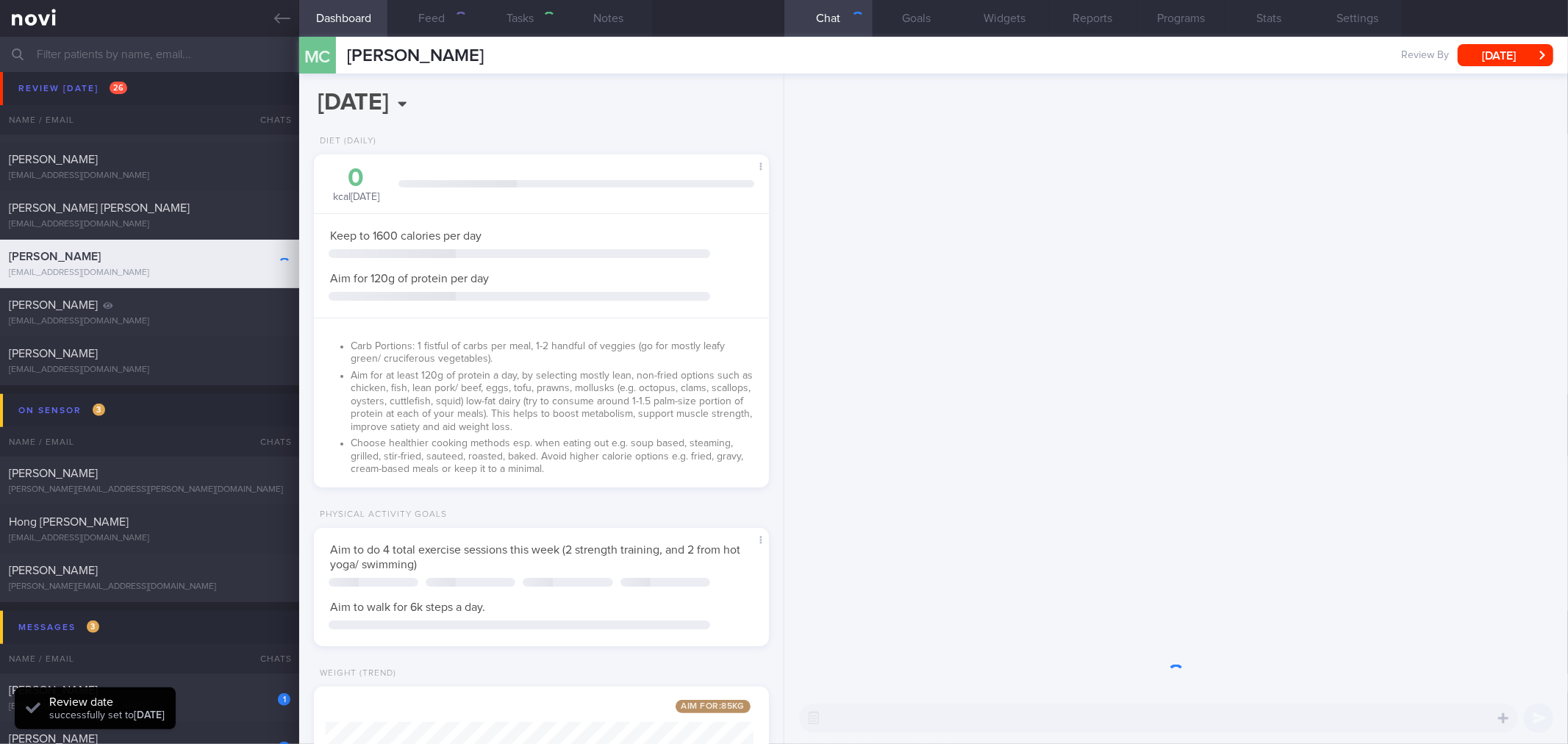
drag, startPoint x: 1510, startPoint y: 50, endPoint x: 1279, endPoint y: 197, distance: 273.8
click at [1508, 55] on button "[DATE]" at bounding box center [1505, 55] width 96 height 22
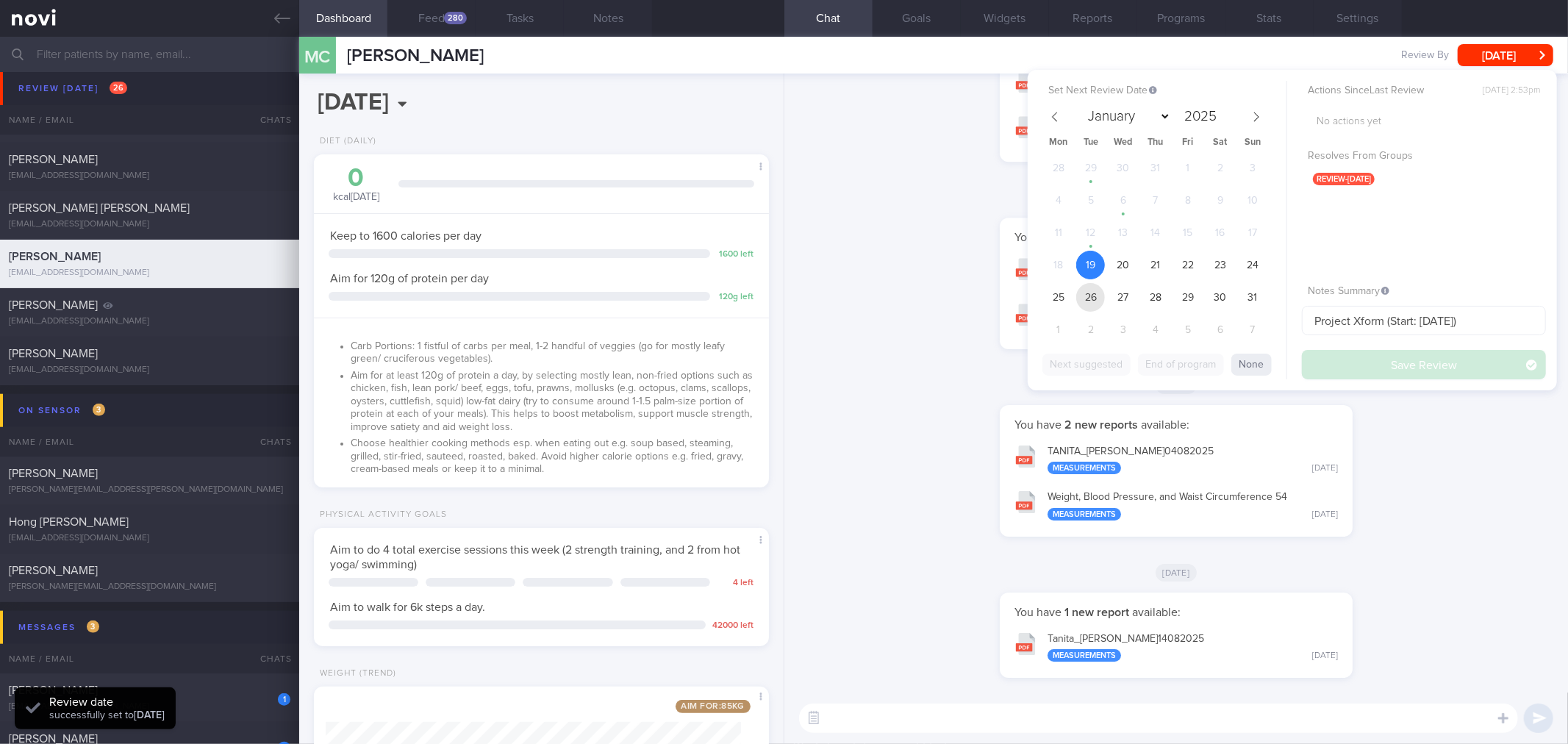
click at [1093, 296] on span "26" at bounding box center [1090, 297] width 29 height 29
click at [1395, 361] on button "Save Review" at bounding box center [1423, 365] width 244 height 30
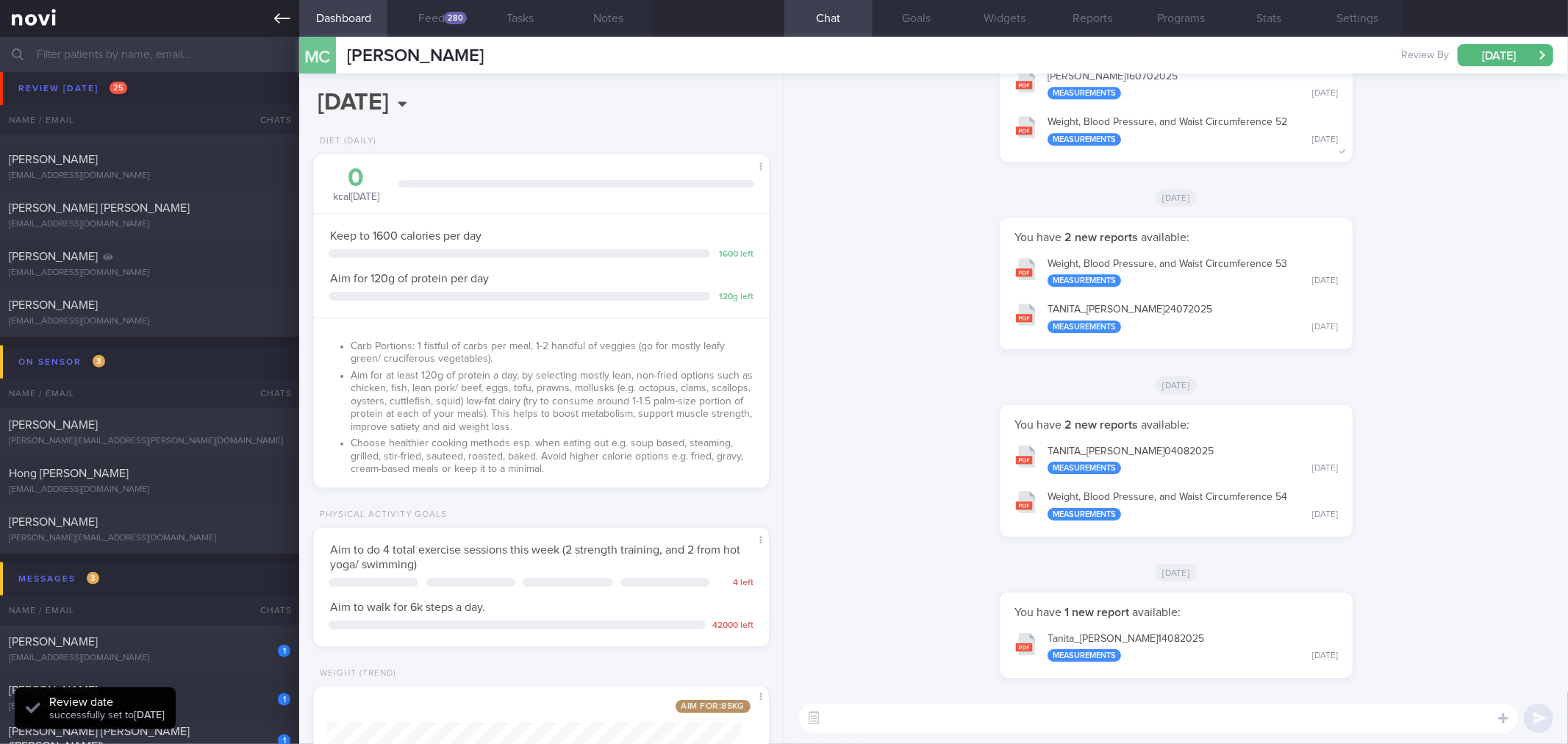
click at [266, 24] on link at bounding box center [149, 19] width 299 height 37
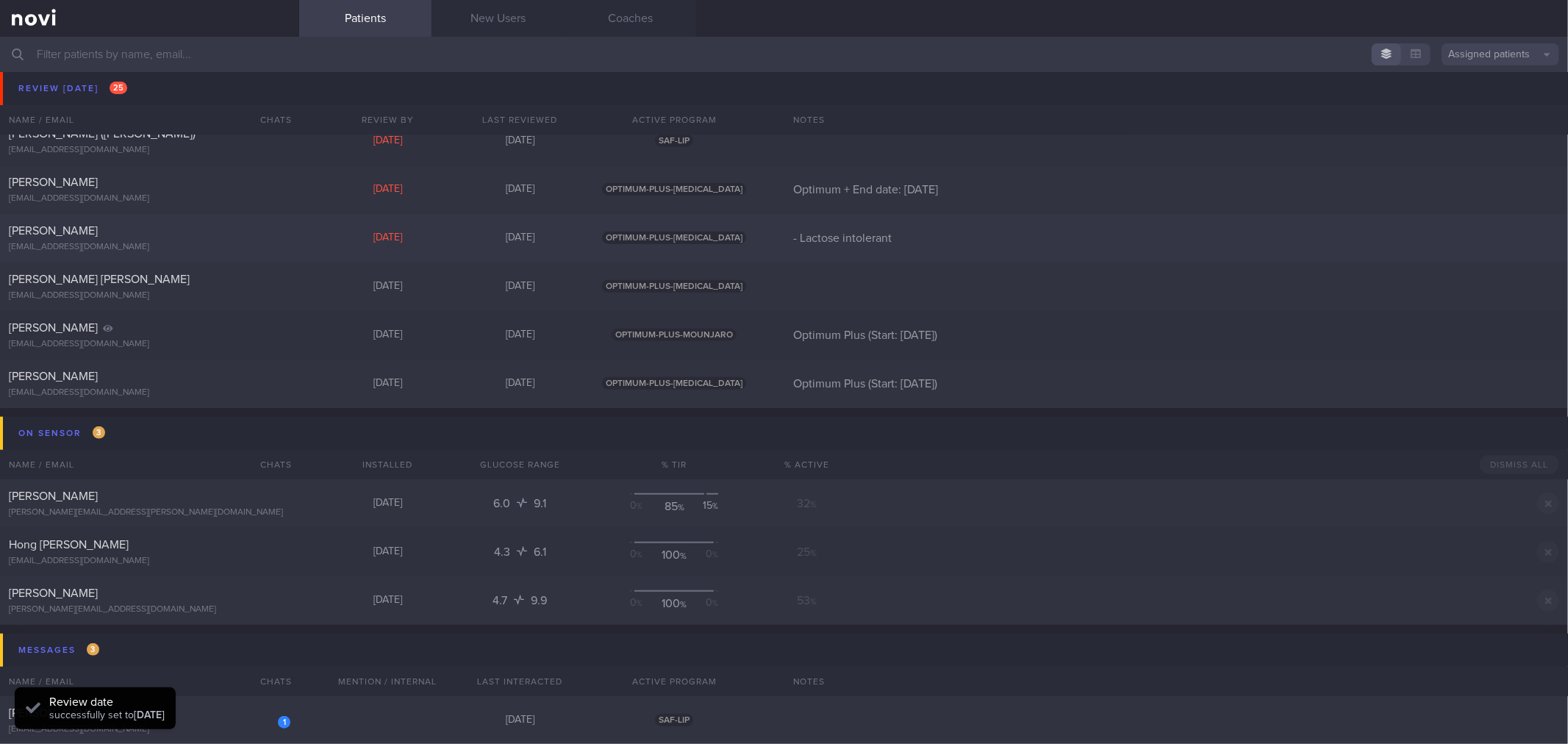
scroll to position [898, 0]
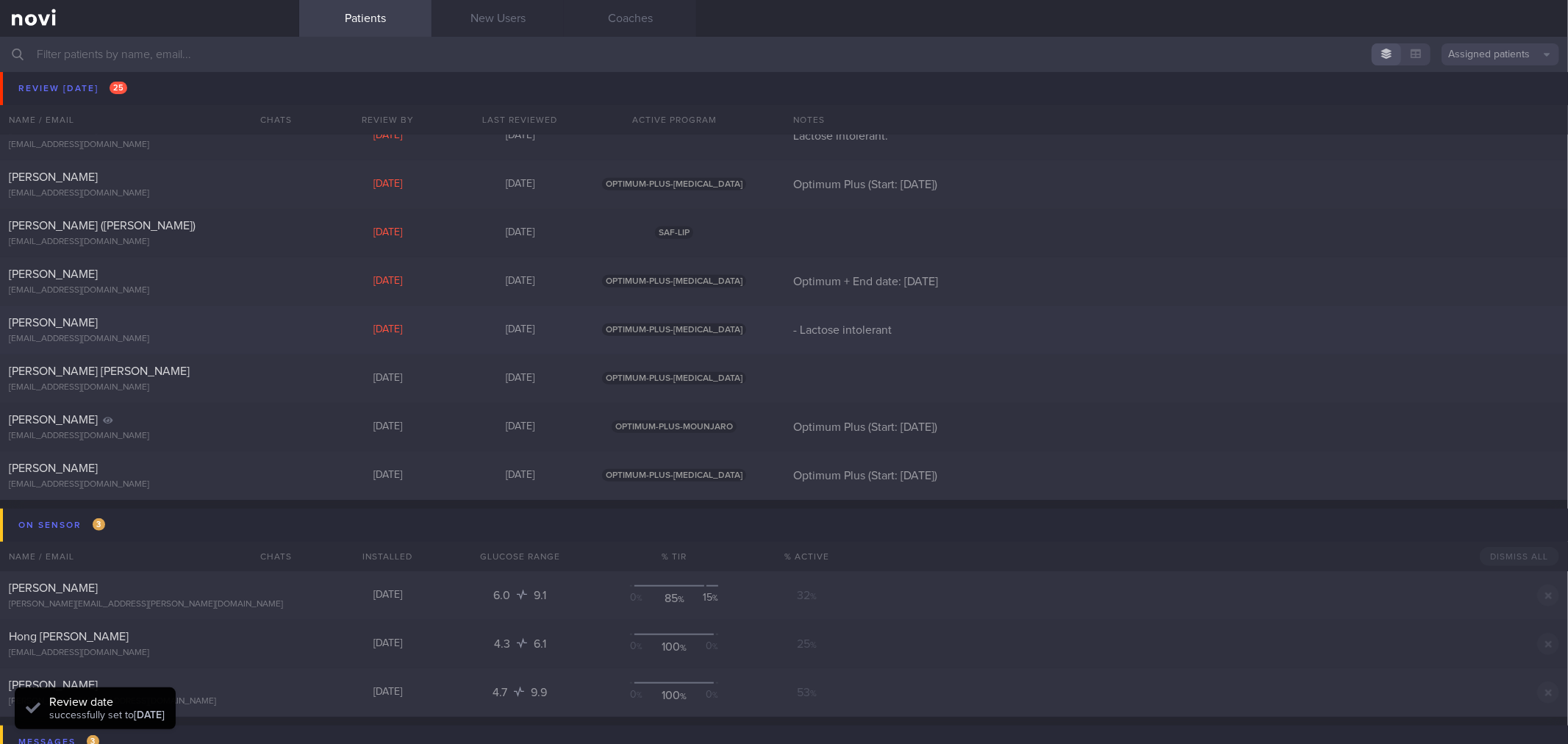
click at [269, 343] on div "[EMAIL_ADDRESS][DOMAIN_NAME]" at bounding box center [150, 339] width 282 height 11
select select "7"
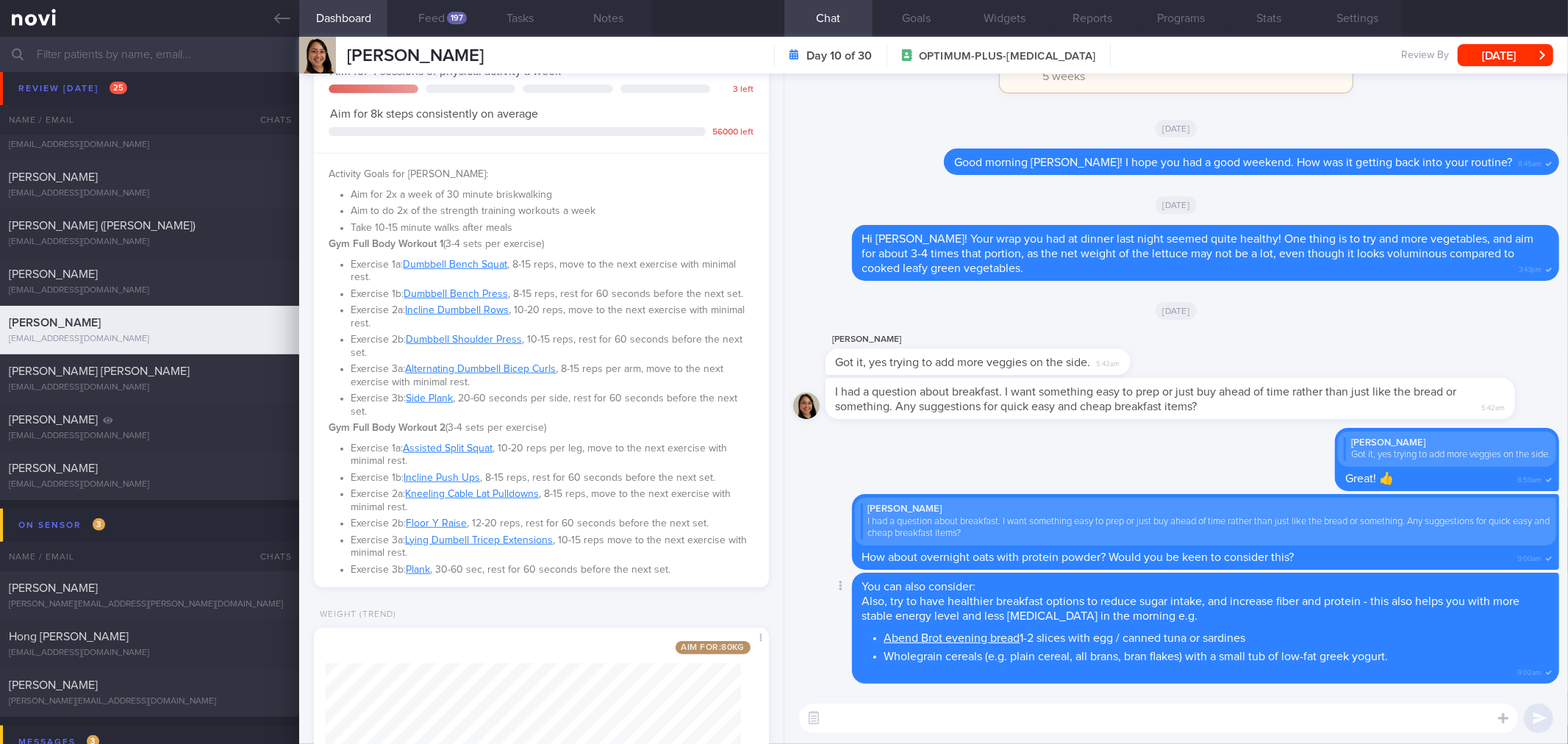
scroll to position [980, 0]
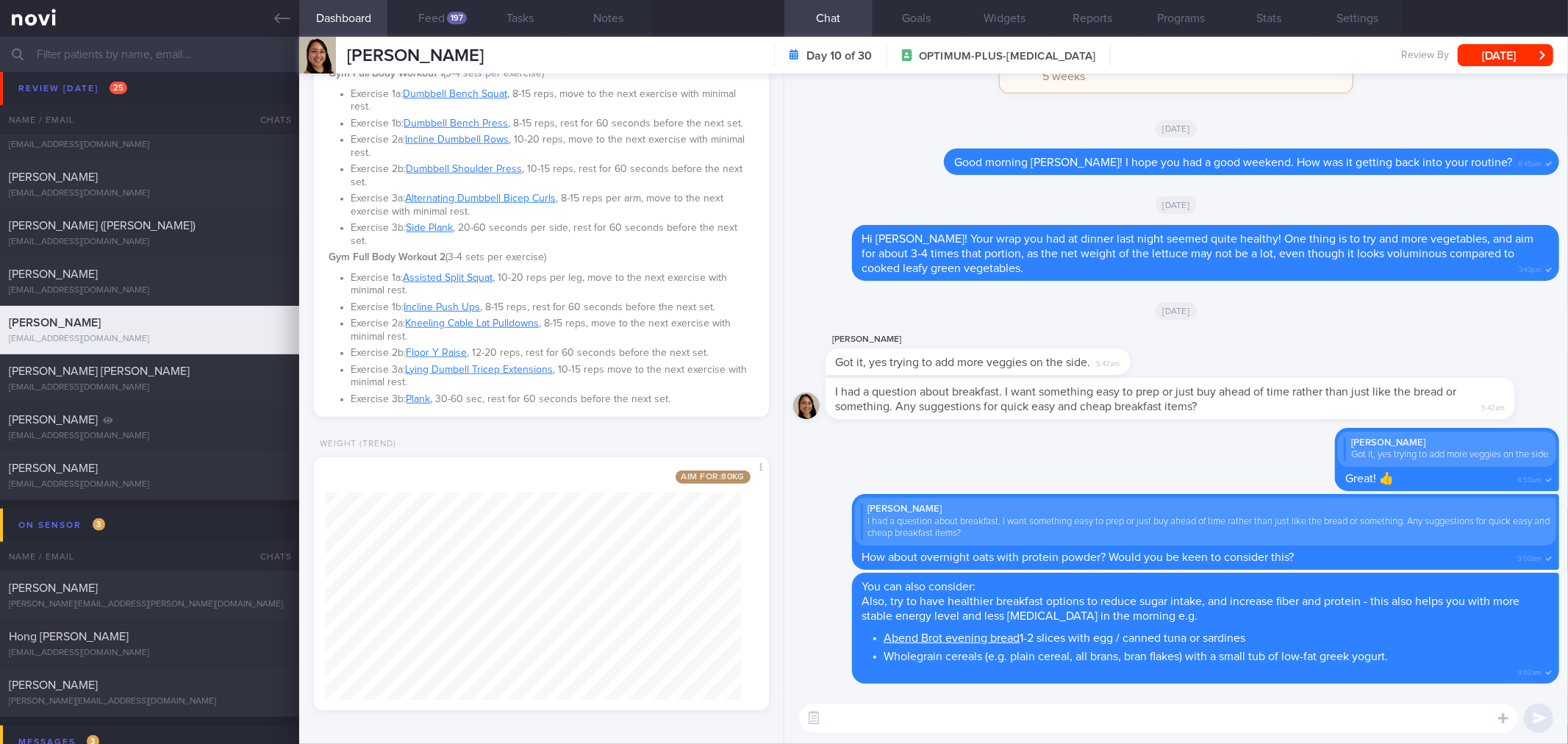
click at [932, 739] on div "​ ​" at bounding box center [1176, 717] width 783 height 51
click at [937, 730] on textarea at bounding box center [1158, 718] width 719 height 30
type textarea "Good morning [PERSON_NAME]! Have you managed to try out any of the suggestions …"
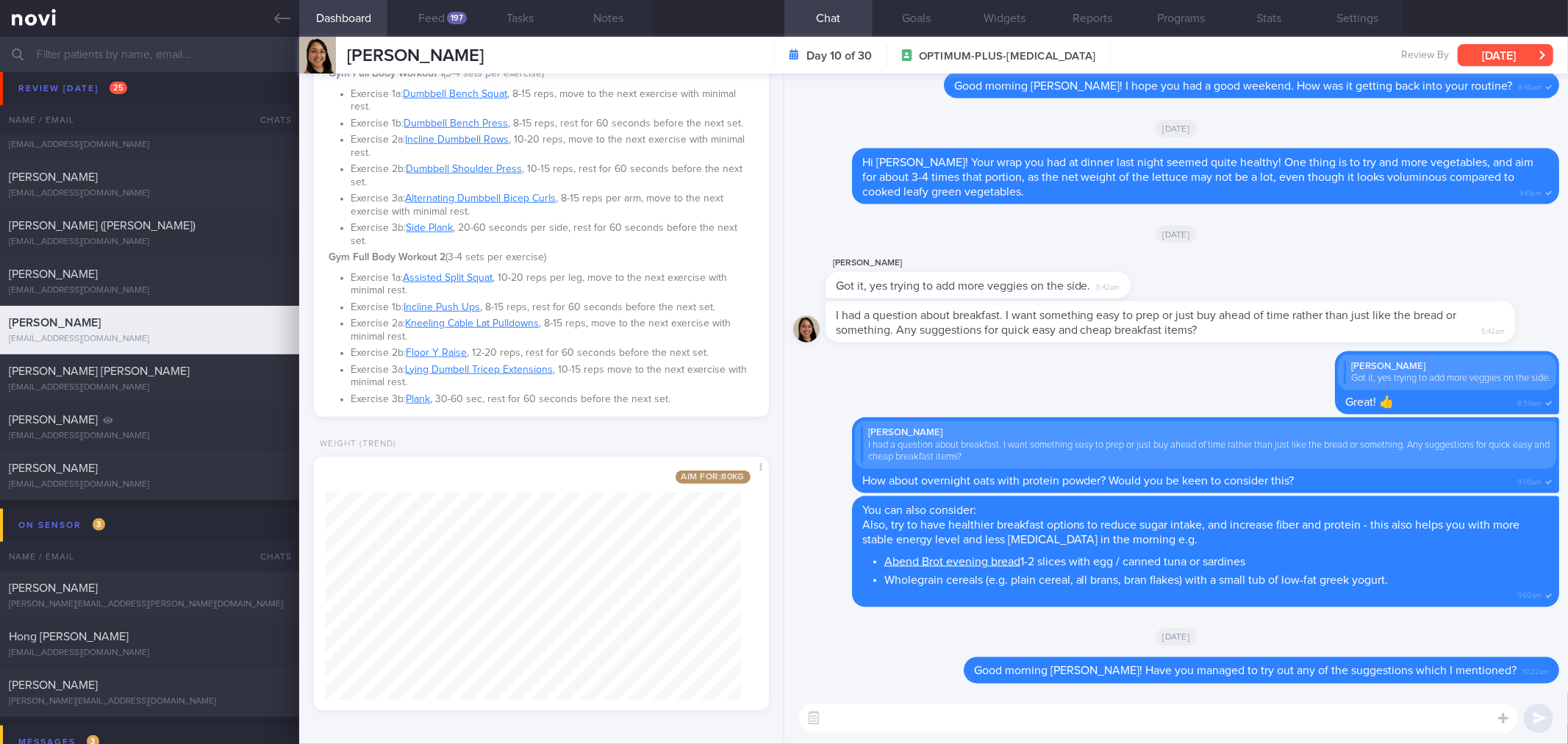
click at [1464, 57] on button "[DATE]" at bounding box center [1505, 55] width 96 height 22
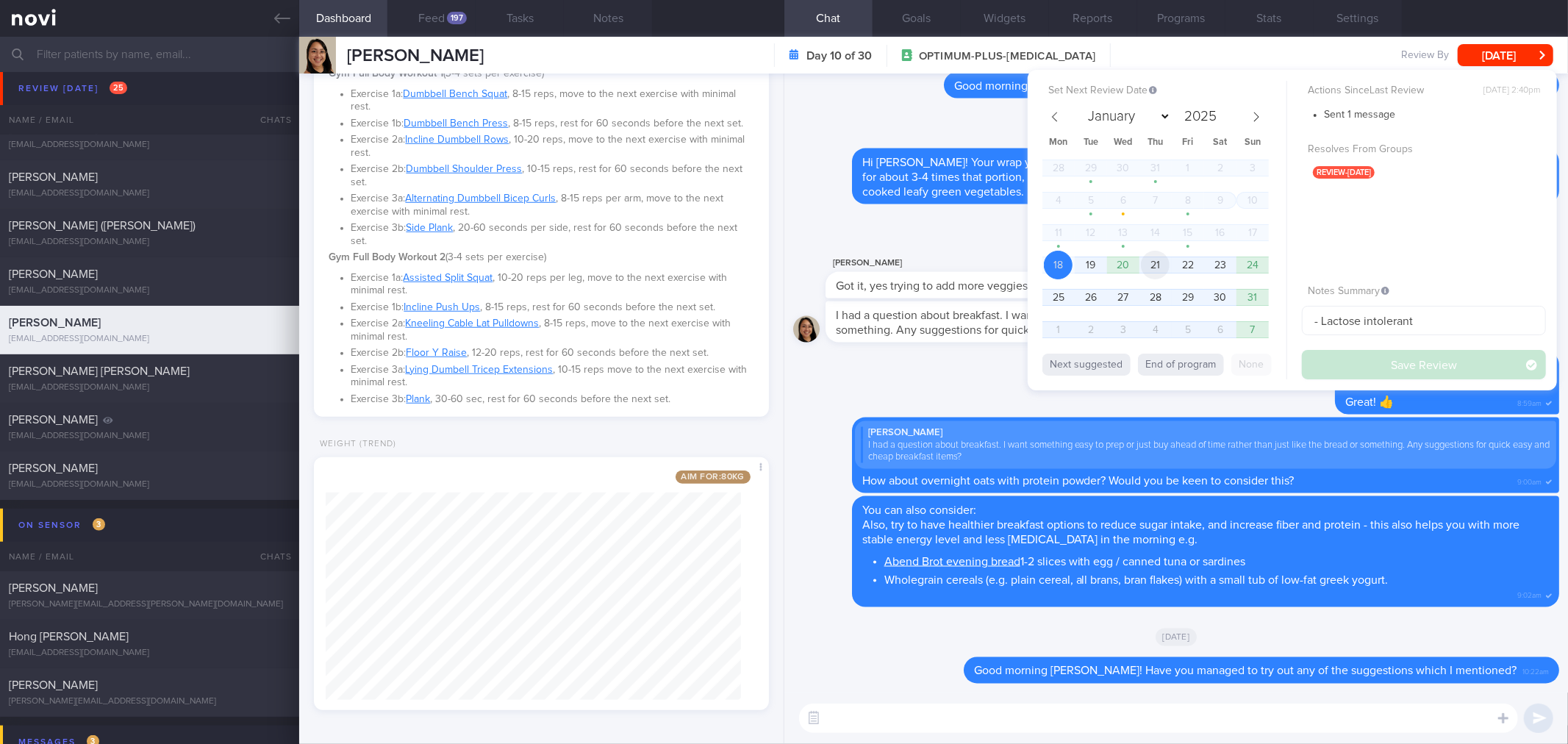
click at [1158, 260] on span "21" at bounding box center [1155, 265] width 29 height 29
click at [1363, 357] on button "Save Review" at bounding box center [1423, 365] width 244 height 30
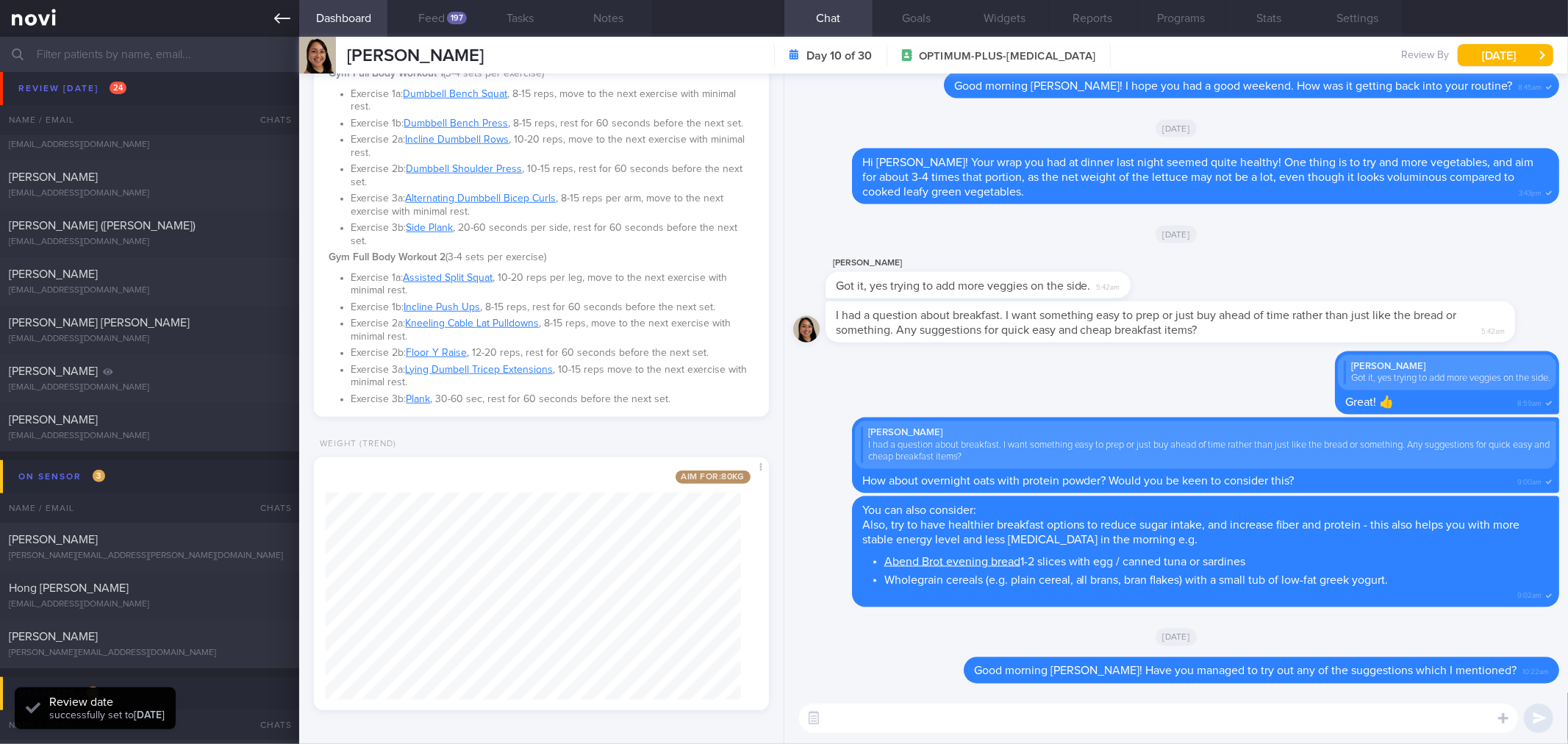
click at [281, 21] on icon at bounding box center [283, 19] width 16 height 16
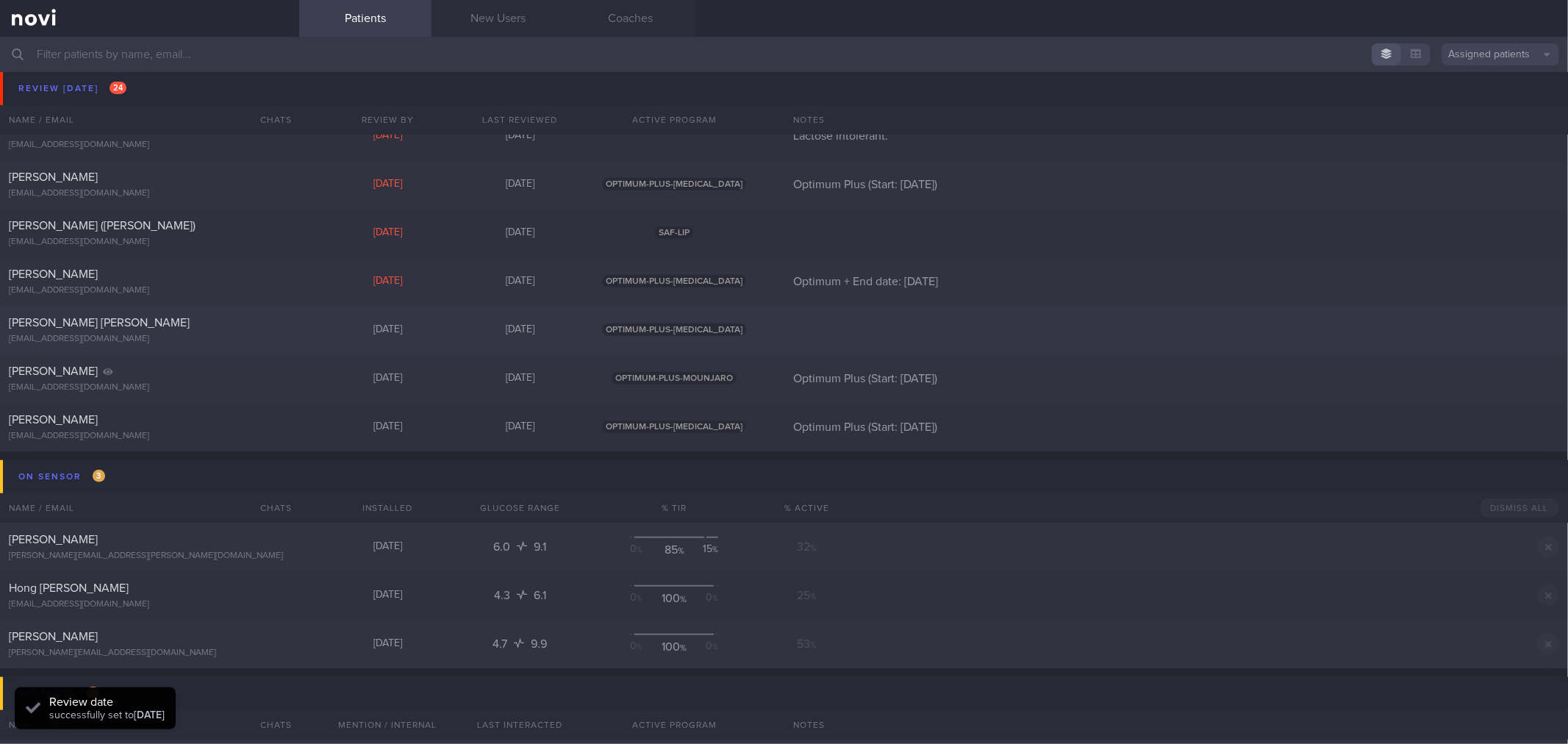
drag, startPoint x: 175, startPoint y: 325, endPoint x: 700, endPoint y: 317, distance: 525.1
click at [175, 325] on div "[PERSON_NAME] [PERSON_NAME]" at bounding box center [148, 323] width 278 height 15
select select "7"
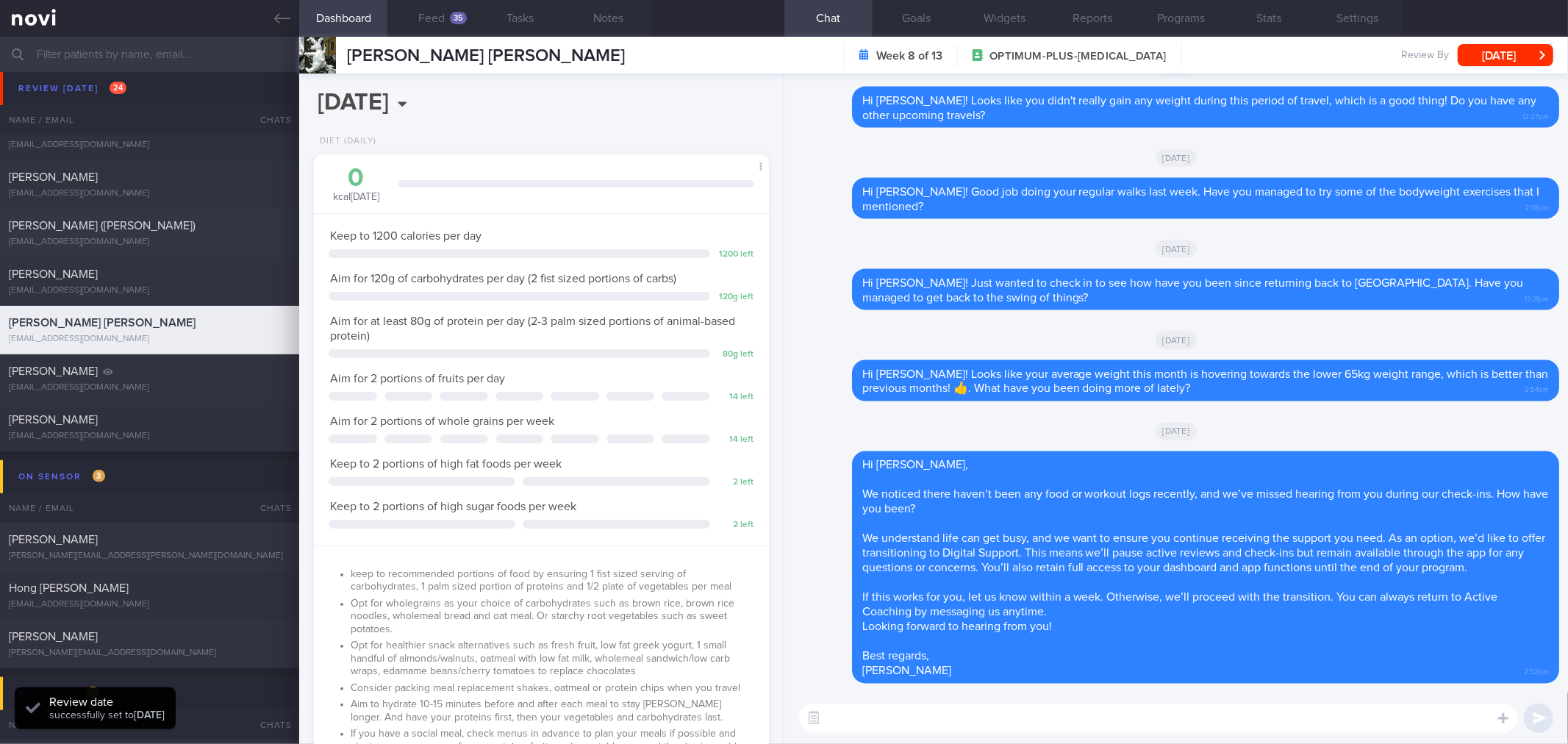
scroll to position [228, 415]
click at [1485, 70] on div "[PERSON_NAME] [PERSON_NAME] Week 8 of 13 OPTIMUM-PLUS-[MEDICAL_DATA] Review By …" at bounding box center [933, 56] width 1268 height 37
click at [1491, 56] on button "[DATE]" at bounding box center [1505, 55] width 96 height 22
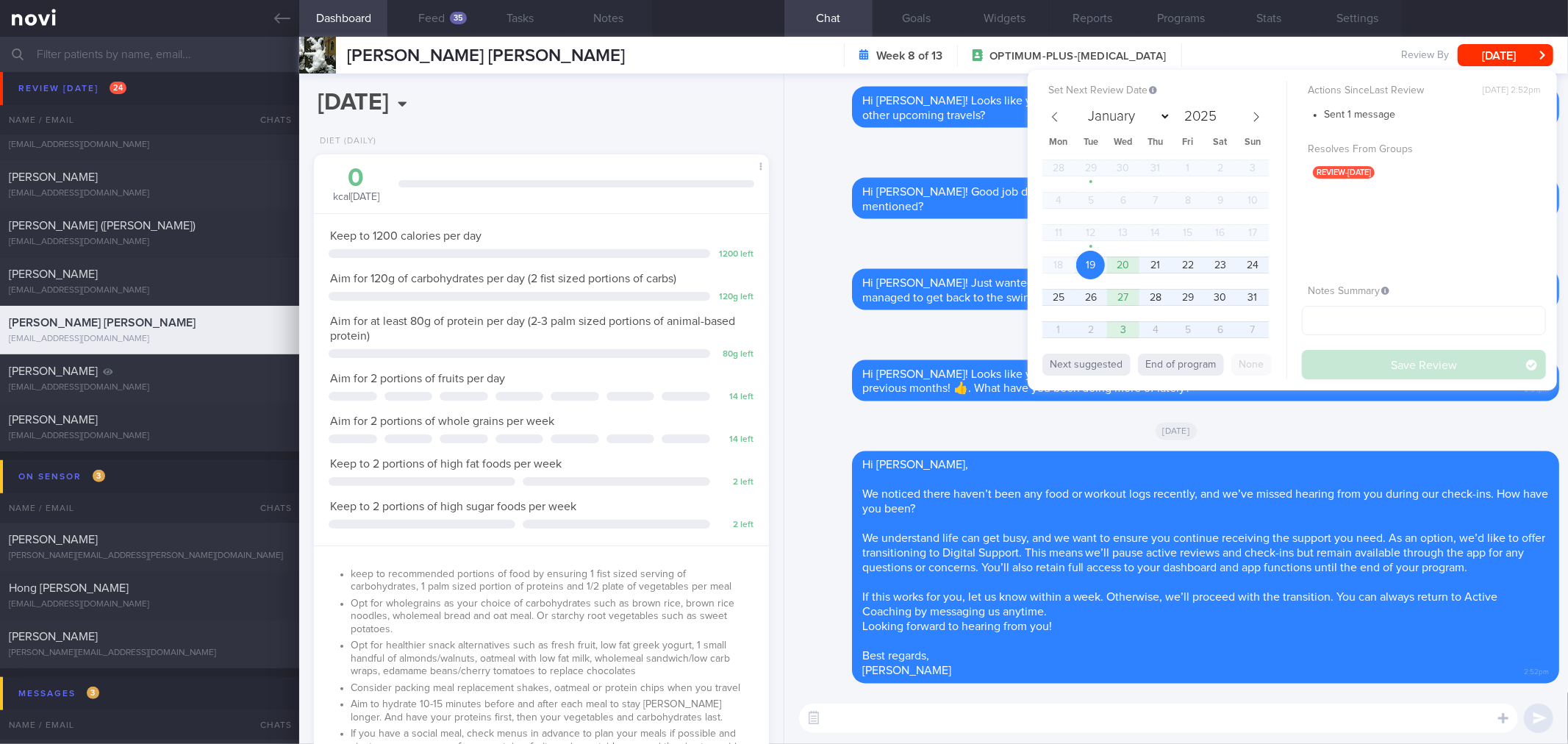
click at [924, 450] on div "[DATE]" at bounding box center [1176, 430] width 766 height 41
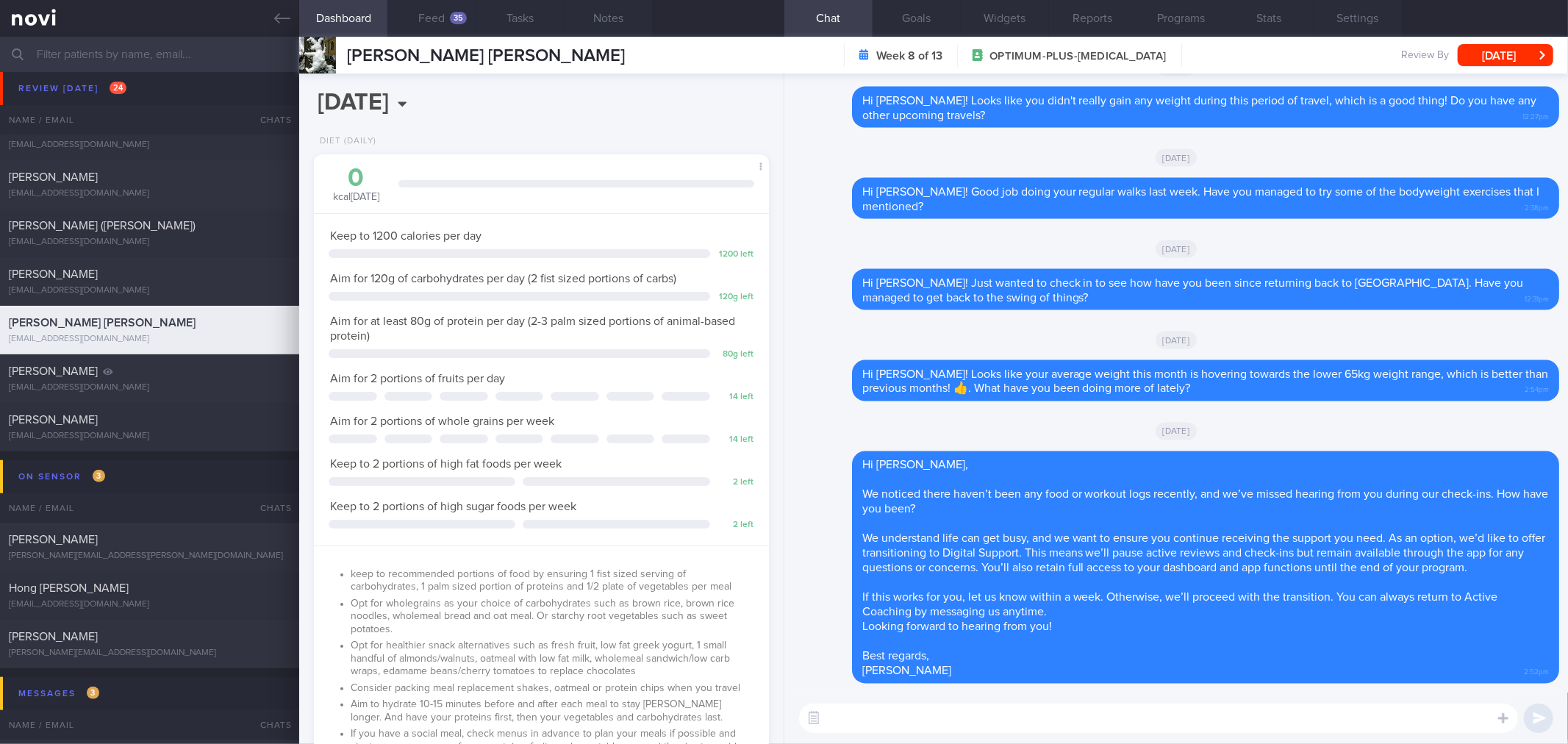
click at [1522, 41] on div "[PERSON_NAME] [PERSON_NAME] Week 8 of 13 OPTIMUM-PLUS-[MEDICAL_DATA] Review By …" at bounding box center [933, 56] width 1268 height 37
click at [1518, 53] on button "[DATE]" at bounding box center [1505, 55] width 96 height 22
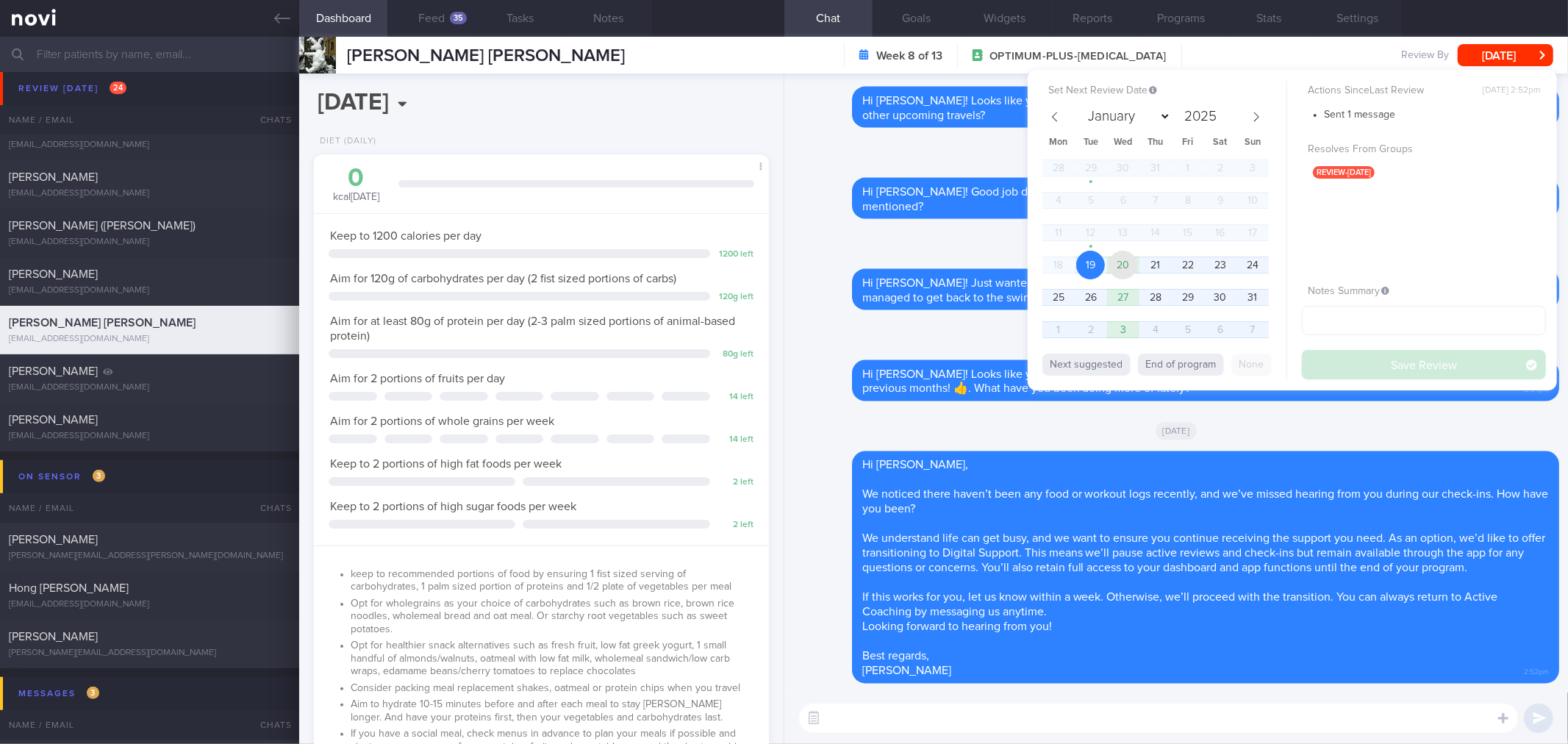
drag, startPoint x: 1121, startPoint y: 255, endPoint x: 1360, endPoint y: 363, distance: 262.3
click at [1122, 256] on span "20" at bounding box center [1122, 265] width 29 height 29
click at [1368, 363] on button "Save Review" at bounding box center [1423, 365] width 244 height 30
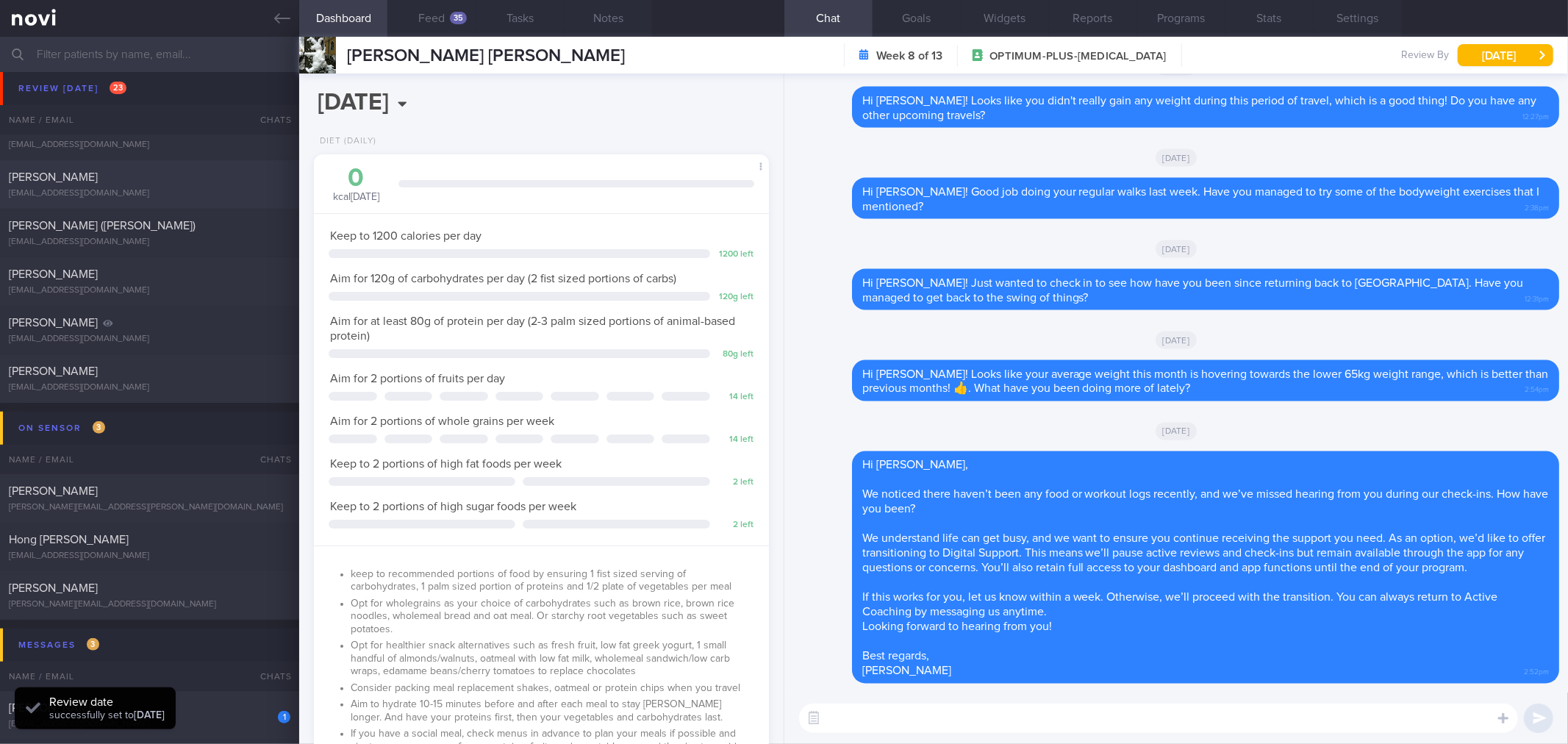
click at [290, 24] on link at bounding box center [149, 19] width 299 height 37
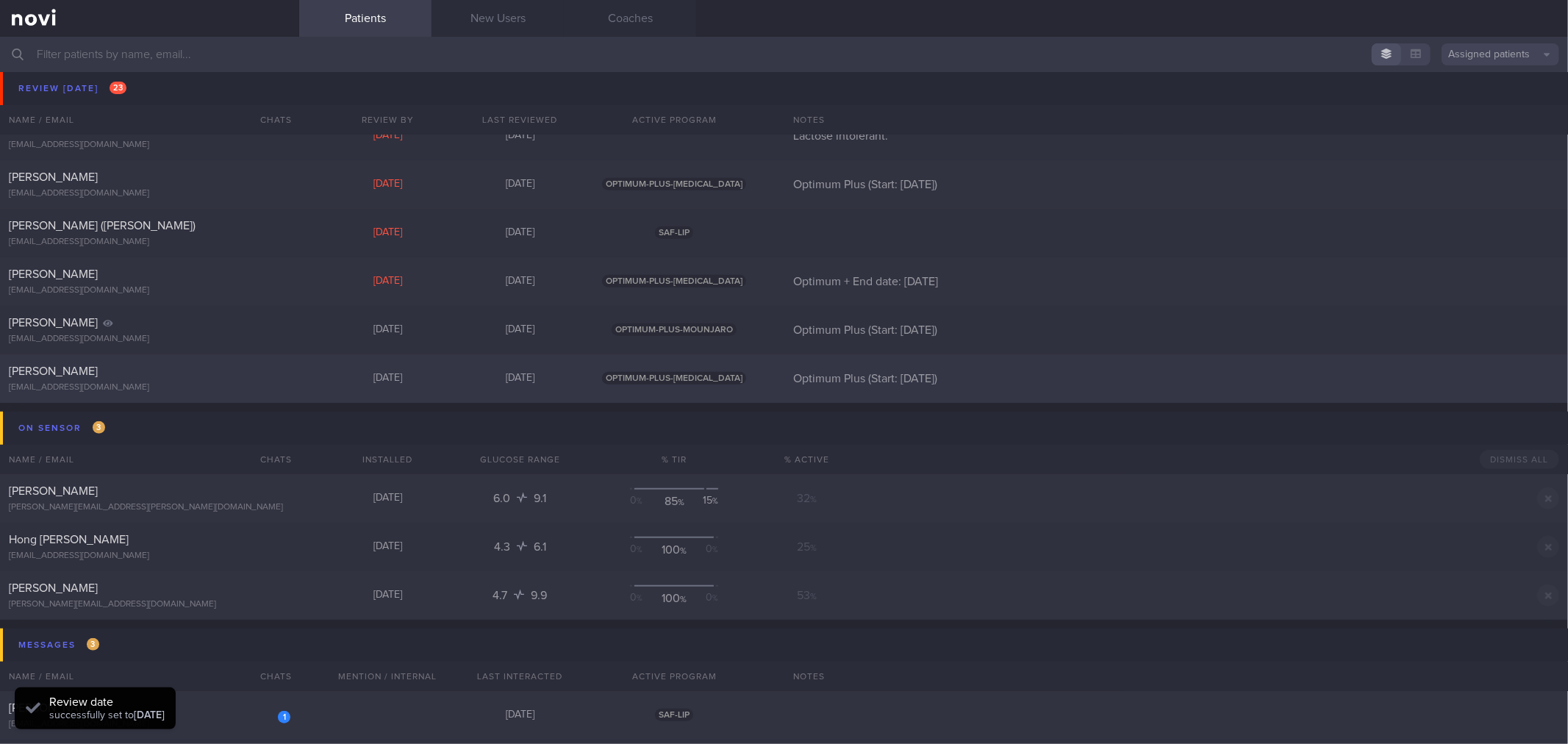
click at [219, 382] on div "[EMAIL_ADDRESS][DOMAIN_NAME]" at bounding box center [150, 387] width 282 height 11
select select "7"
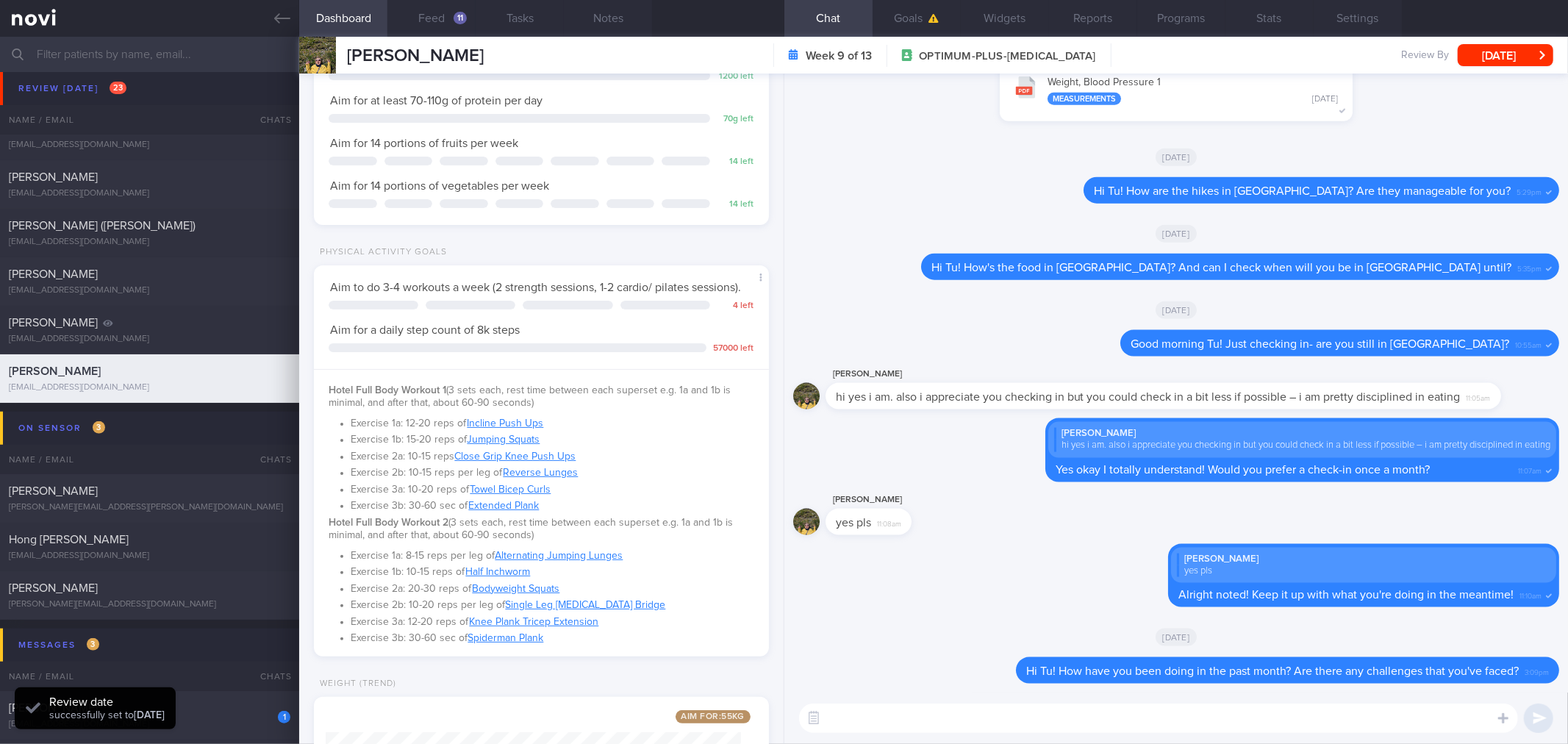
scroll to position [435, 0]
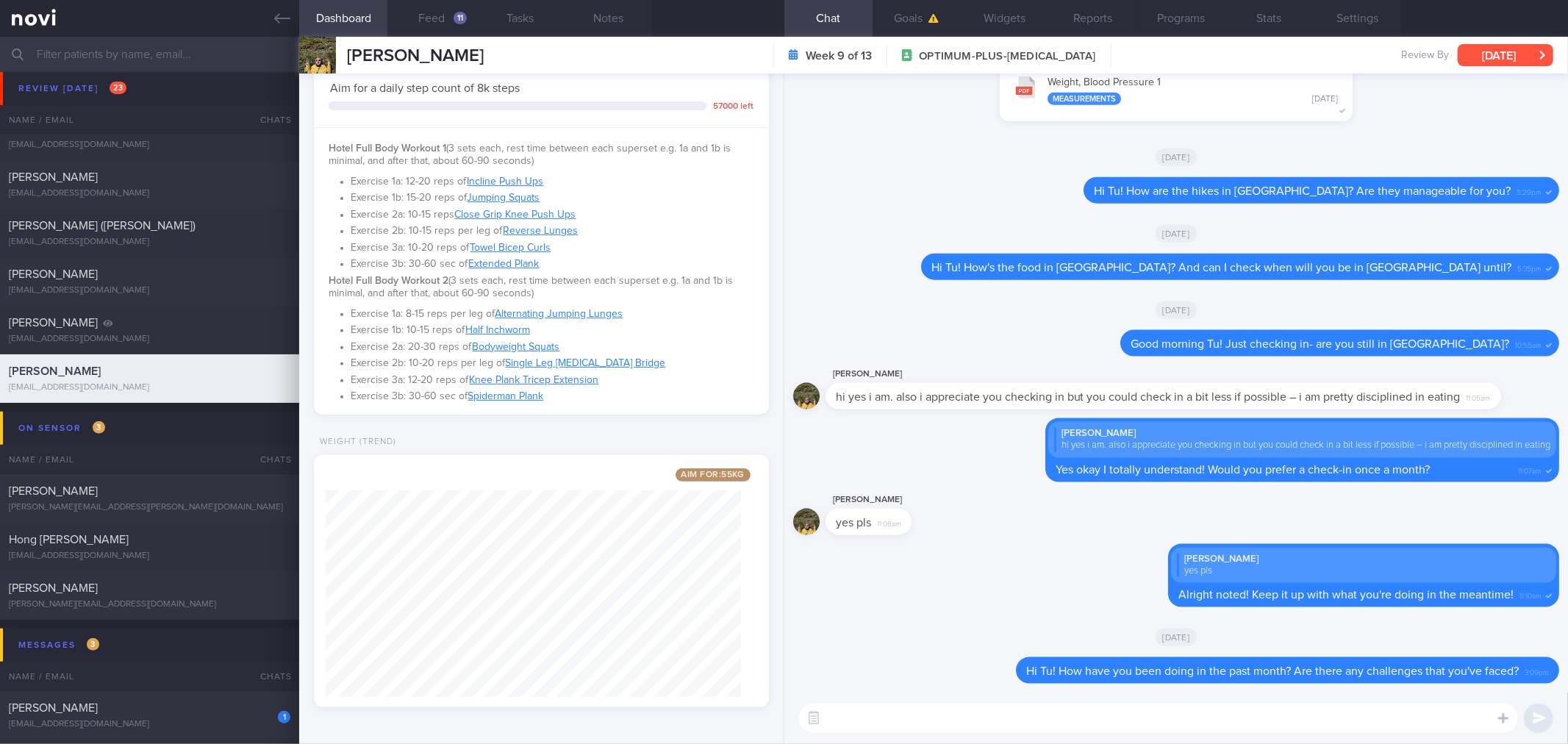
click at [1527, 50] on button "[DATE]" at bounding box center [1505, 55] width 96 height 22
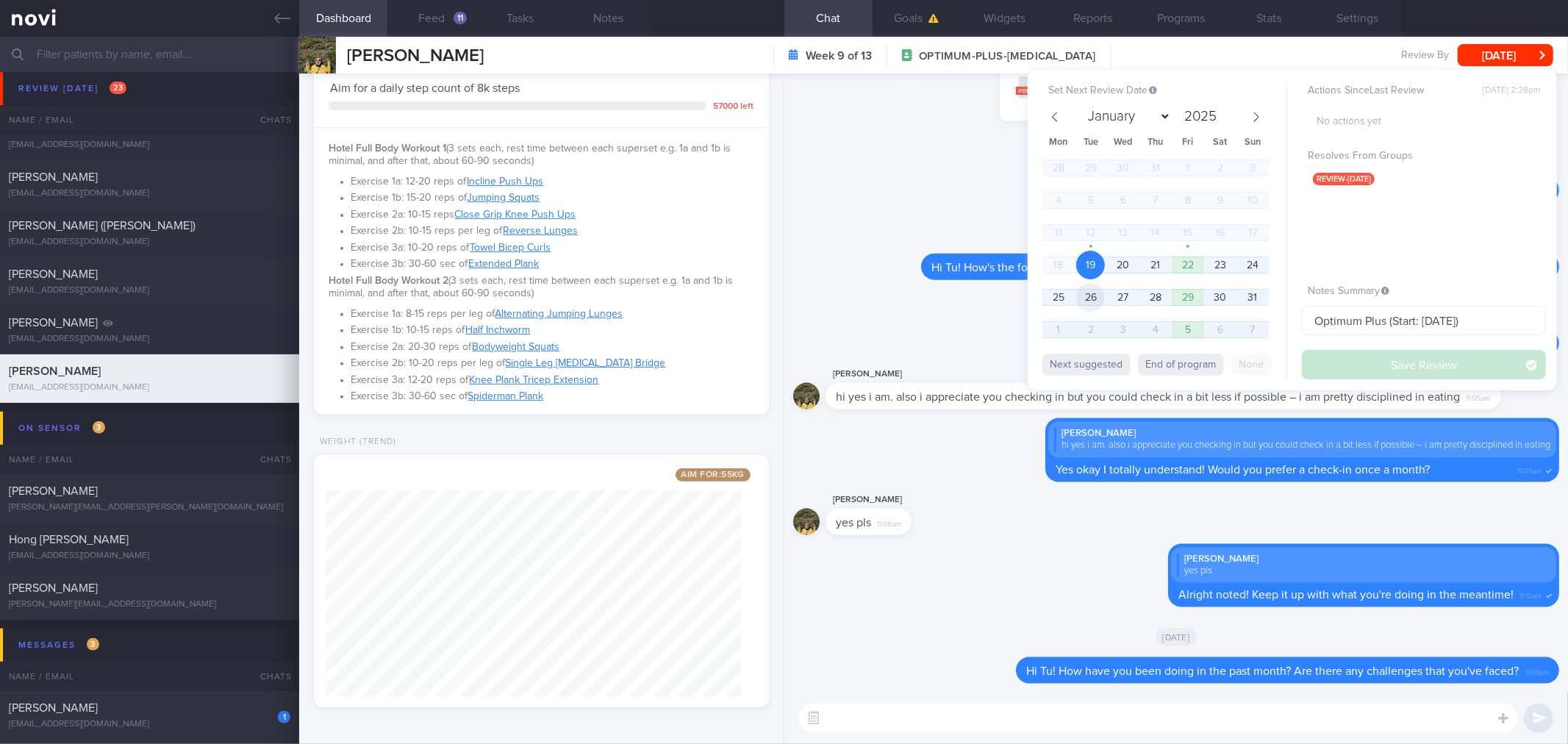
click at [1098, 292] on span "26" at bounding box center [1090, 297] width 29 height 29
click at [1418, 369] on button "Save Review" at bounding box center [1423, 365] width 244 height 30
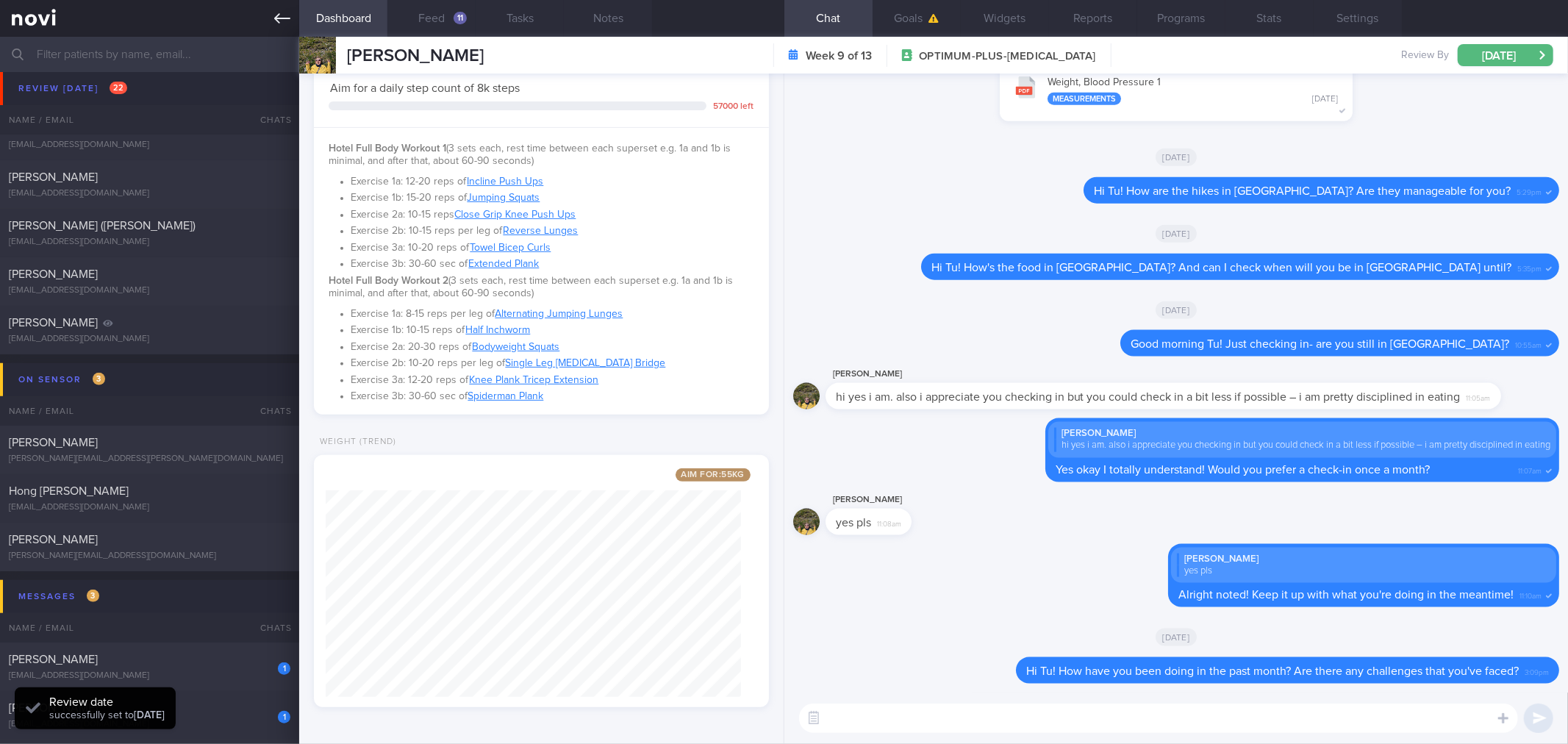
click at [286, 19] on icon at bounding box center [283, 19] width 16 height 10
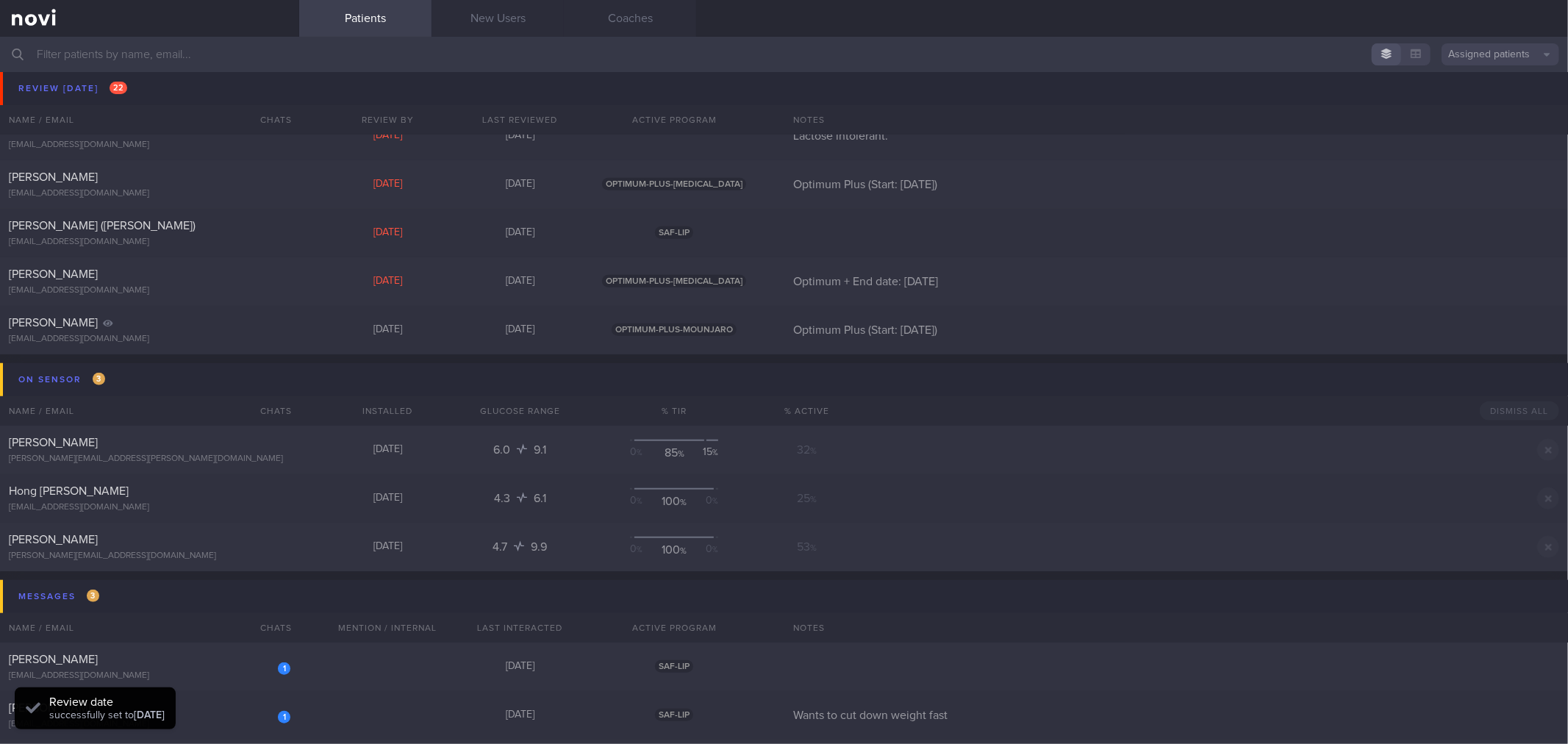
scroll to position [817, 0]
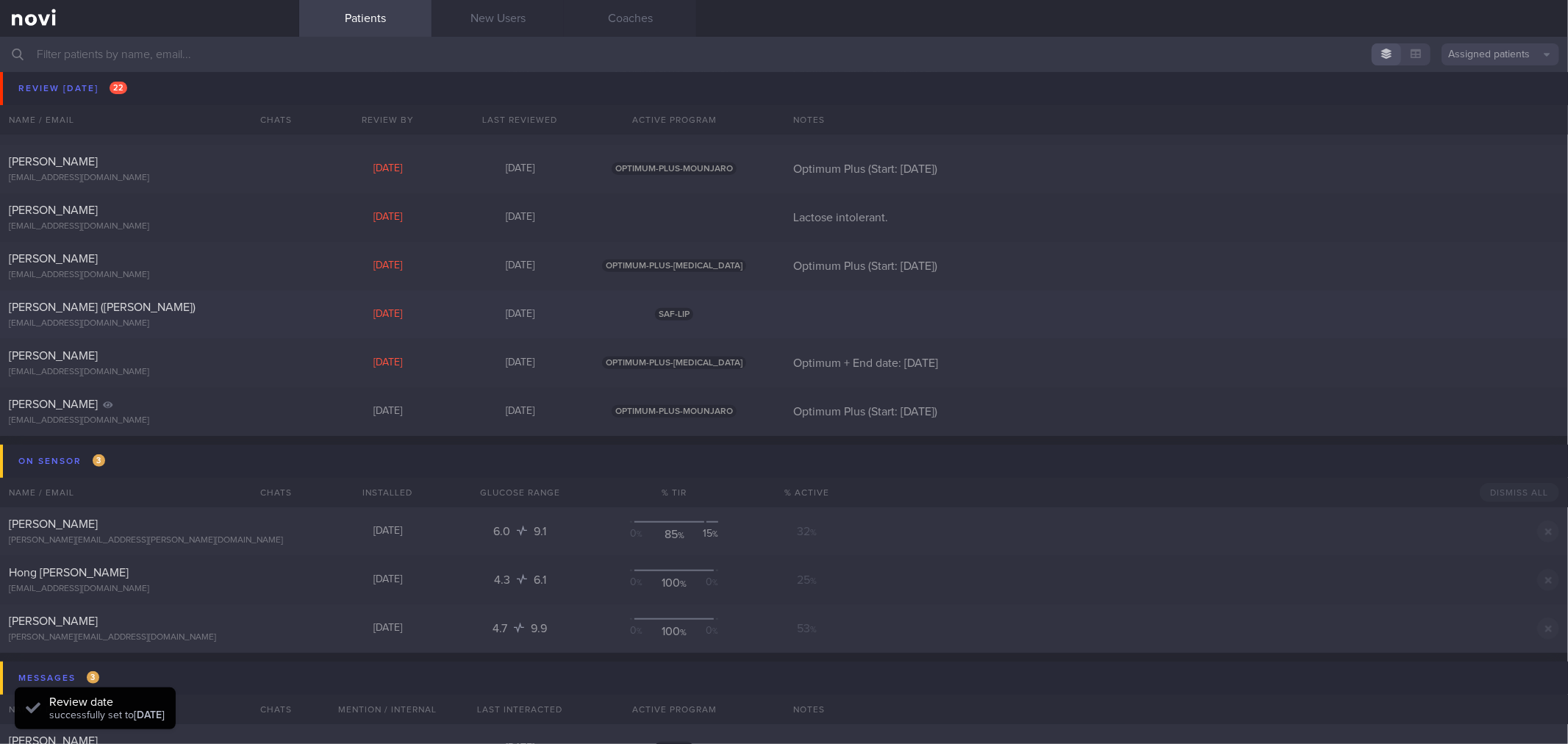
click at [220, 324] on div "[EMAIL_ADDRESS][DOMAIN_NAME]" at bounding box center [150, 323] width 282 height 11
select select "7"
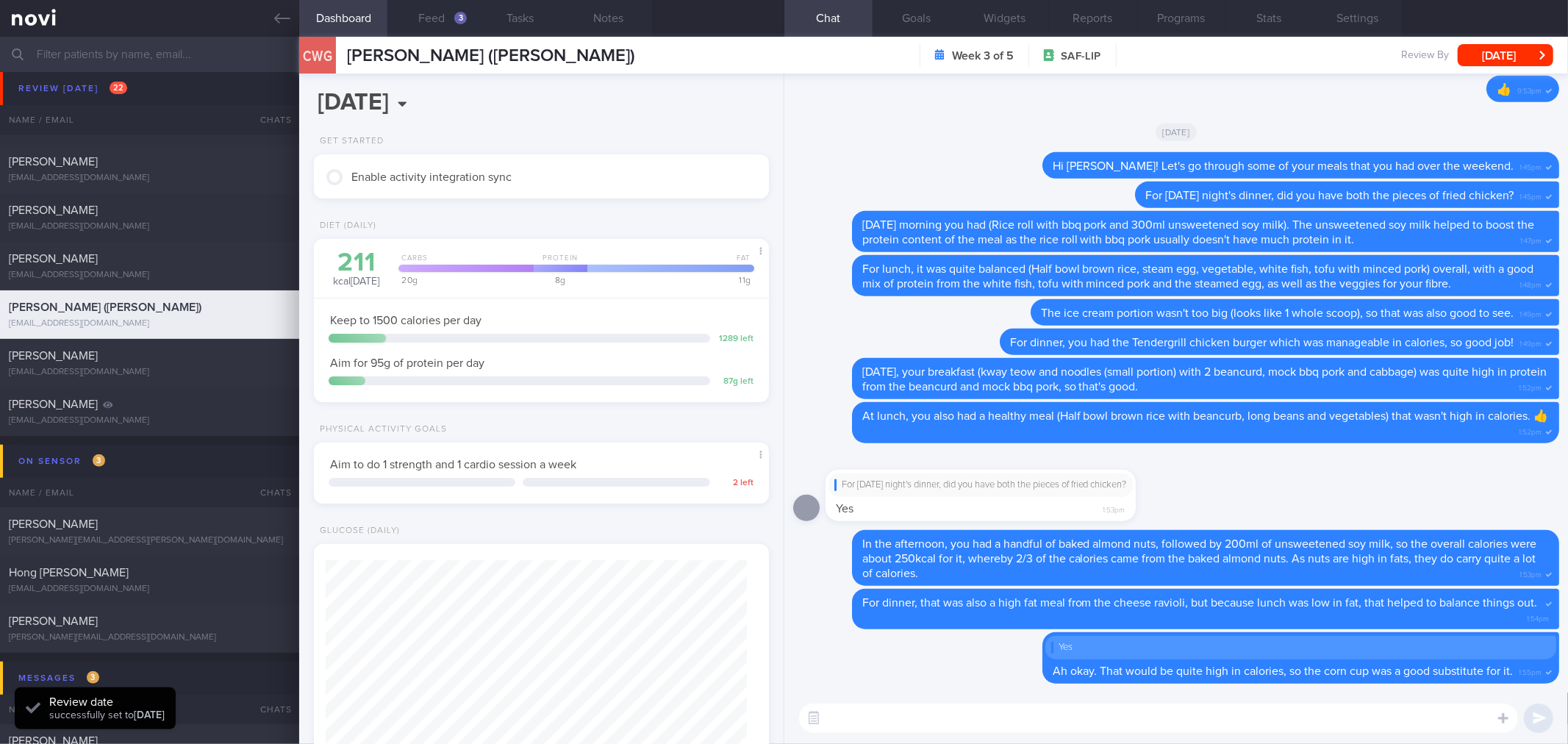
scroll to position [228, 415]
click at [429, 12] on button "Feed 3" at bounding box center [431, 19] width 88 height 37
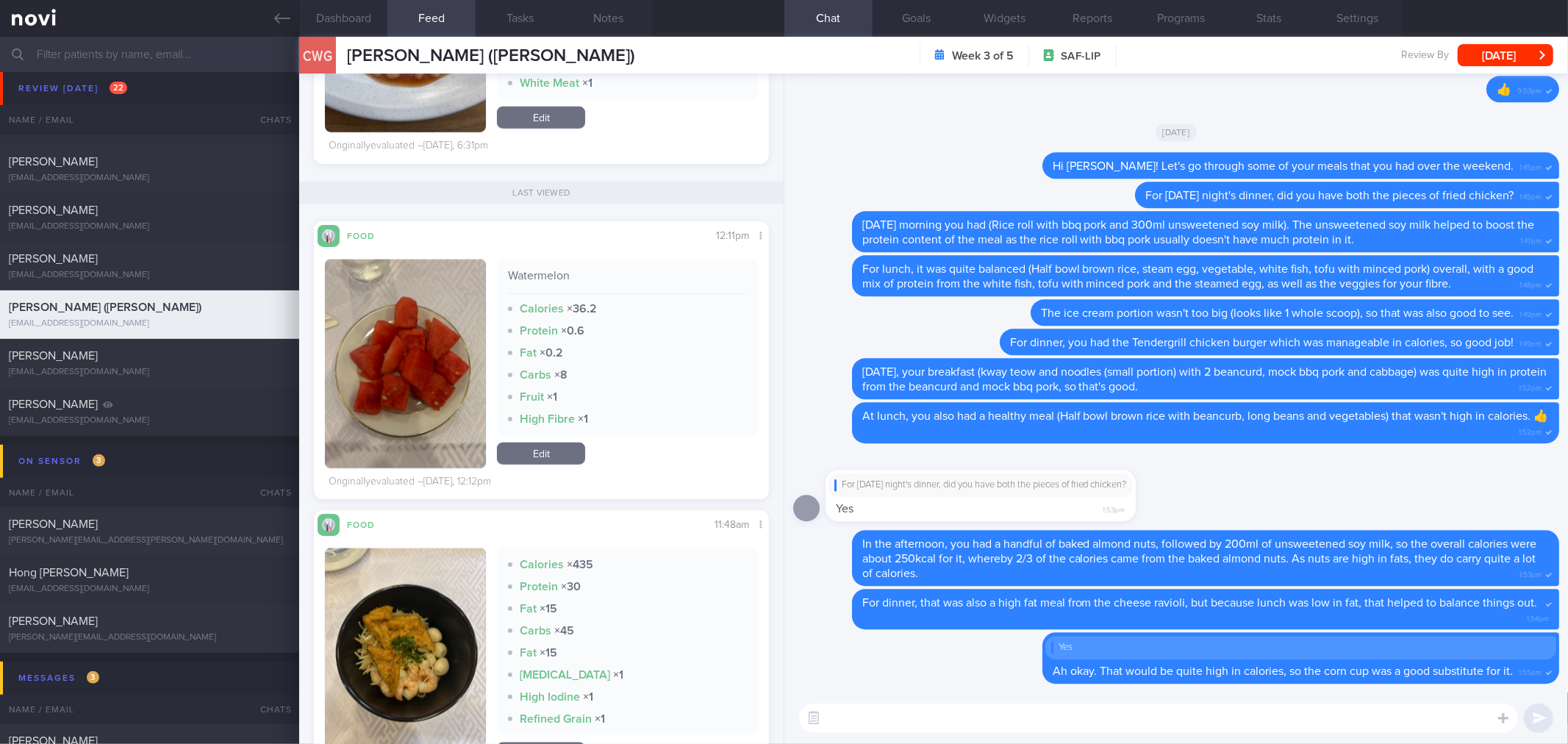
scroll to position [1306, 0]
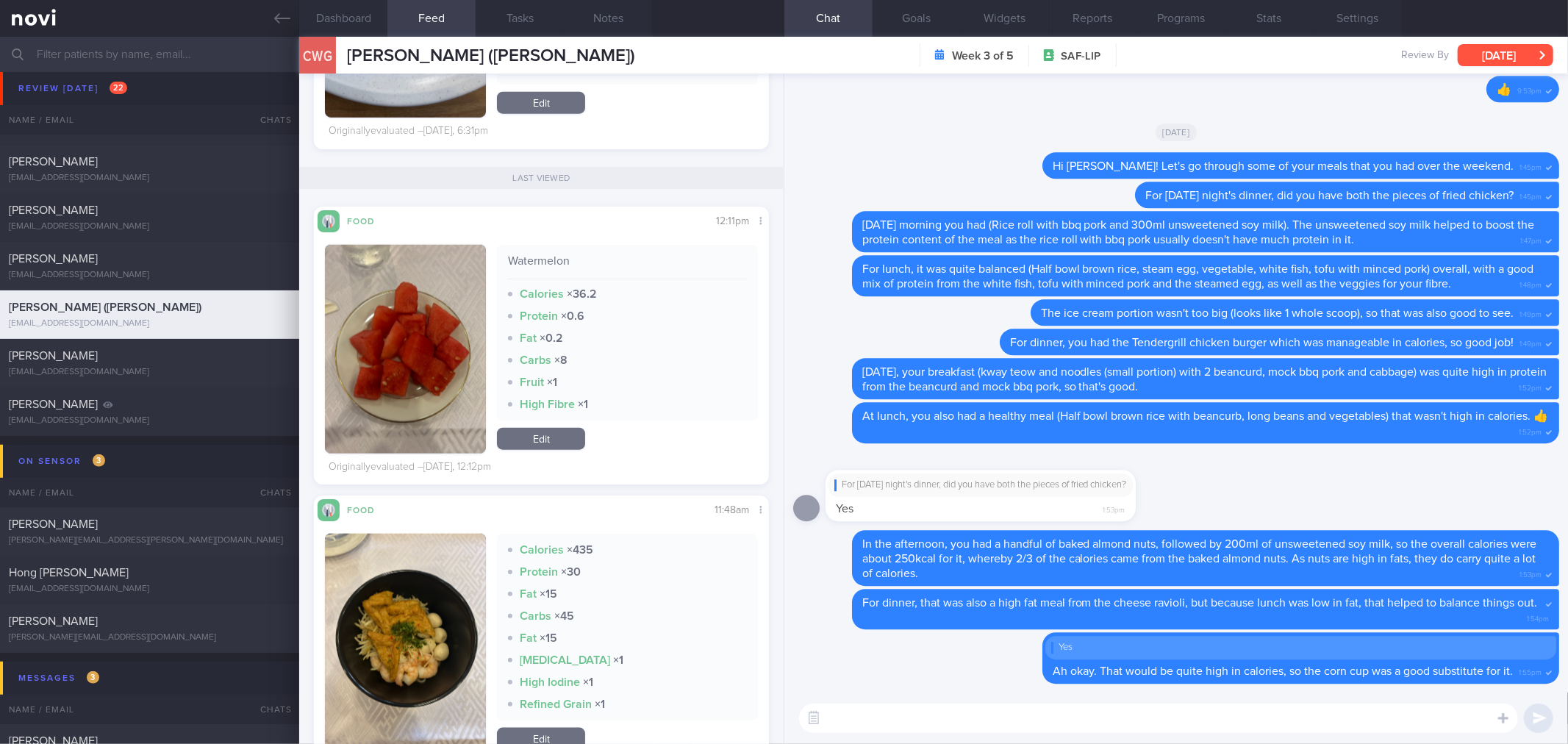
click at [1532, 55] on button "[DATE]" at bounding box center [1505, 55] width 96 height 22
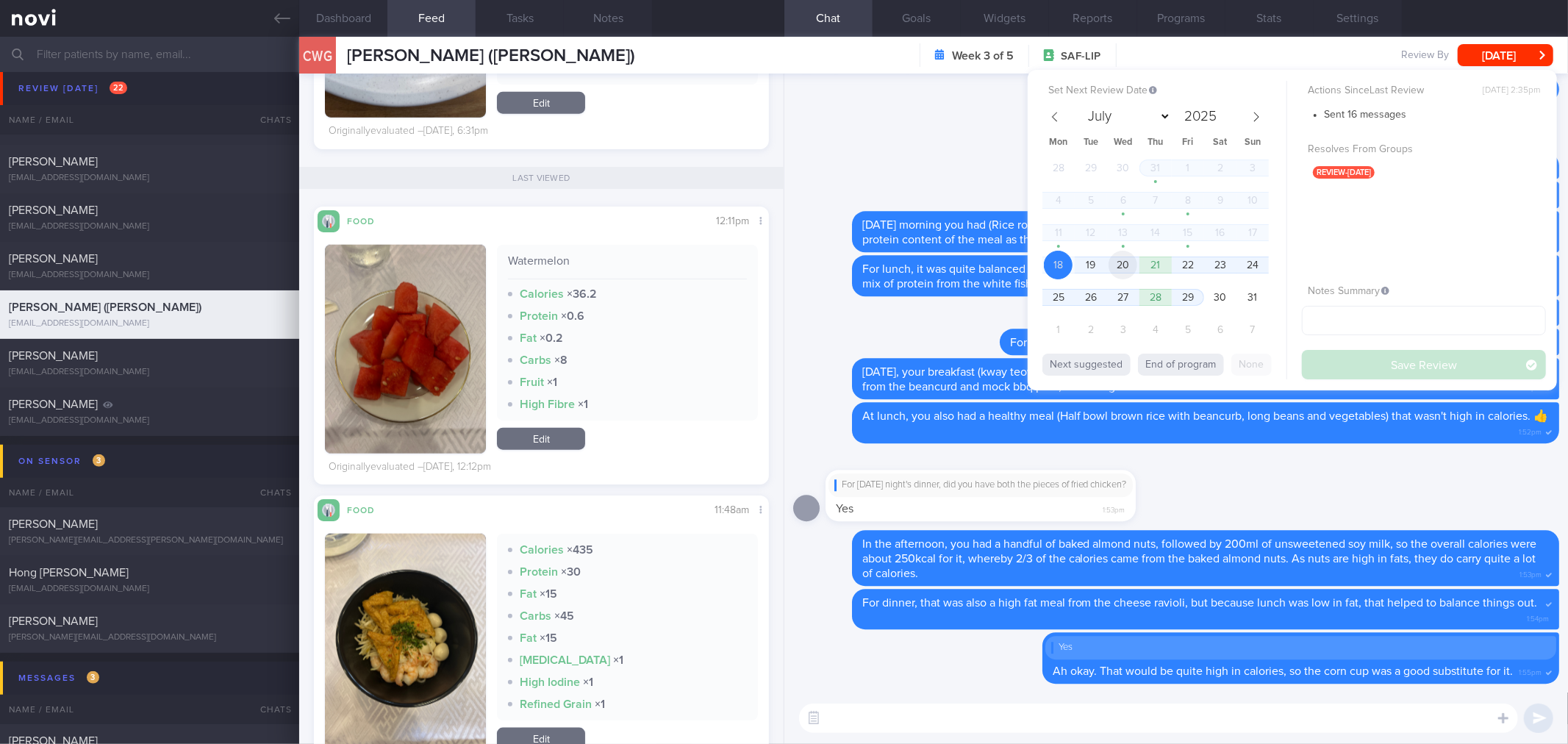
click at [1128, 263] on span "20" at bounding box center [1122, 265] width 29 height 29
click at [1460, 366] on button "Save Review" at bounding box center [1423, 365] width 244 height 30
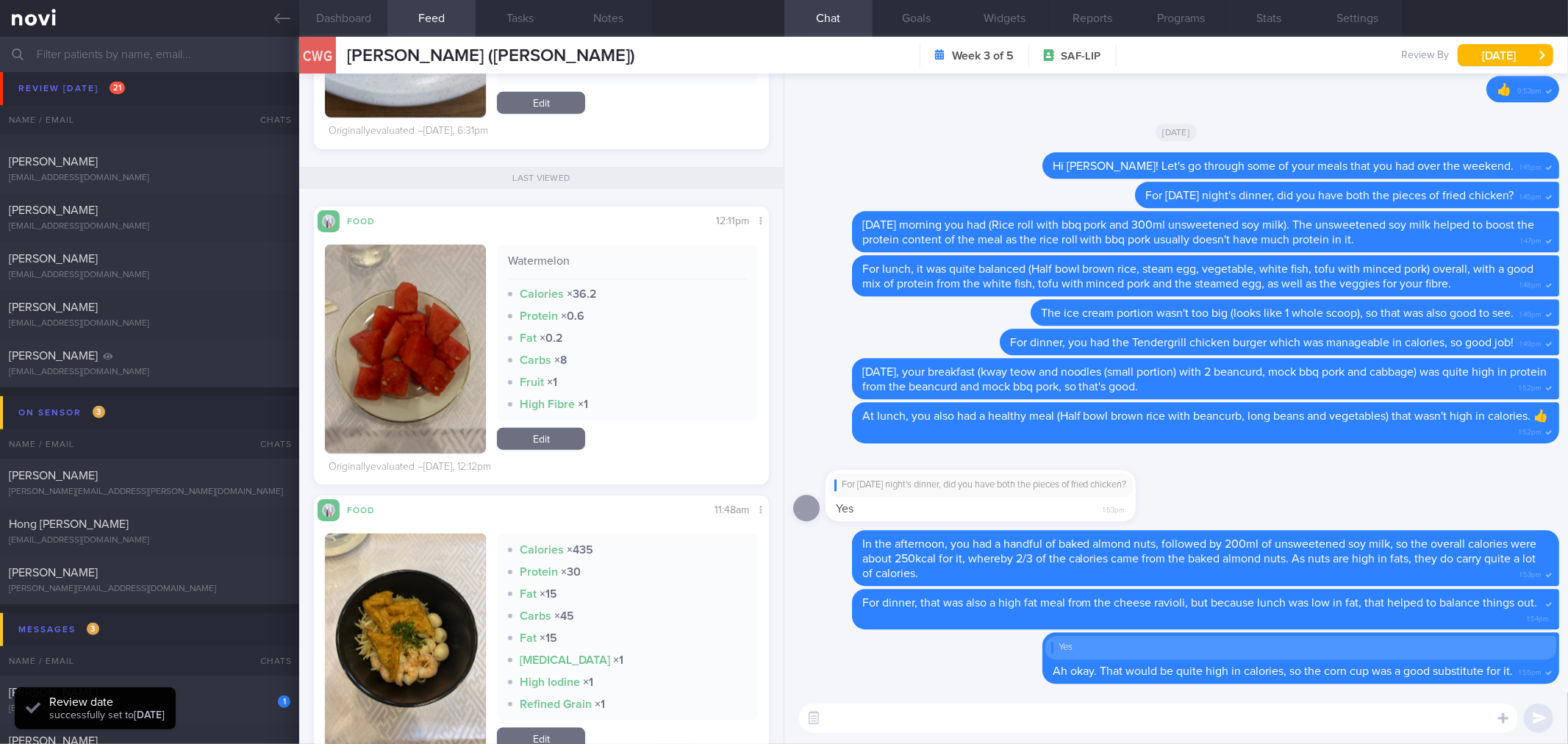
scroll to position [210, 421]
click at [283, 16] on icon at bounding box center [283, 19] width 16 height 16
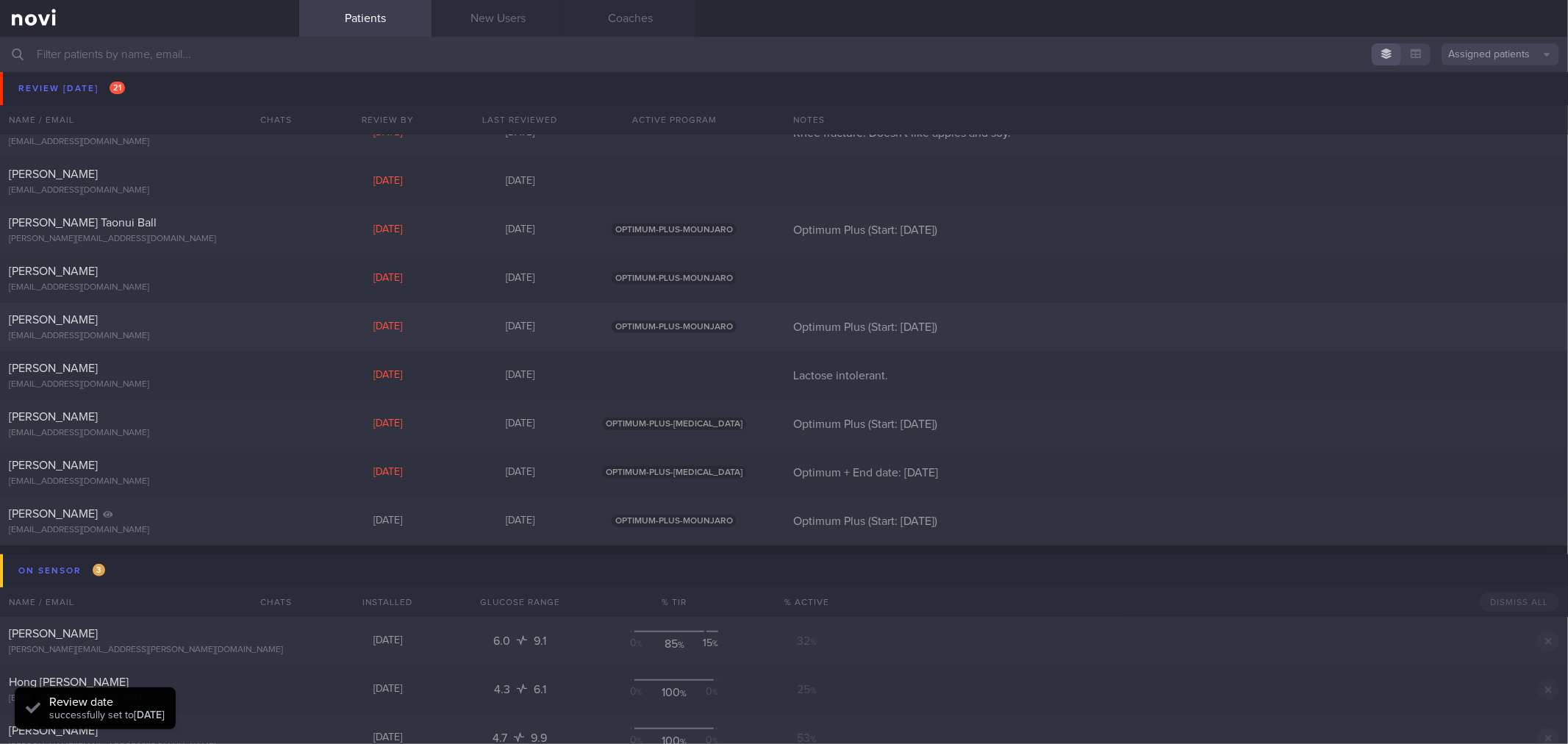
scroll to position [653, 0]
click at [274, 306] on div "[PERSON_NAME] [EMAIL_ADDRESS][DOMAIN_NAME] [DATE] [DATE] OPTIMUM-PLUS-MOUNJARO" at bounding box center [784, 284] width 1568 height 48
select select "7"
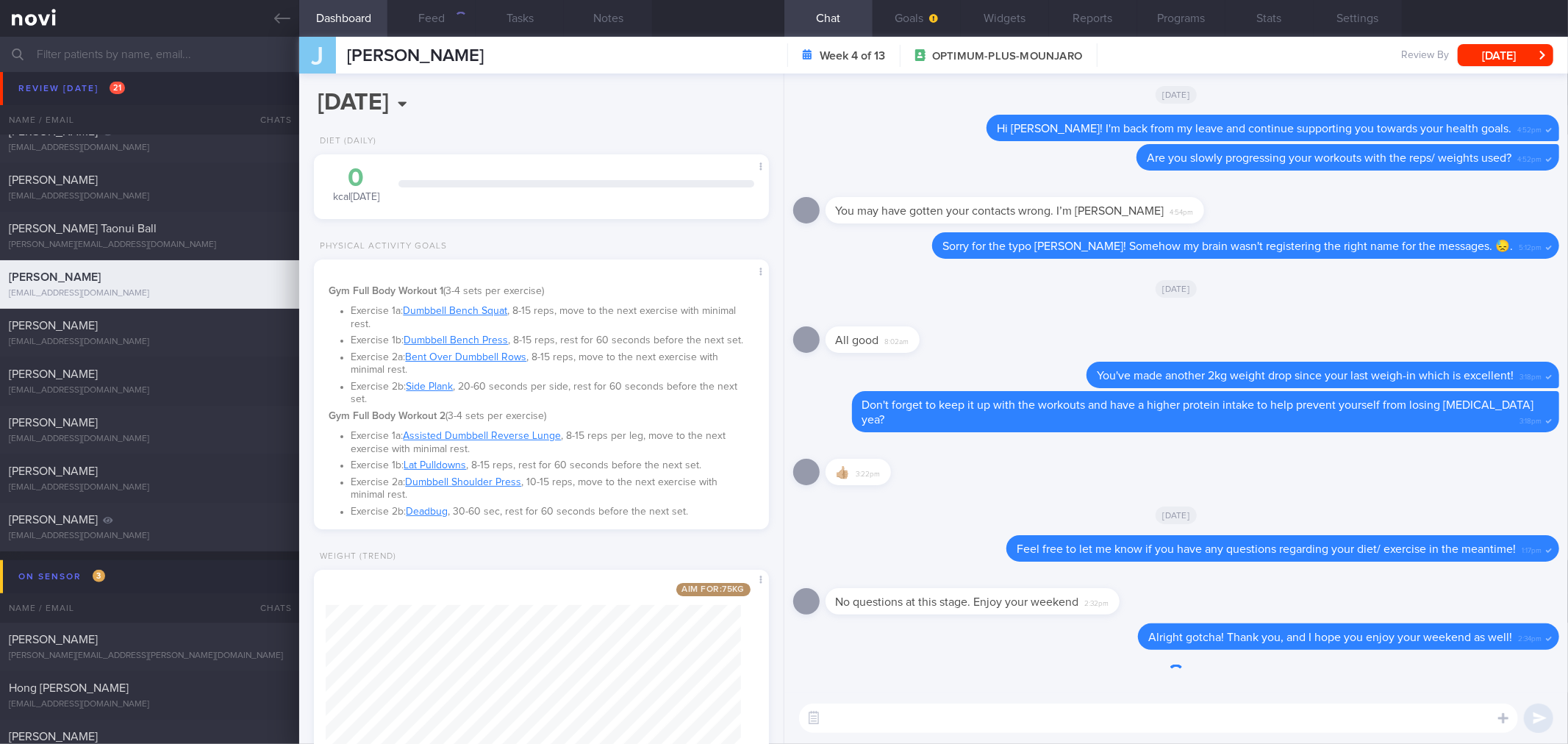
scroll to position [228, 415]
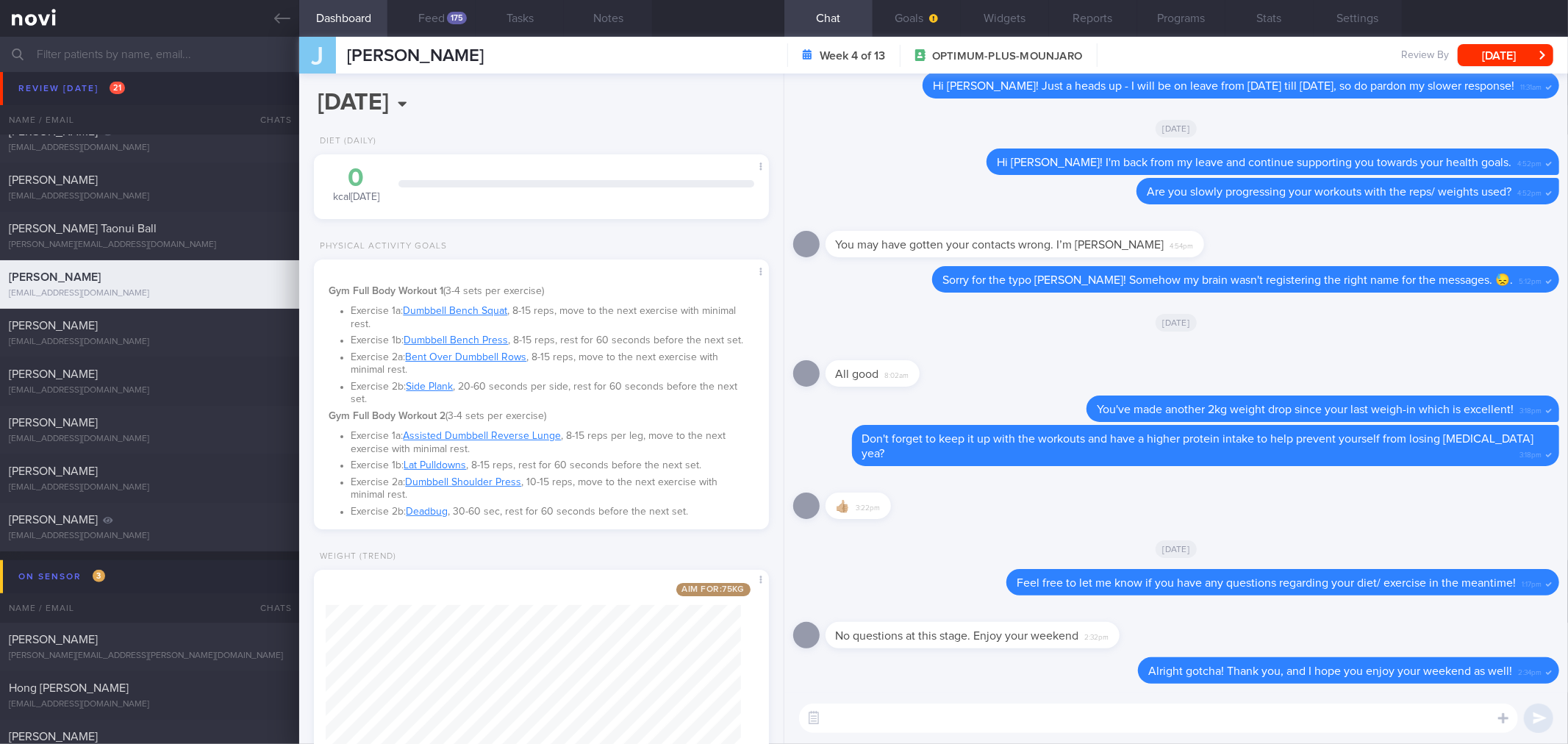
click at [1012, 721] on textarea at bounding box center [1158, 718] width 719 height 30
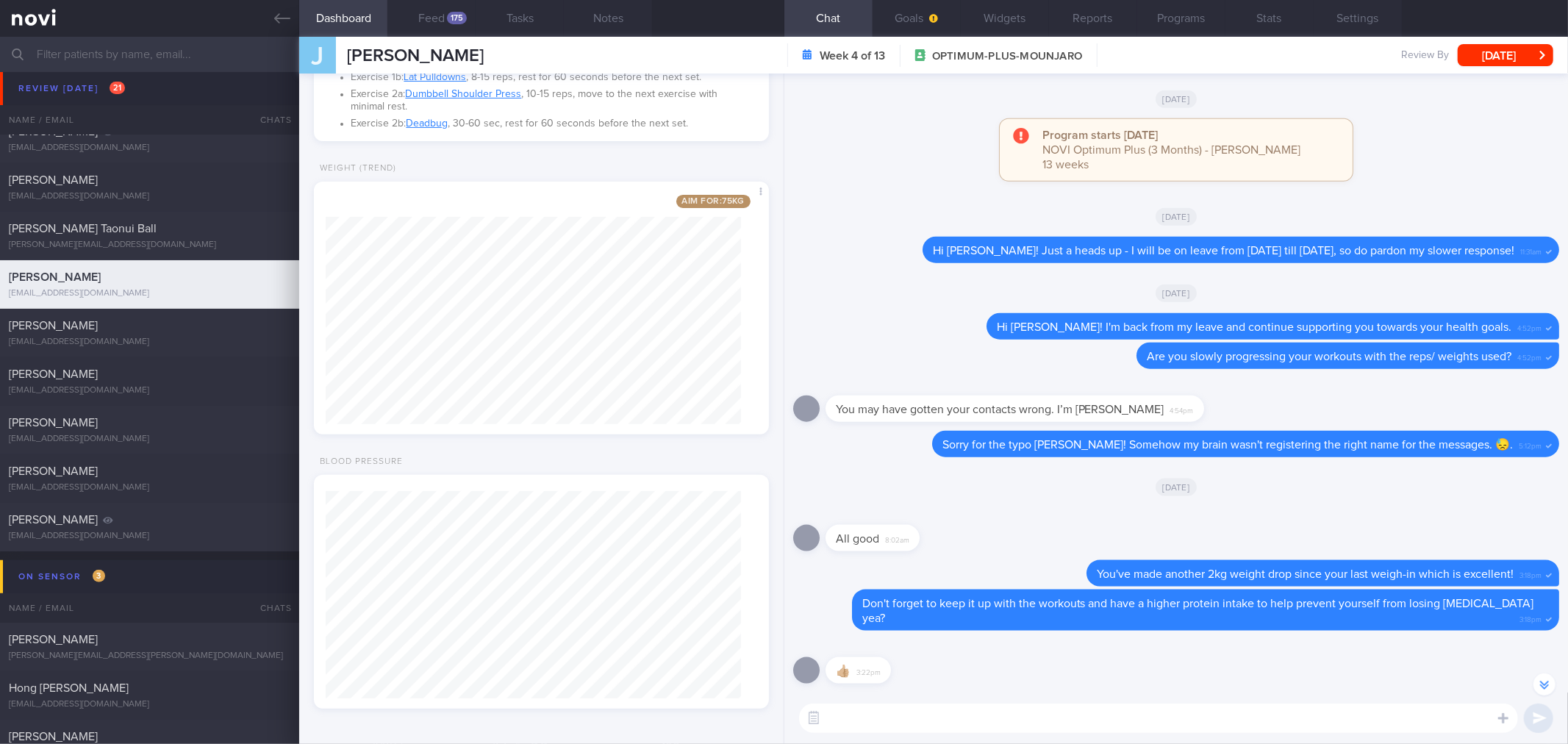
scroll to position [0, 0]
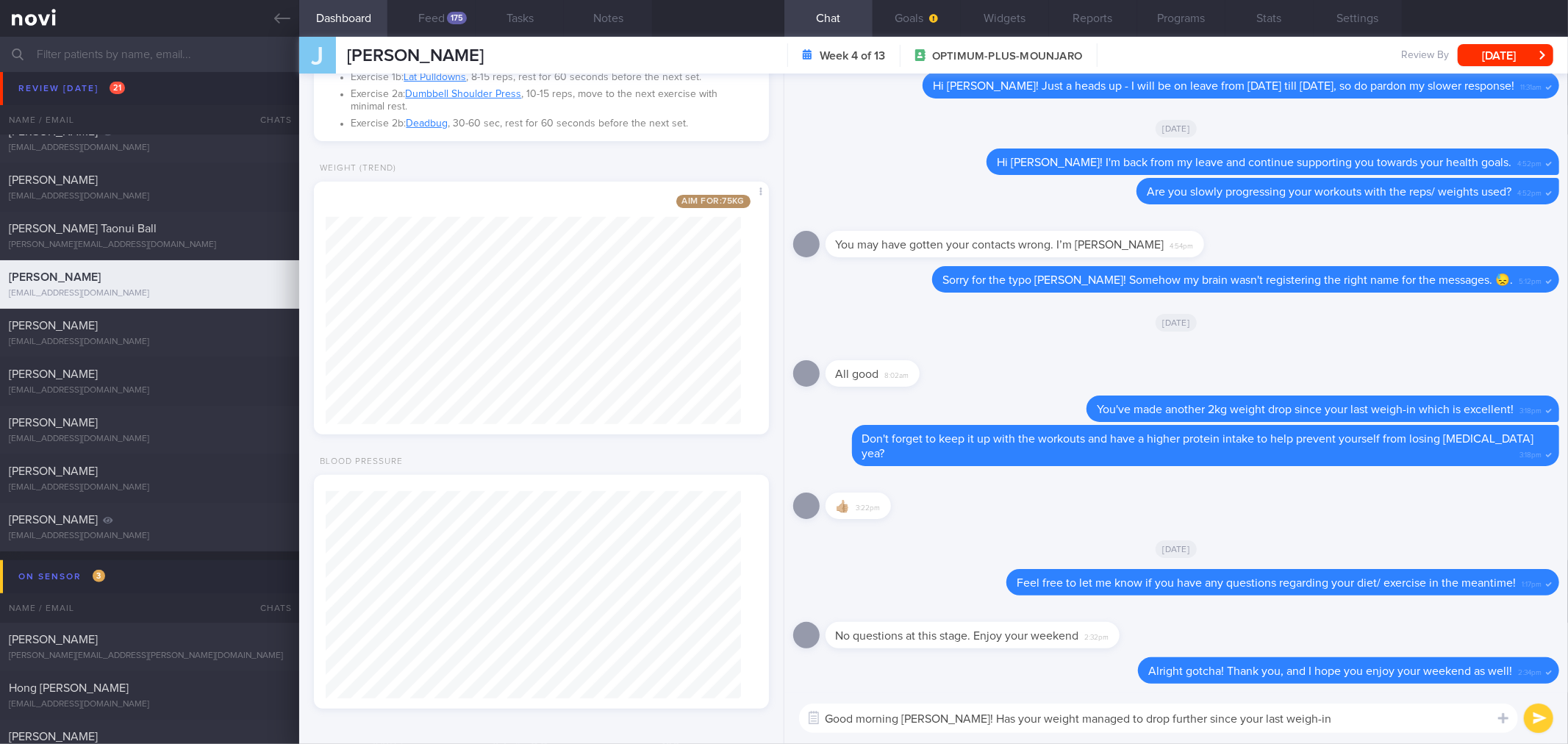
type textarea "Good morning [PERSON_NAME]! Has your weight managed to drop further since your …"
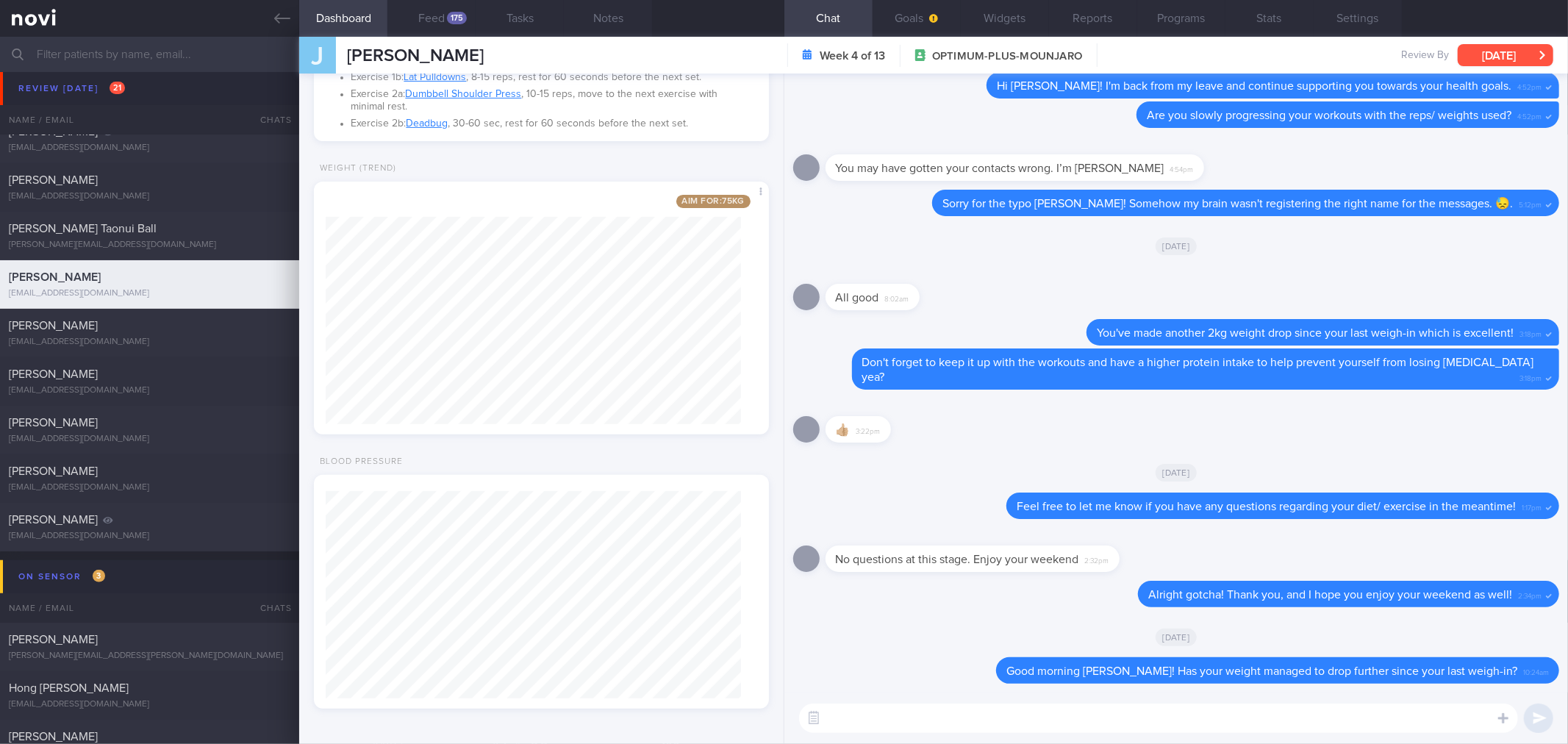
click at [1519, 62] on button "[DATE]" at bounding box center [1505, 55] width 96 height 22
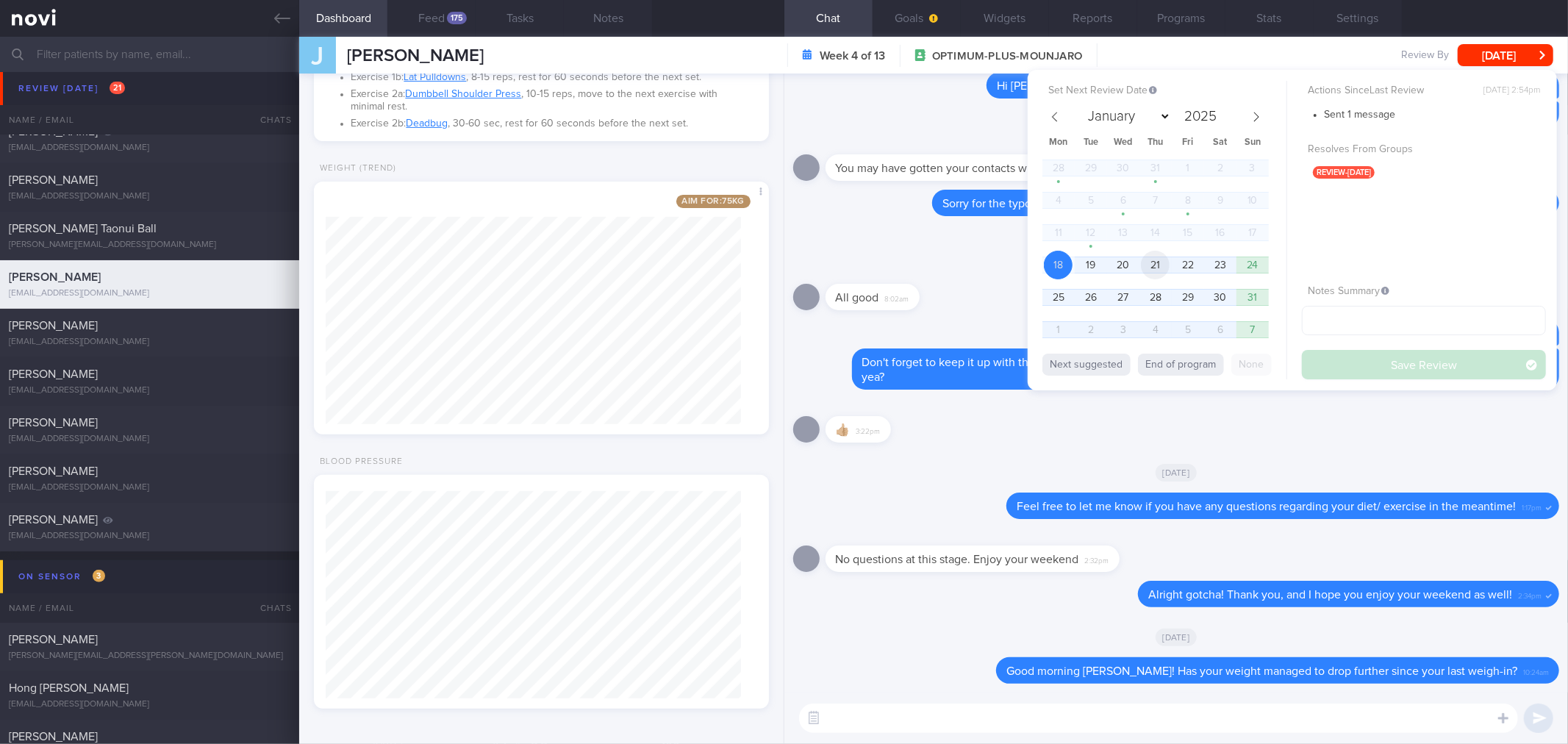
click at [1158, 252] on span "21" at bounding box center [1155, 265] width 29 height 29
click at [1373, 359] on button "Save Review" at bounding box center [1423, 365] width 244 height 30
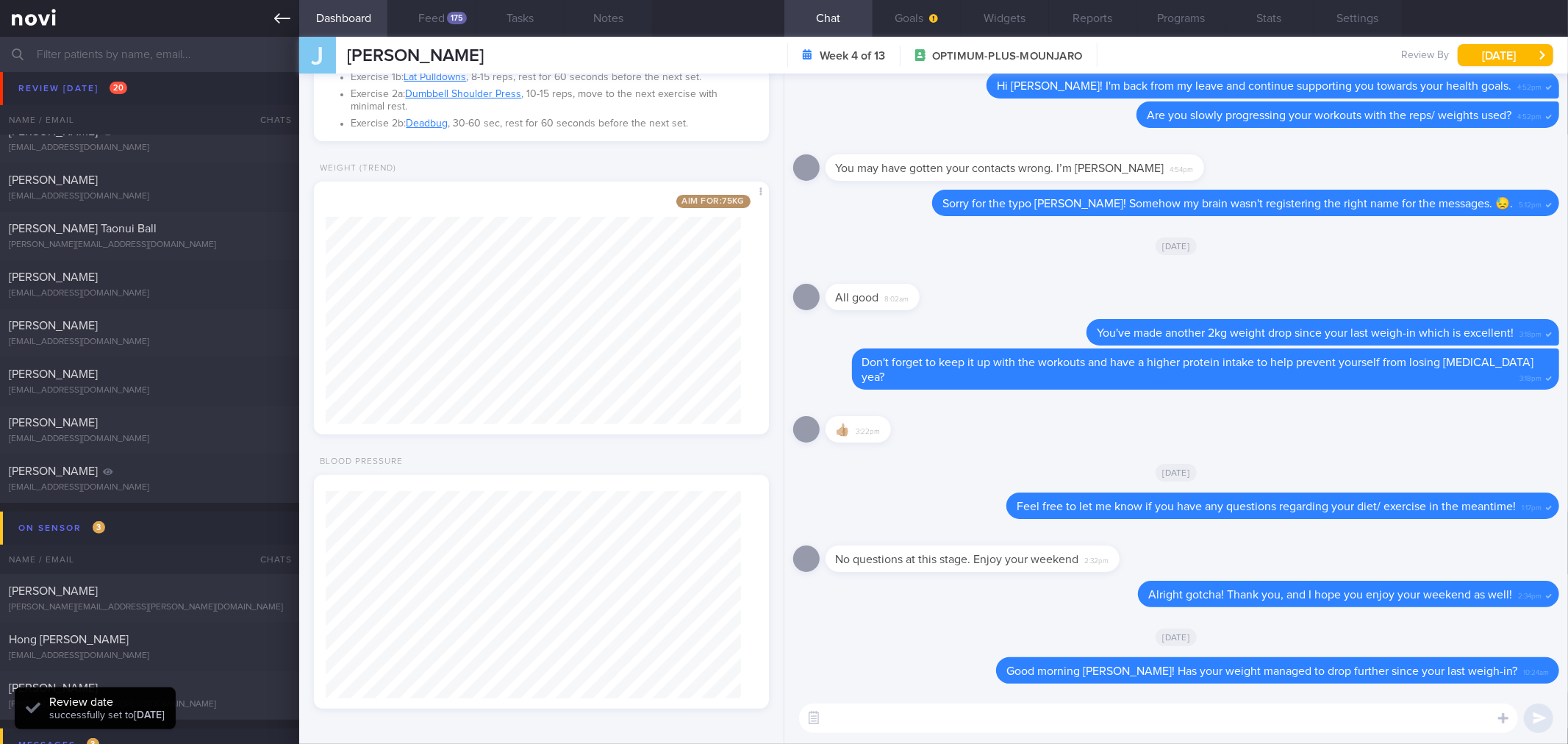
click at [276, 9] on link at bounding box center [149, 19] width 299 height 37
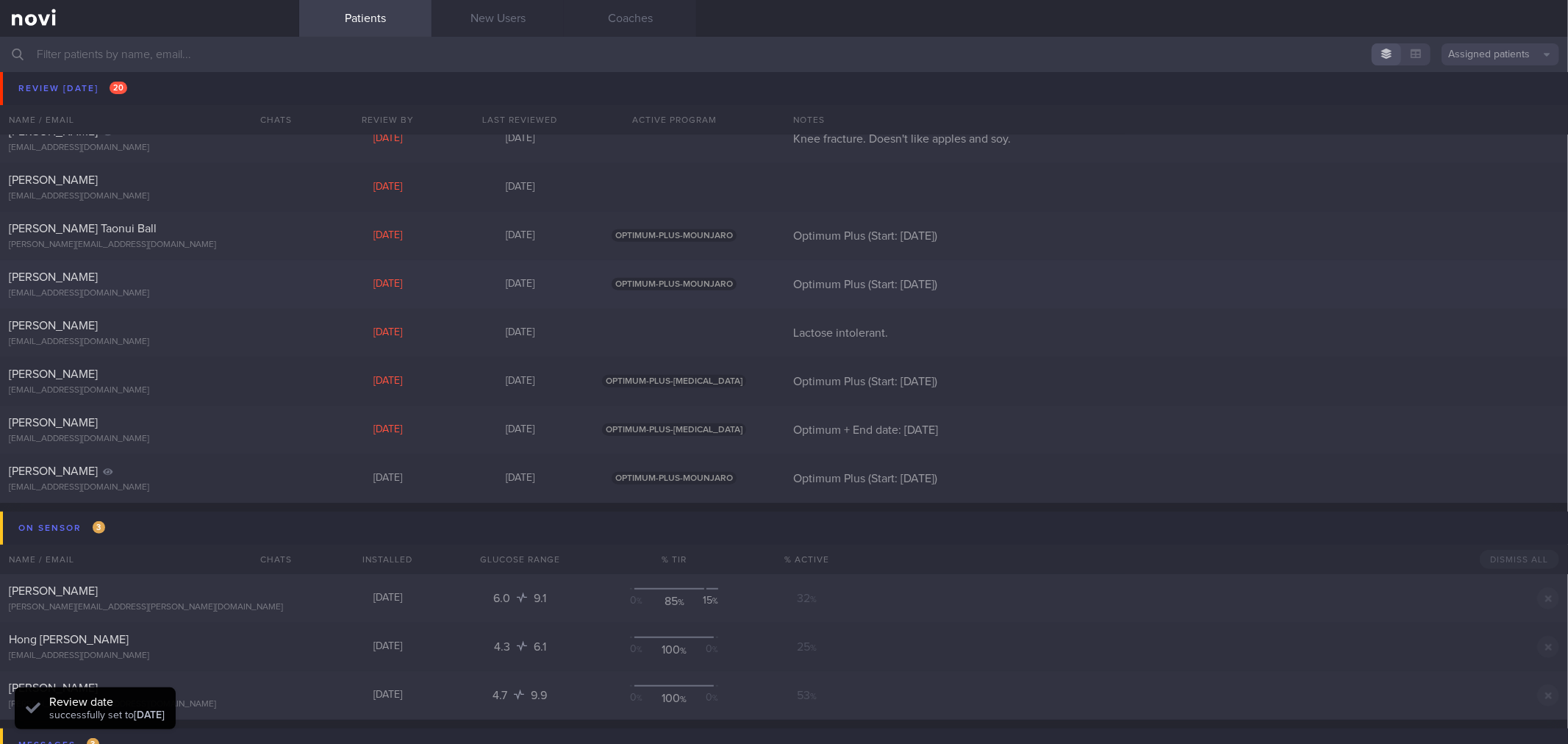
click at [273, 274] on div at bounding box center [274, 274] width 33 height 8
select select "7"
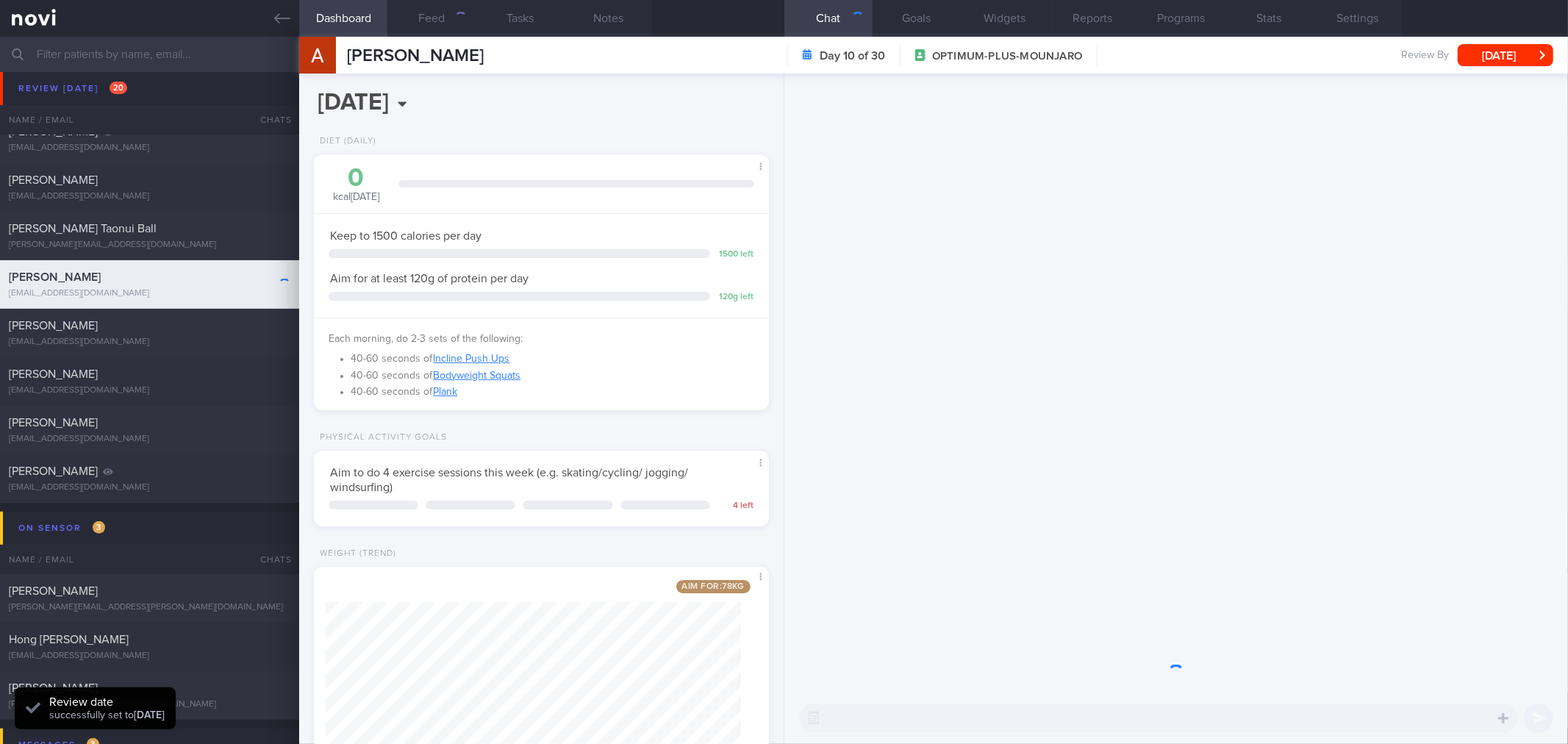
scroll to position [228, 415]
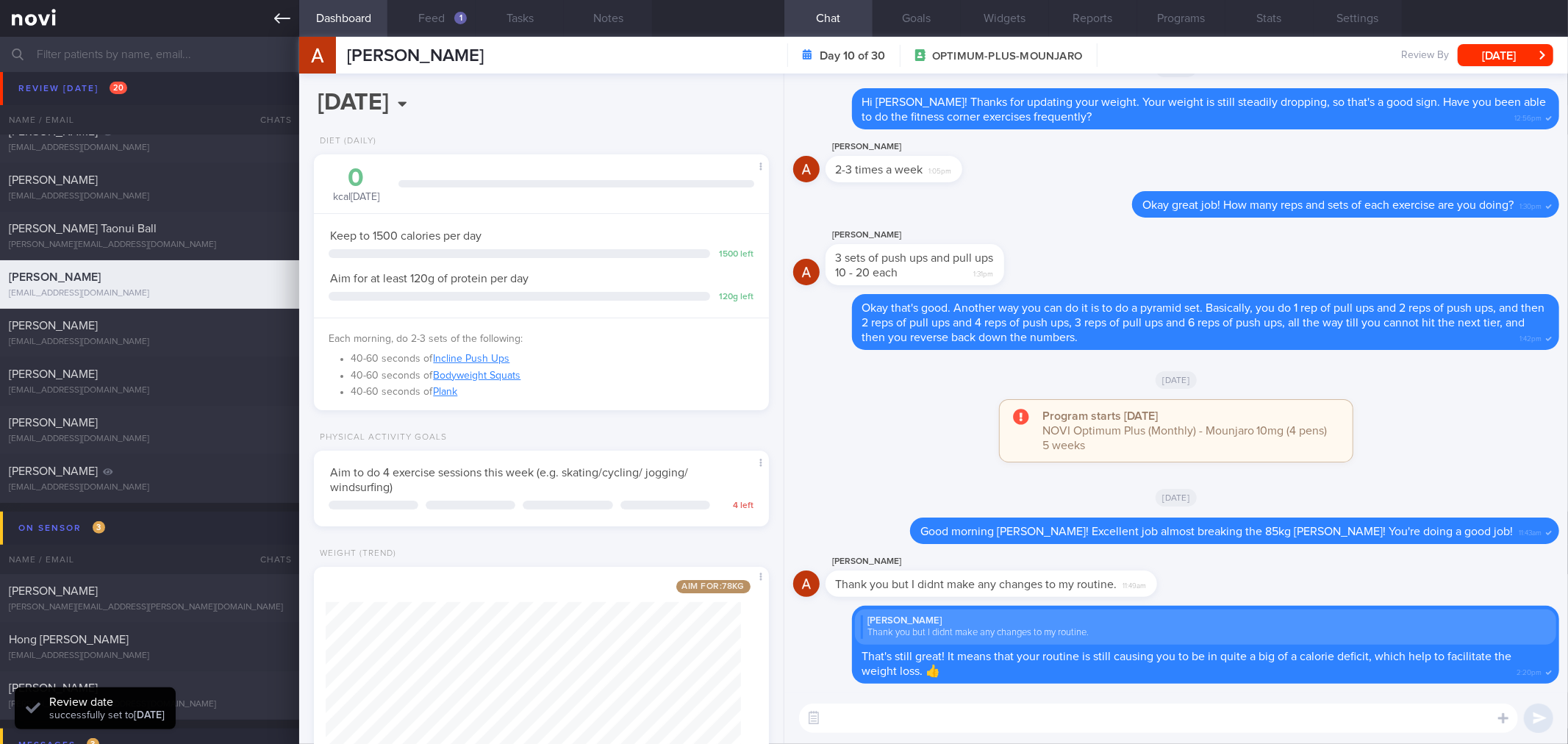
click at [289, 22] on icon at bounding box center [283, 19] width 16 height 16
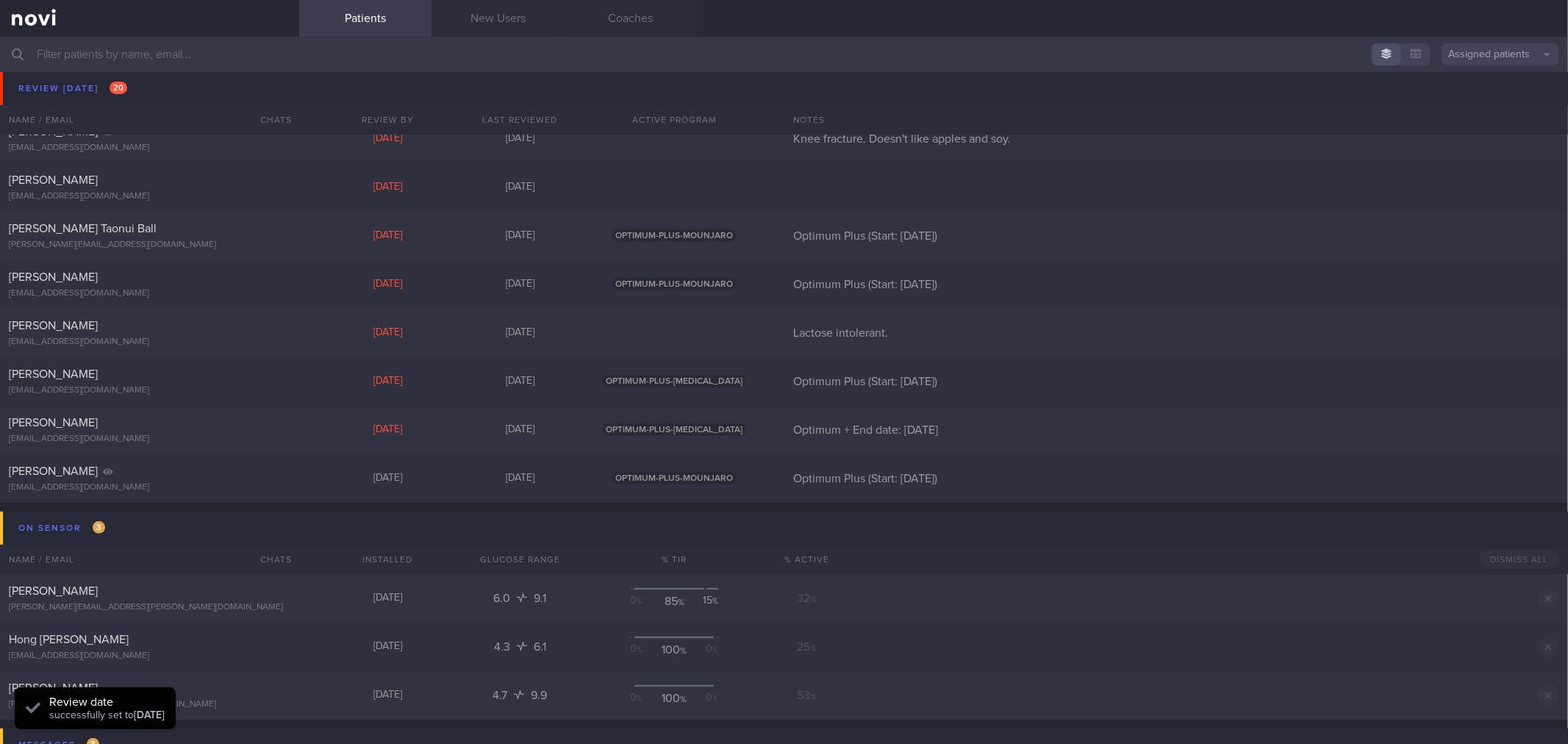
click at [224, 237] on div "[PERSON_NAME] Taonui Ball [EMAIL_ADDRESS][DOMAIN_NAME]" at bounding box center [149, 236] width 299 height 30
select select "7"
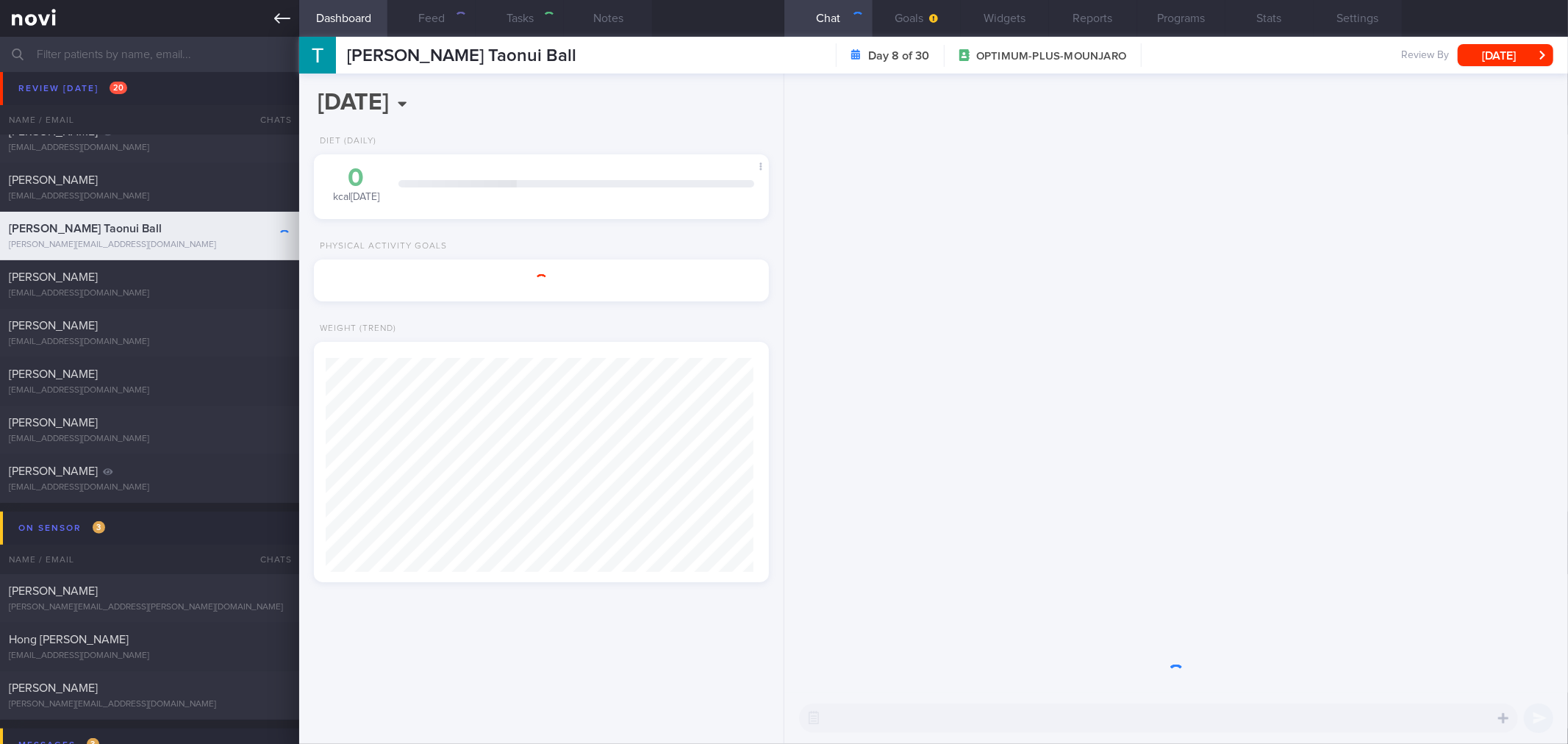
click at [224, 237] on div "[PERSON_NAME] Taonui Ball [EMAIL_ADDRESS][DOMAIN_NAME]" at bounding box center [149, 236] width 299 height 30
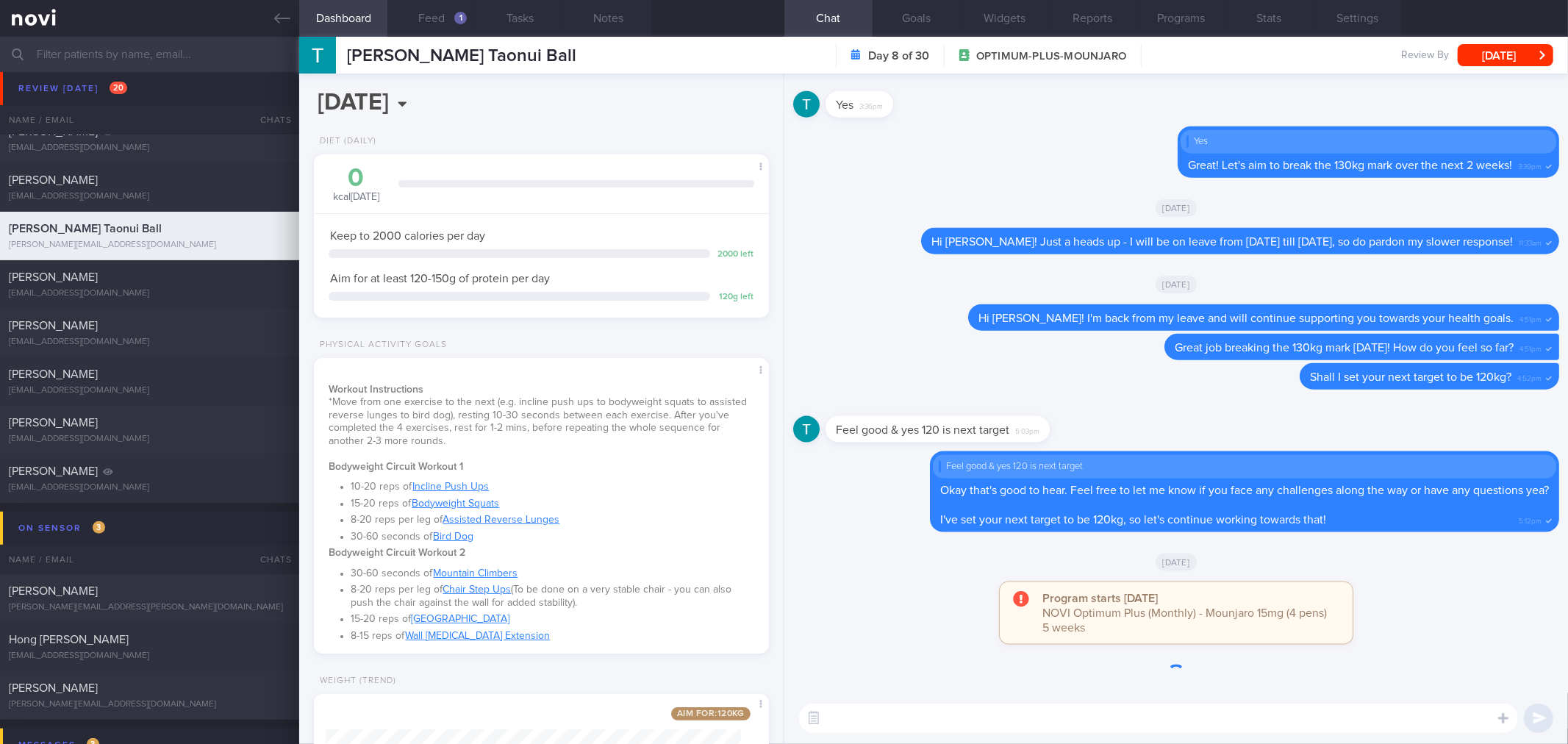
scroll to position [228, 415]
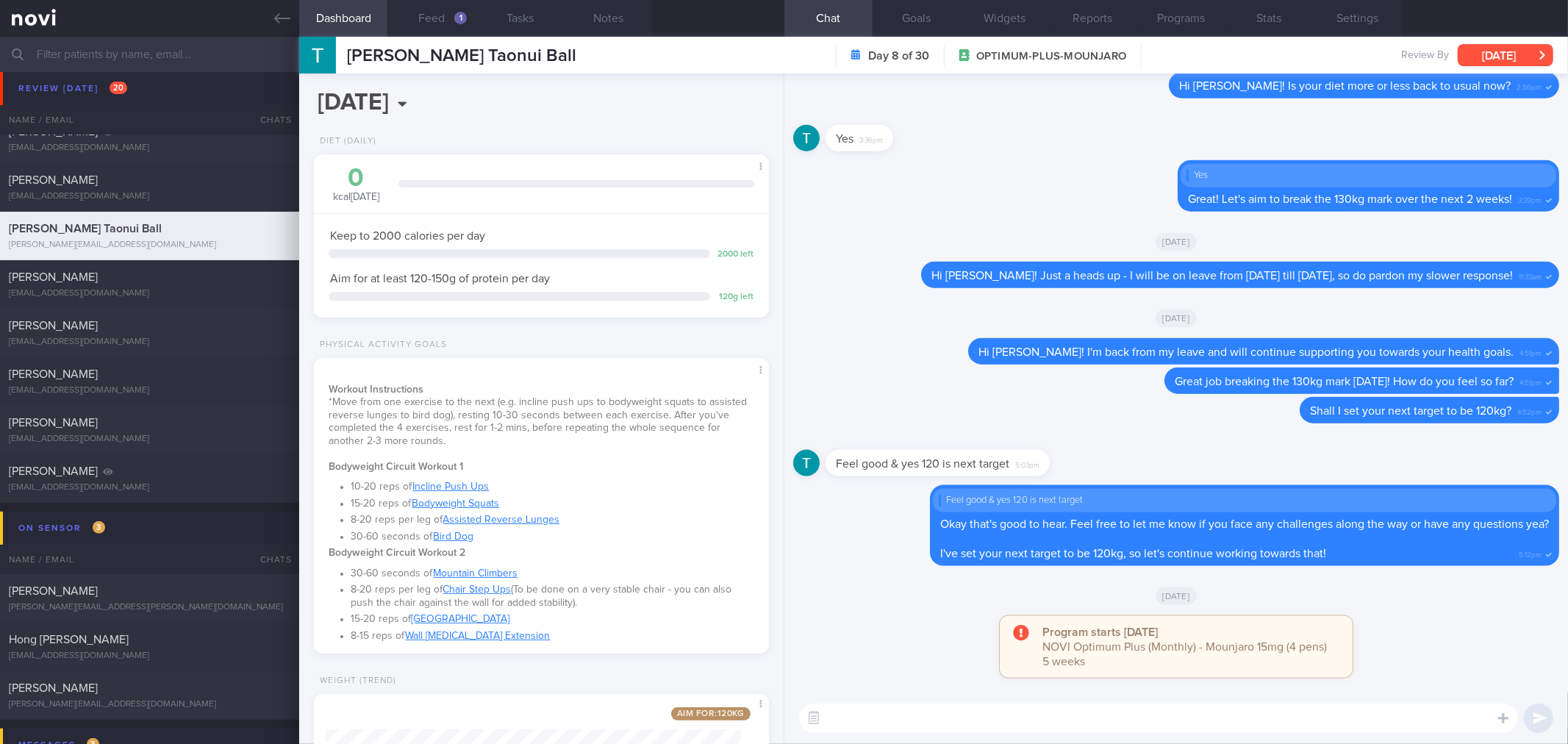
click at [1503, 59] on button "[DATE]" at bounding box center [1505, 55] width 96 height 22
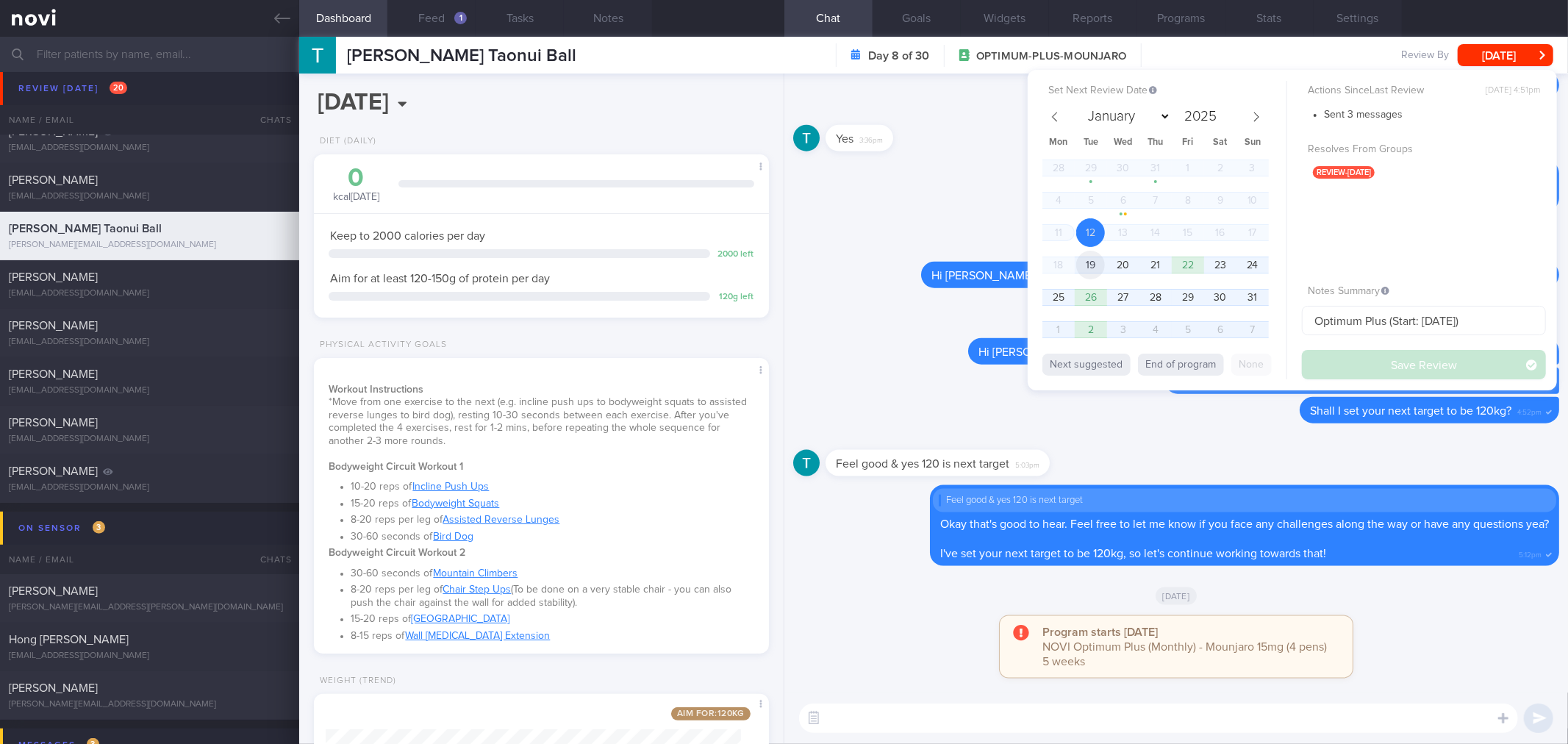
click at [1091, 266] on span "19" at bounding box center [1090, 265] width 29 height 29
click at [1414, 367] on button "Save Review" at bounding box center [1423, 365] width 244 height 30
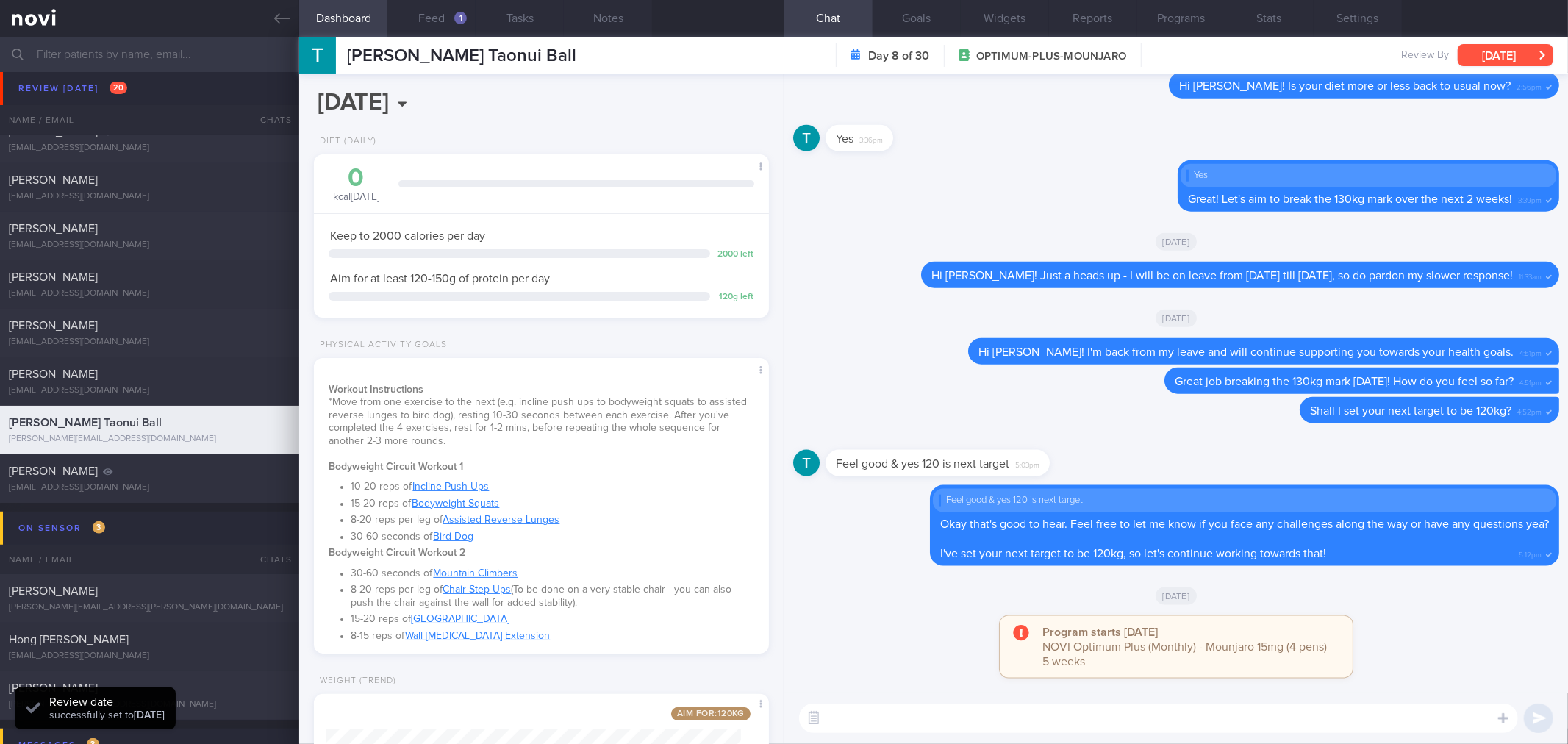
click at [1538, 62] on button "[DATE]" at bounding box center [1505, 55] width 96 height 22
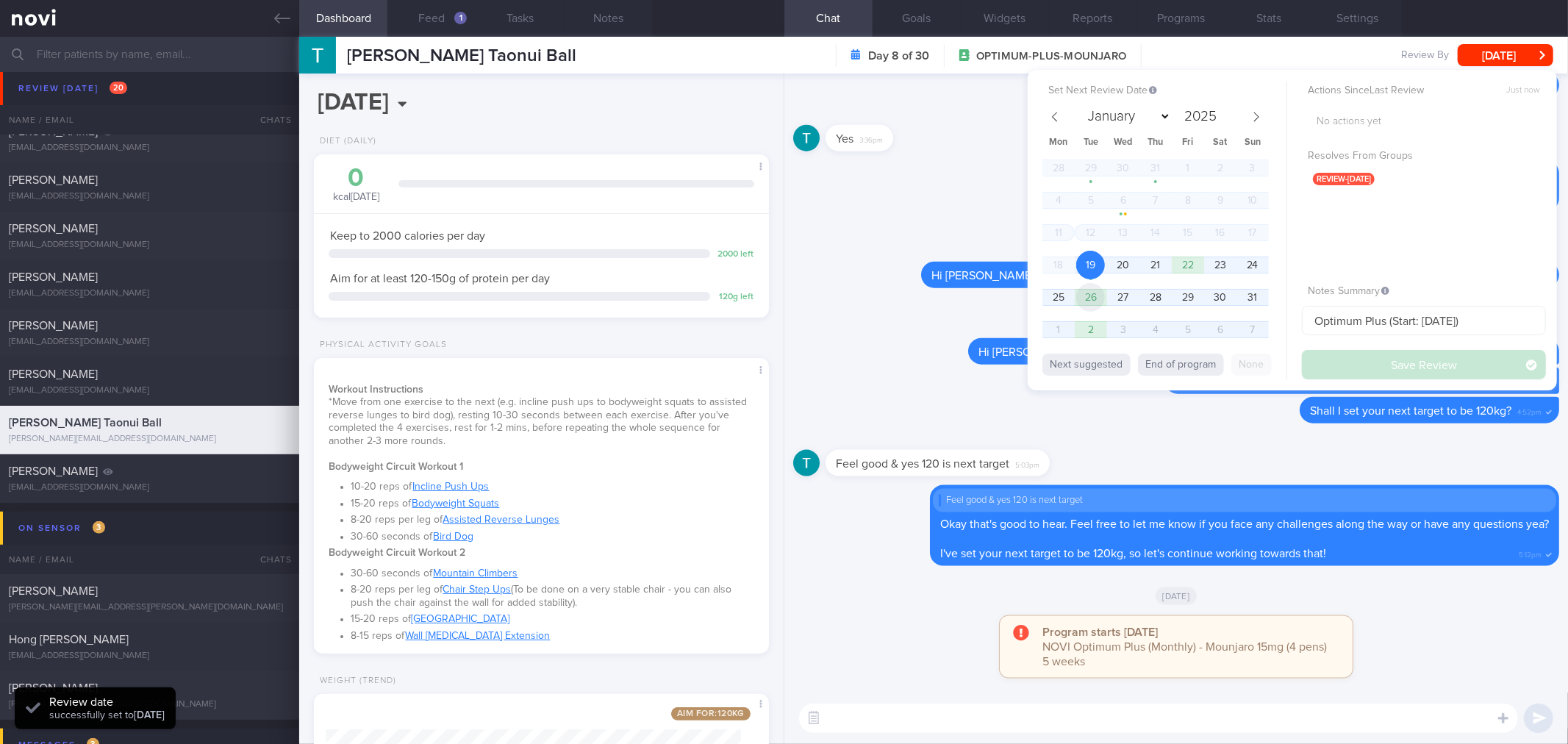
click at [1096, 289] on span "26" at bounding box center [1090, 297] width 29 height 29
drag, startPoint x: 1332, startPoint y: 355, endPoint x: 671, endPoint y: 336, distance: 661.3
click at [1333, 355] on button "Save Review" at bounding box center [1423, 365] width 244 height 30
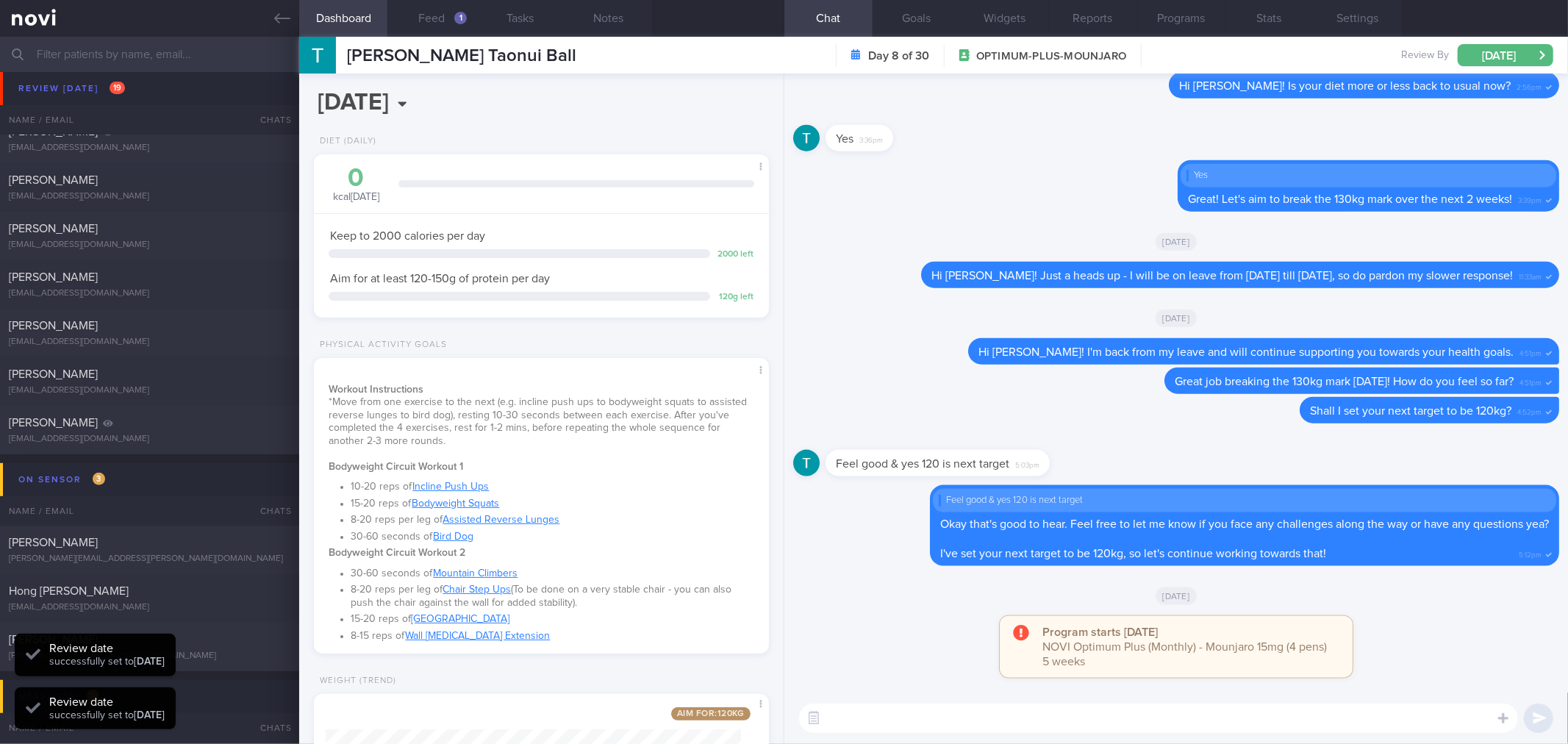
scroll to position [239, 0]
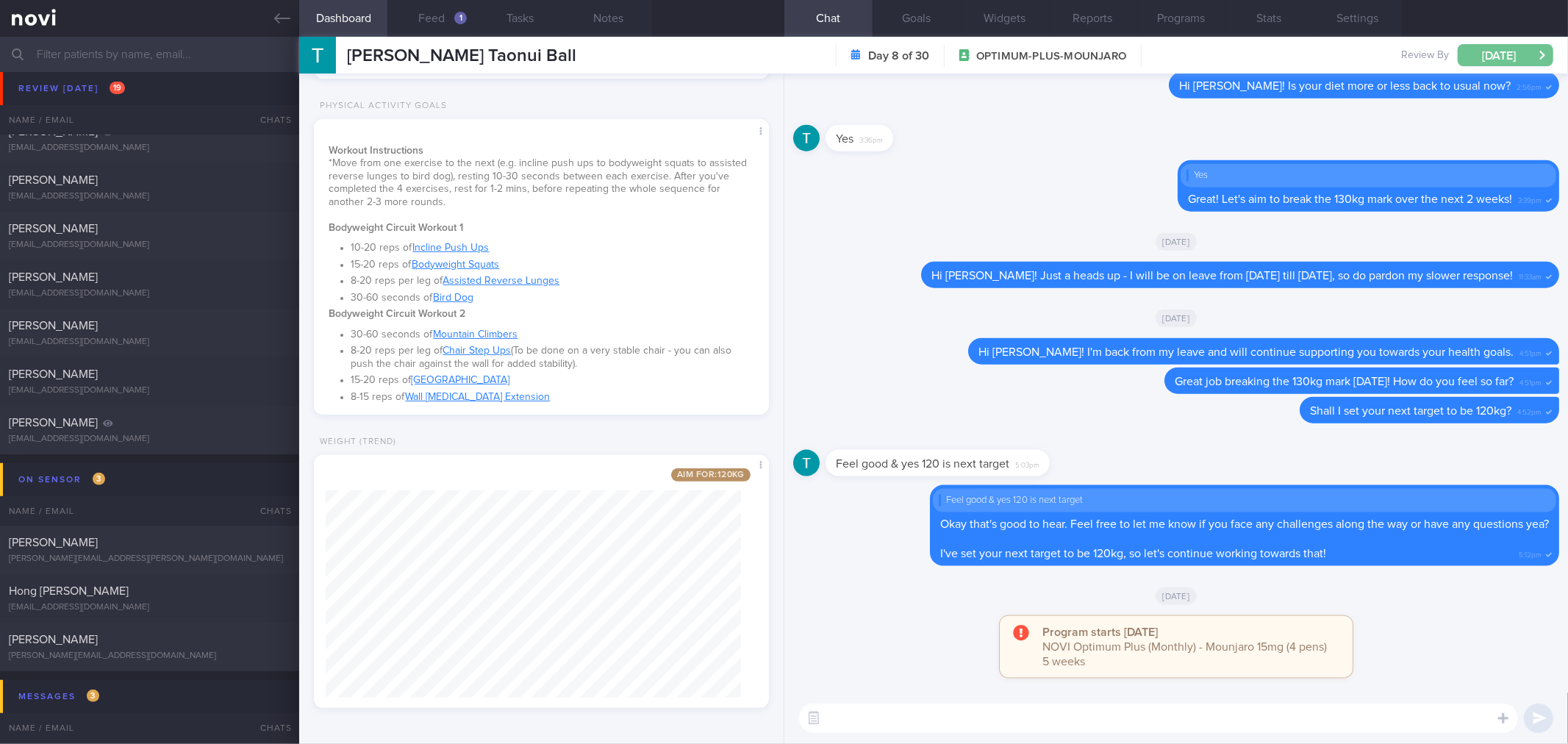
click at [1517, 61] on button "[DATE]" at bounding box center [1505, 55] width 96 height 22
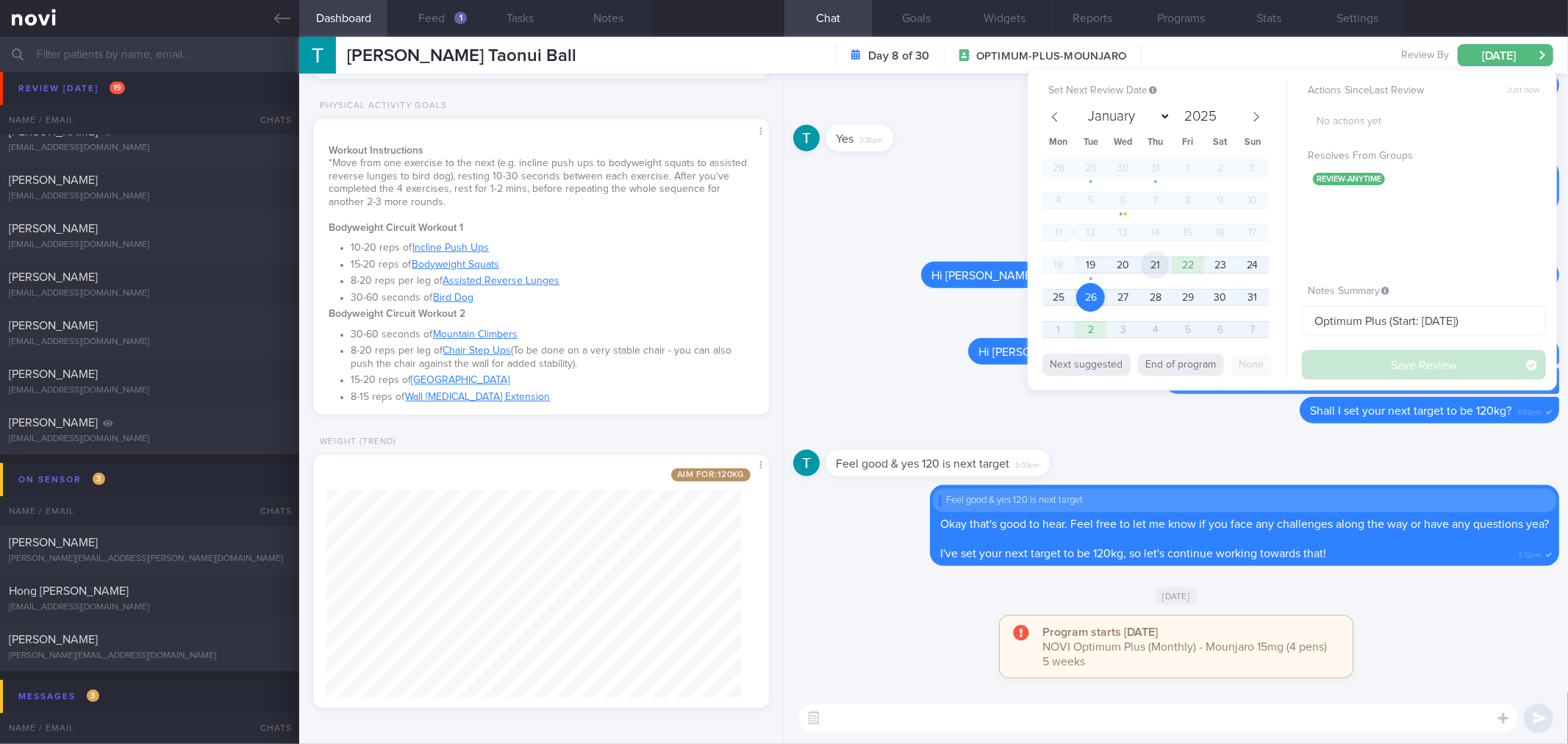
click at [1163, 266] on span "21" at bounding box center [1155, 265] width 29 height 29
click at [1406, 361] on button "Save Review" at bounding box center [1423, 365] width 244 height 30
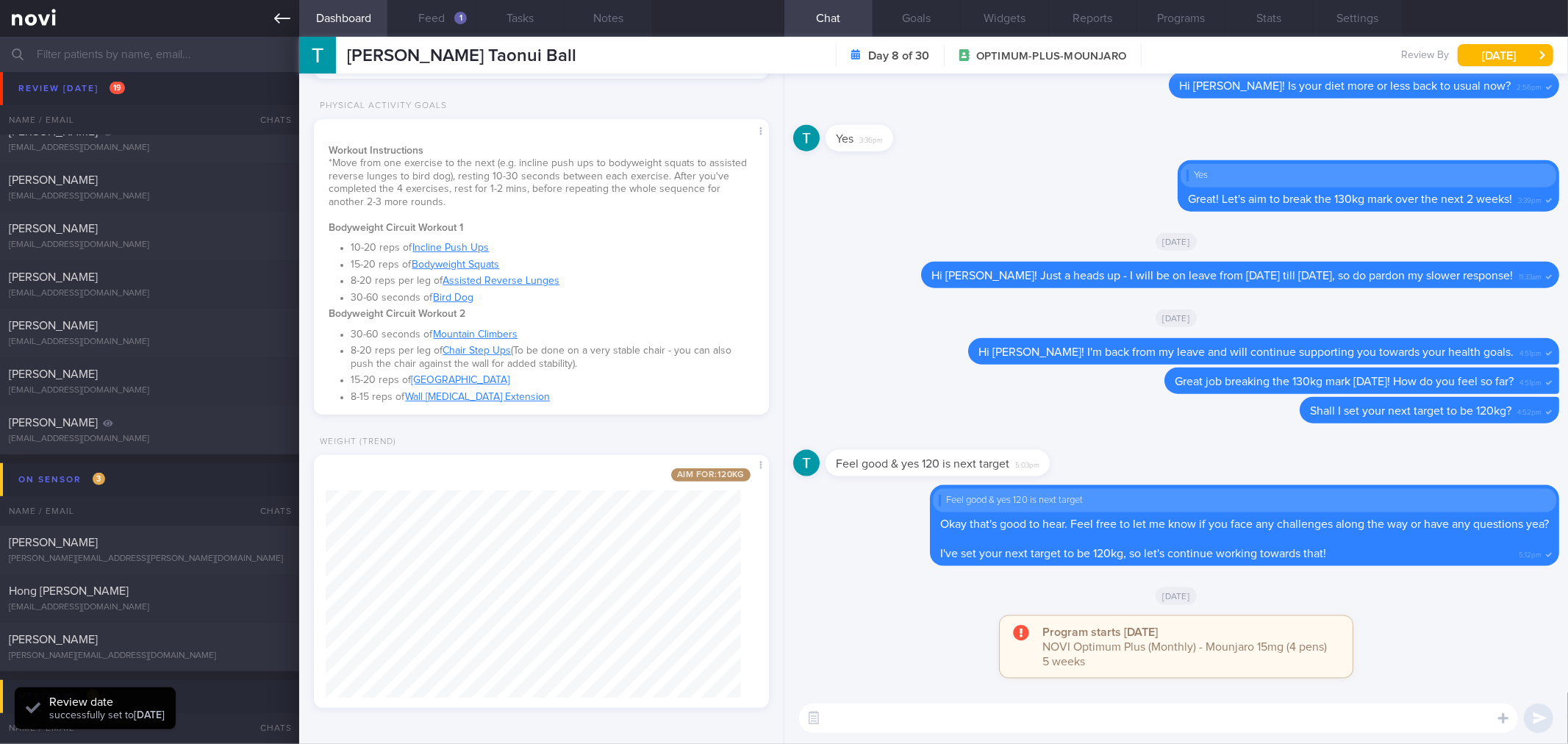
click at [270, 11] on link at bounding box center [149, 19] width 299 height 37
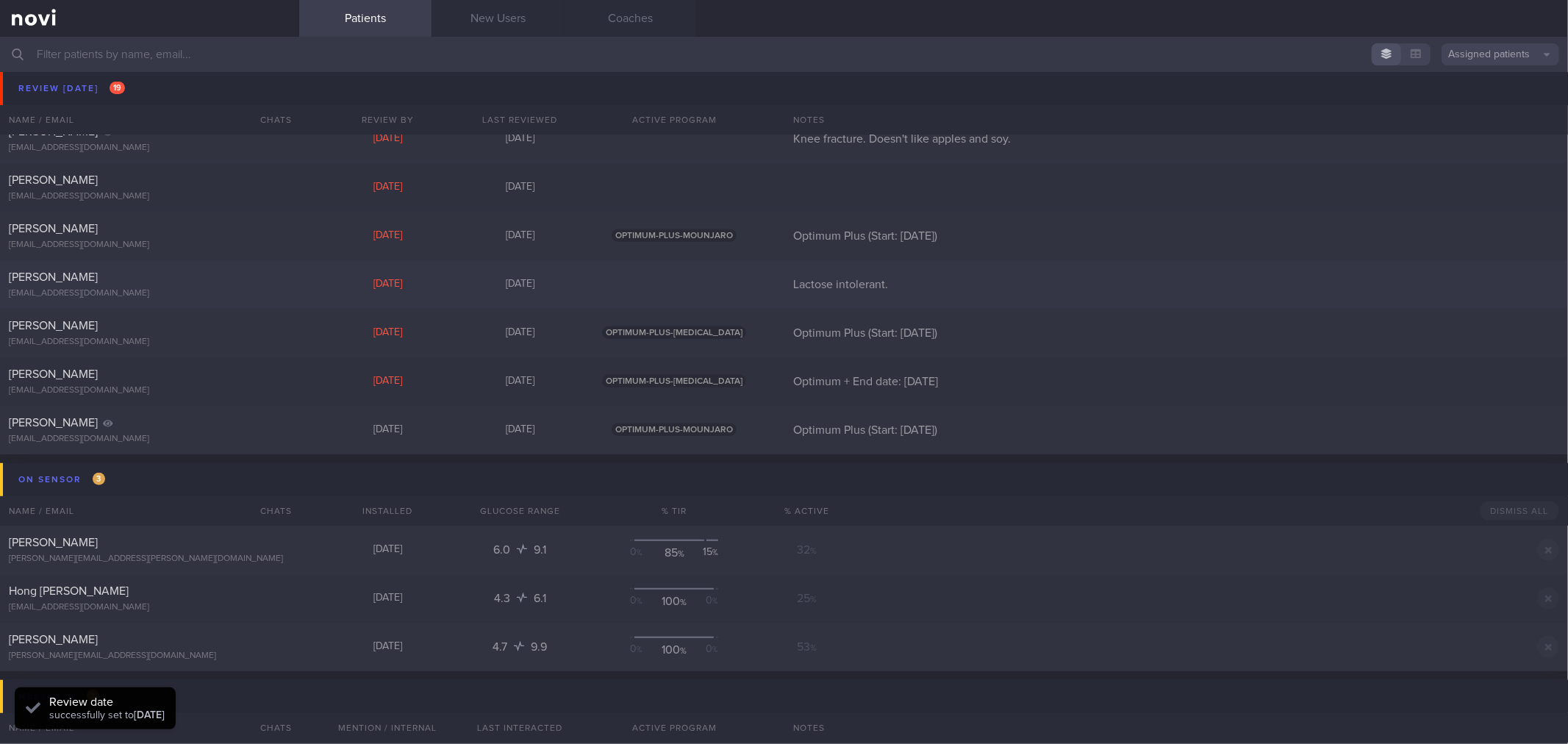
click at [223, 303] on div "[PERSON_NAME] [EMAIL_ADDRESS][DOMAIN_NAME] [DATE] [DATE] Lactose intolerant." at bounding box center [784, 284] width 1568 height 48
select select "7"
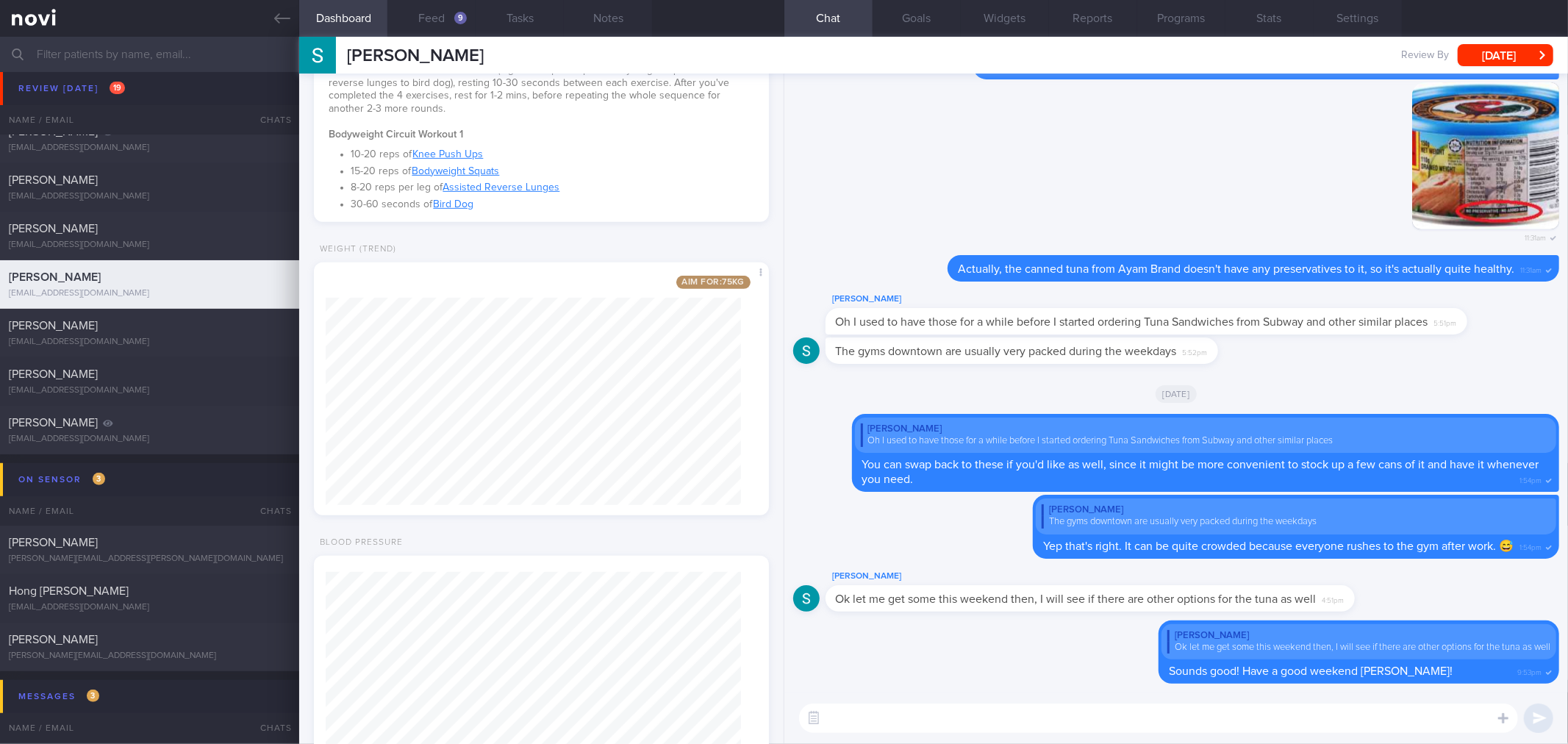
scroll to position [653, 0]
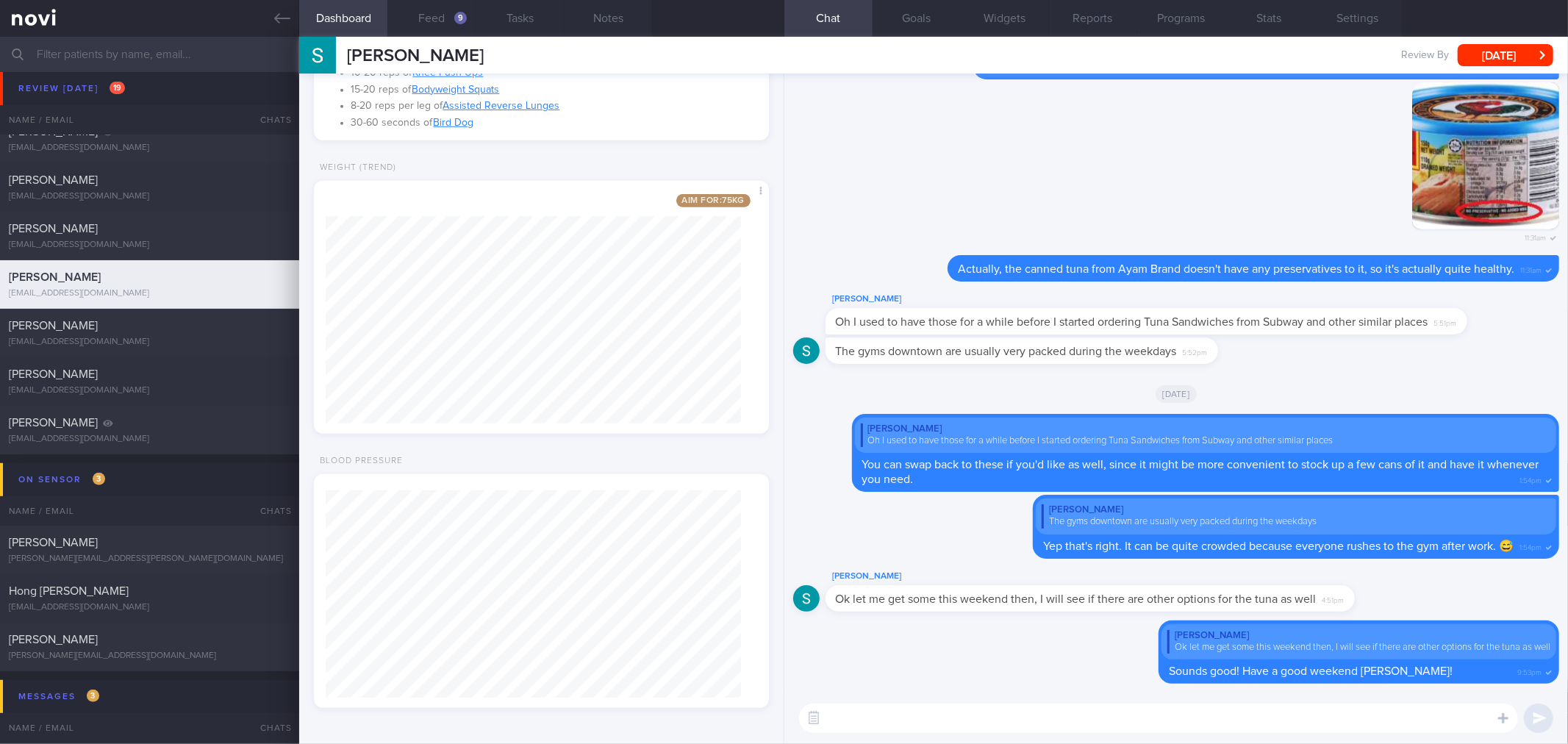
click at [958, 728] on textarea at bounding box center [1158, 718] width 719 height 30
type textarea "Good morning [PERSON_NAME]! Nice work bringing your weight back down to 76kg la…"
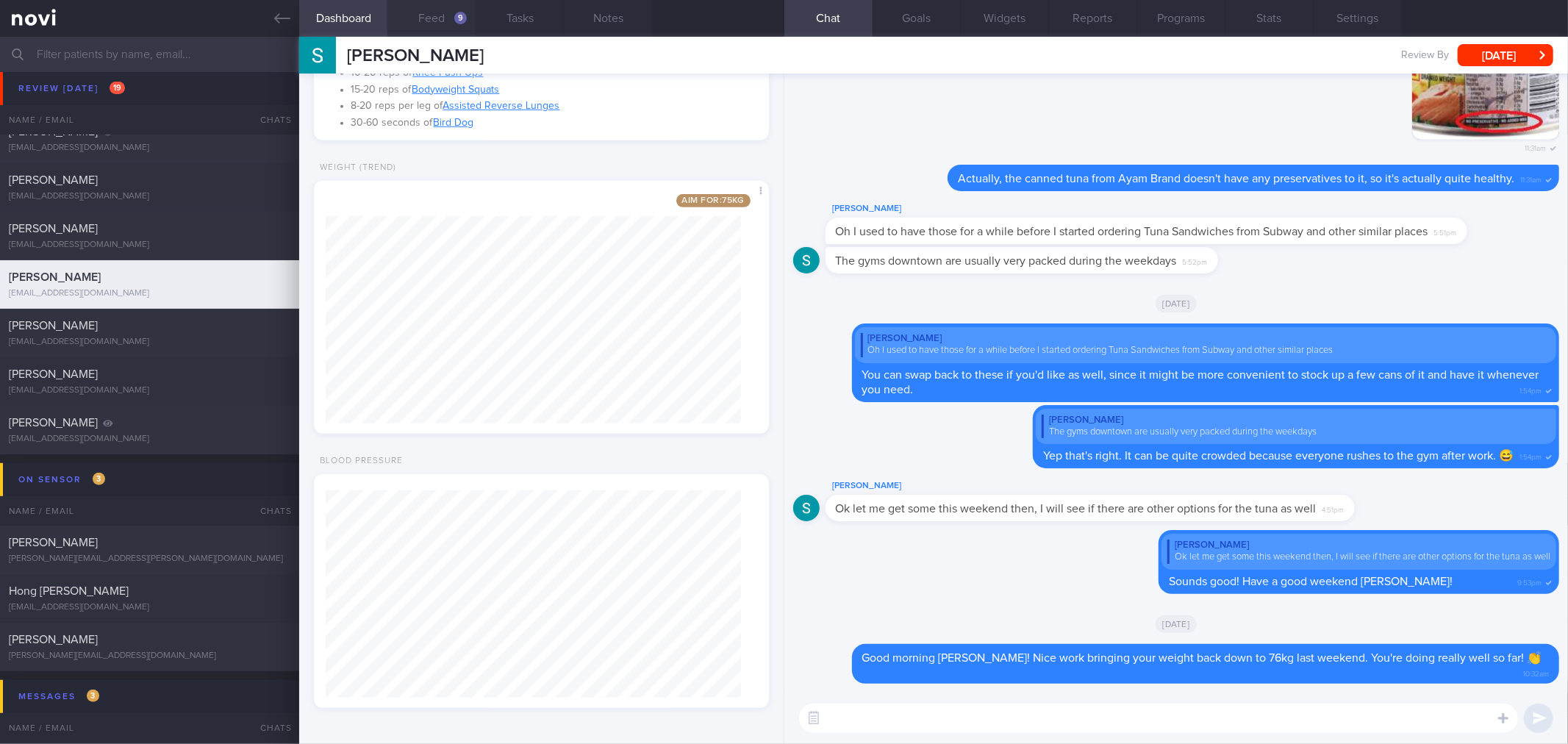
click at [457, 10] on button "Feed 9" at bounding box center [431, 19] width 88 height 37
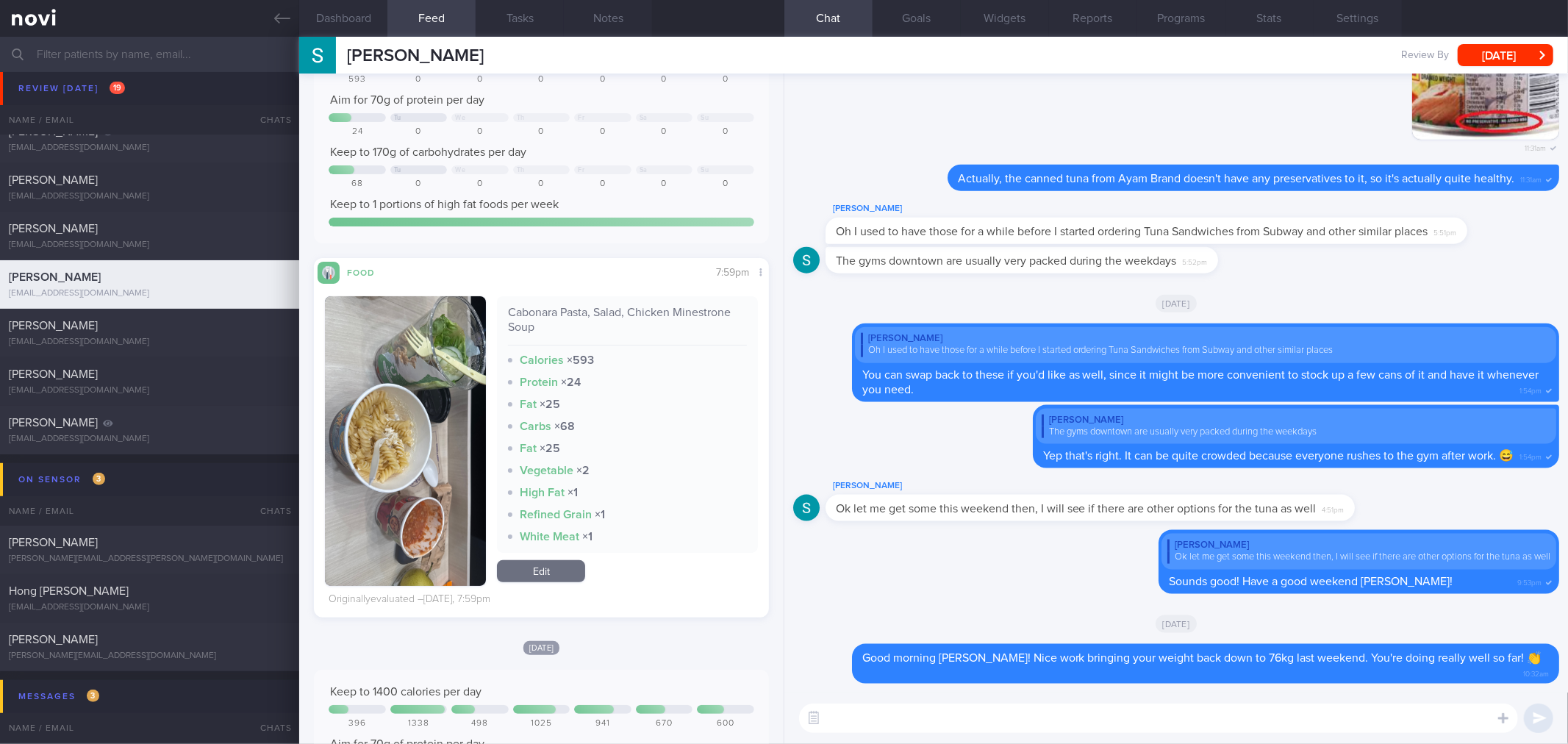
scroll to position [326, 0]
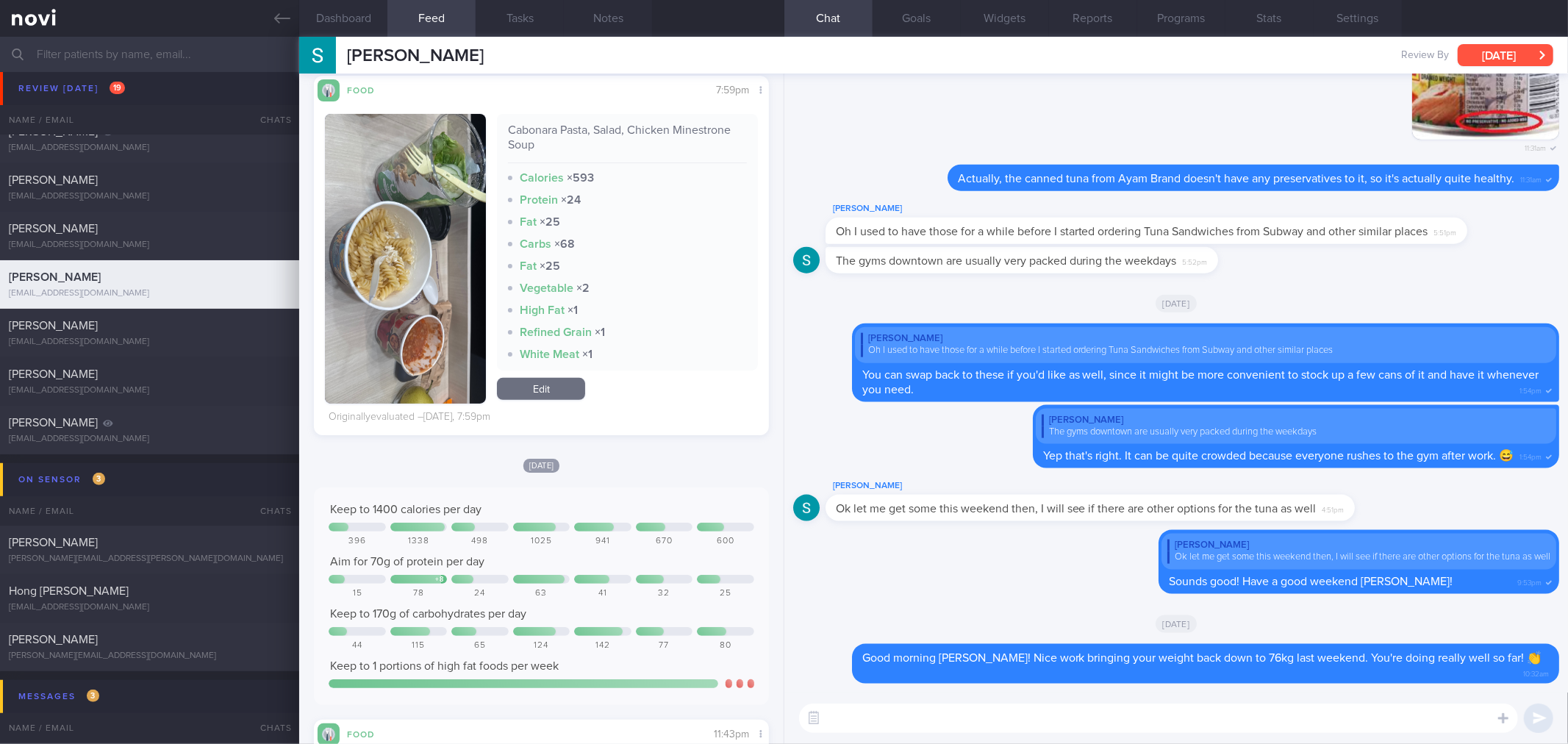
click at [1512, 51] on button "[DATE]" at bounding box center [1505, 55] width 96 height 22
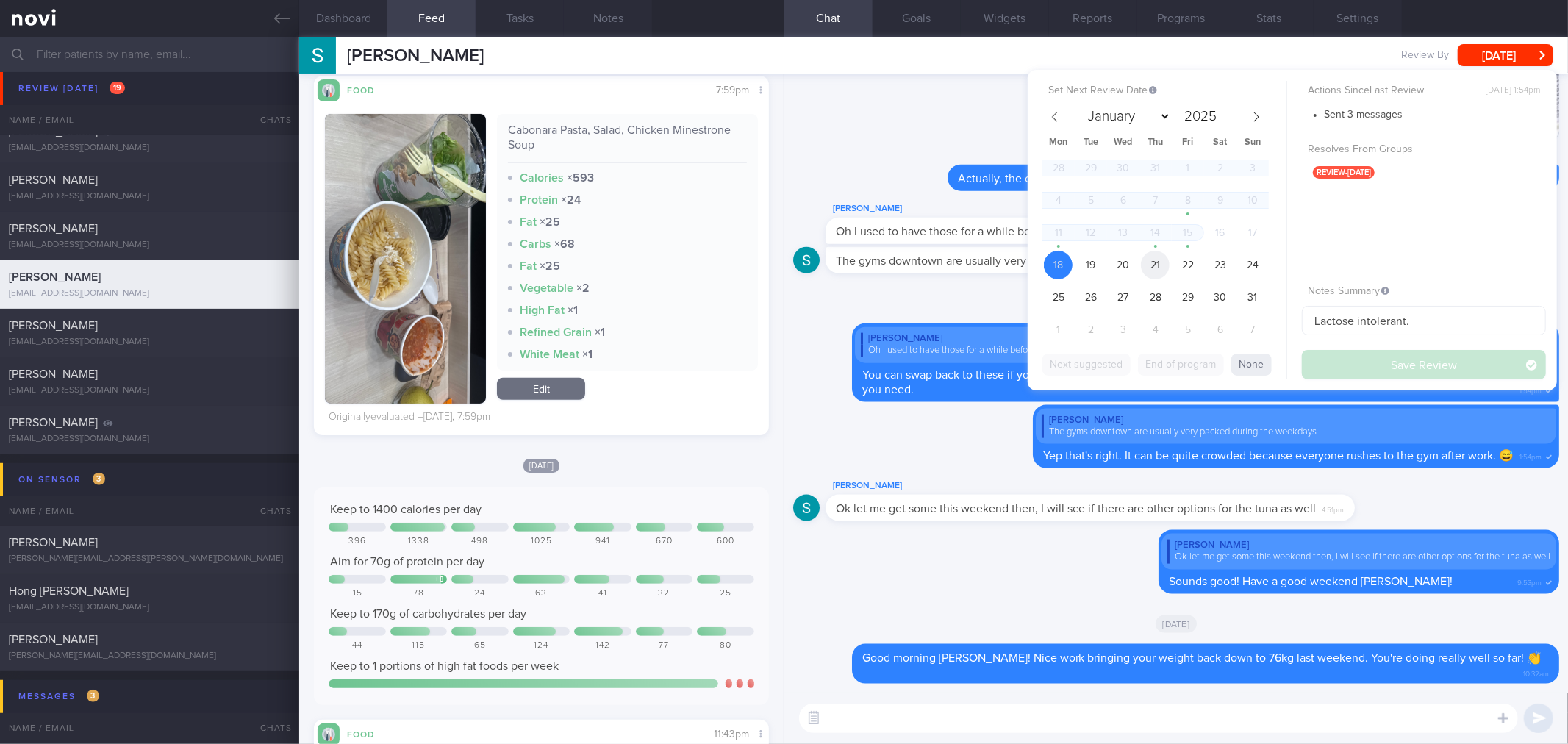
click at [1154, 267] on span "21" at bounding box center [1155, 265] width 29 height 29
click at [1414, 368] on button "Save Review" at bounding box center [1423, 365] width 244 height 30
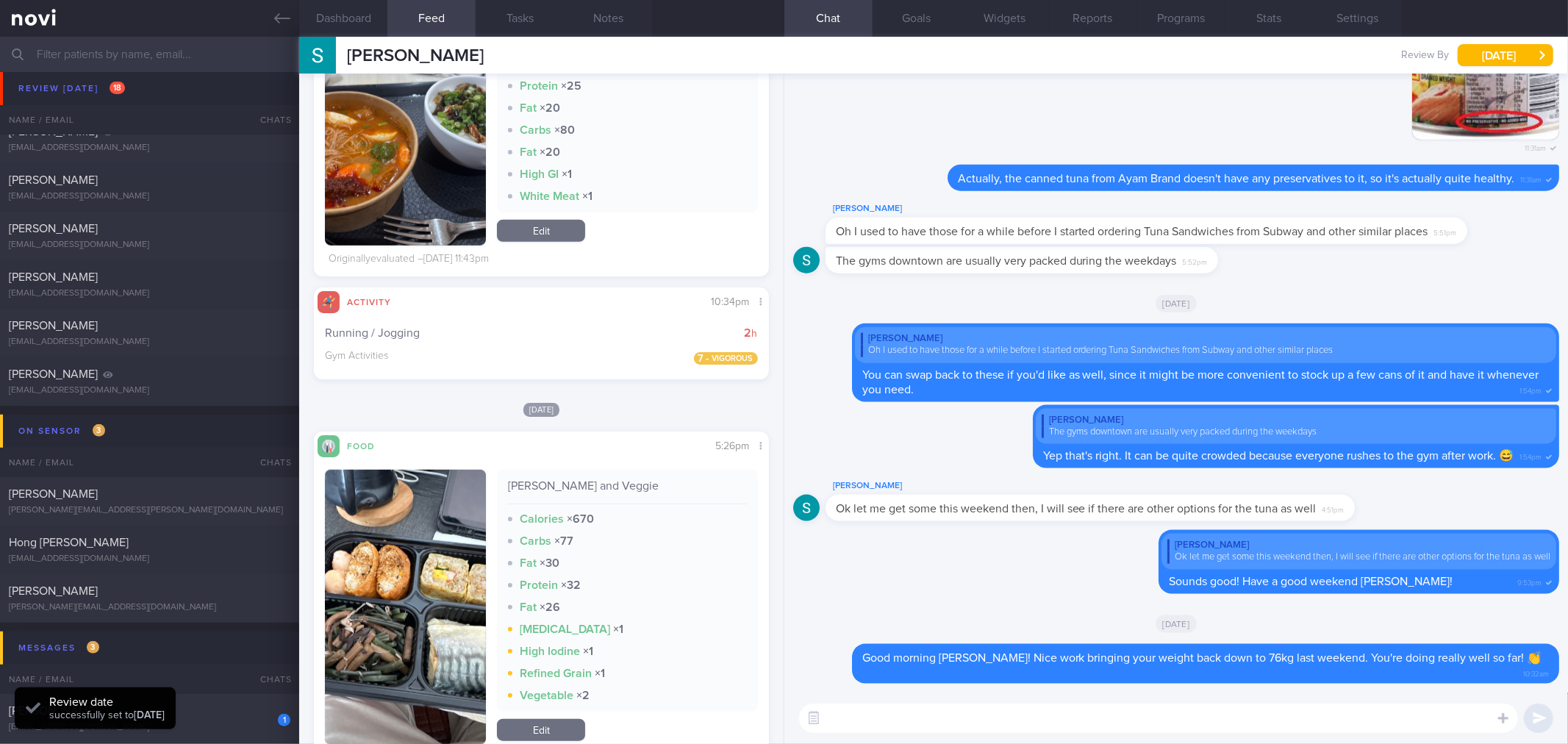
scroll to position [1306, 0]
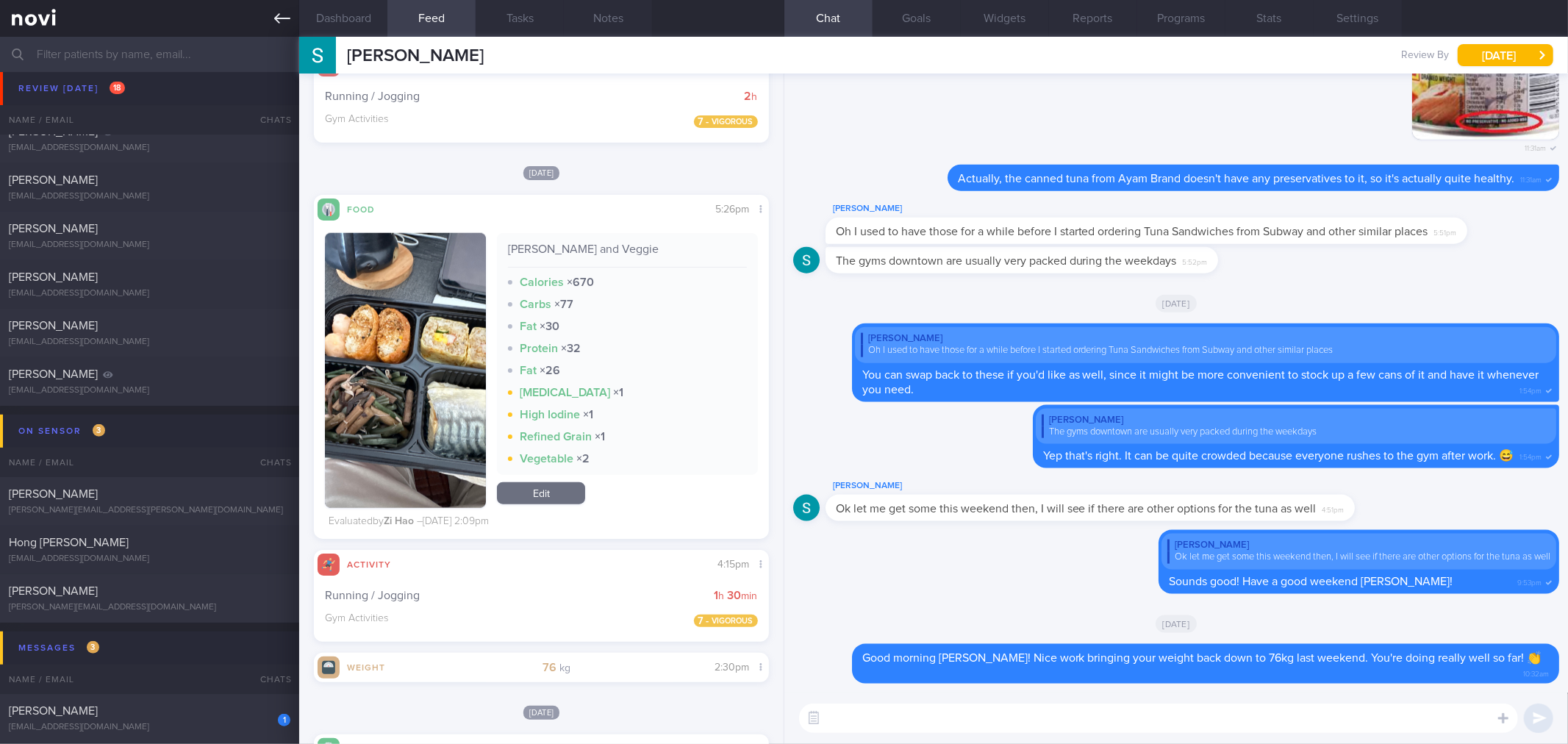
click at [282, 23] on icon at bounding box center [283, 19] width 16 height 16
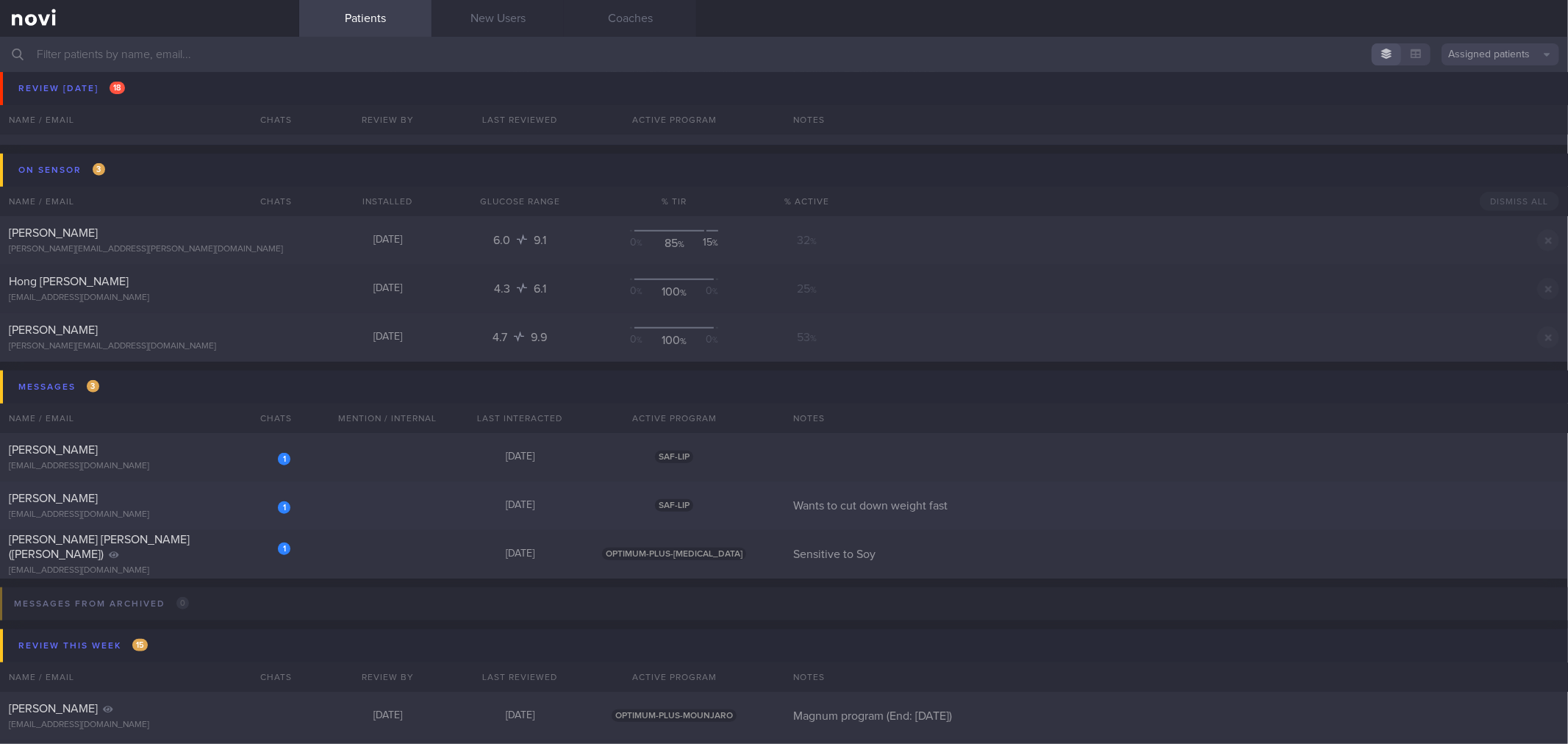
scroll to position [980, 0]
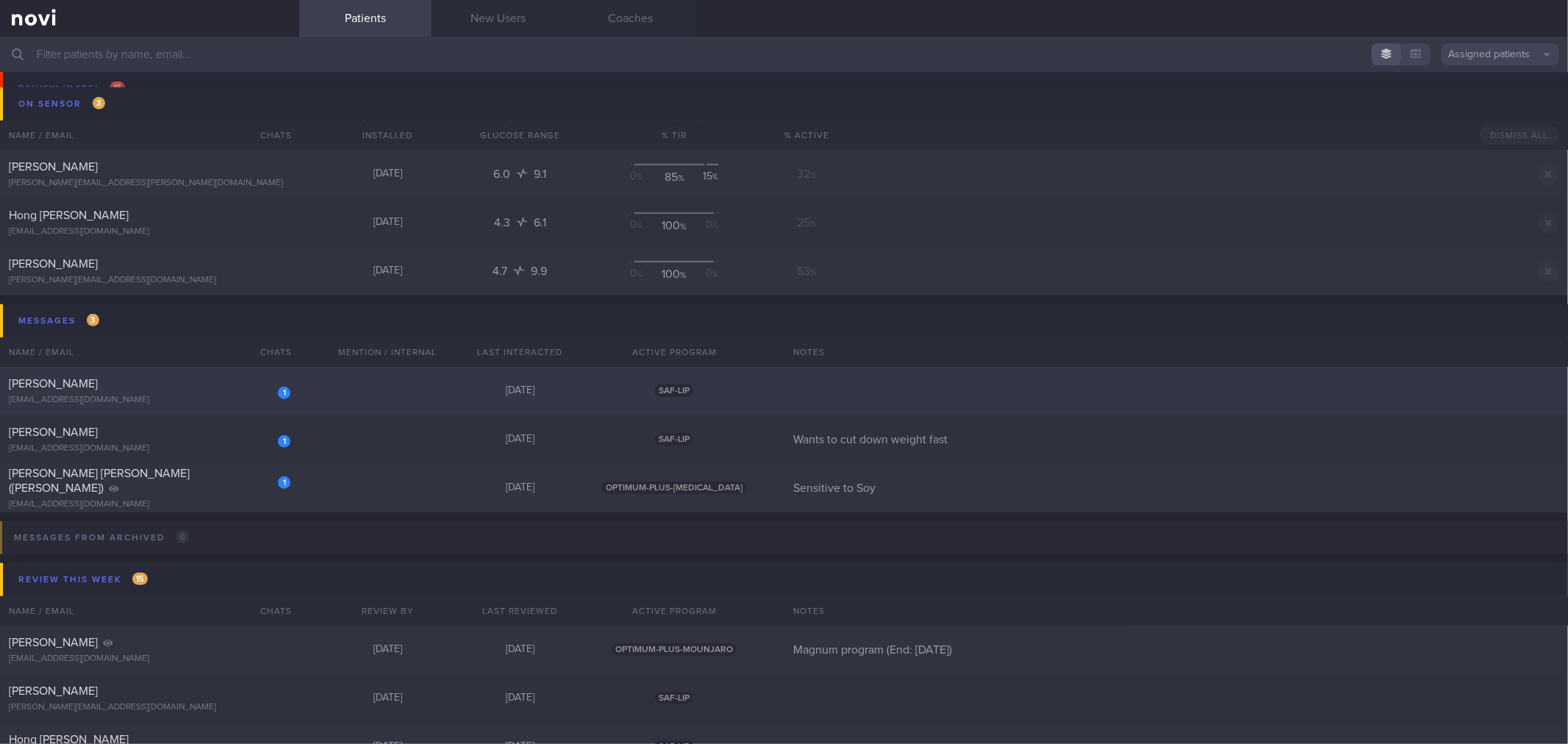
click at [206, 405] on div "[EMAIL_ADDRESS][DOMAIN_NAME]" at bounding box center [150, 400] width 282 height 11
select select "7"
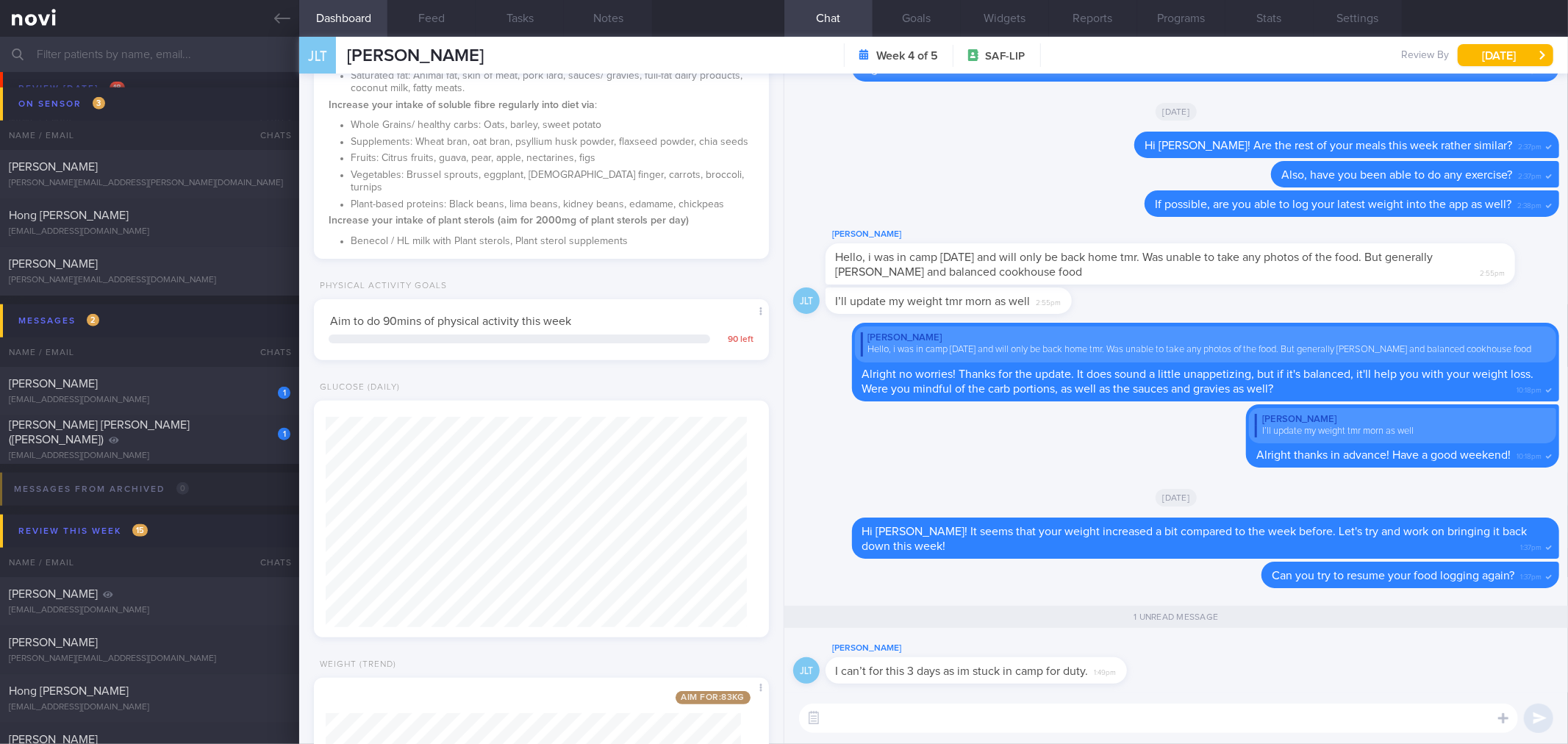
scroll to position [490, 0]
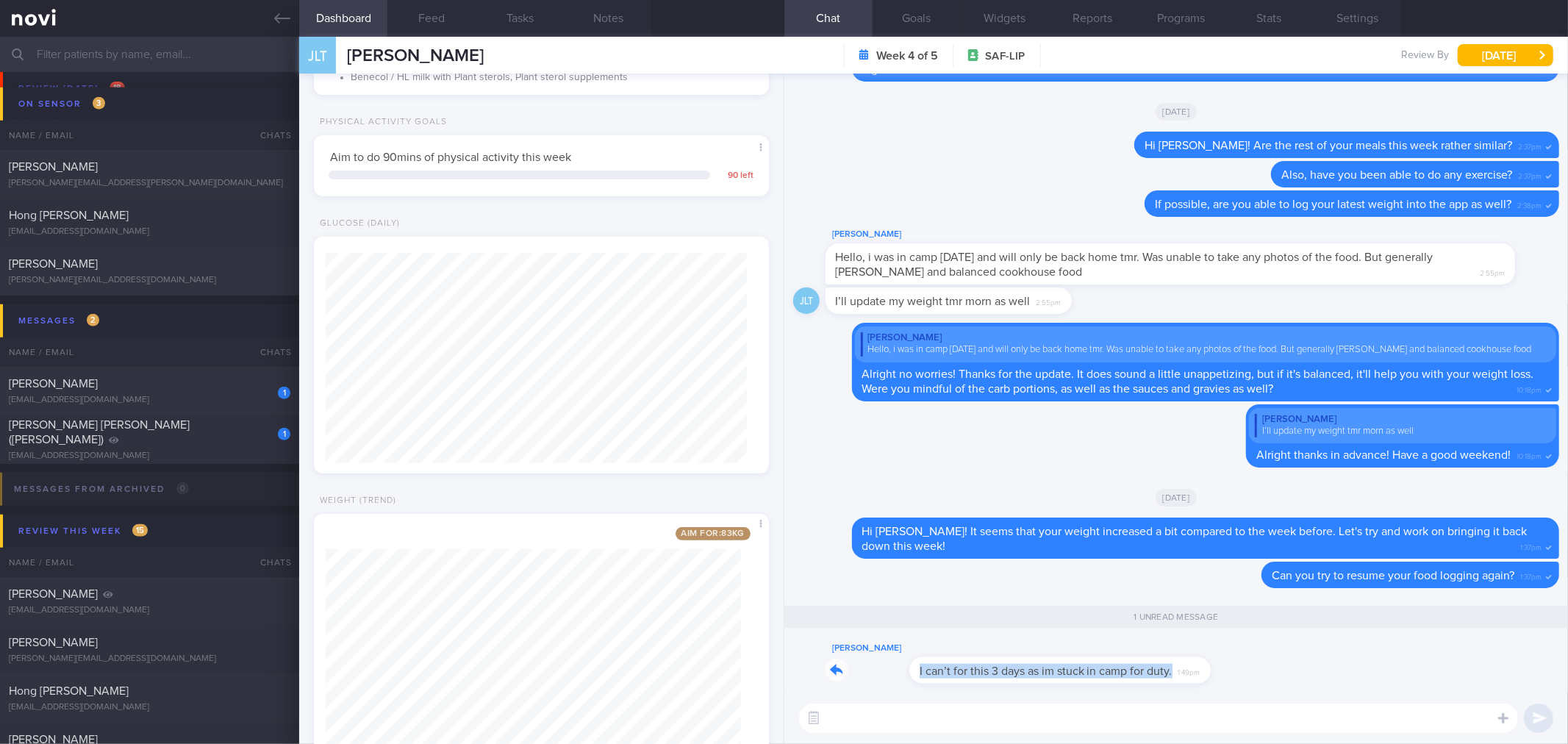
drag, startPoint x: 1122, startPoint y: 673, endPoint x: 1358, endPoint y: 669, distance: 236.0
click at [1364, 669] on div "JLT [PERSON_NAME] I can’t for this 3 days as im stuck in camp for duty. 1:49pm" at bounding box center [1176, 665] width 766 height 53
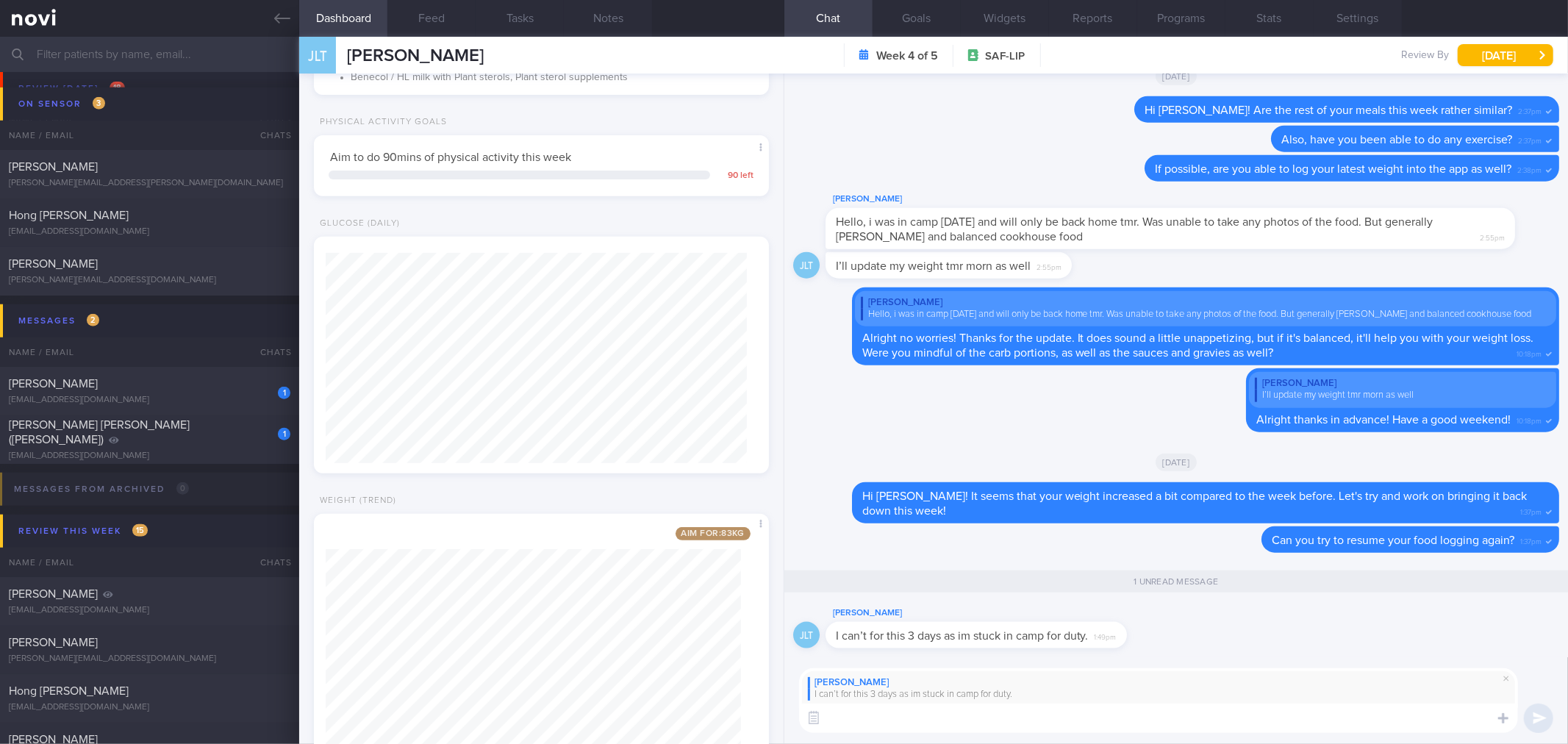
click at [972, 734] on div "[PERSON_NAME] I can’t for this 3 days as im stuck in camp for duty. ​ ​" at bounding box center [1176, 701] width 783 height 88
click at [982, 720] on textarea at bounding box center [1158, 718] width 719 height 30
click at [1100, 717] on textarea at bounding box center [1158, 718] width 719 height 30
click at [428, 12] on button "Feed" at bounding box center [431, 19] width 88 height 37
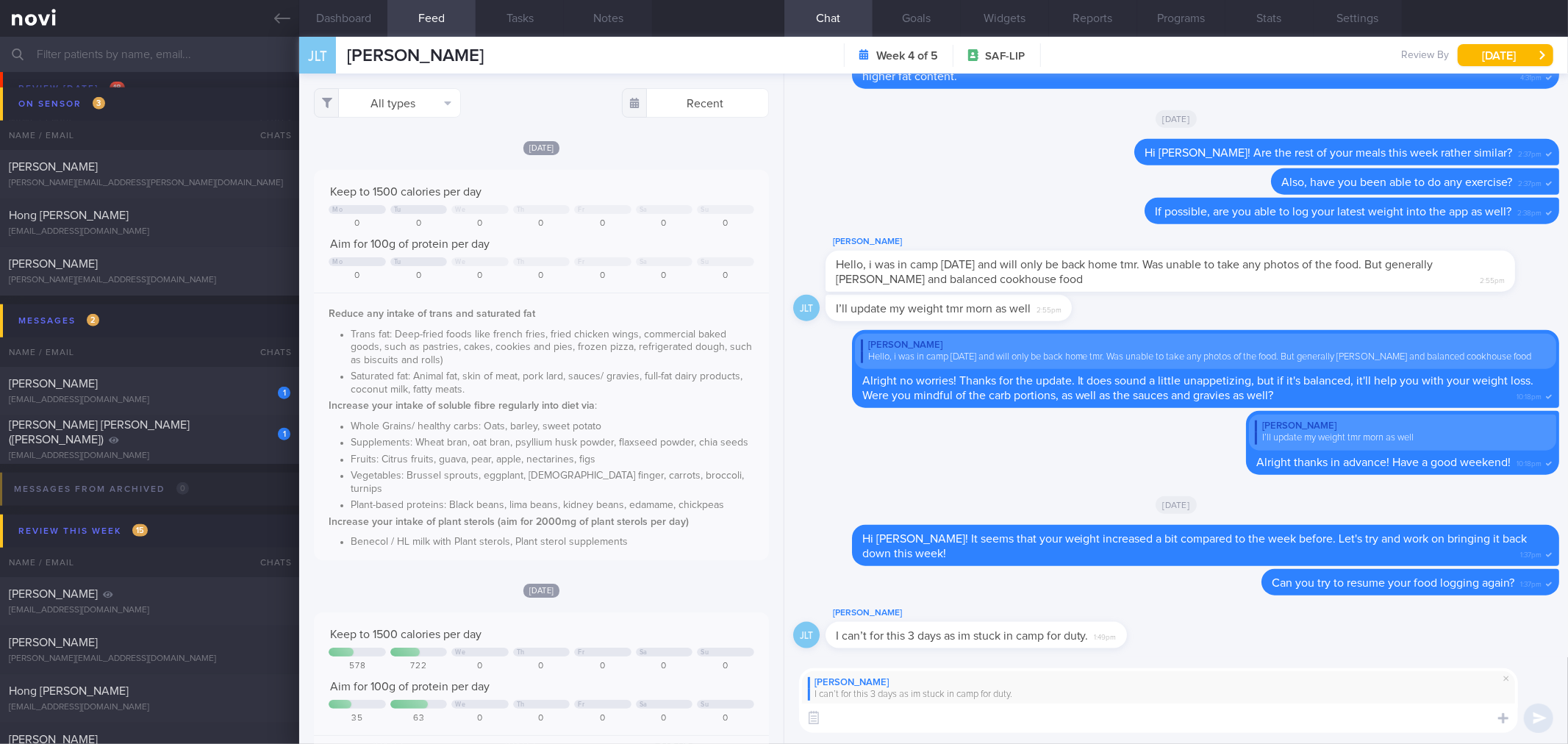
scroll to position [408, 0]
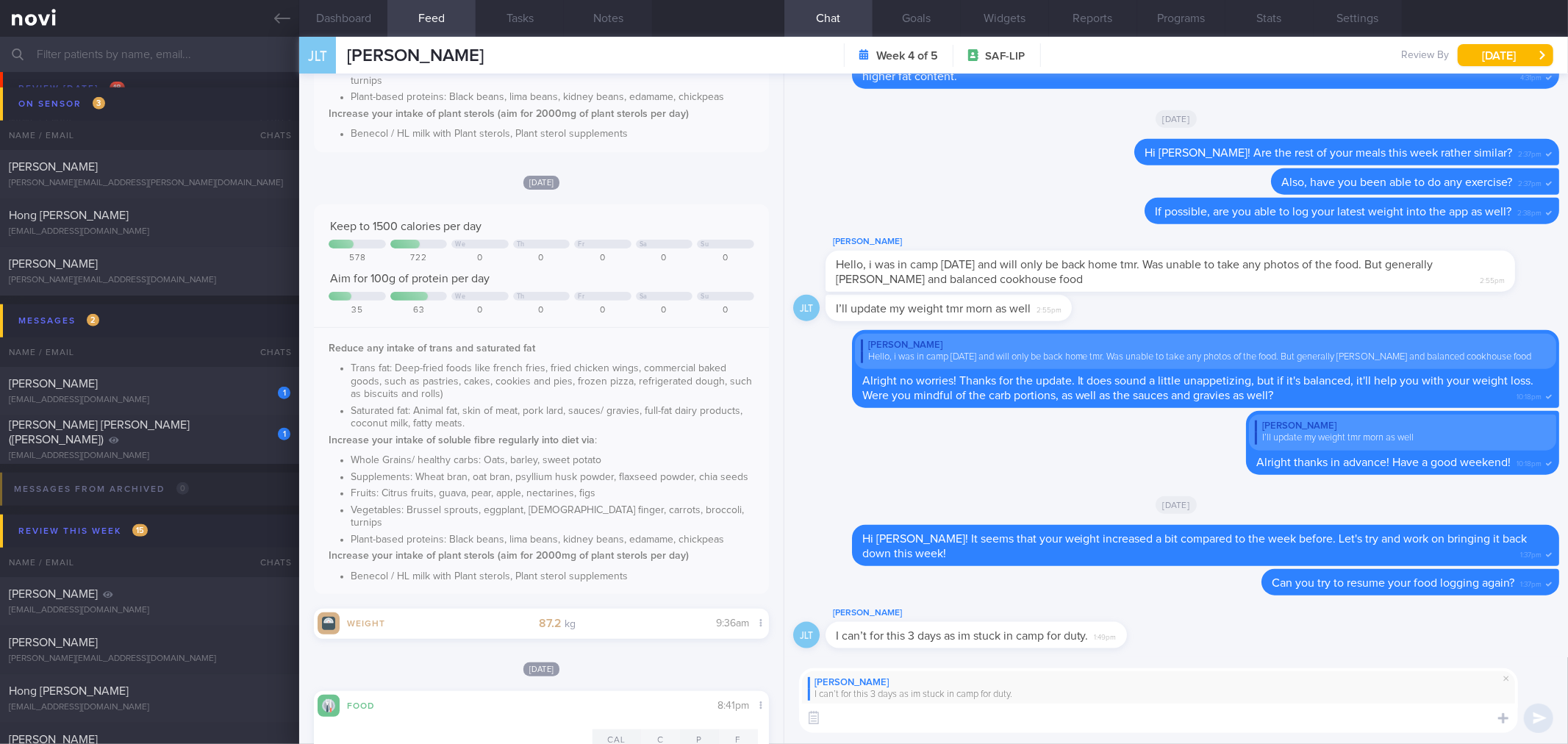
click at [1039, 733] on div "[PERSON_NAME] I can’t for this 3 days as im stuck in camp for duty. ​ ​" at bounding box center [1176, 701] width 783 height 88
click at [1046, 717] on textarea at bounding box center [1158, 718] width 719 height 30
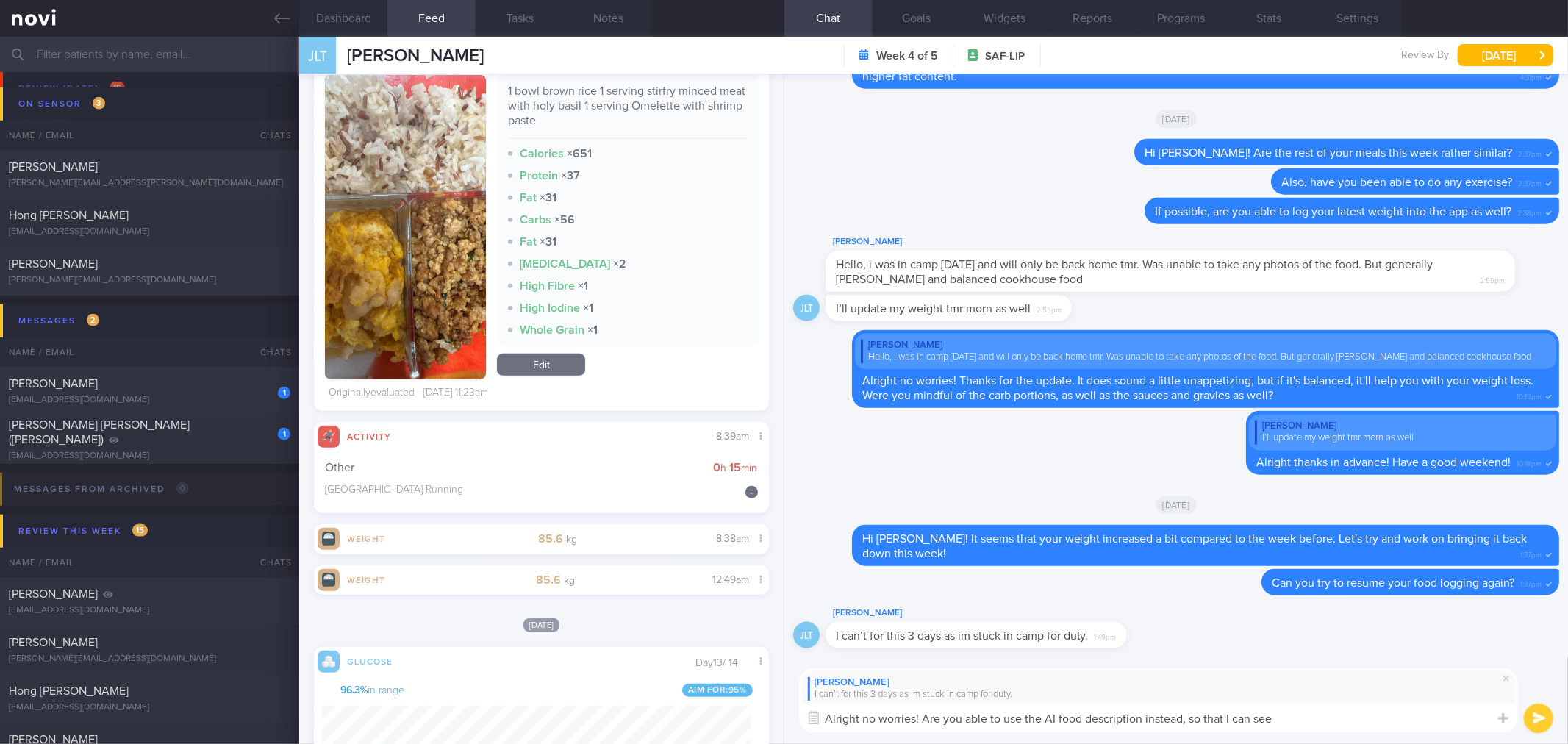
scroll to position [263, 429]
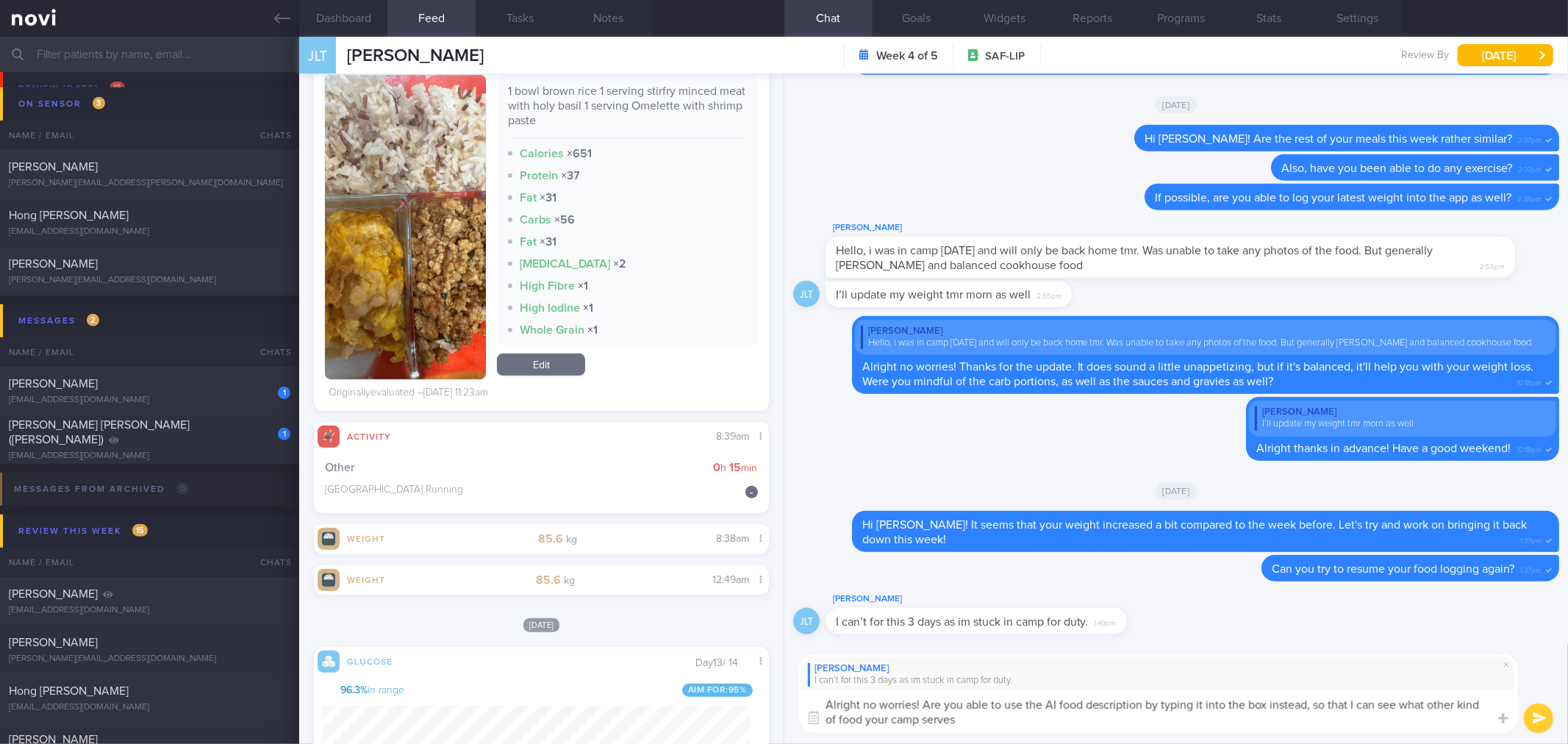
type textarea "Alright no worries! Are you able to use the AI food description by typing it in…"
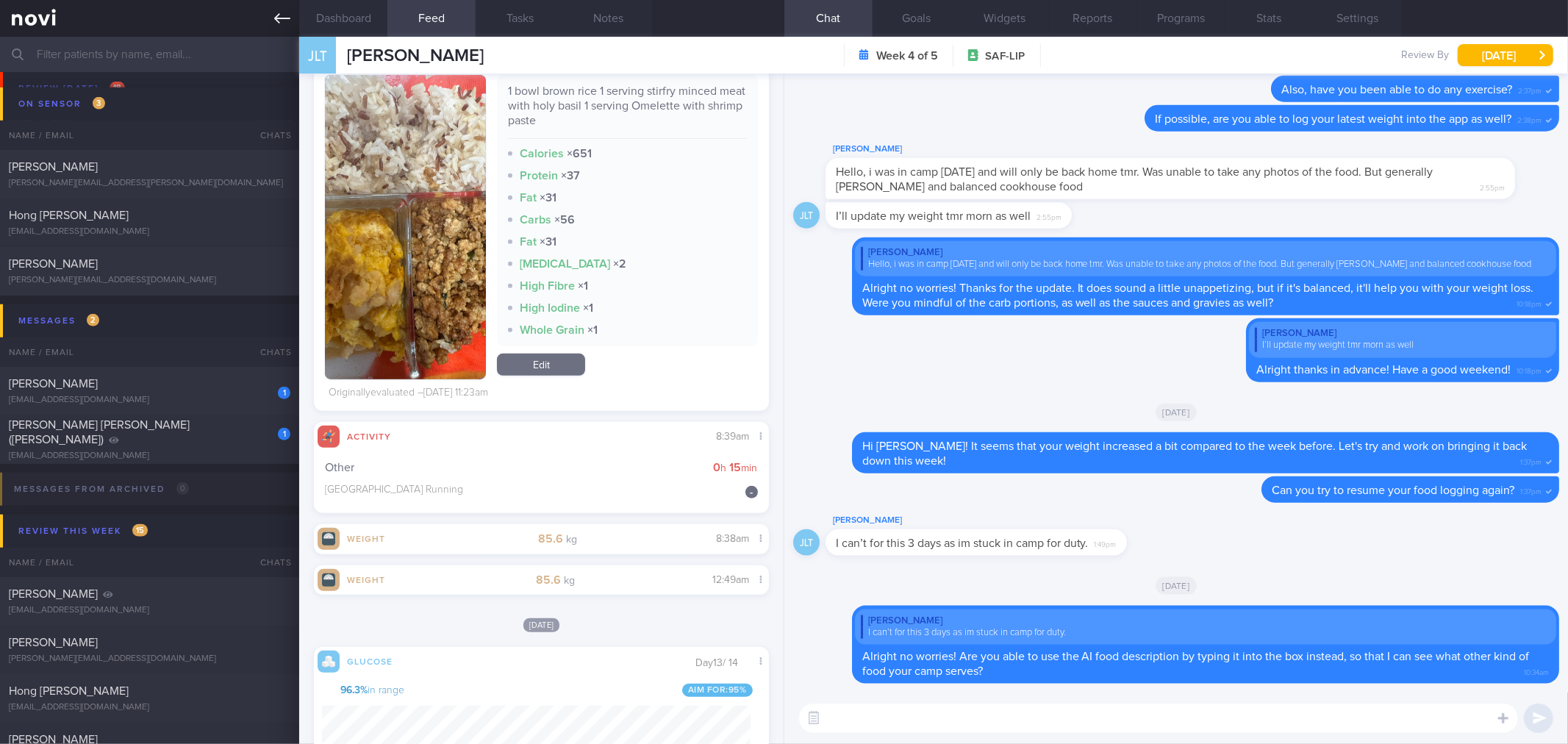
click at [269, 33] on link at bounding box center [149, 19] width 299 height 37
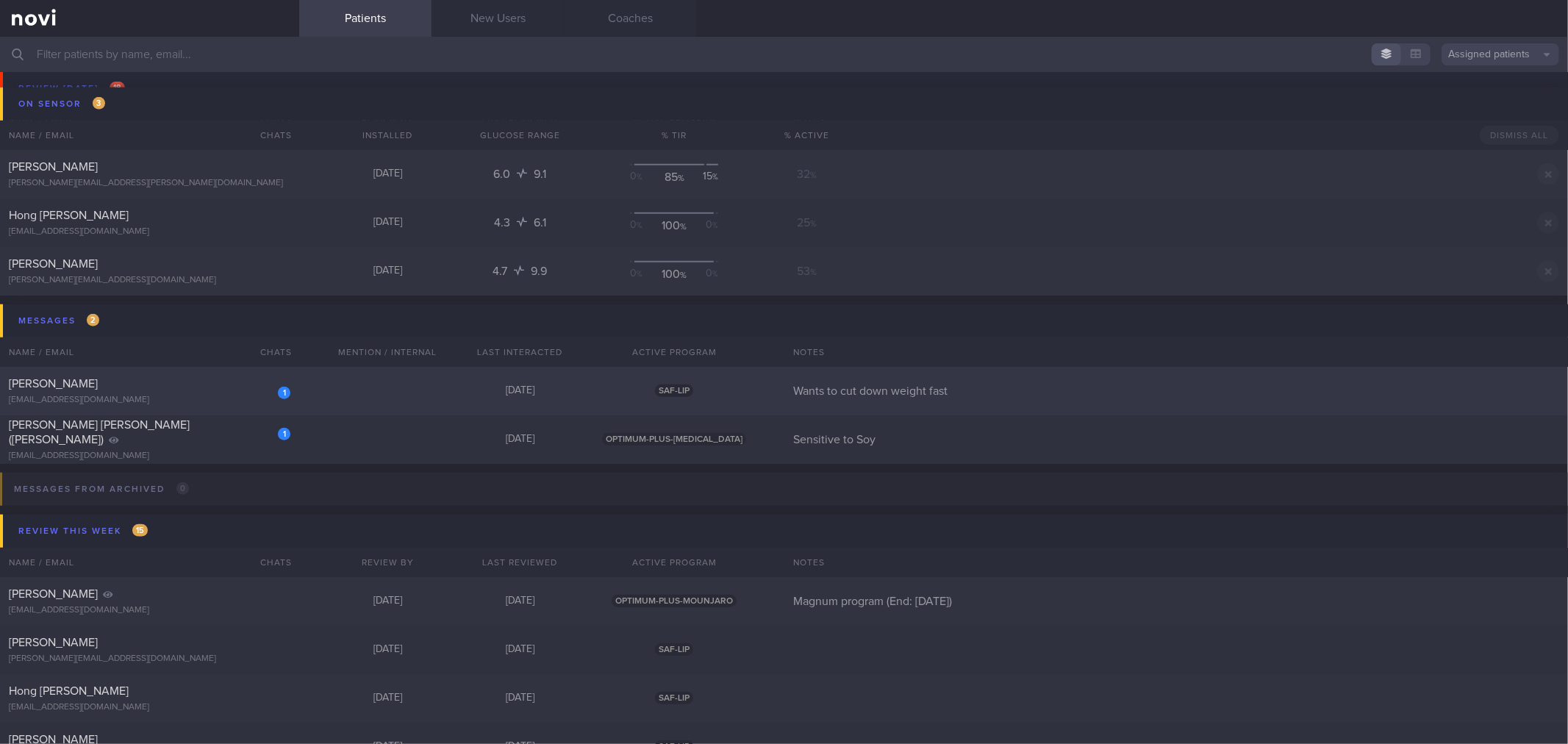
click at [240, 382] on div "[PERSON_NAME]" at bounding box center [148, 383] width 278 height 15
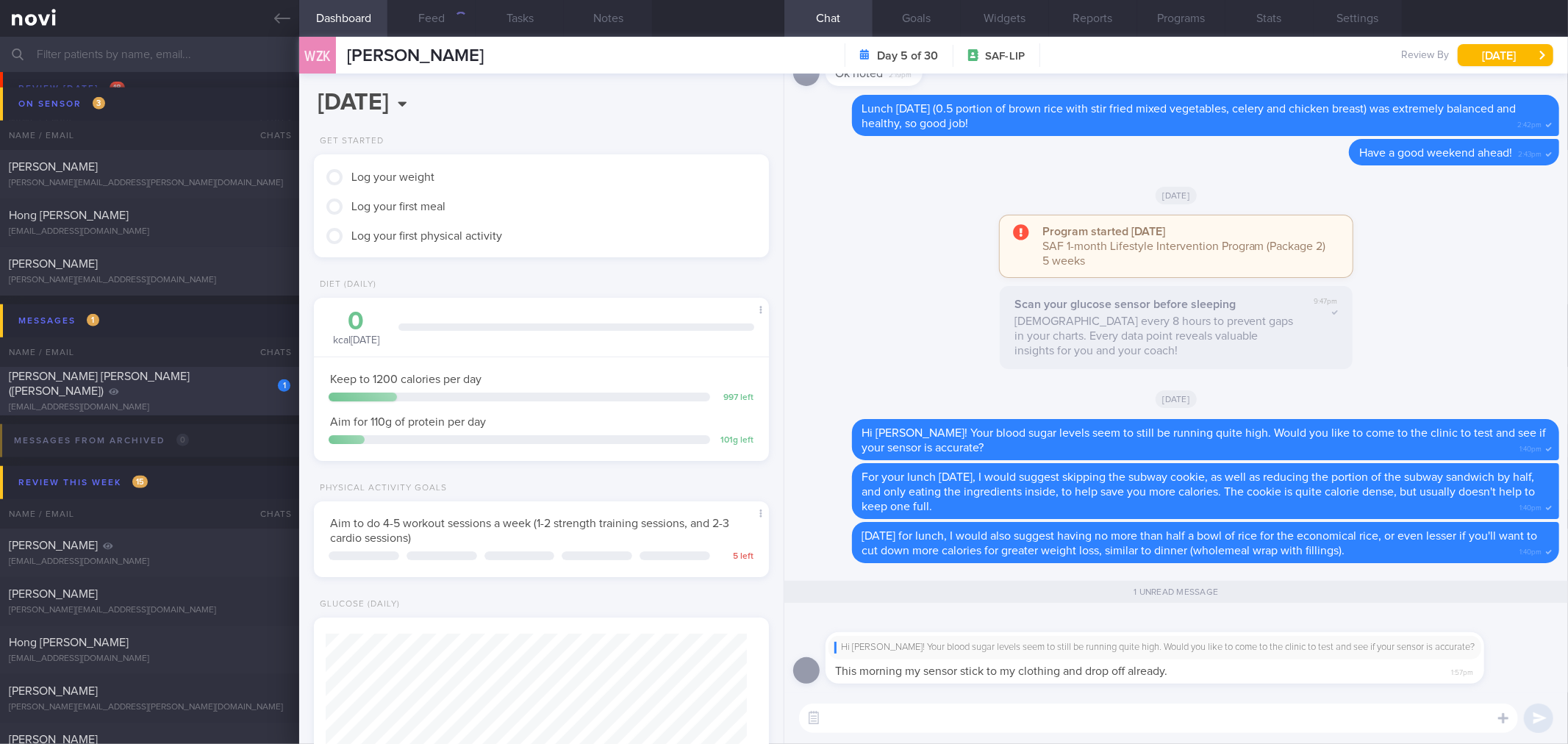
scroll to position [210, 421]
drag, startPoint x: 1038, startPoint y: 660, endPoint x: 1386, endPoint y: 658, distance: 348.0
click at [1386, 658] on div "Hi [PERSON_NAME]! Your blood sugar levels seem to still be running quite high. …" at bounding box center [1176, 648] width 702 height 69
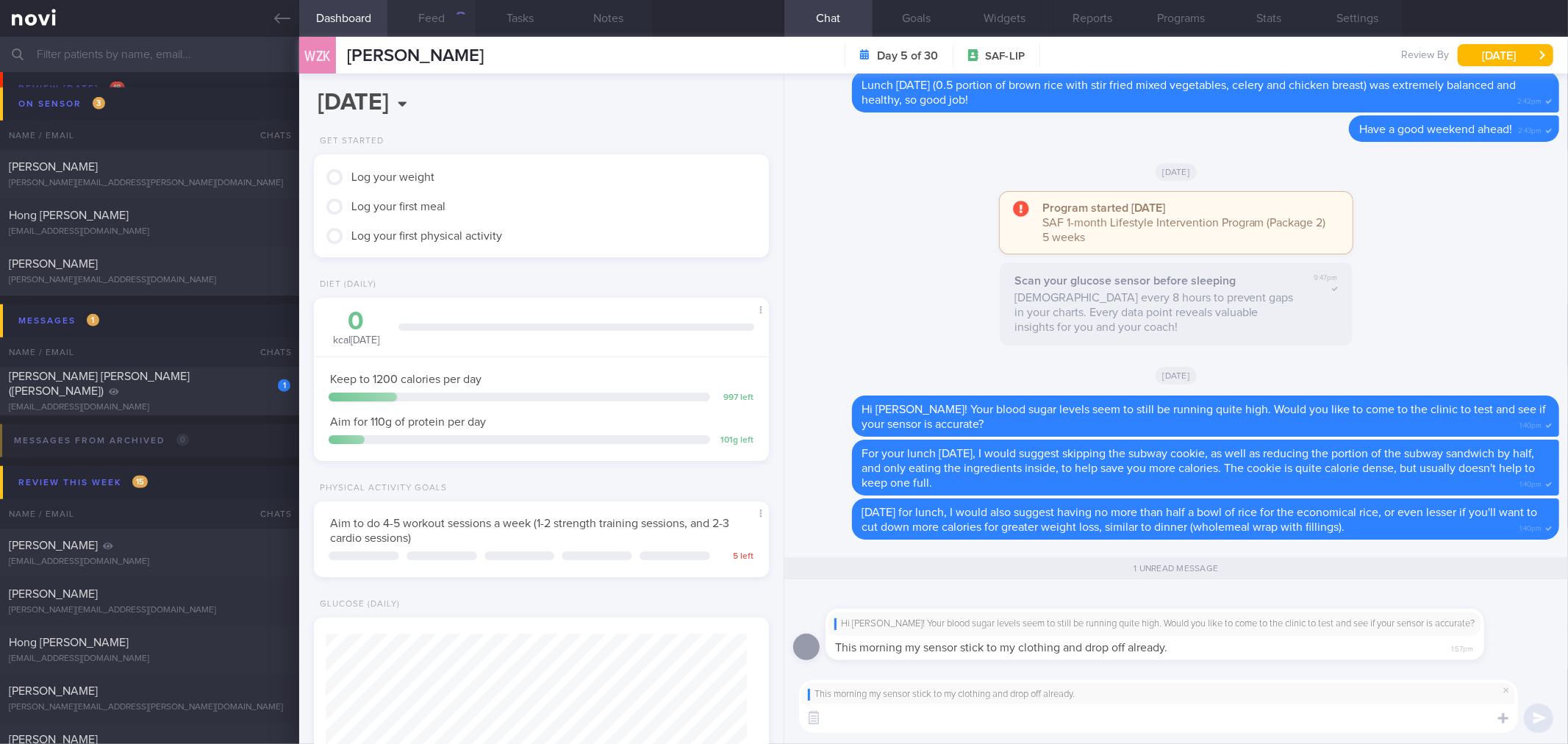
click at [429, 16] on button "Feed" at bounding box center [431, 19] width 88 height 37
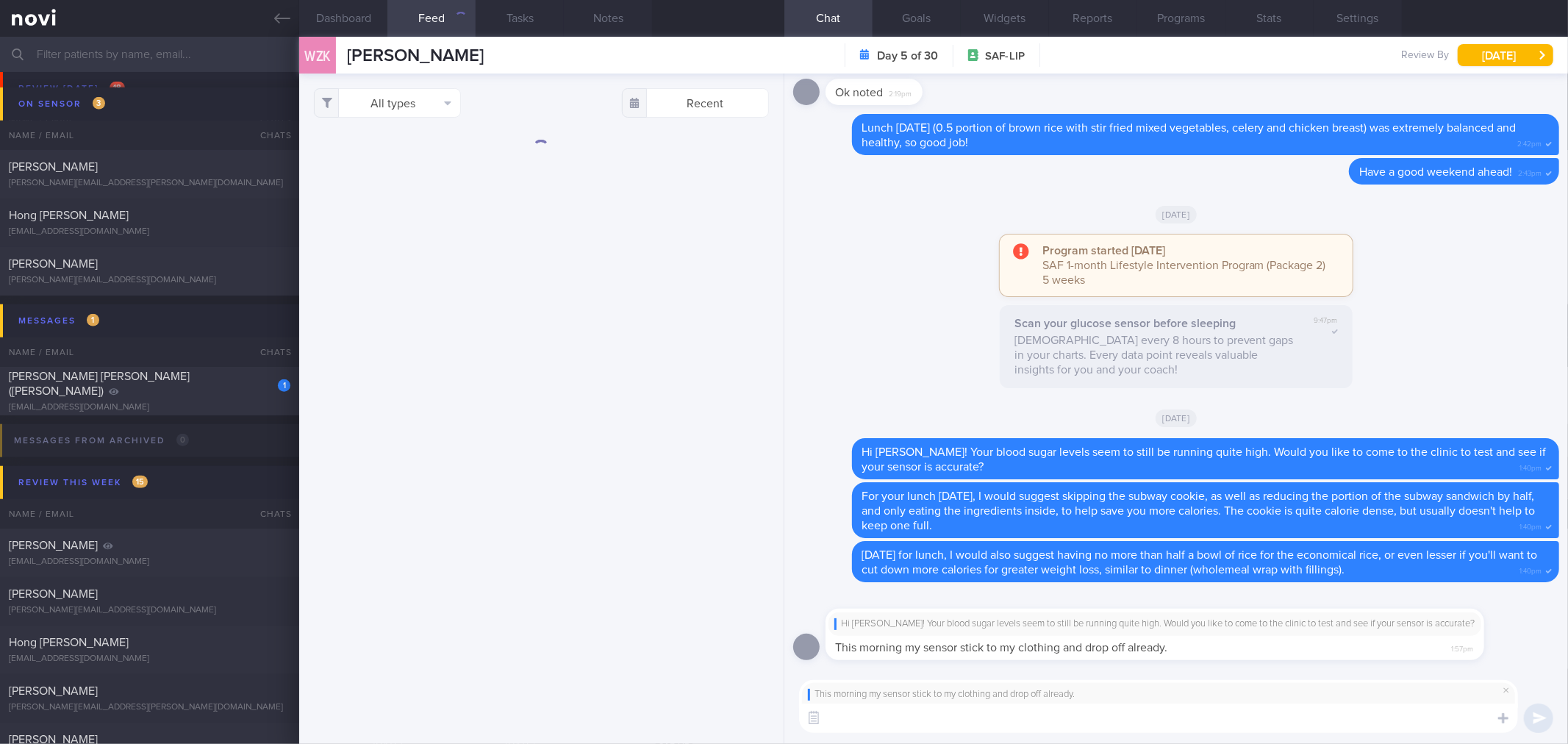
click at [961, 724] on textarea at bounding box center [1158, 718] width 719 height 30
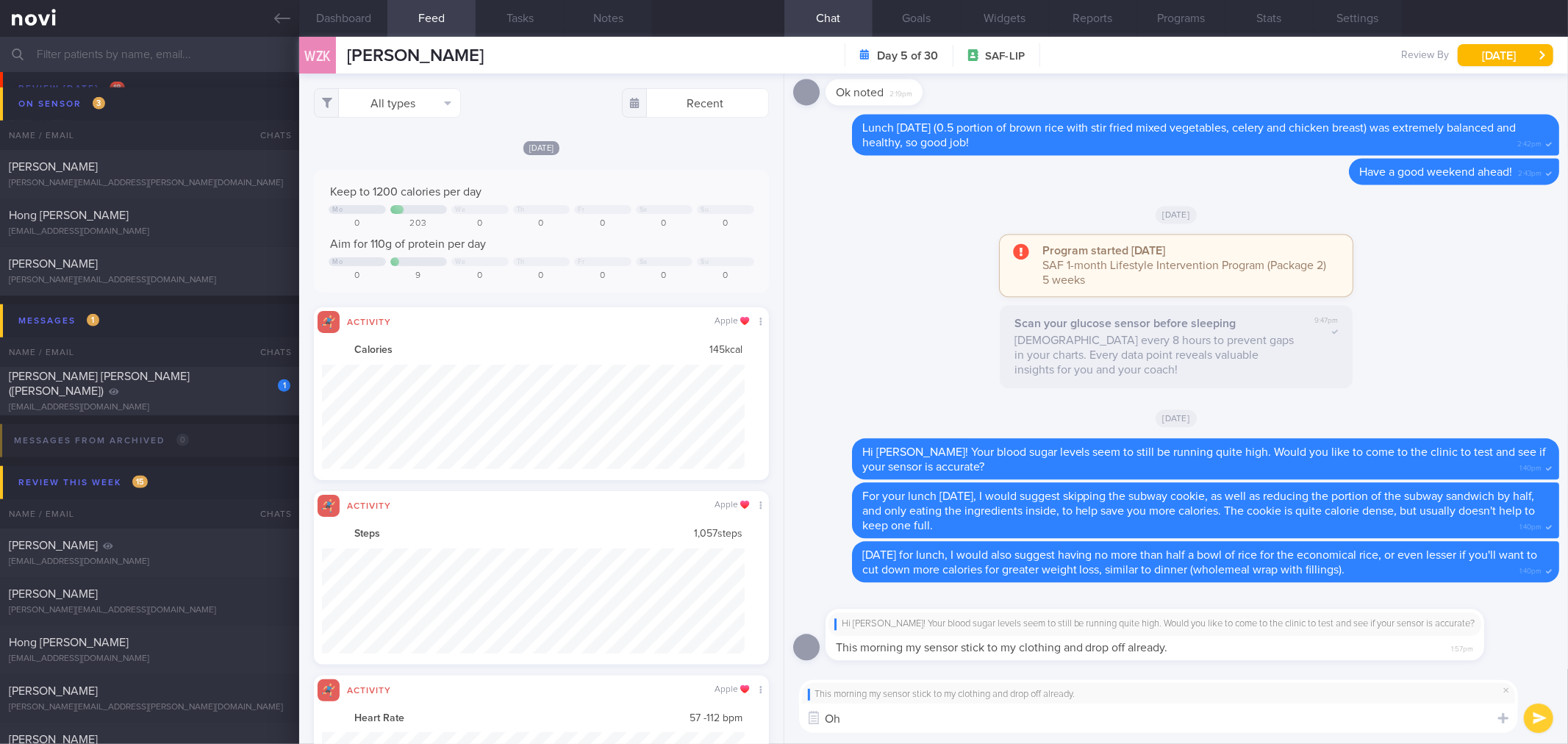
scroll to position [105, 423]
type textarea "Oh okay! Would you like to come to our clinic to get a replacement sensor?"
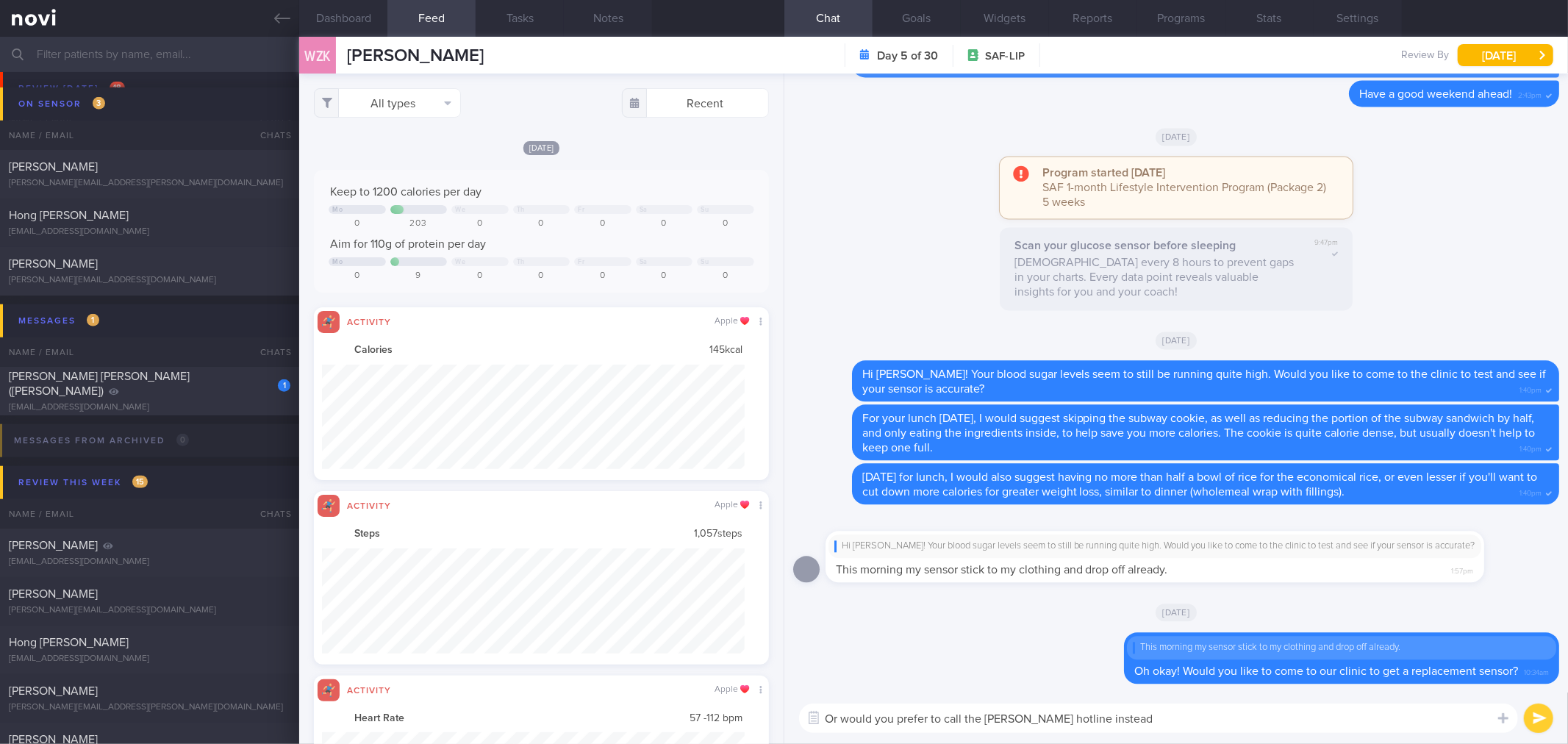
type textarea "Or would you prefer to call the [PERSON_NAME] hotline instead?"
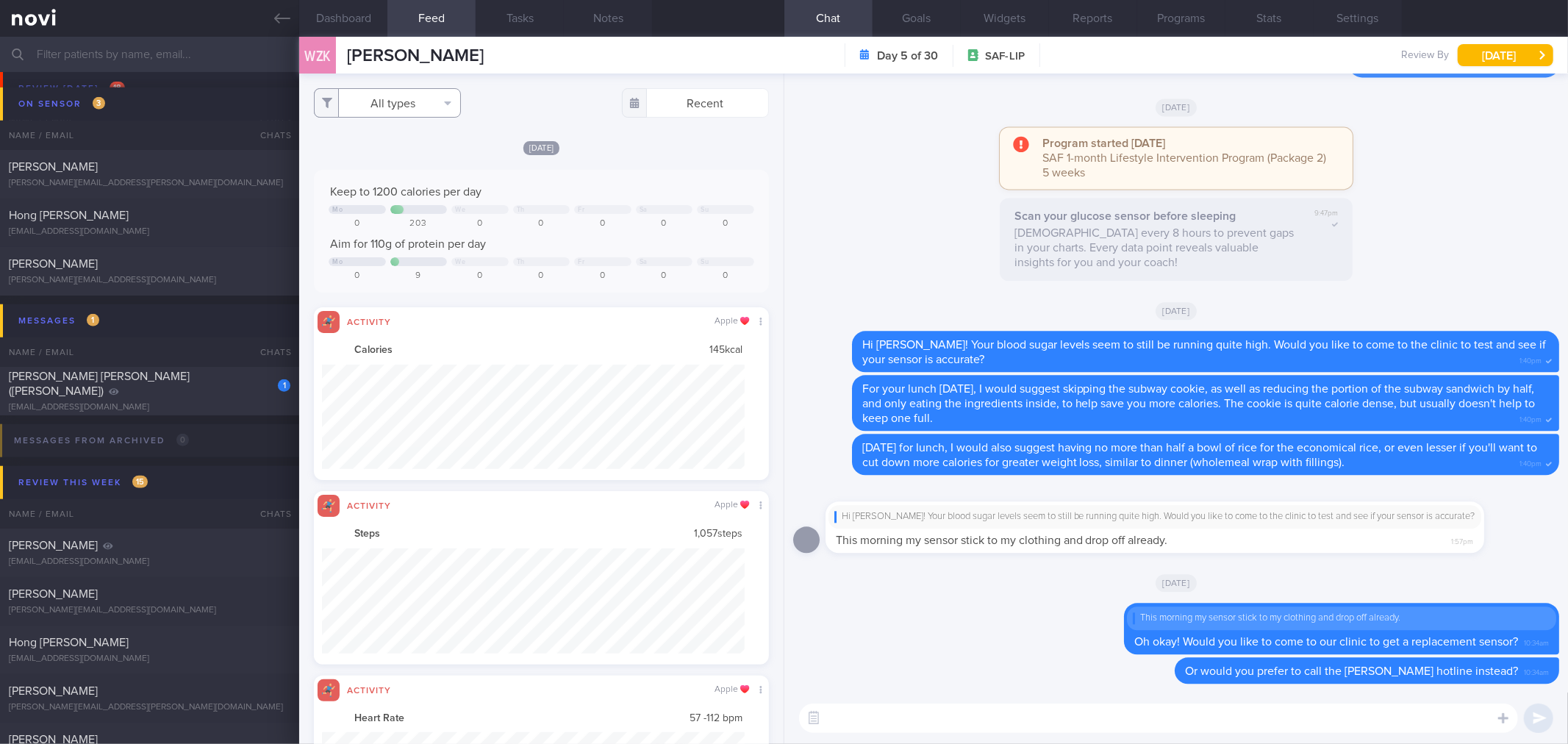
click at [418, 101] on button "All types" at bounding box center [387, 103] width 147 height 30
click at [403, 148] on button "Activity" at bounding box center [387, 154] width 145 height 22
checkbox input "false"
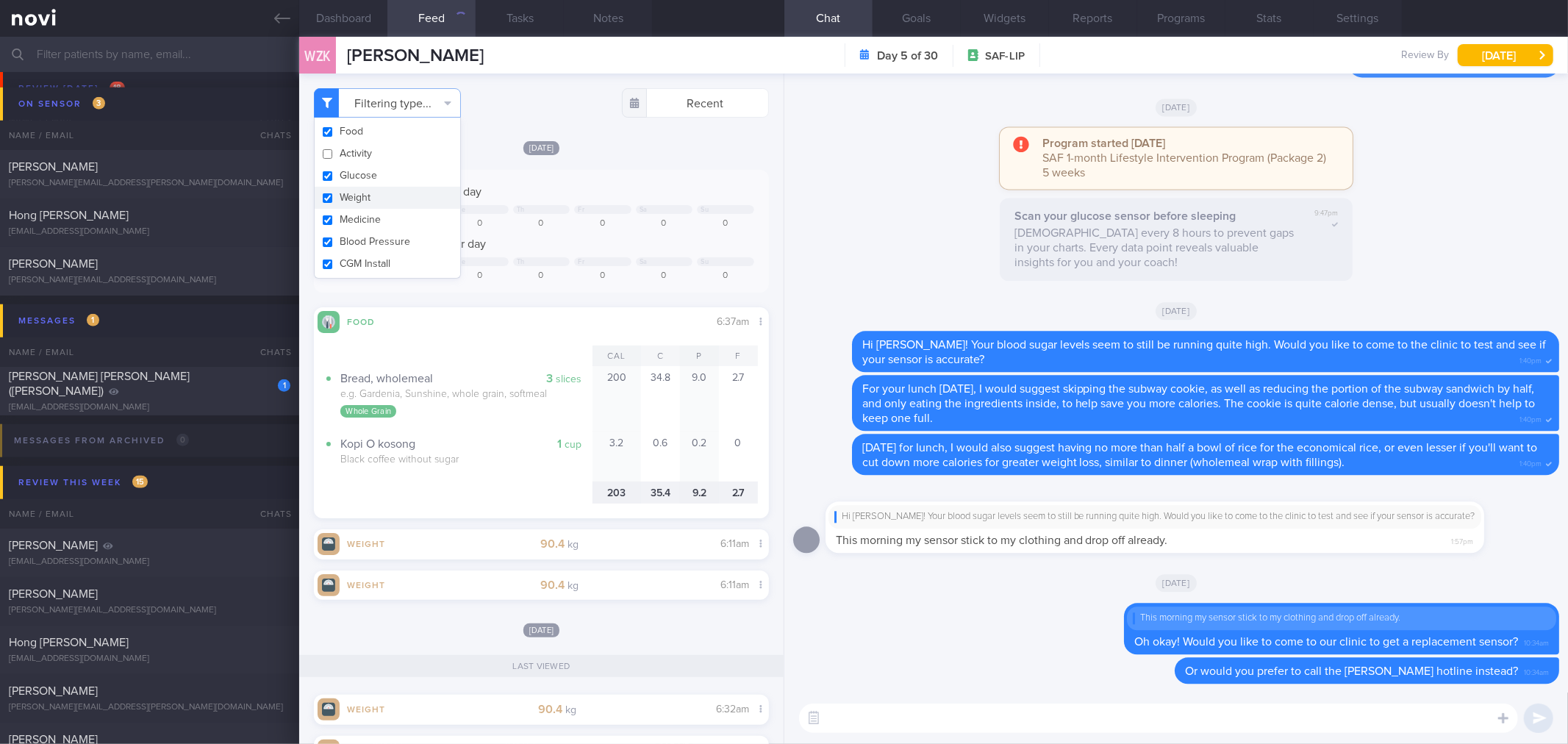
click at [404, 195] on button "Weight" at bounding box center [387, 198] width 145 height 22
click at [637, 149] on div "[DATE]" at bounding box center [541, 147] width 454 height 16
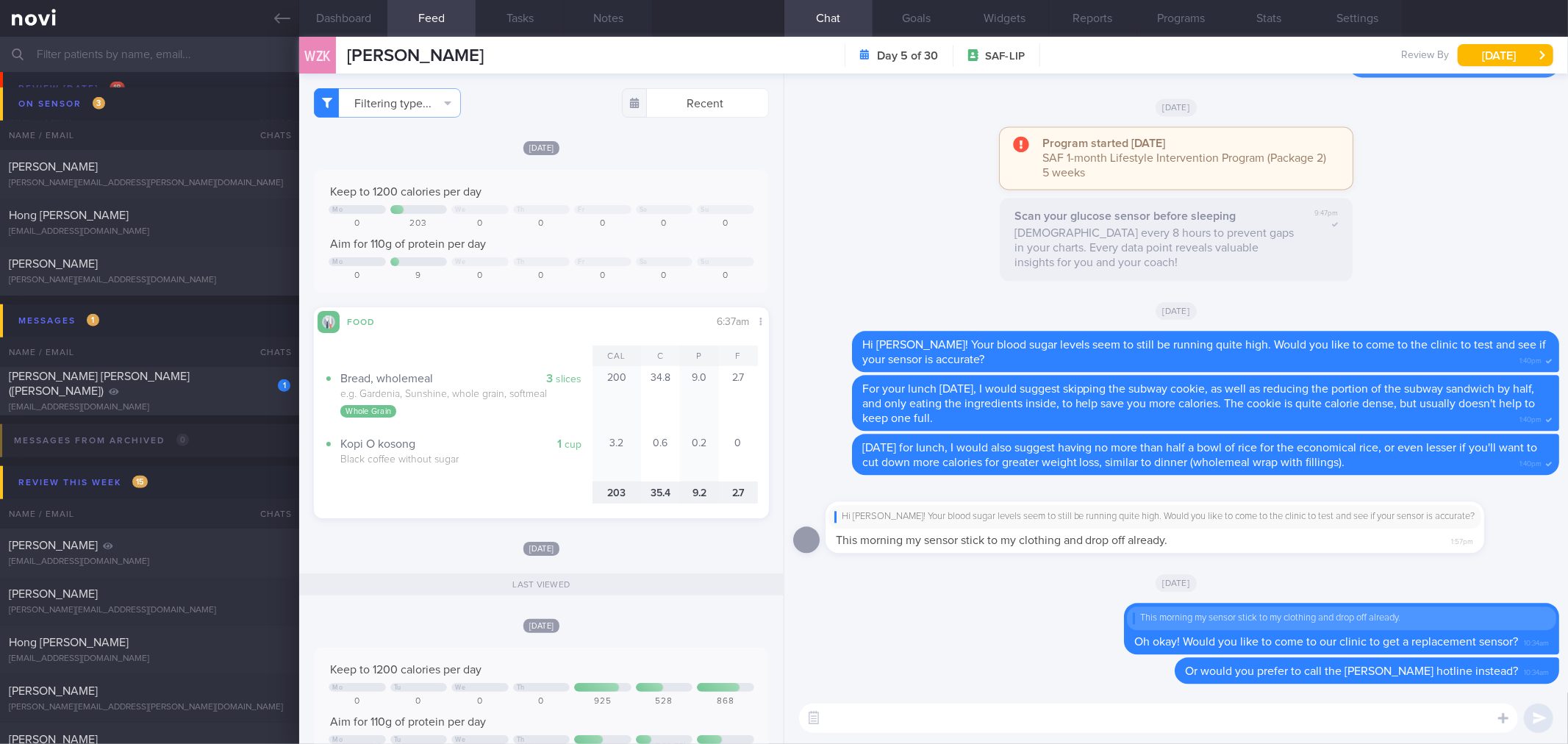
checkbox input "false"
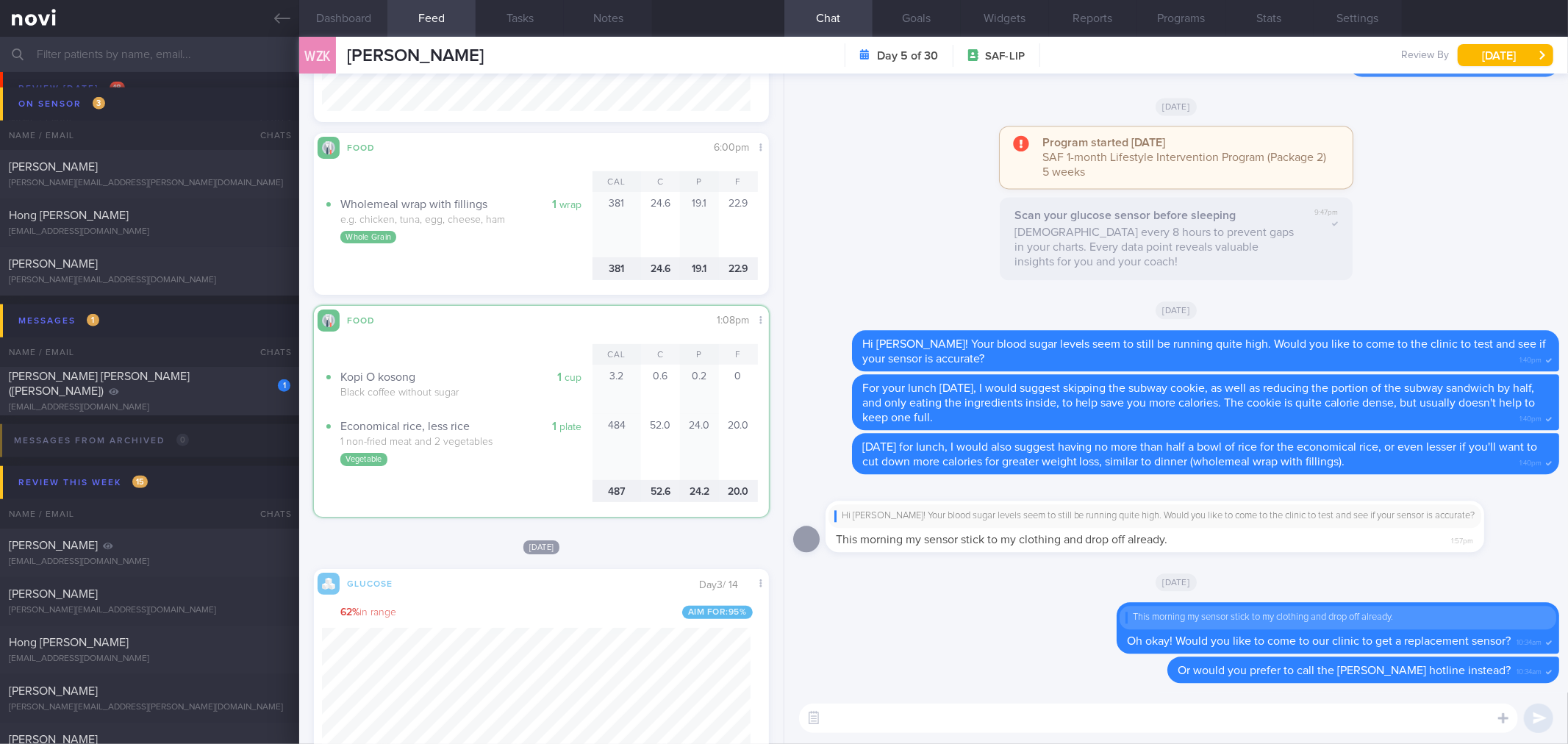
click at [352, 20] on button "Dashboard" at bounding box center [343, 19] width 88 height 37
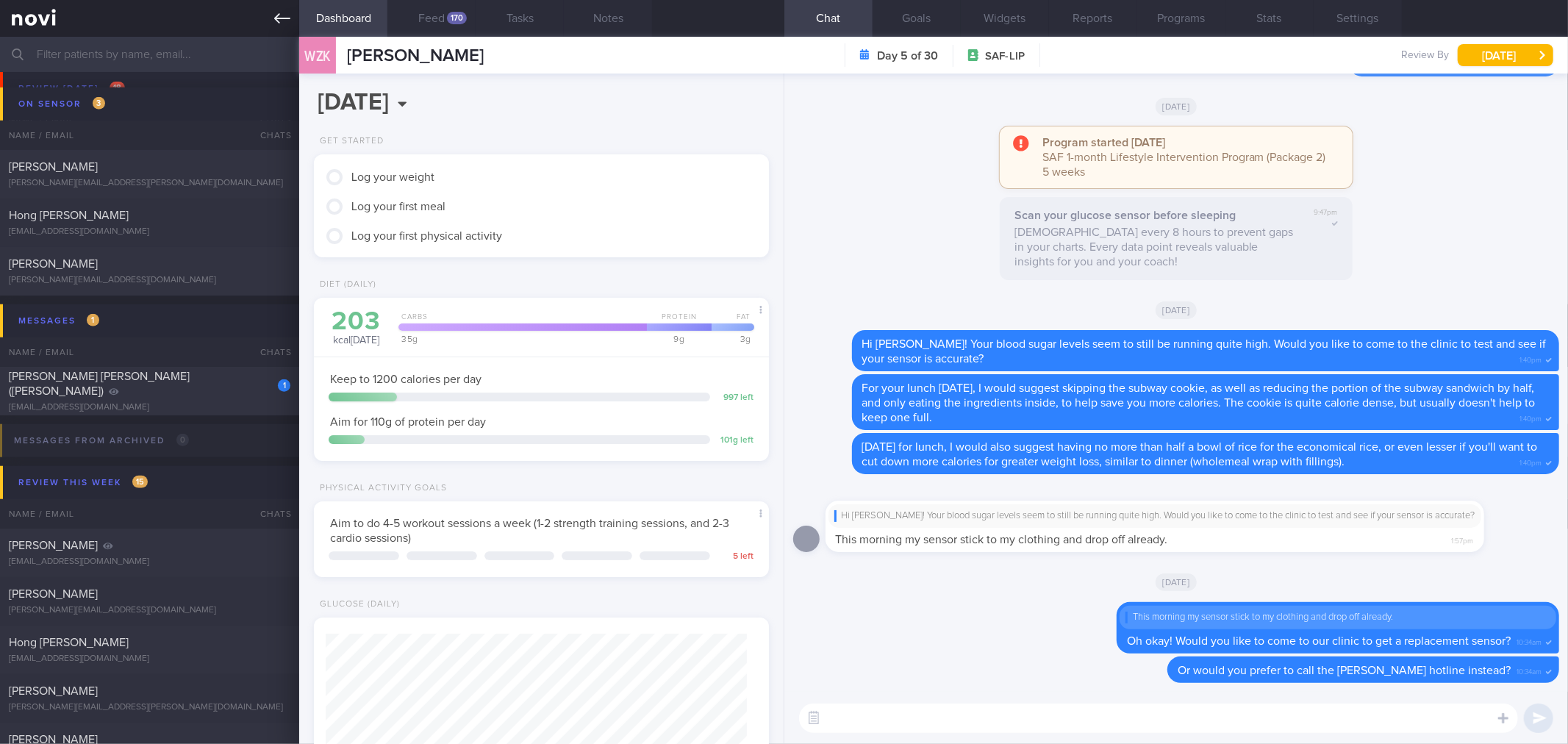
click at [294, 12] on div "Patients New Users Coaches Assigned patients Assigned patients All active patie…" at bounding box center [784, 372] width 1568 height 744
click at [281, 25] on icon at bounding box center [283, 19] width 16 height 16
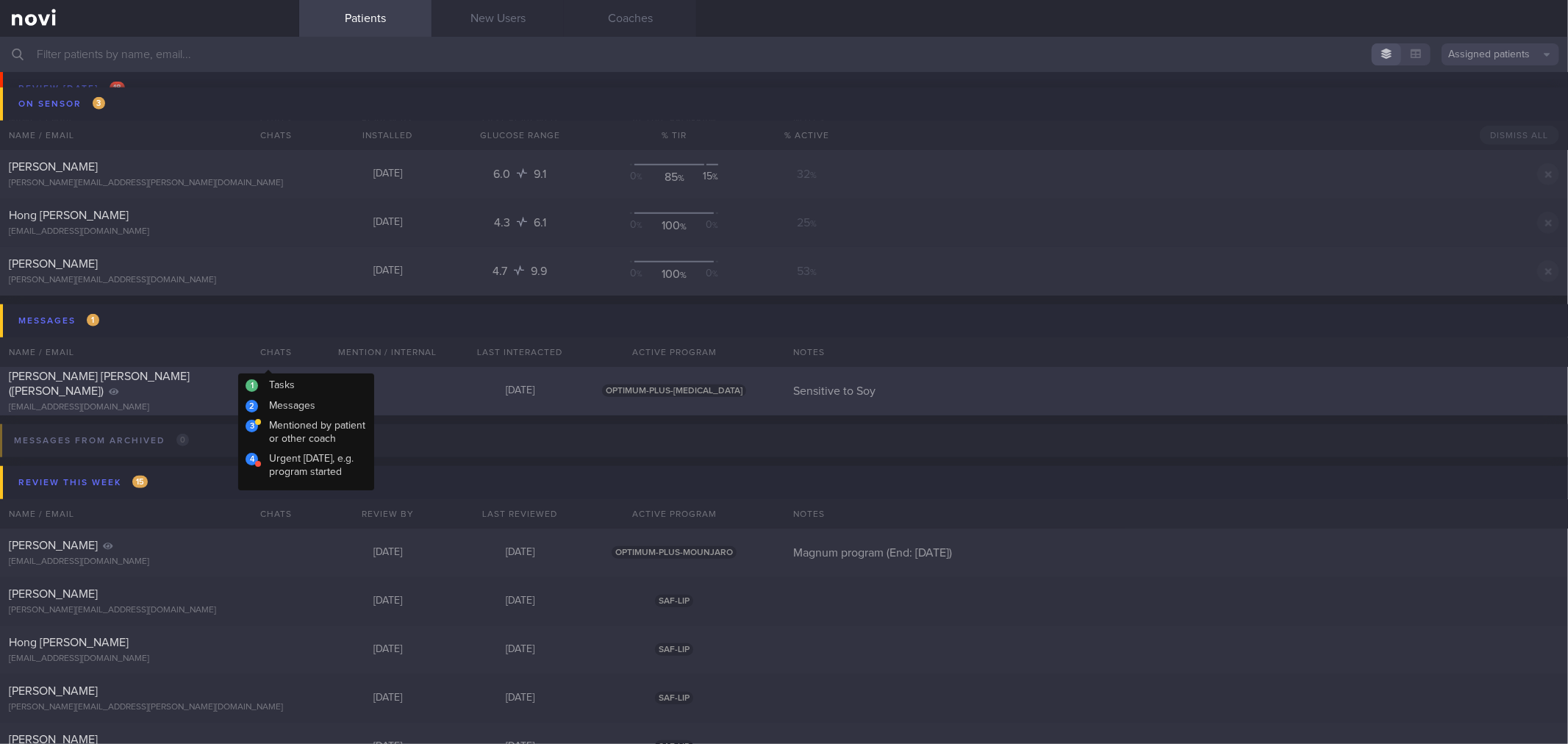
click at [276, 381] on div "1" at bounding box center [274, 380] width 33 height 23
select select "7"
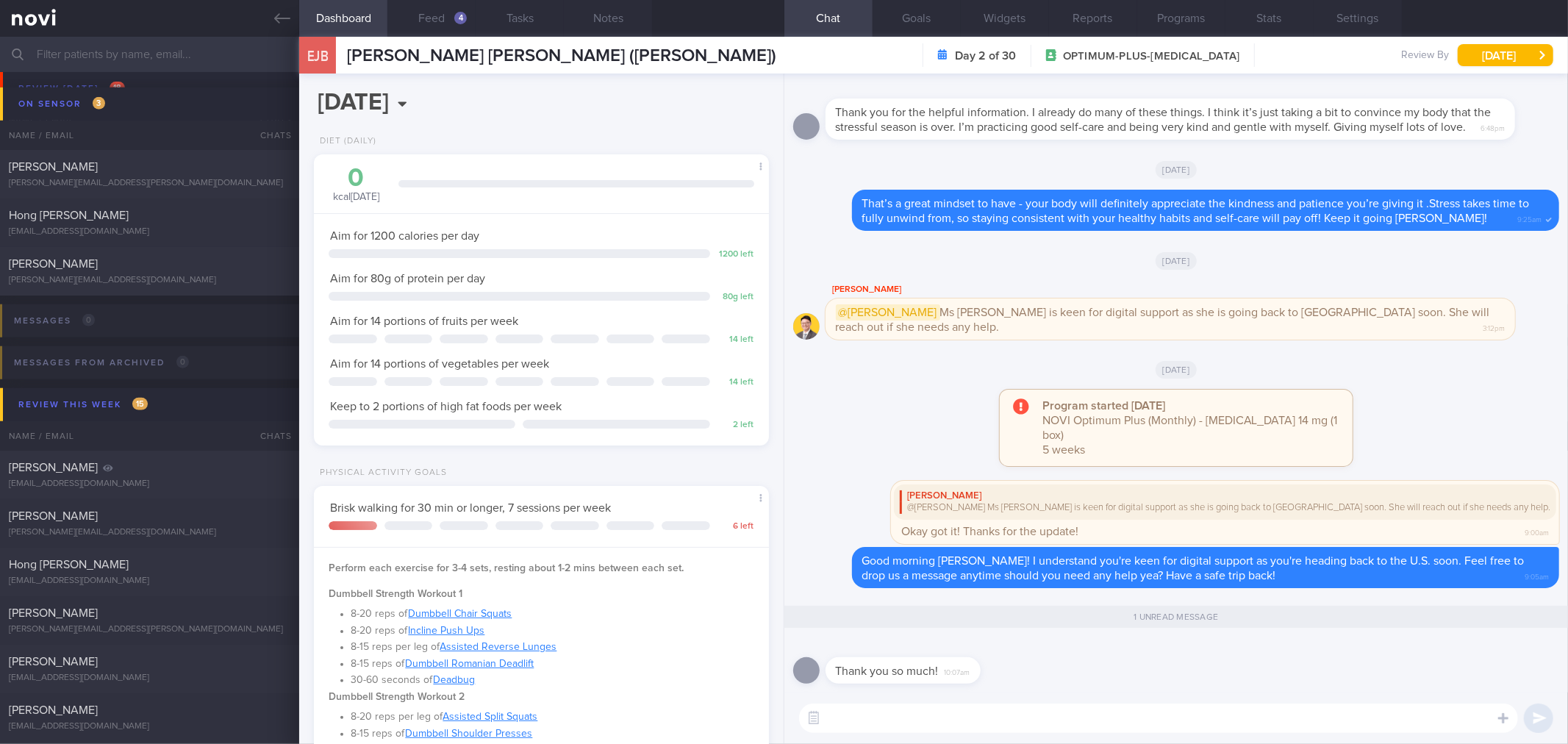
drag, startPoint x: 1078, startPoint y: 722, endPoint x: 1019, endPoint y: 722, distance: 59.0
click at [1078, 722] on textarea at bounding box center [1158, 718] width 719 height 30
drag, startPoint x: 972, startPoint y: 682, endPoint x: 1339, endPoint y: 672, distance: 367.1
click at [1337, 672] on div "Thank you so much! 10:07am" at bounding box center [1176, 665] width 766 height 53
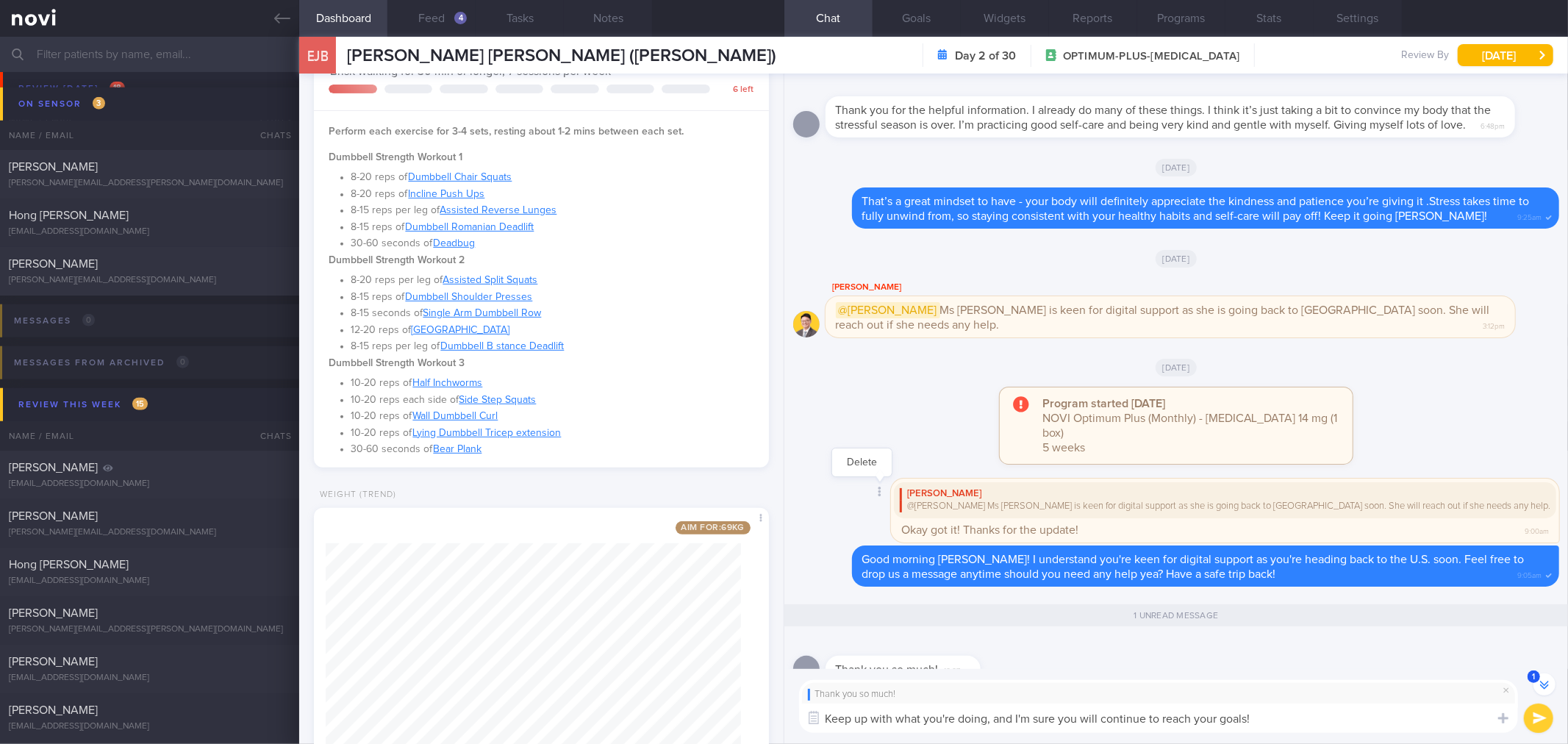
type textarea "Keep up with what you're doing, and I'm sure you will continue to reach your go…"
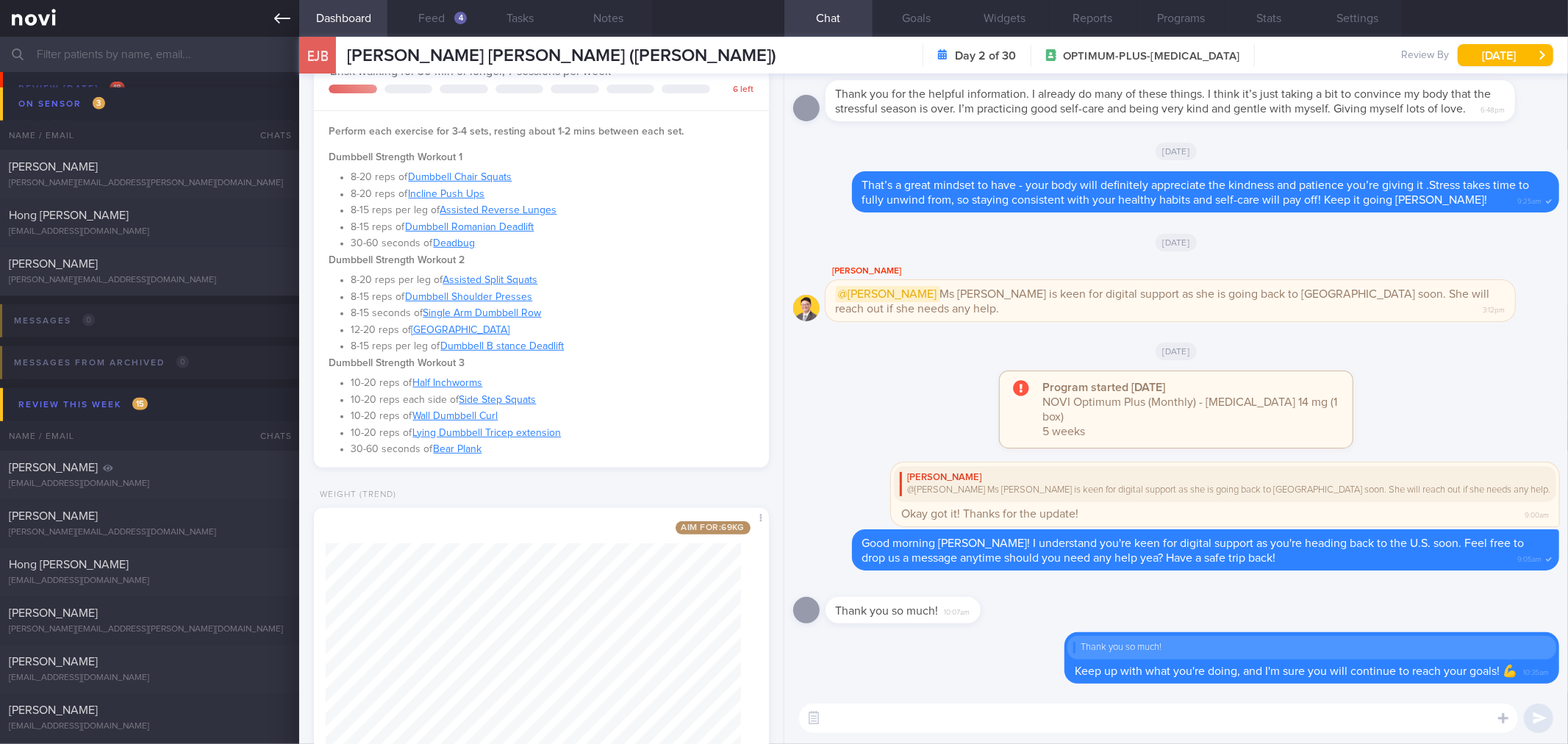
click at [271, 27] on link at bounding box center [149, 19] width 299 height 37
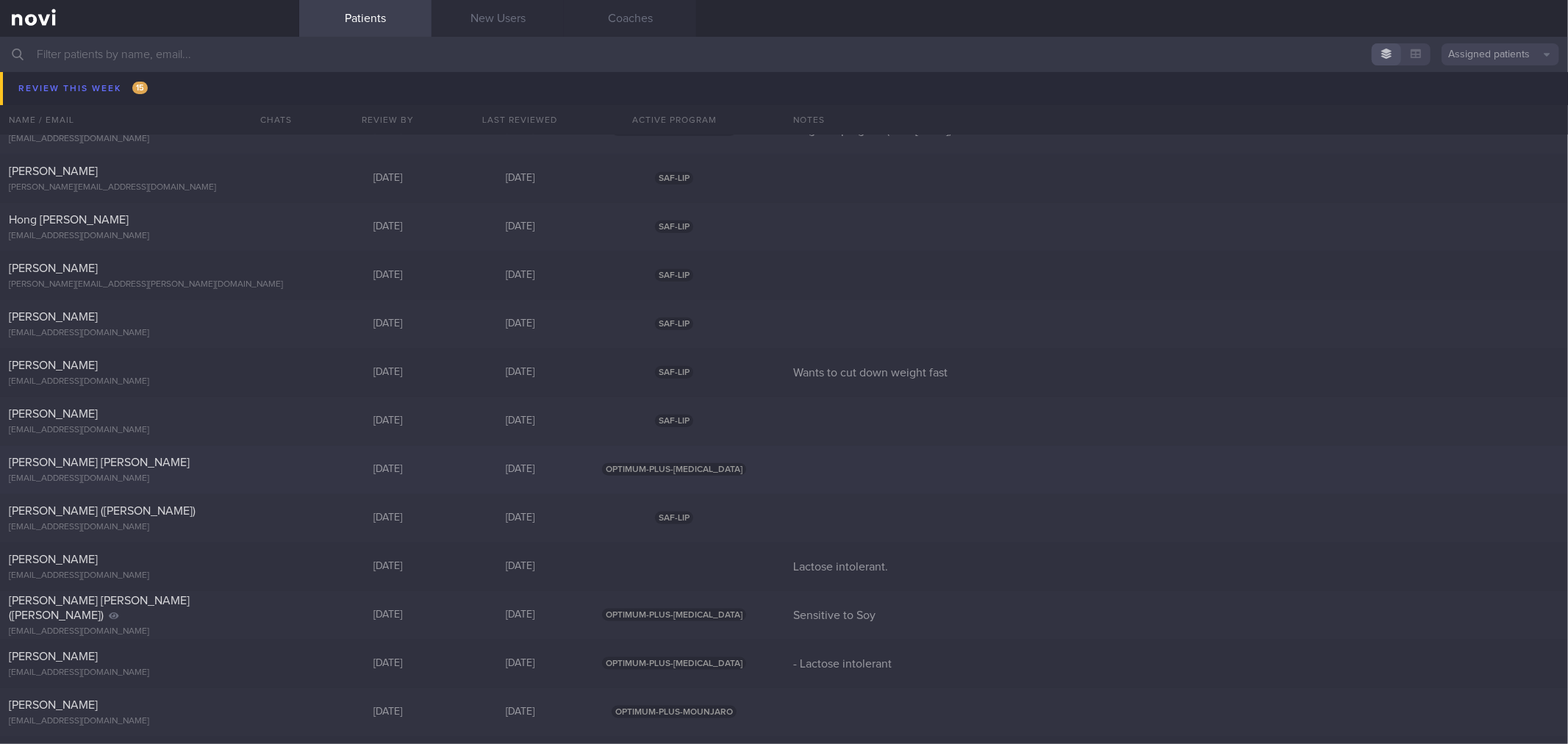
scroll to position [1306, 0]
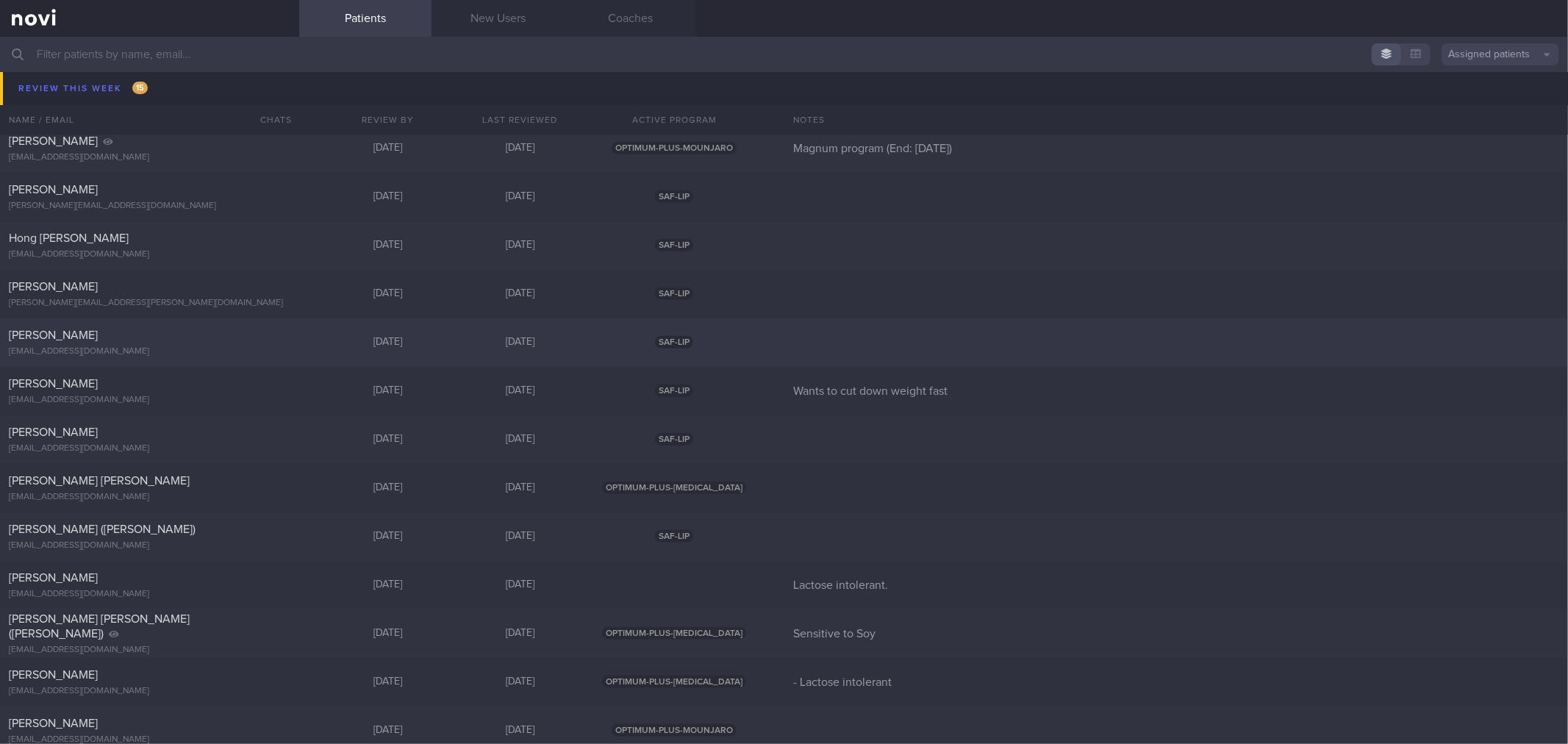
click at [177, 346] on div "[EMAIL_ADDRESS][DOMAIN_NAME]" at bounding box center [150, 352] width 282 height 11
select select "7"
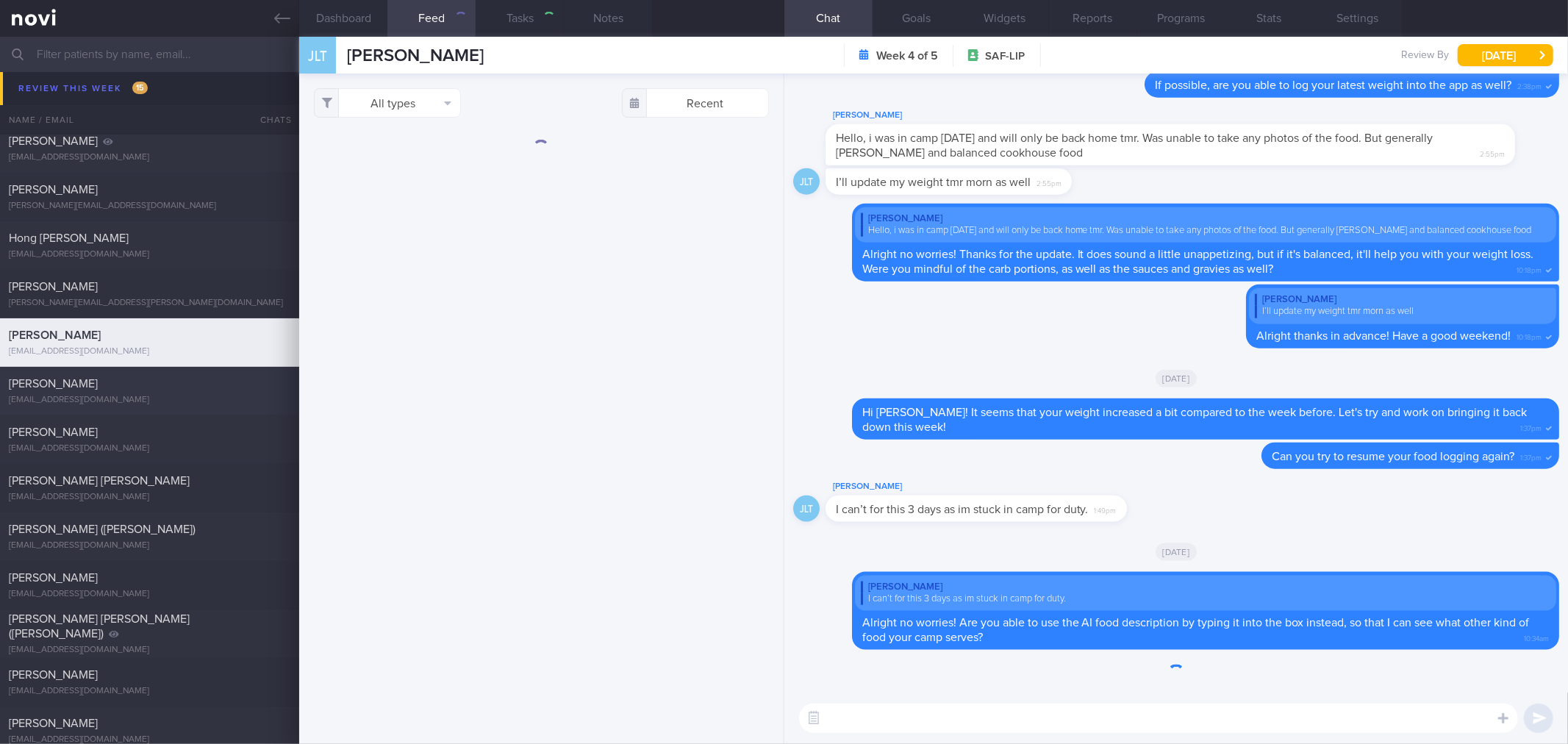
click at [153, 390] on div "[PERSON_NAME] [EMAIL_ADDRESS][DOMAIN_NAME]" at bounding box center [149, 391] width 299 height 30
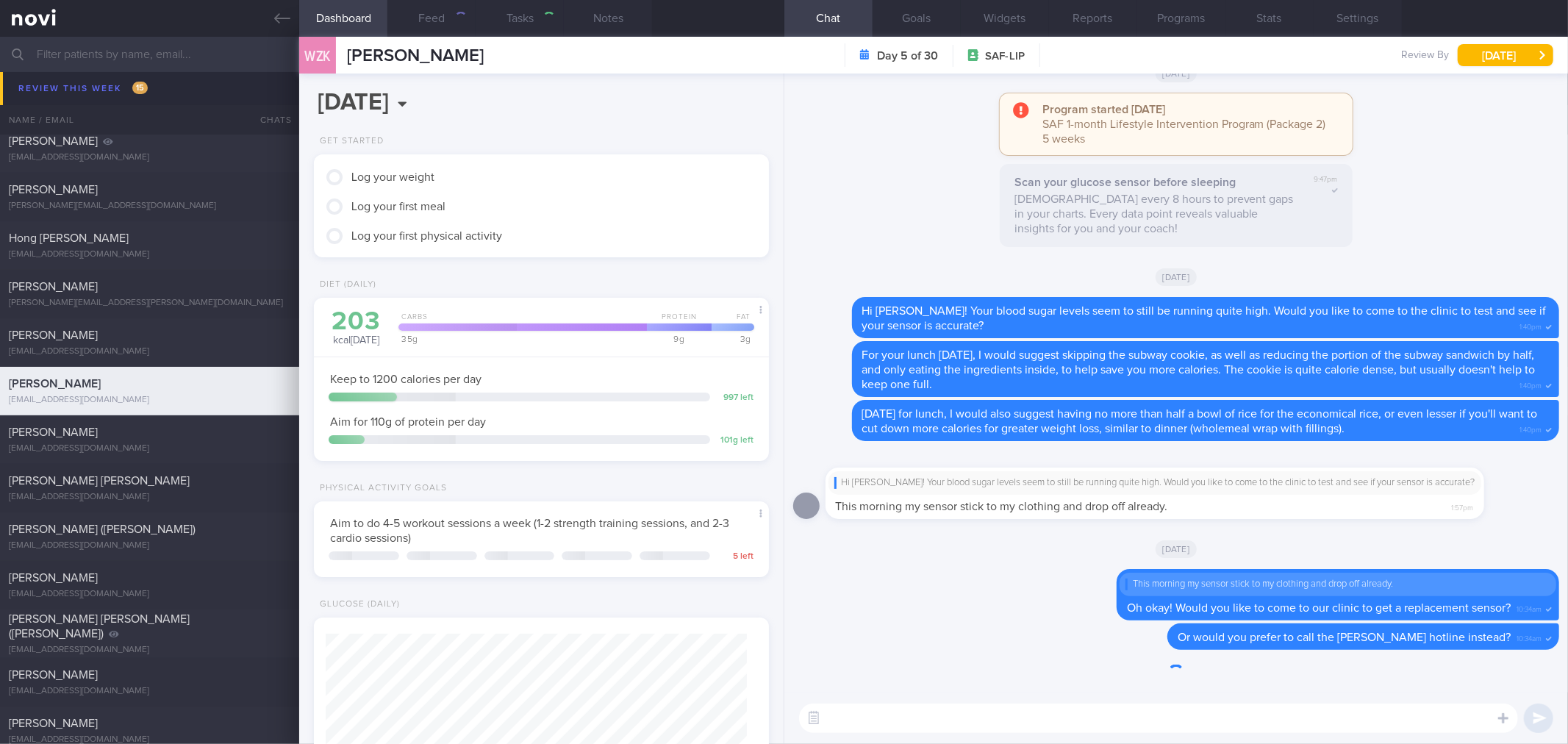
type input "Wants to cut down weight fast"
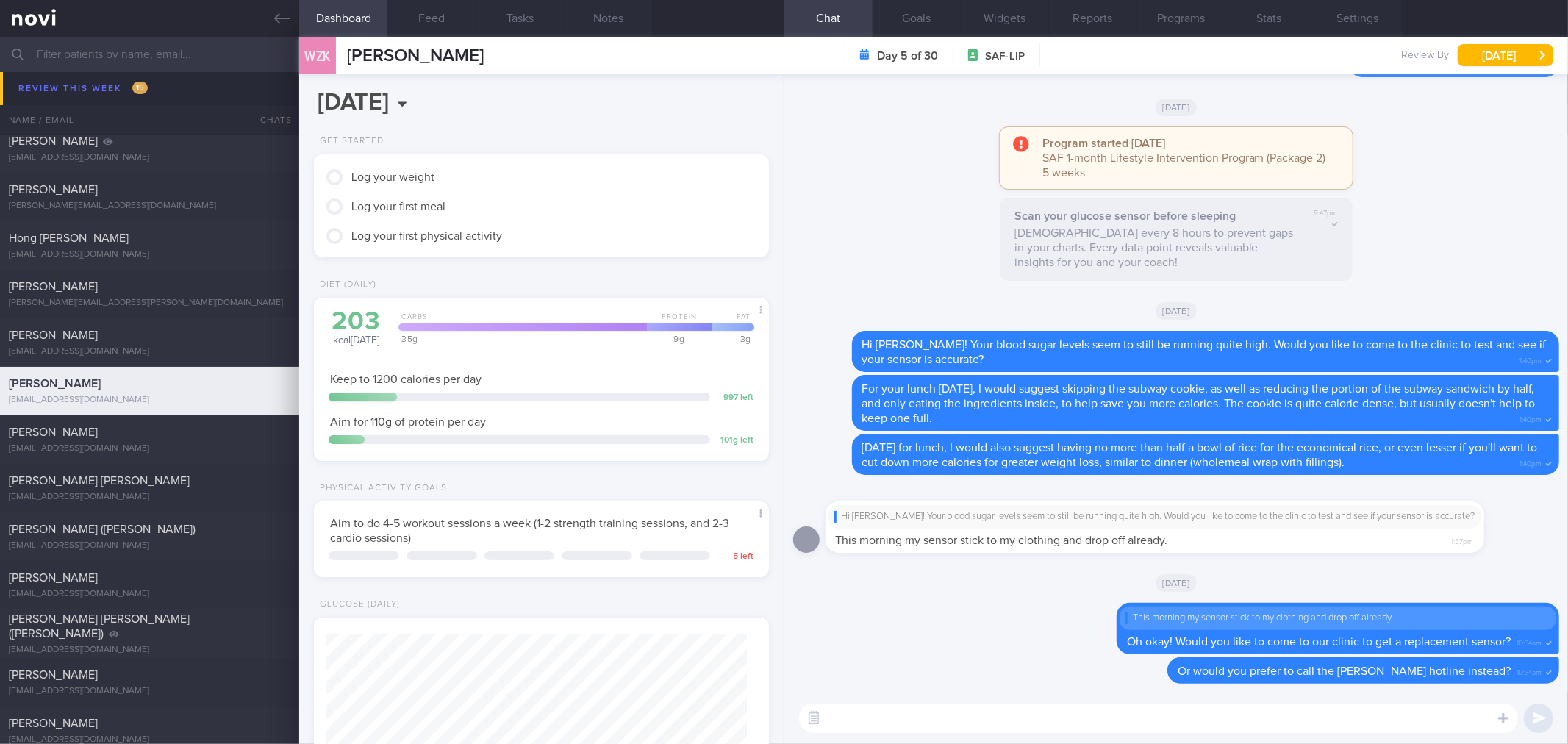
click at [1004, 708] on textarea at bounding box center [1158, 718] width 719 height 30
click at [1118, 716] on textarea at bounding box center [1158, 718] width 719 height 30
type textarea "If you would like to come to our clinic, we are open from Mondays to Fridays, 9…"
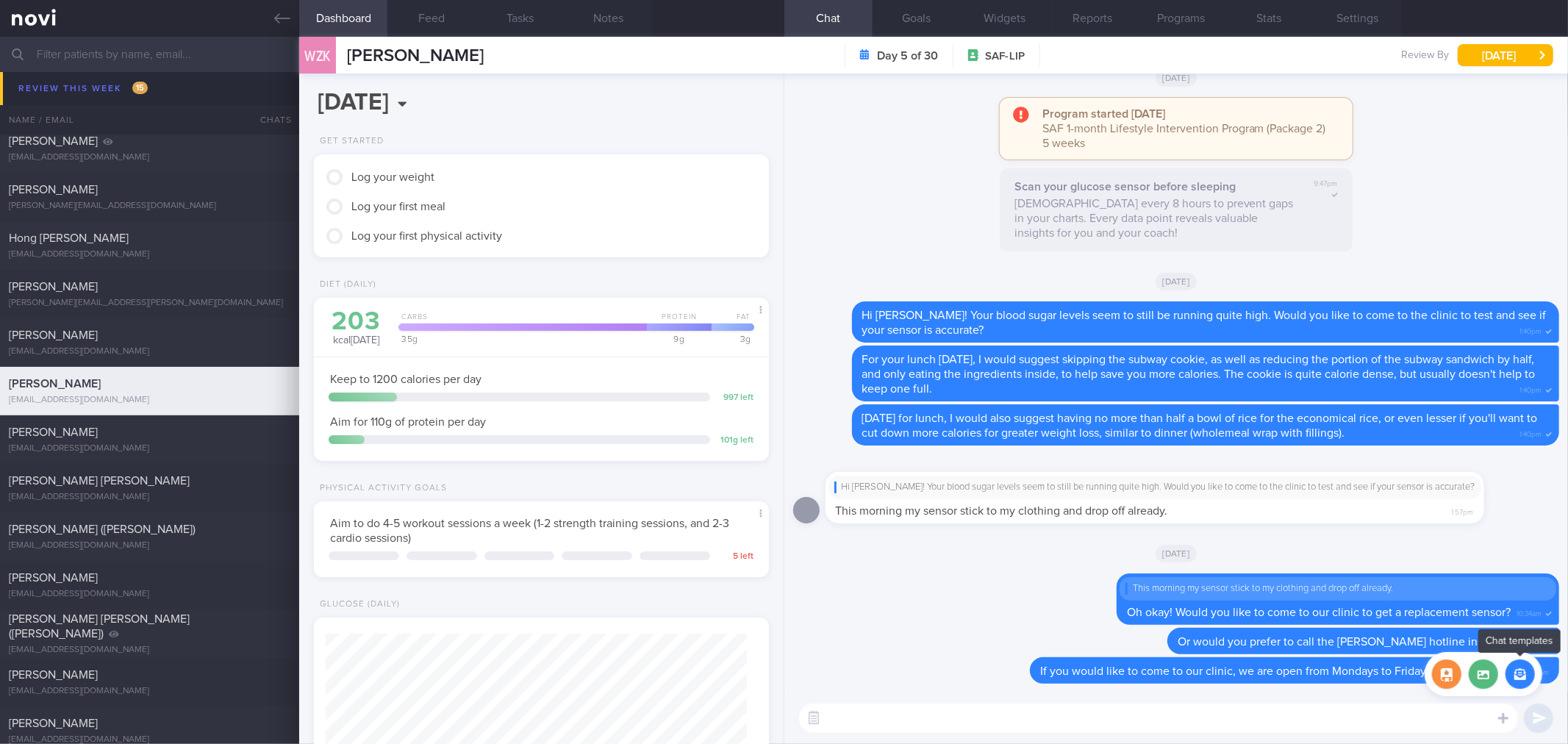
click at [1517, 679] on button "button" at bounding box center [1520, 674] width 30 height 30
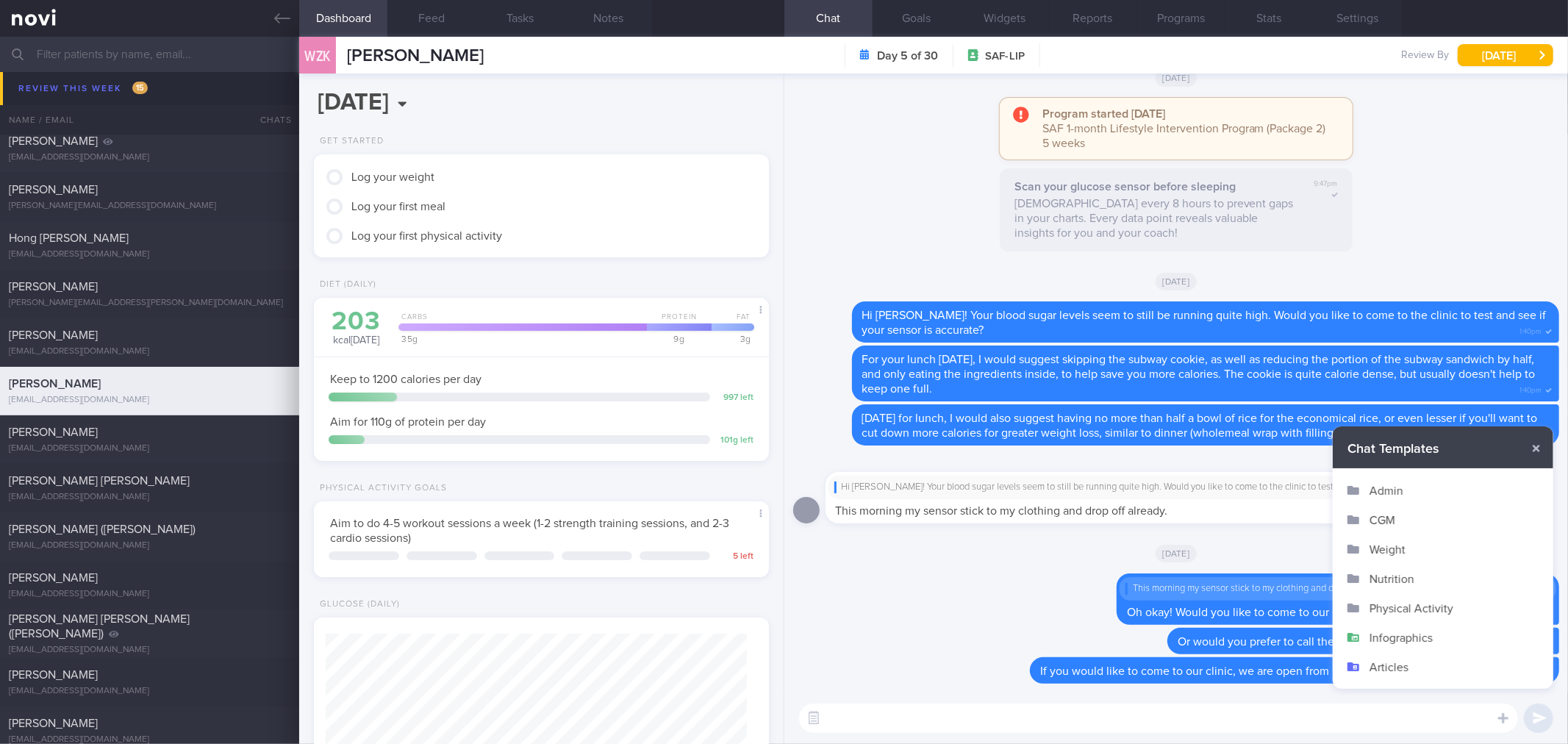
click at [1391, 490] on button "Admin" at bounding box center [1443, 490] width 220 height 30
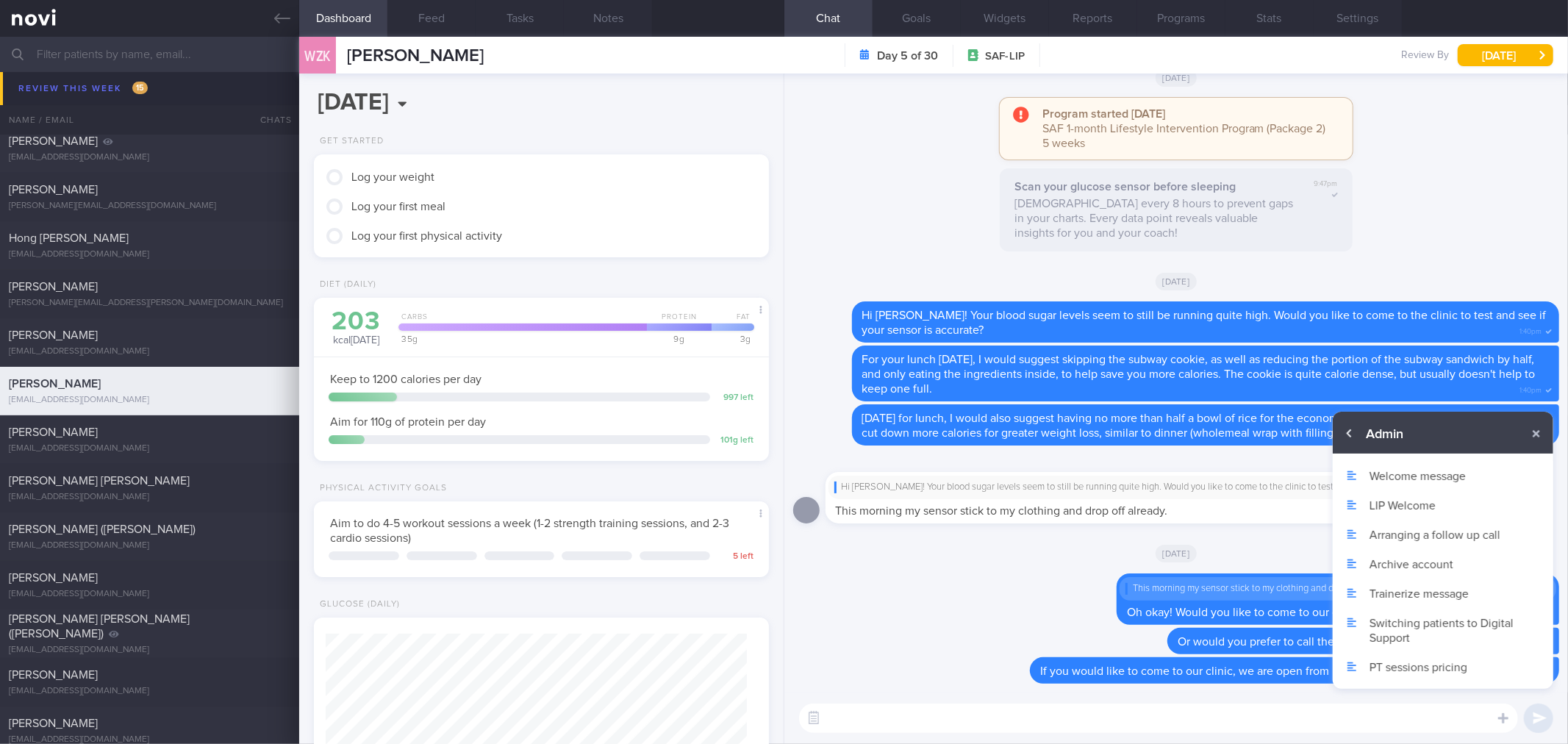
click at [1348, 430] on button "button" at bounding box center [1350, 434] width 27 height 27
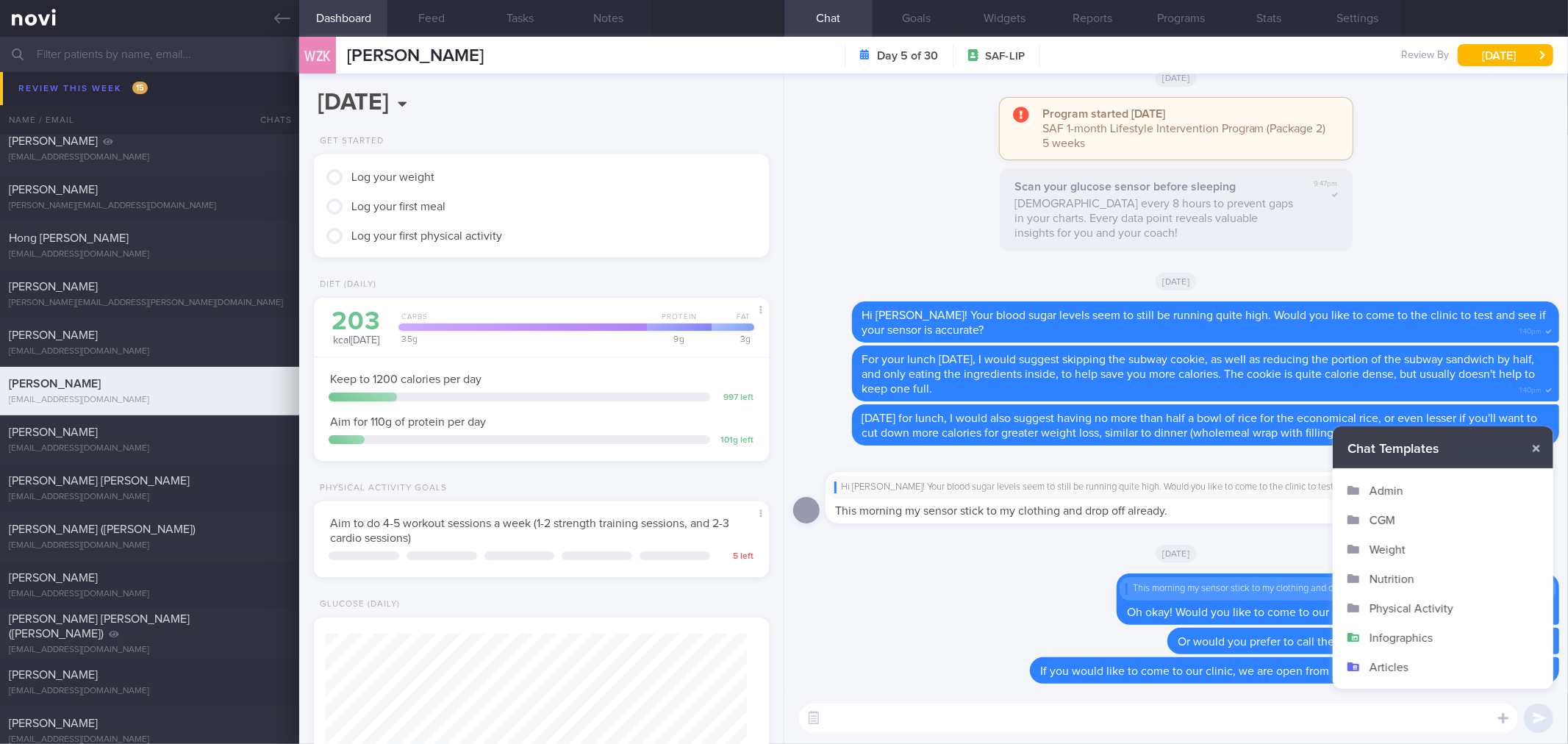
click at [1390, 520] on button "CGM" at bounding box center [1443, 520] width 220 height 30
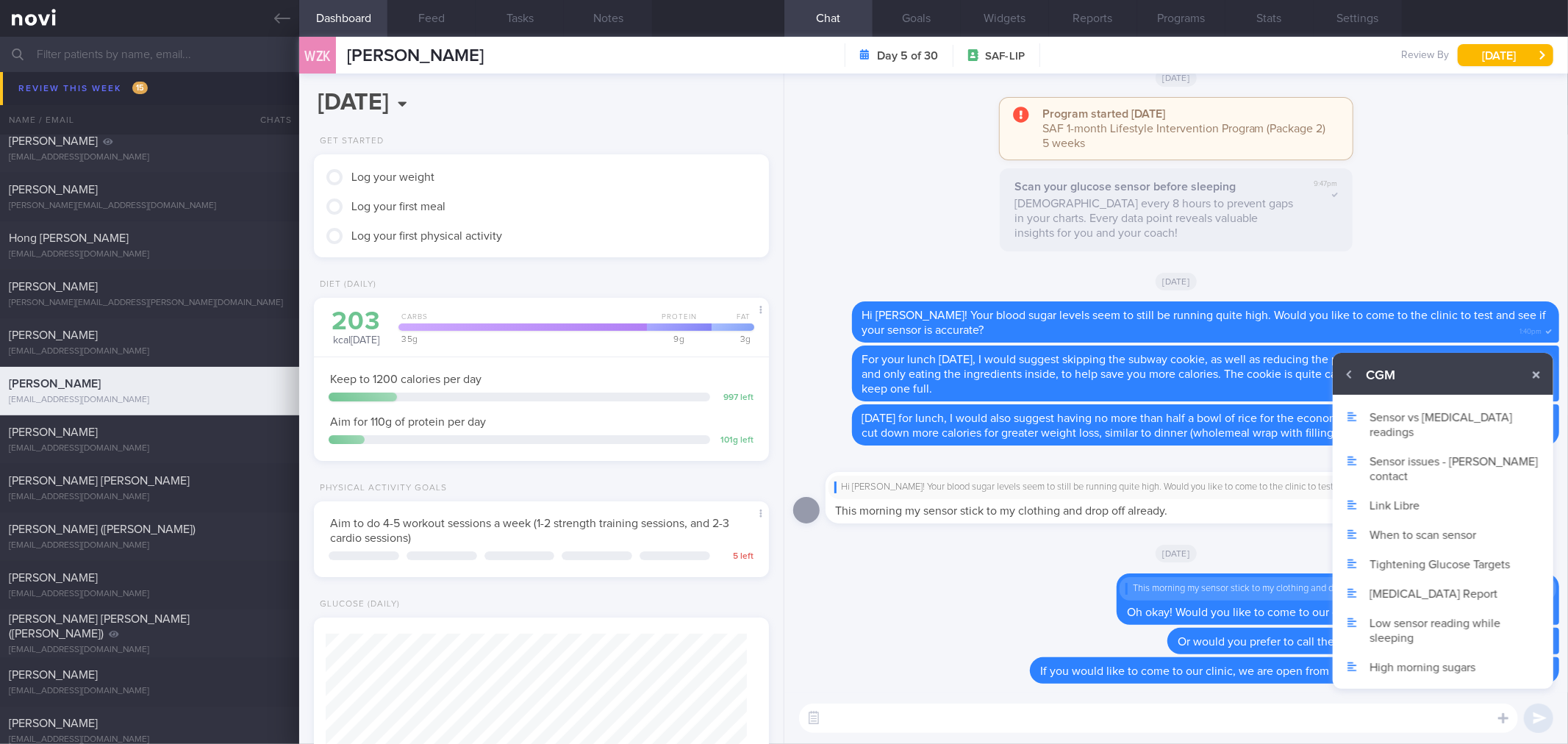
click at [1416, 446] on button "Sensor issues - [PERSON_NAME] contact" at bounding box center [1443, 467] width 220 height 44
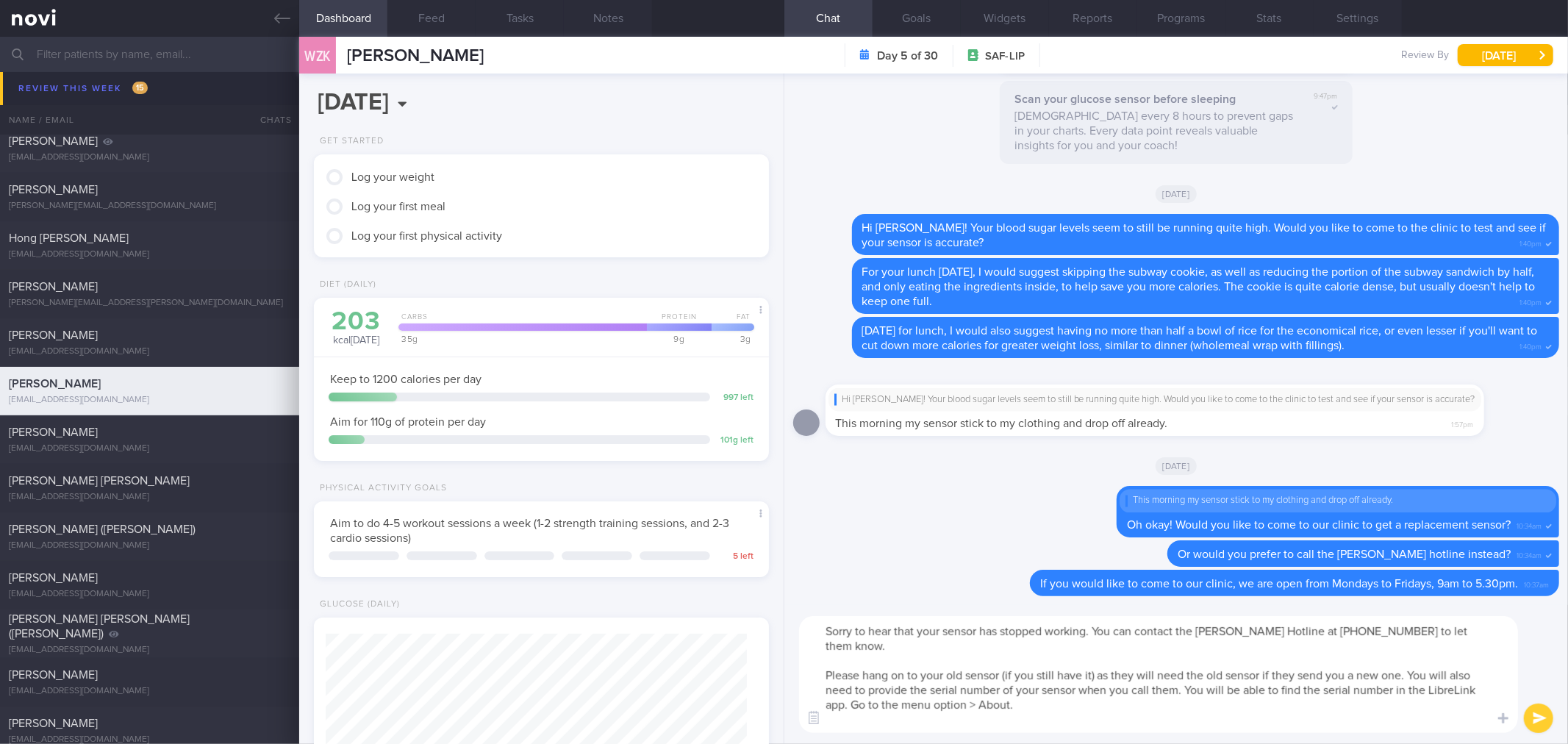
drag, startPoint x: 1098, startPoint y: 629, endPoint x: 807, endPoint y: 622, distance: 291.1
click at [840, 625] on textarea "Sorry to hear that your sensor has stopped working. You can contact the [PERSON…" at bounding box center [1158, 674] width 719 height 117
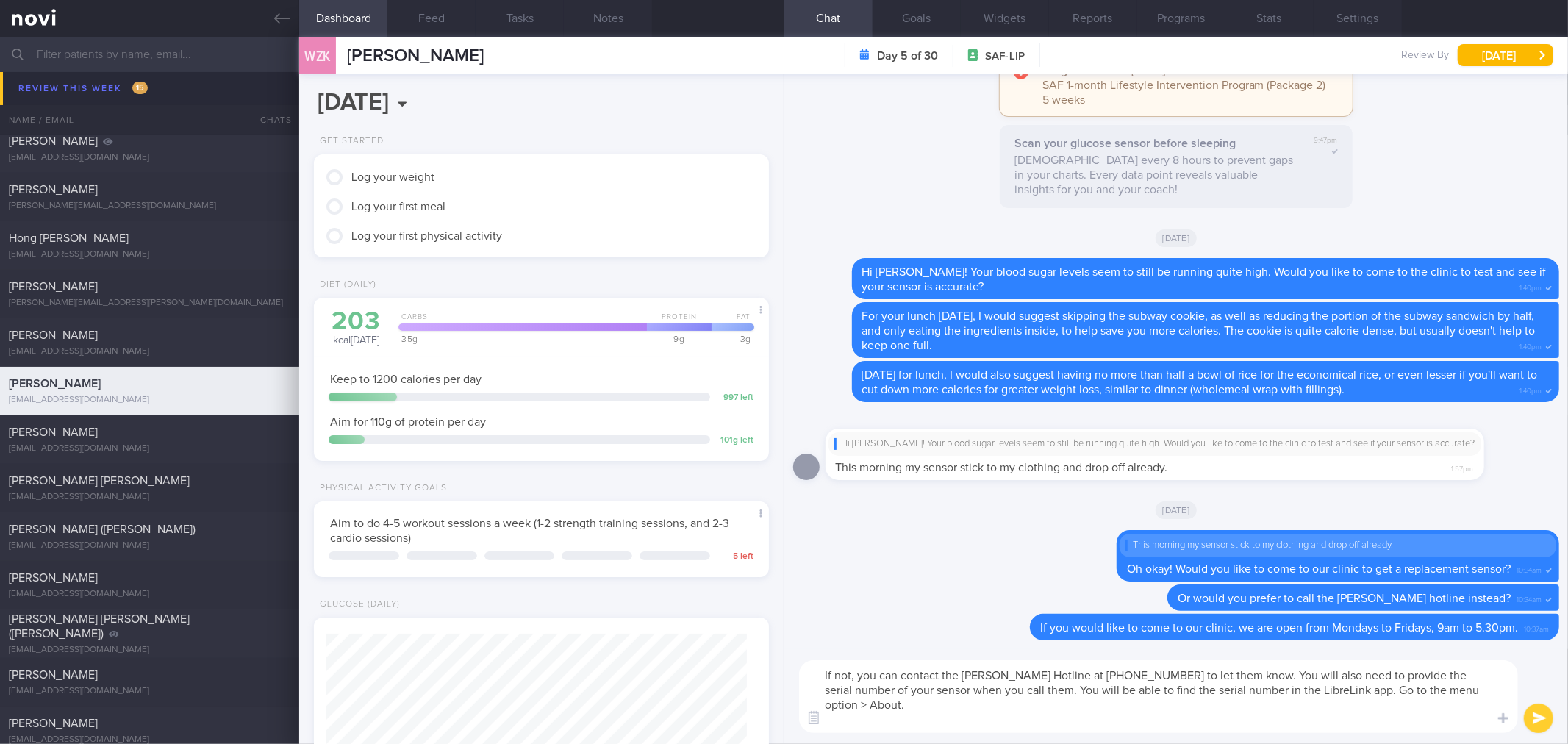
type textarea "If not, you can contact the [PERSON_NAME] Hotline at [PHONE_NUMBER] to let them…"
